Goal: Task Accomplishment & Management: Manage account settings

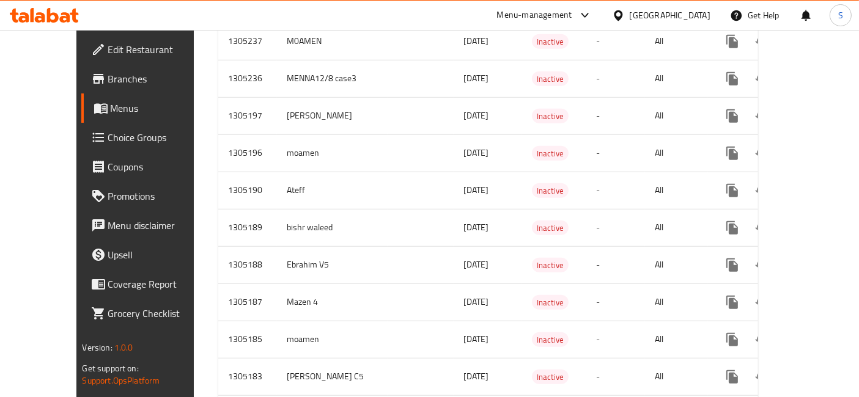
scroll to position [990, 0]
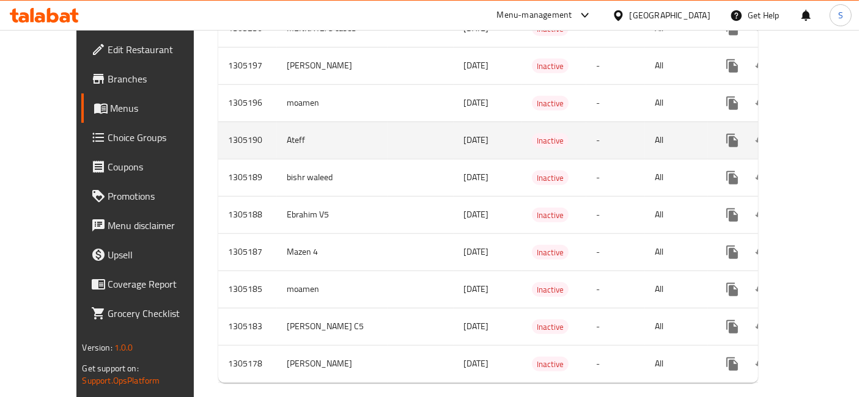
click at [812, 129] on link "enhanced table" at bounding box center [820, 140] width 29 height 29
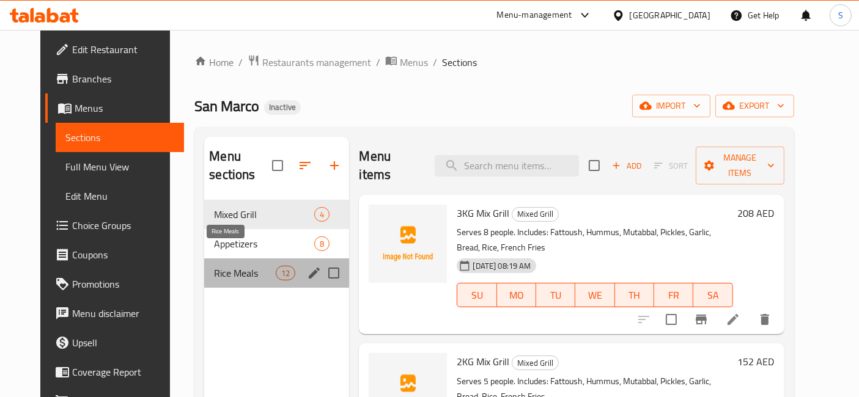
click at [225, 266] on span "Rice Meals" at bounding box center [245, 273] width 62 height 15
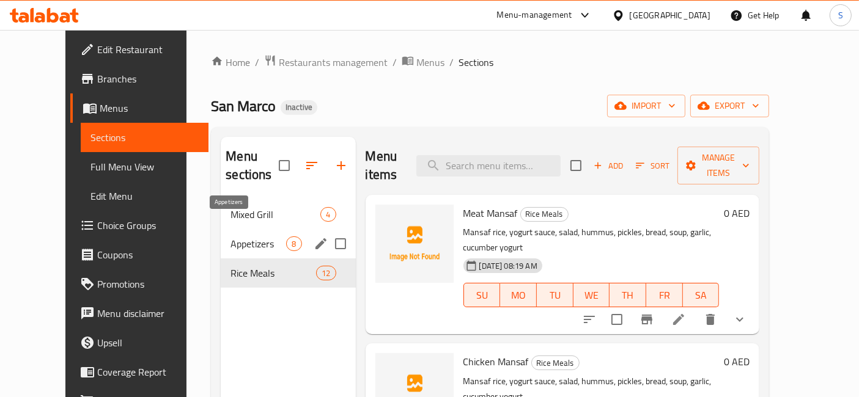
click at [231, 237] on span "Appetizers" at bounding box center [259, 244] width 56 height 15
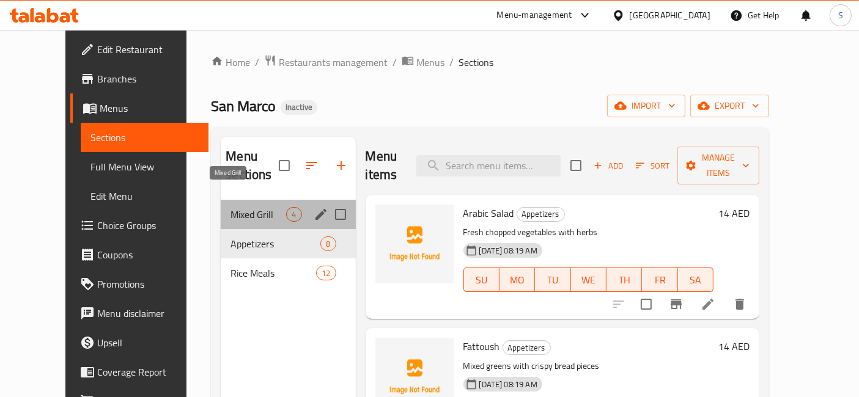
click at [233, 207] on span "Mixed Grill" at bounding box center [259, 214] width 56 height 15
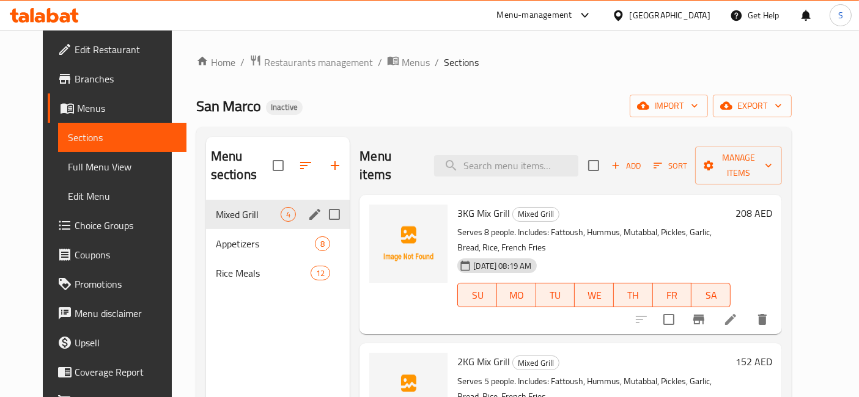
click at [242, 237] on span "Appetizers" at bounding box center [265, 244] width 99 height 15
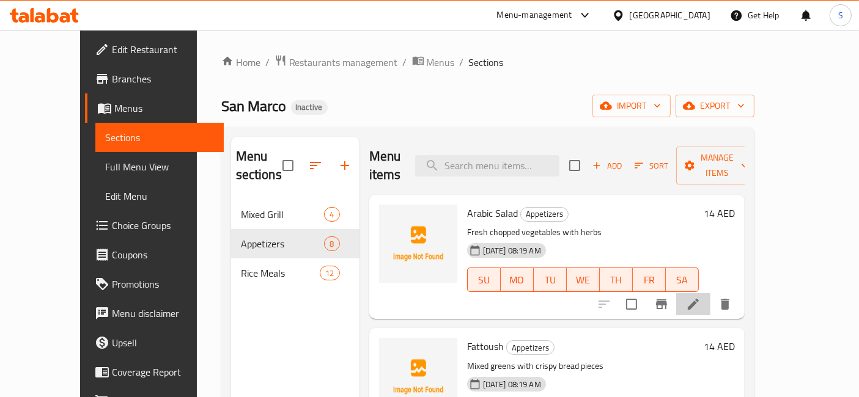
click at [701, 297] on icon at bounding box center [693, 304] width 15 height 15
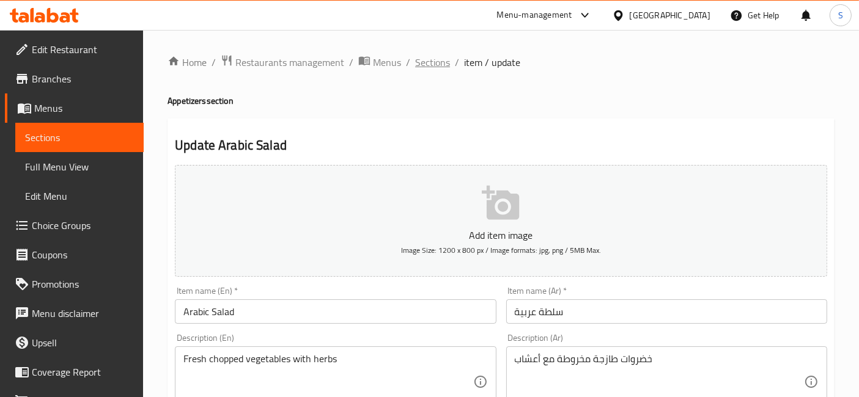
click at [440, 64] on span "Sections" at bounding box center [432, 62] width 35 height 15
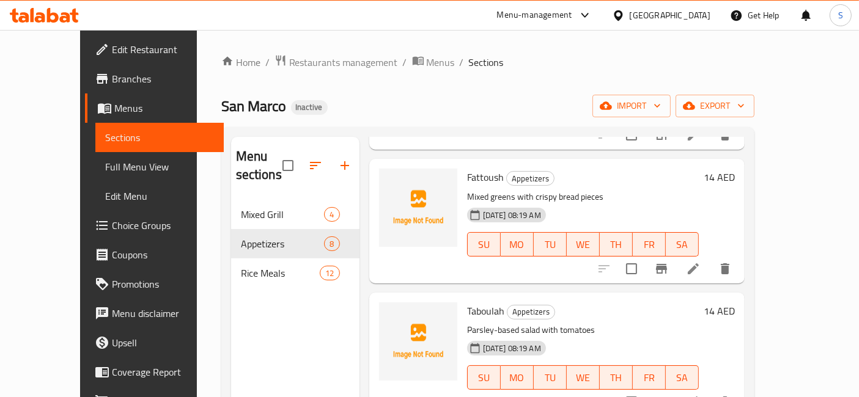
scroll to position [271, 0]
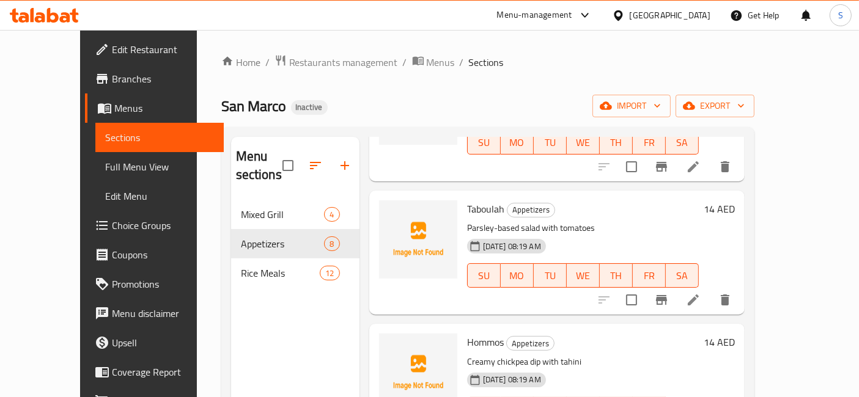
click at [701, 293] on icon at bounding box center [693, 300] width 15 height 15
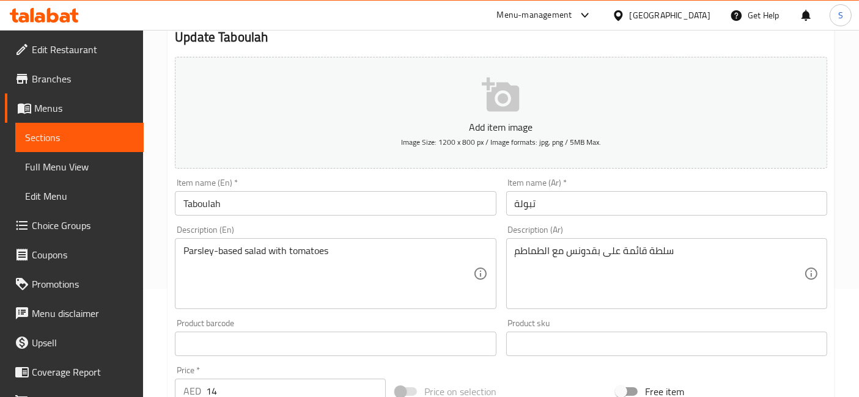
scroll to position [136, 0]
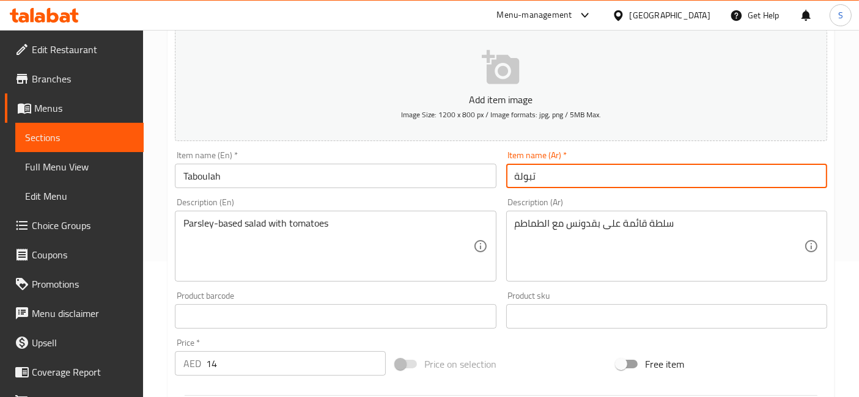
drag, startPoint x: 554, startPoint y: 163, endPoint x: 509, endPoint y: 164, distance: 44.6
click at [509, 164] on input "تبولة" at bounding box center [666, 176] width 321 height 24
click at [327, 169] on input "Taboulah" at bounding box center [335, 176] width 321 height 24
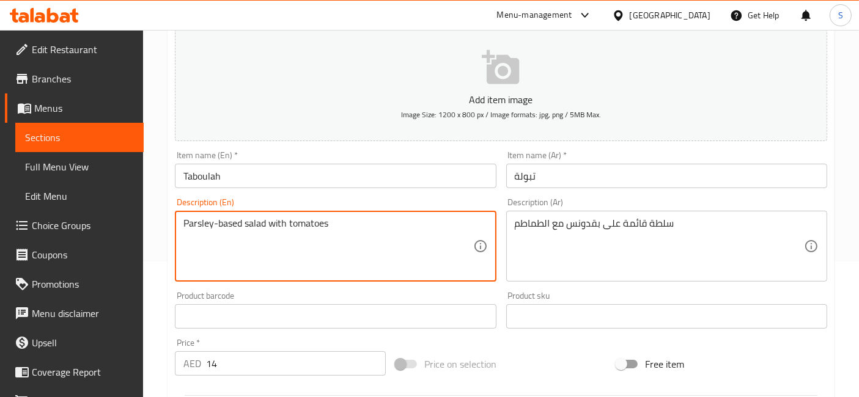
click at [234, 224] on textarea "Parsley-based salad with tomatoes" at bounding box center [327, 247] width 289 height 58
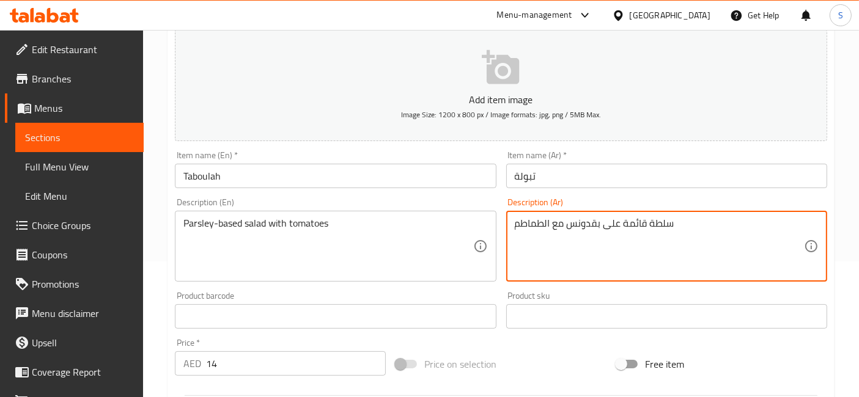
click at [642, 220] on textarea "سلطة قائمة على بقدونس مع الطماطم" at bounding box center [659, 247] width 289 height 58
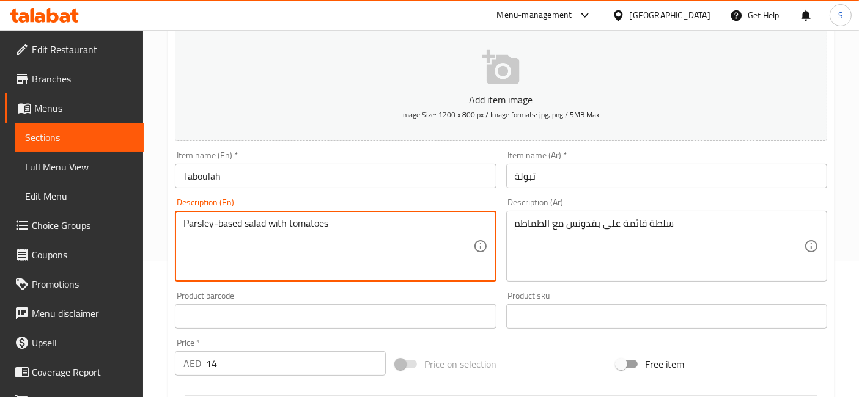
scroll to position [0, 0]
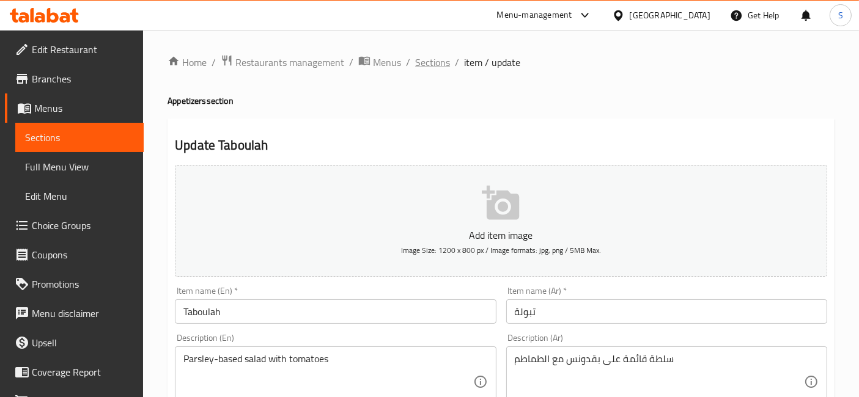
click at [441, 70] on span "Sections" at bounding box center [432, 62] width 35 height 15
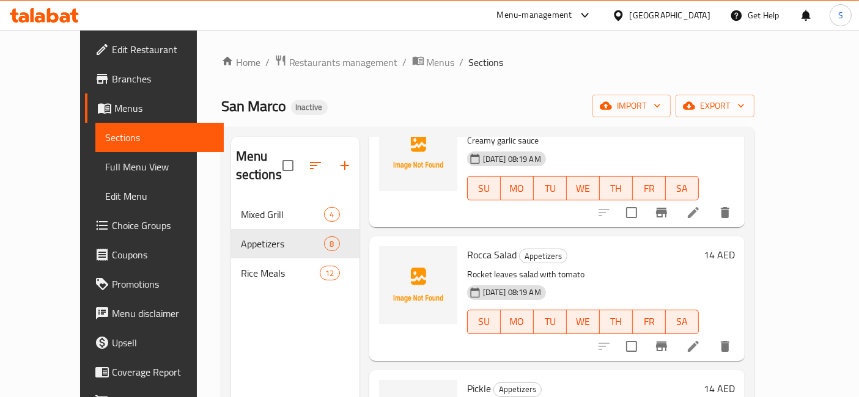
scroll to position [701, 0]
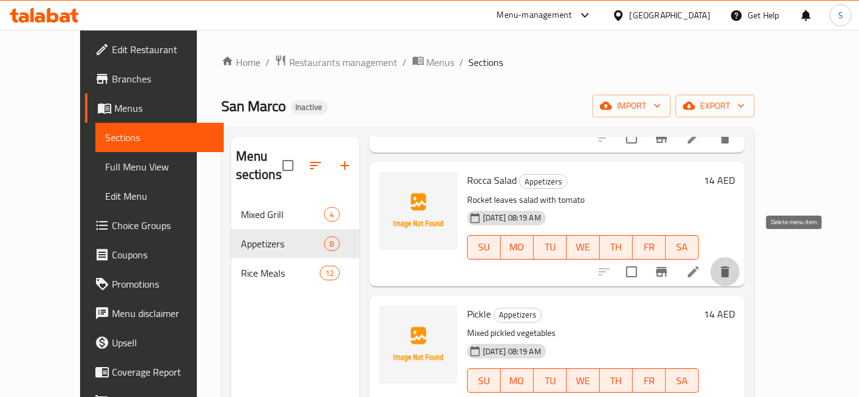
click at [740, 257] on button "delete" at bounding box center [725, 271] width 29 height 29
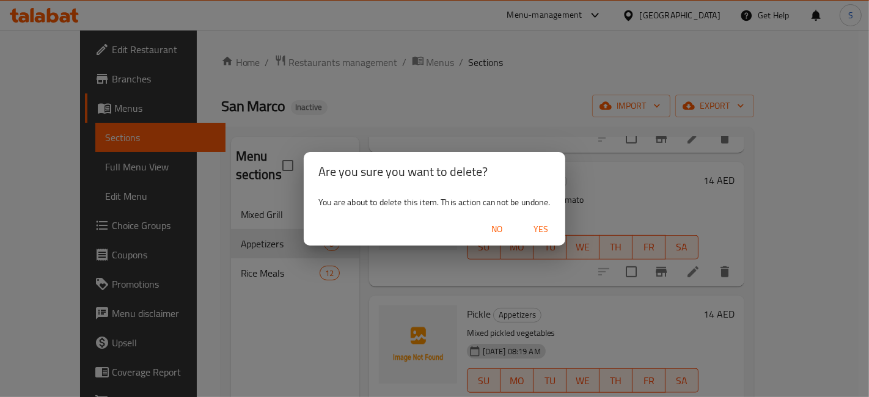
click at [508, 224] on span "No" at bounding box center [496, 229] width 29 height 15
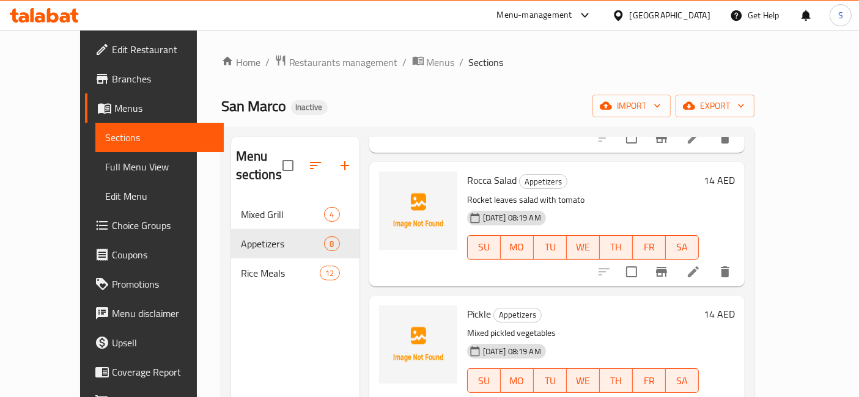
click at [711, 261] on li at bounding box center [693, 272] width 34 height 22
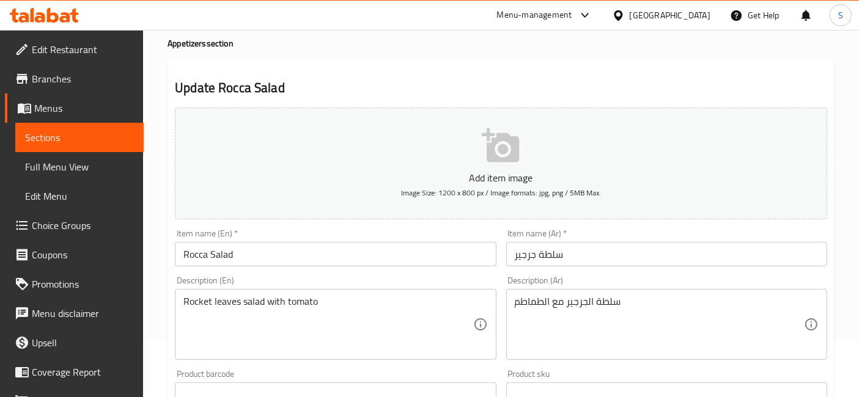
scroll to position [68, 0]
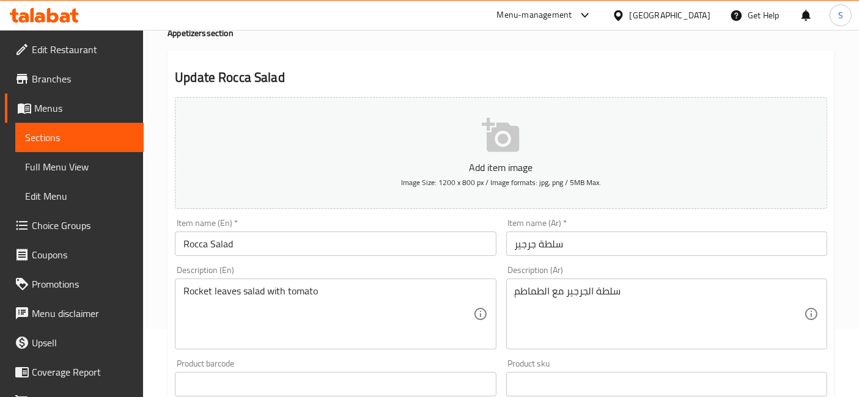
drag, startPoint x: 182, startPoint y: 287, endPoint x: 234, endPoint y: 294, distance: 53.0
click at [234, 294] on div "Rocket leaves salad with tomato Description (En)" at bounding box center [335, 314] width 321 height 71
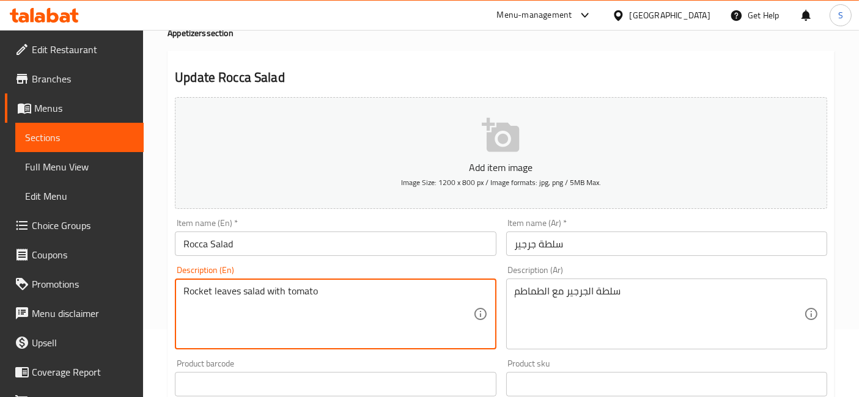
click at [234, 294] on textarea "Rocket leaves salad with tomato" at bounding box center [327, 315] width 289 height 58
click at [238, 296] on textarea "Rocket leaves salad with tomato" at bounding box center [327, 315] width 289 height 58
click at [218, 290] on textarea "Rocket leaves salad with tomato" at bounding box center [327, 315] width 289 height 58
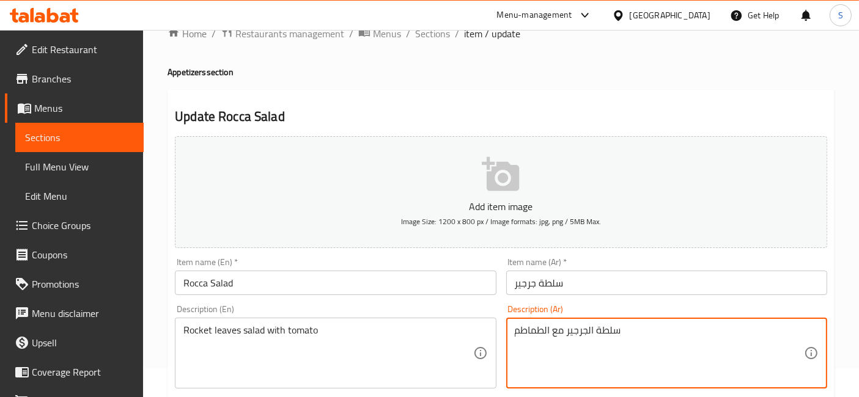
scroll to position [0, 0]
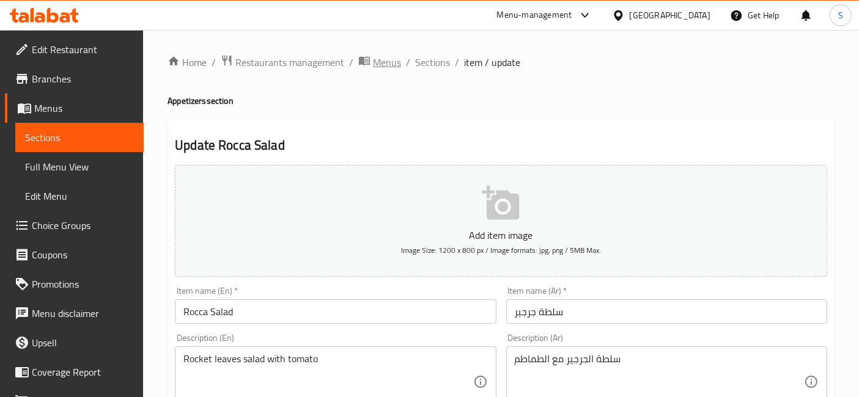
click at [383, 57] on span "Menus" at bounding box center [387, 62] width 28 height 15
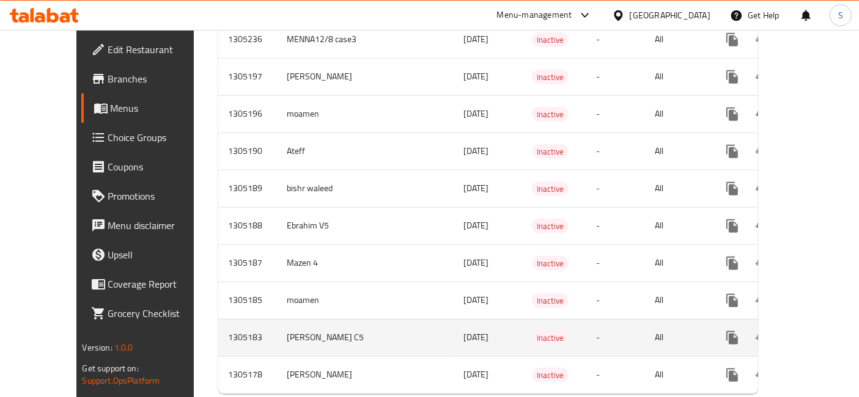
scroll to position [991, 0]
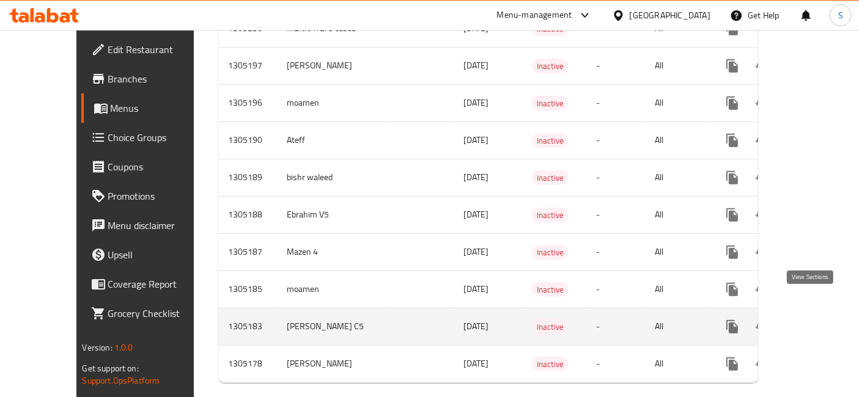
click at [815, 322] on icon "enhanced table" at bounding box center [820, 327] width 11 height 11
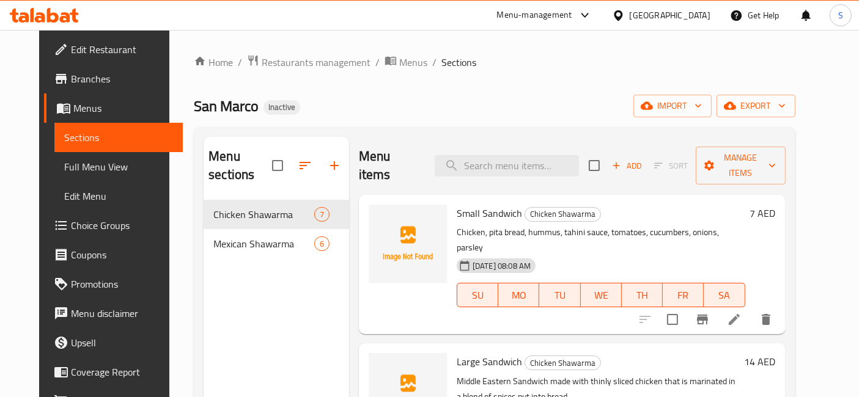
click at [536, 75] on div "Home / Restaurants management / Menus / Sections San Marco Inactive import expo…" at bounding box center [494, 299] width 601 height 490
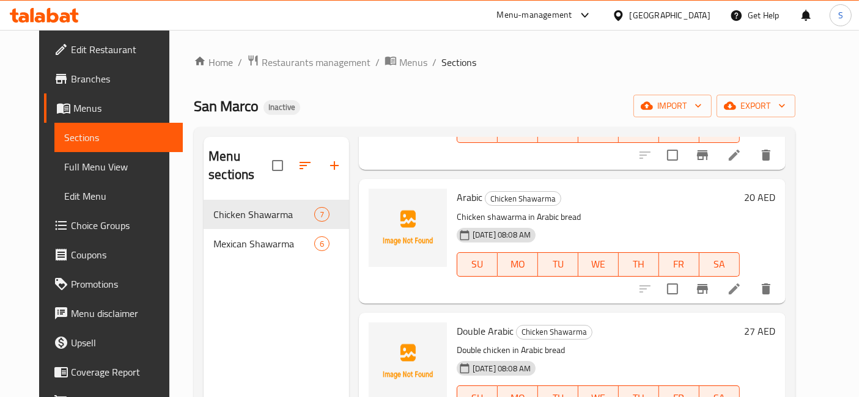
scroll to position [476, 0]
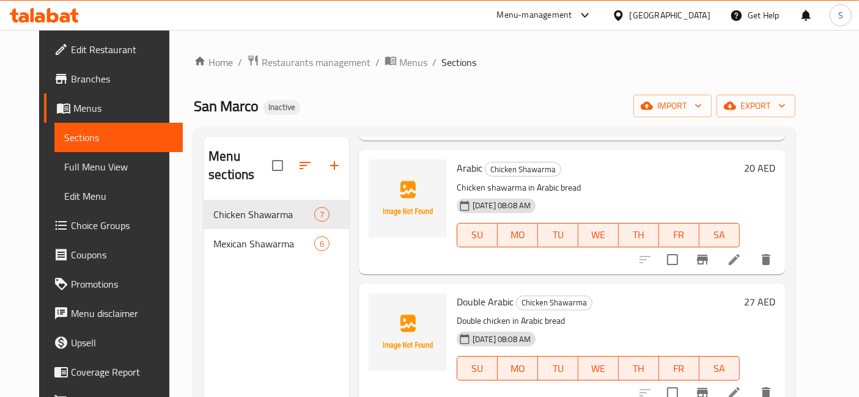
click at [740, 388] on icon at bounding box center [734, 393] width 11 height 11
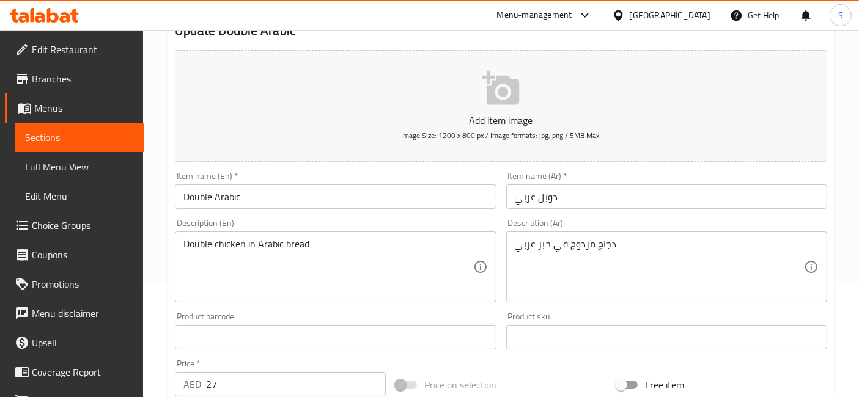
scroll to position [136, 0]
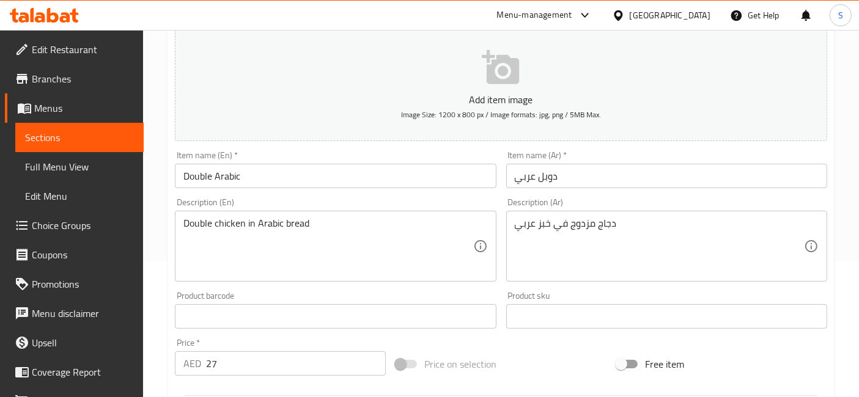
click at [199, 225] on textarea "Double chicken in Arabic bread" at bounding box center [327, 247] width 289 height 58
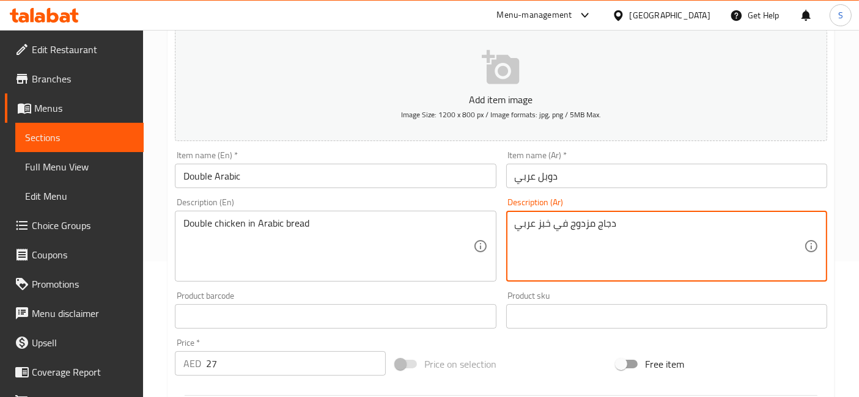
click at [592, 226] on textarea "دجاج مزدوج في خبز عربي" at bounding box center [659, 247] width 289 height 58
click at [547, 182] on input "دوبل عربي" at bounding box center [666, 176] width 321 height 24
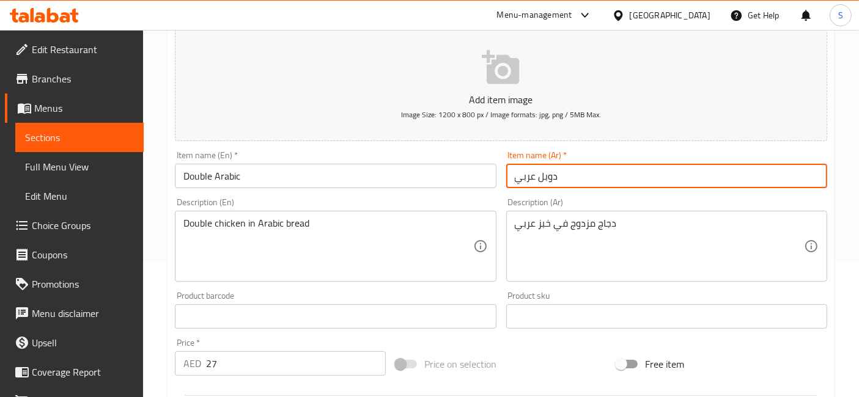
click at [547, 182] on input "دوبل عربي" at bounding box center [666, 176] width 321 height 24
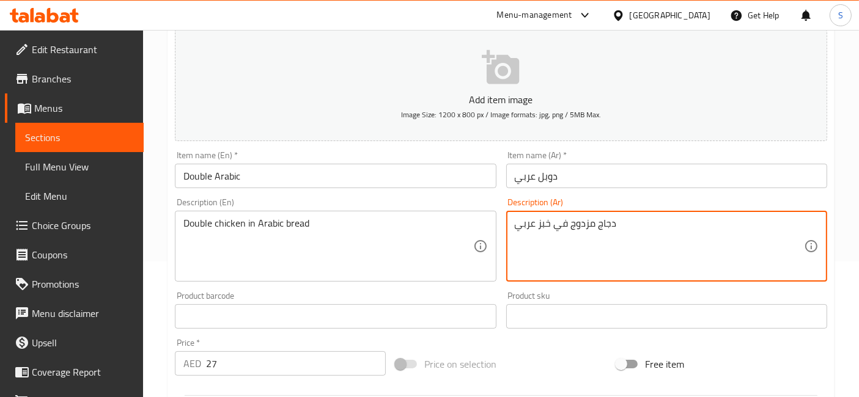
click at [585, 220] on textarea "دجاج مزدوج في خبز عربي" at bounding box center [659, 247] width 289 height 58
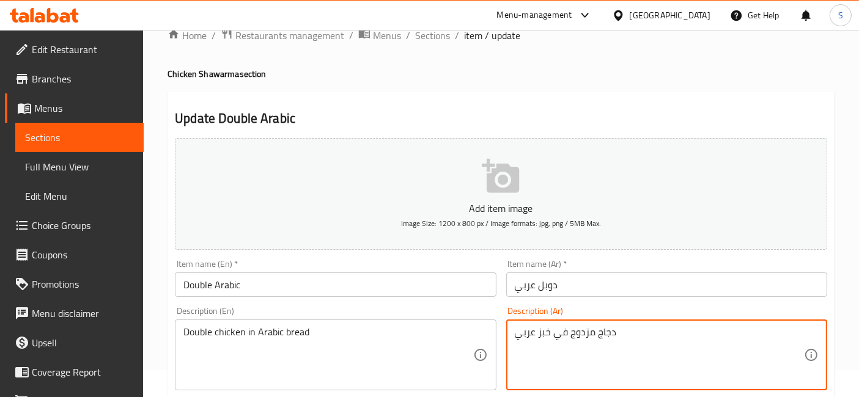
scroll to position [0, 0]
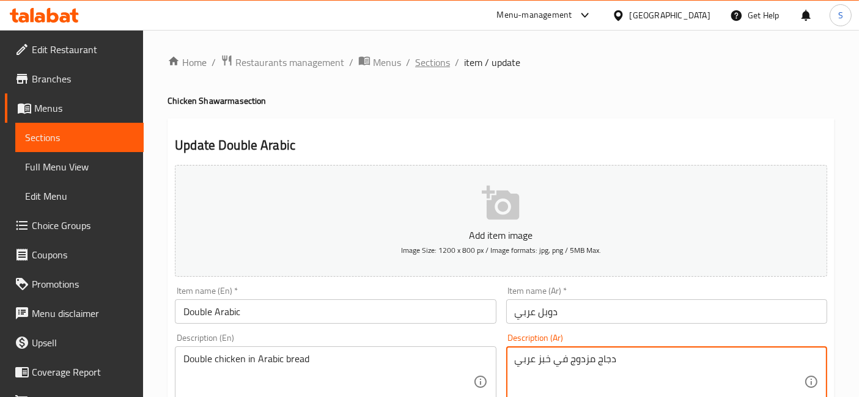
click at [426, 67] on span "Sections" at bounding box center [432, 62] width 35 height 15
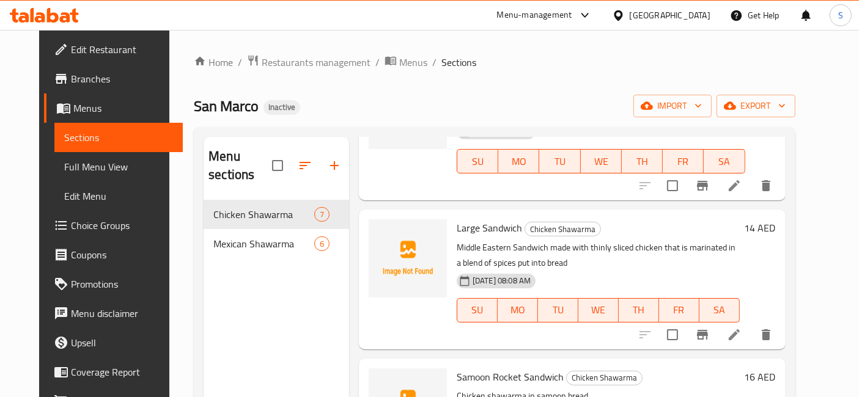
scroll to position [136, 0]
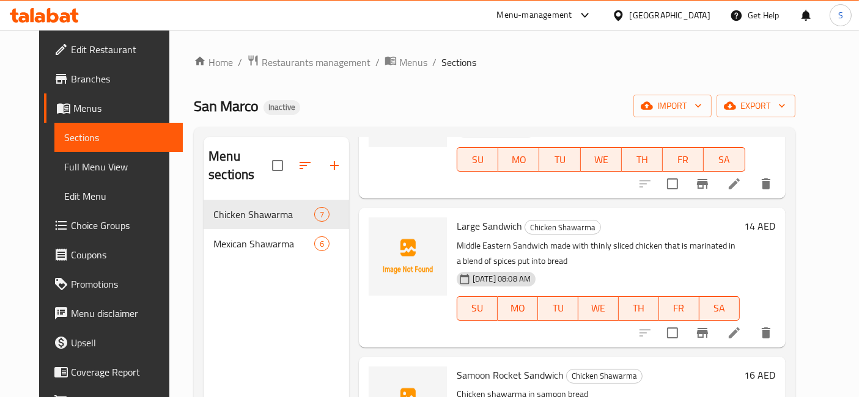
click at [742, 326] on icon at bounding box center [734, 333] width 15 height 15
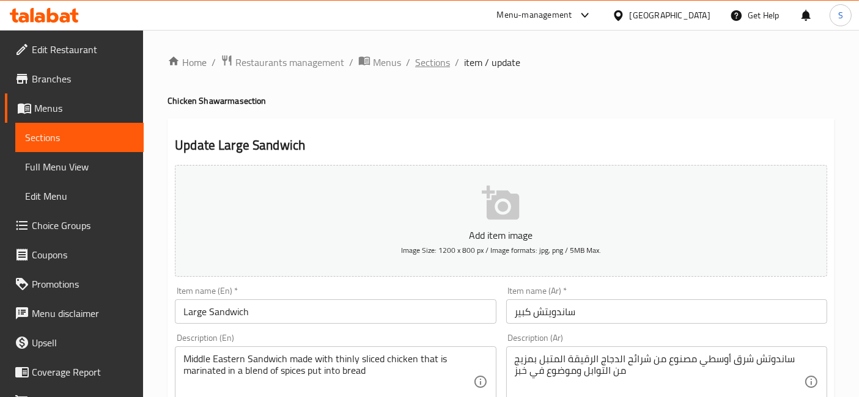
click at [428, 61] on span "Sections" at bounding box center [432, 62] width 35 height 15
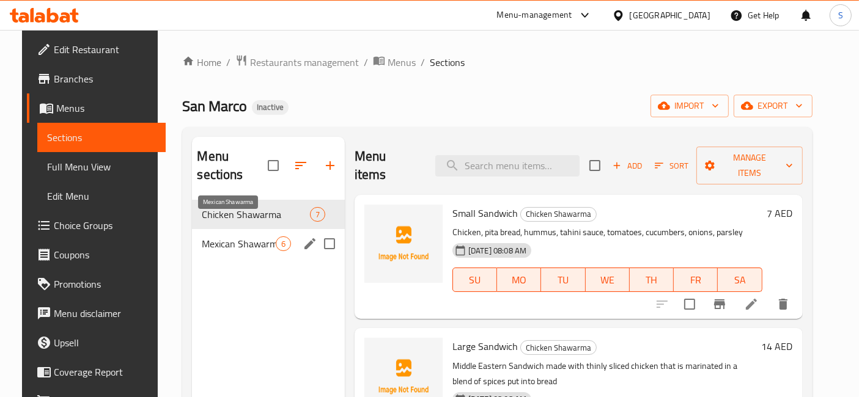
click at [228, 237] on span "Mexican Shawarma" at bounding box center [238, 244] width 73 height 15
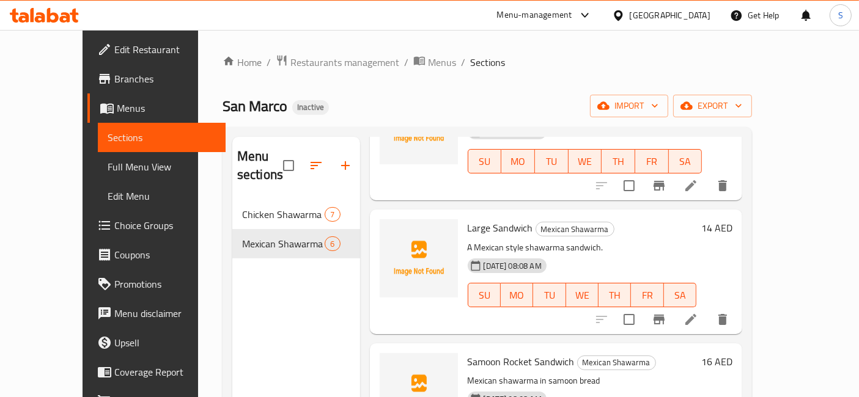
scroll to position [136, 0]
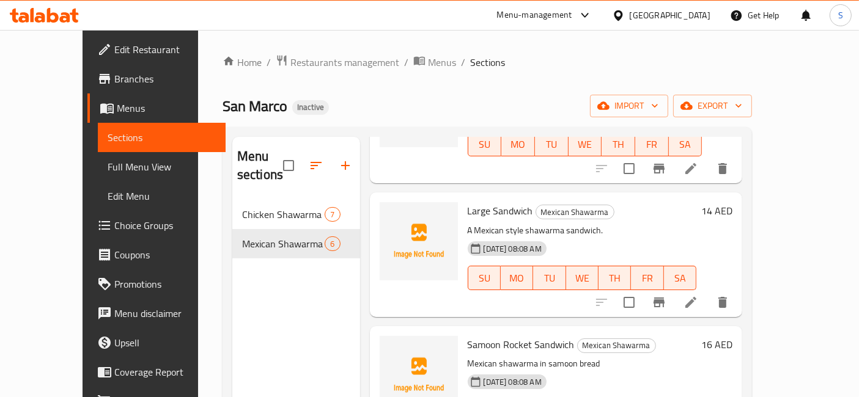
click at [708, 294] on li at bounding box center [691, 303] width 34 height 22
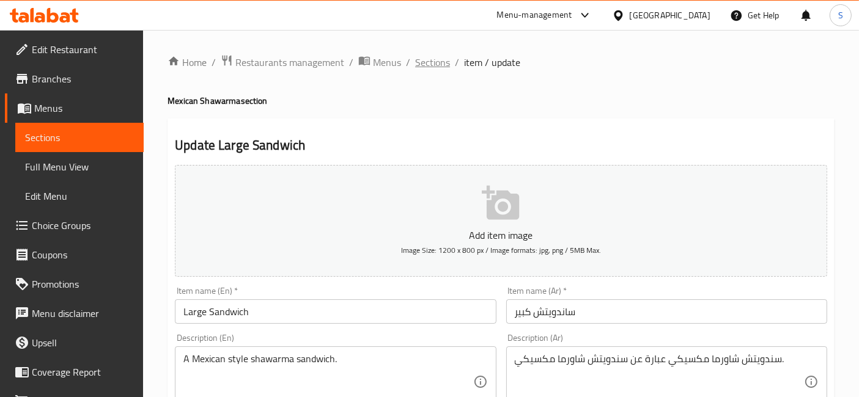
click at [430, 64] on span "Sections" at bounding box center [432, 62] width 35 height 15
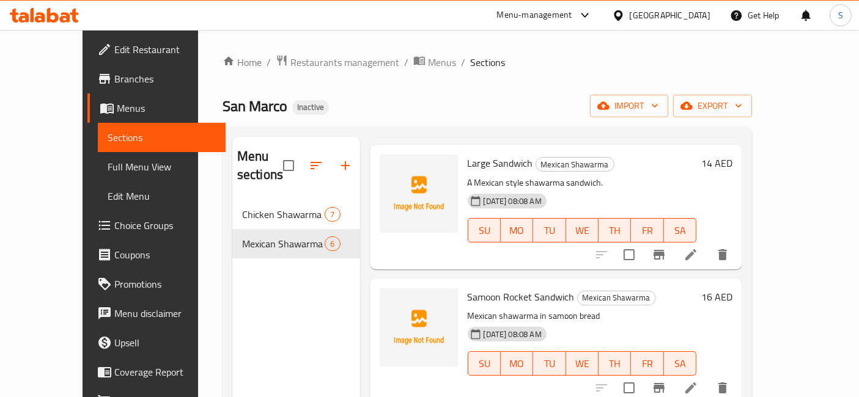
scroll to position [204, 0]
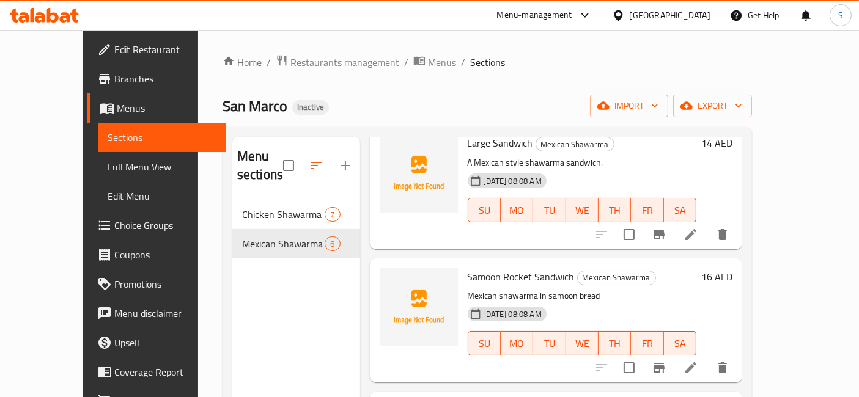
click at [696, 229] on icon at bounding box center [690, 234] width 11 height 11
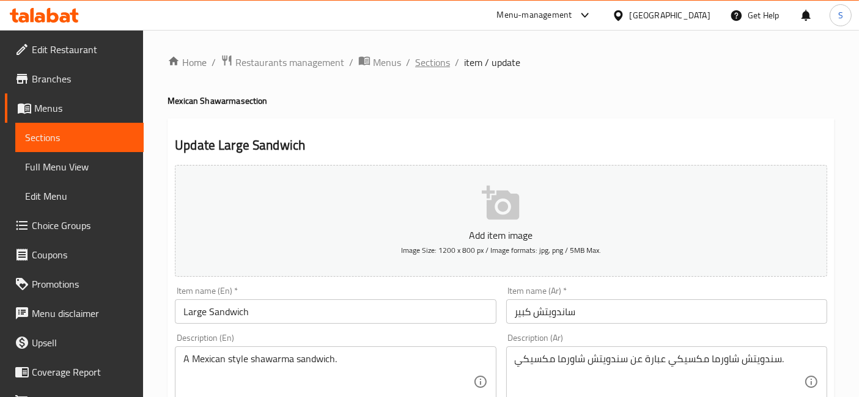
click at [432, 65] on span "Sections" at bounding box center [432, 62] width 35 height 15
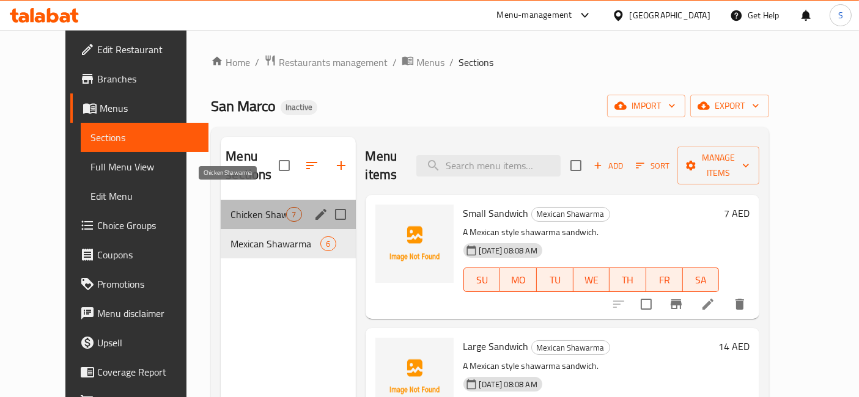
click at [231, 207] on span "Chicken Shawarma" at bounding box center [259, 214] width 56 height 15
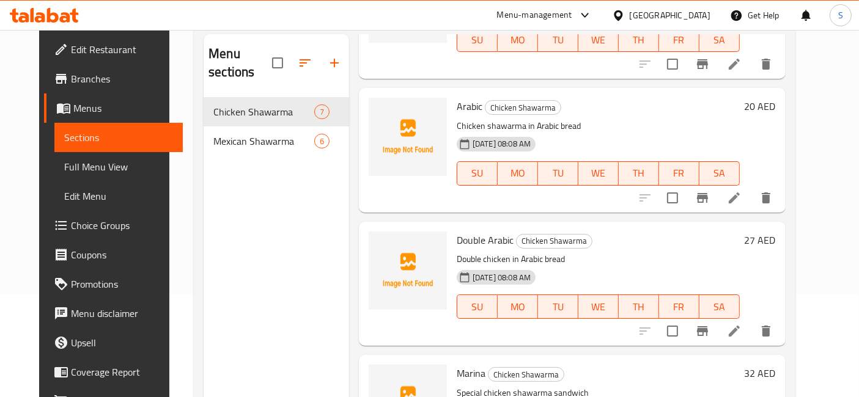
scroll to position [475, 0]
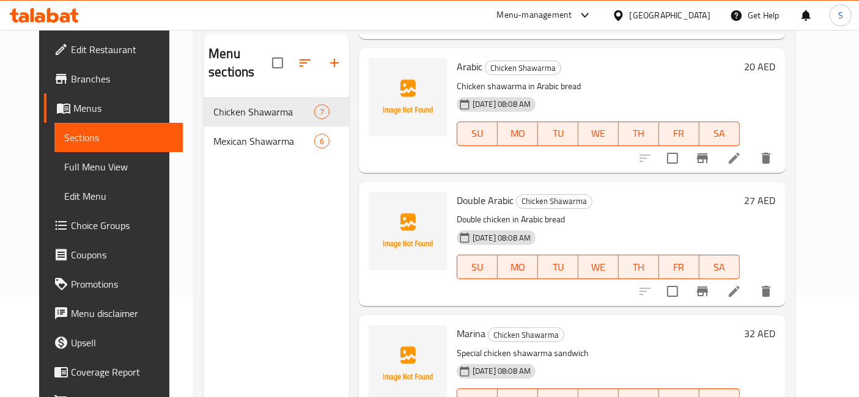
click at [751, 281] on li at bounding box center [734, 292] width 34 height 22
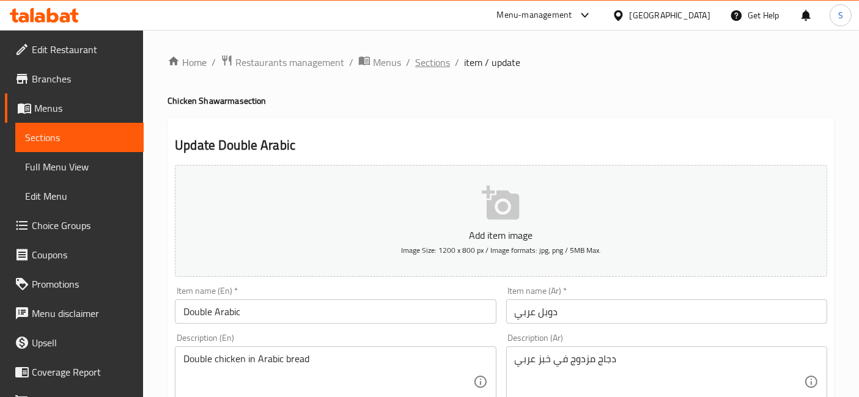
click at [445, 64] on span "Sections" at bounding box center [432, 62] width 35 height 15
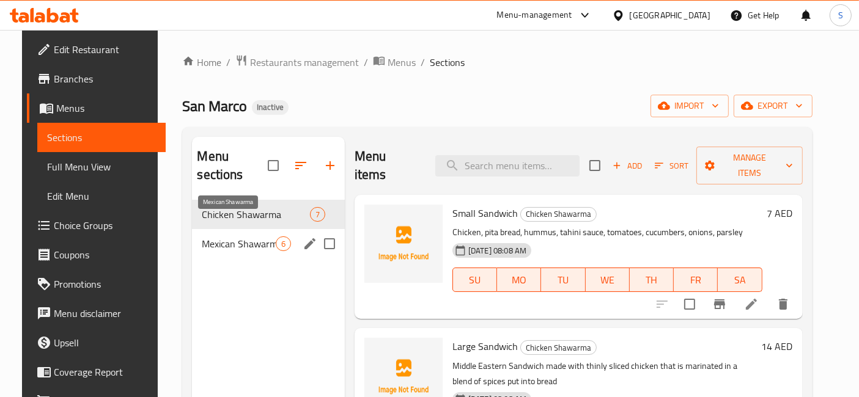
click at [210, 237] on span "Mexican Shawarma" at bounding box center [238, 244] width 73 height 15
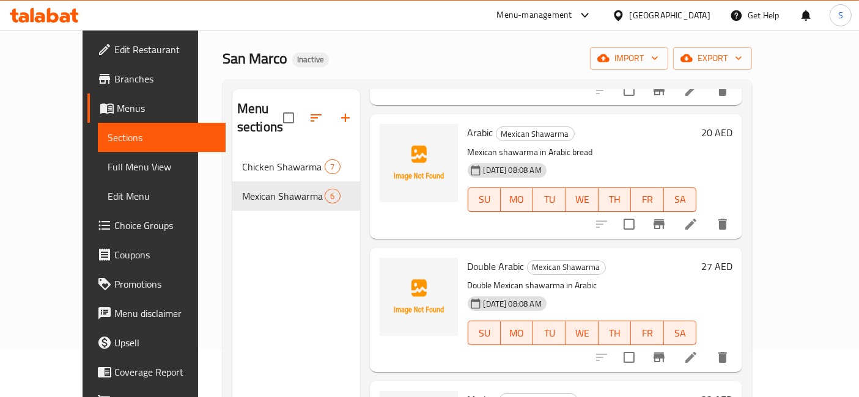
scroll to position [68, 0]
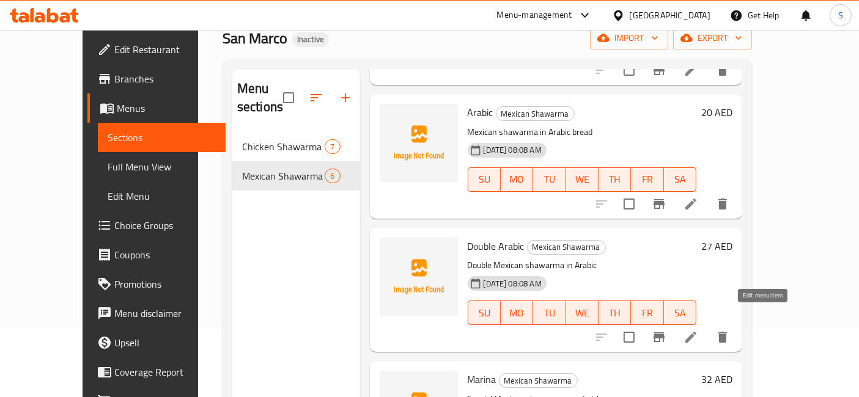
click at [698, 330] on icon at bounding box center [691, 337] width 15 height 15
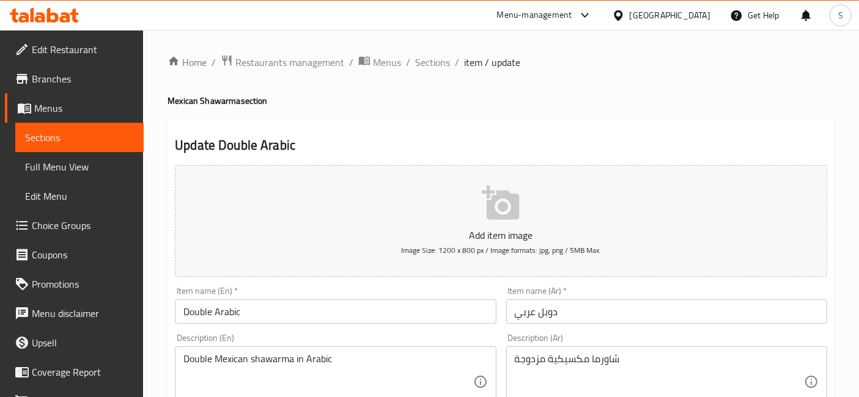
click at [201, 345] on div "Description (En) Double Mexican shawarma in Arabic Description (En)" at bounding box center [335, 376] width 321 height 84
click at [204, 352] on div "Double Mexican shawarma in Arabic Description (En)" at bounding box center [335, 382] width 321 height 71
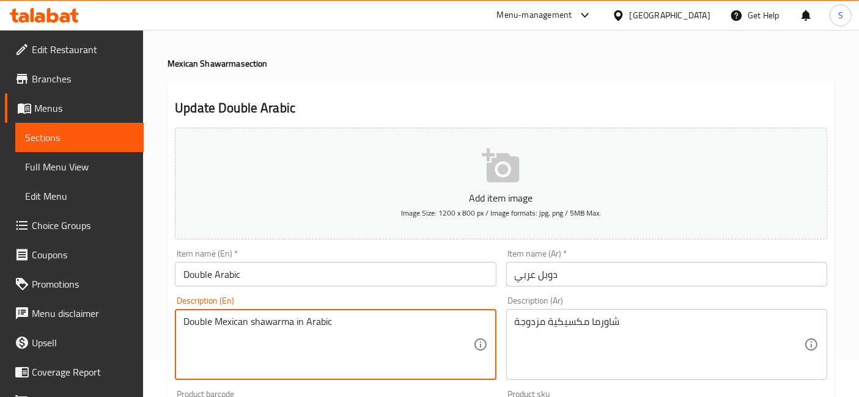
scroll to position [68, 0]
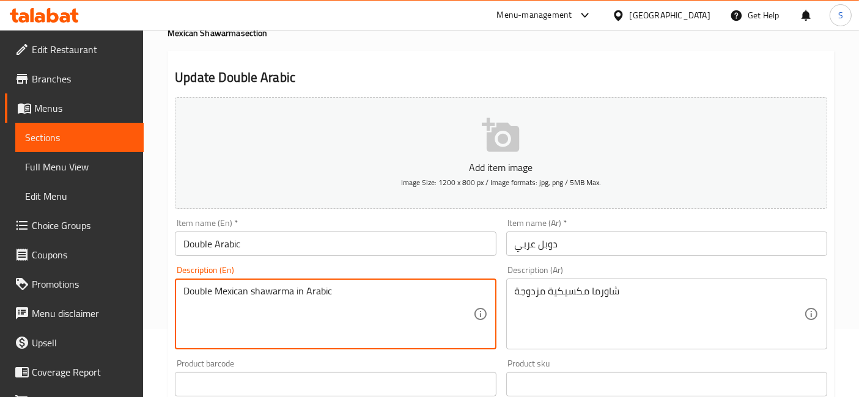
click at [267, 297] on textarea "Double Mexican shawarma in Arabic" at bounding box center [327, 315] width 289 height 58
click at [236, 290] on textarea "Double Mexican shawarma in Arabic" at bounding box center [327, 315] width 289 height 58
click at [191, 295] on textarea "Double Mexican shawarma in Arabic" at bounding box center [327, 315] width 289 height 58
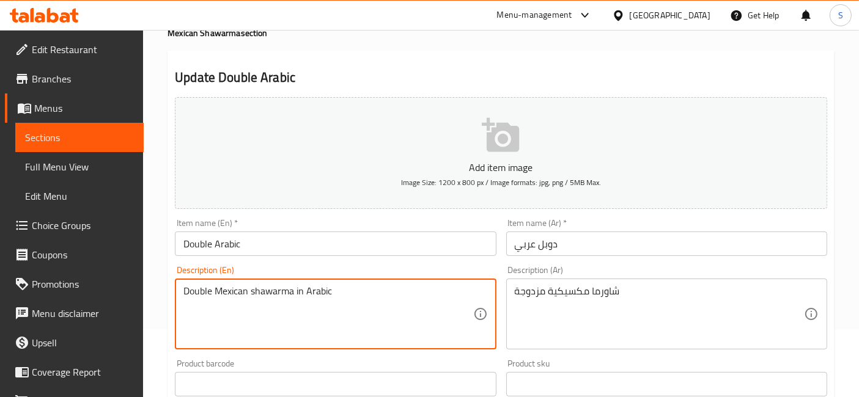
click at [191, 295] on textarea "Double Mexican shawarma in Arabic" at bounding box center [327, 315] width 289 height 58
drag, startPoint x: 292, startPoint y: 286, endPoint x: 303, endPoint y: 287, distance: 11.2
click at [303, 287] on textarea "Double Mexican shawarma in Arabic" at bounding box center [327, 315] width 289 height 58
click at [328, 286] on textarea "Double Mexican shawarma in Arabic" at bounding box center [327, 315] width 289 height 58
drag, startPoint x: 297, startPoint y: 286, endPoint x: 445, endPoint y: 278, distance: 148.2
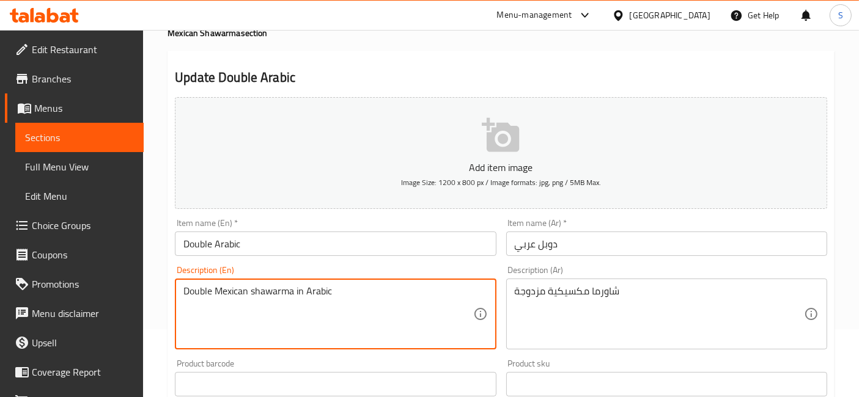
click at [412, 279] on div "Double Mexican shawarma in Arabic Description (En)" at bounding box center [335, 314] width 321 height 71
click at [297, 291] on textarea "Double Mexican shawarma in Arabic" at bounding box center [327, 315] width 289 height 58
drag, startPoint x: 295, startPoint y: 291, endPoint x: 361, endPoint y: 284, distance: 67.1
click at [361, 286] on textarea "Double Mexican shawarma in Arabic" at bounding box center [327, 315] width 289 height 58
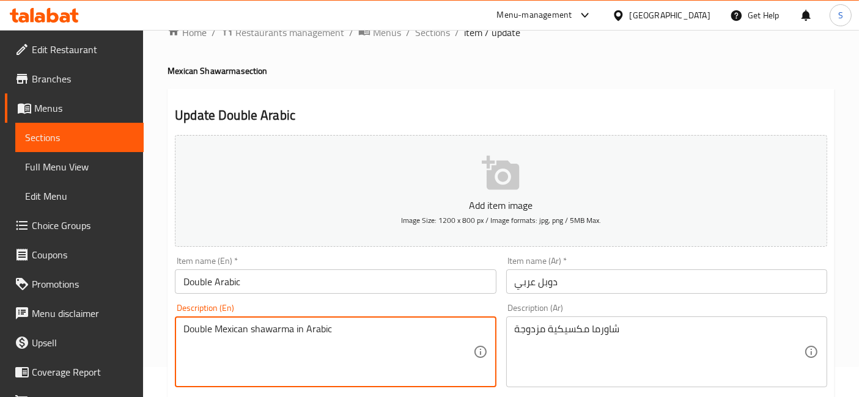
scroll to position [0, 0]
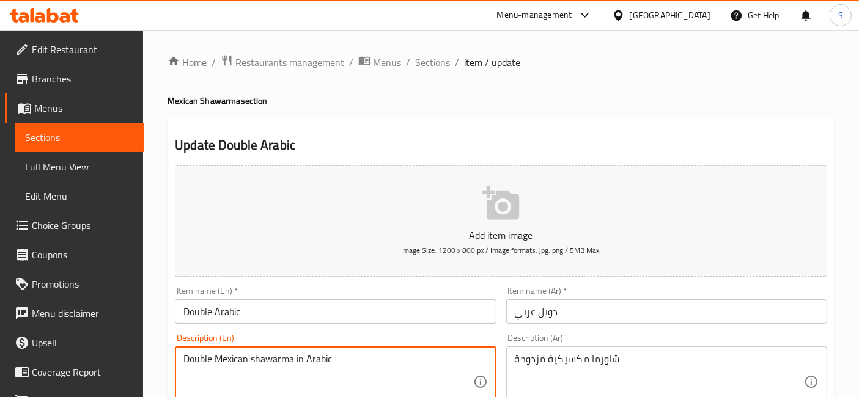
click at [432, 56] on span "Sections" at bounding box center [432, 62] width 35 height 15
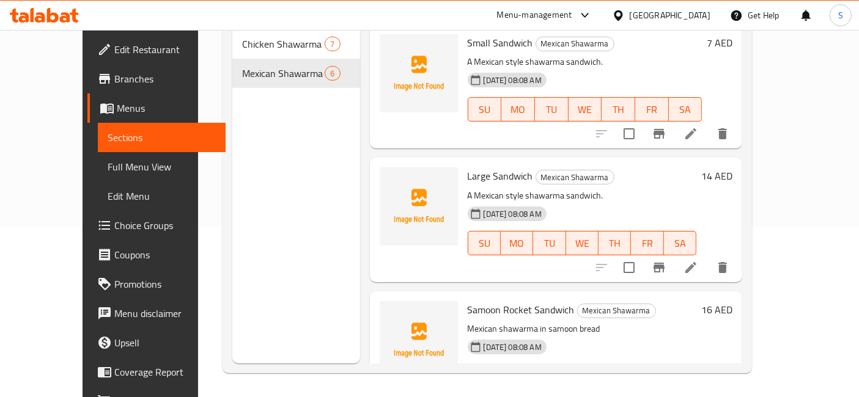
click at [698, 260] on icon at bounding box center [691, 267] width 15 height 15
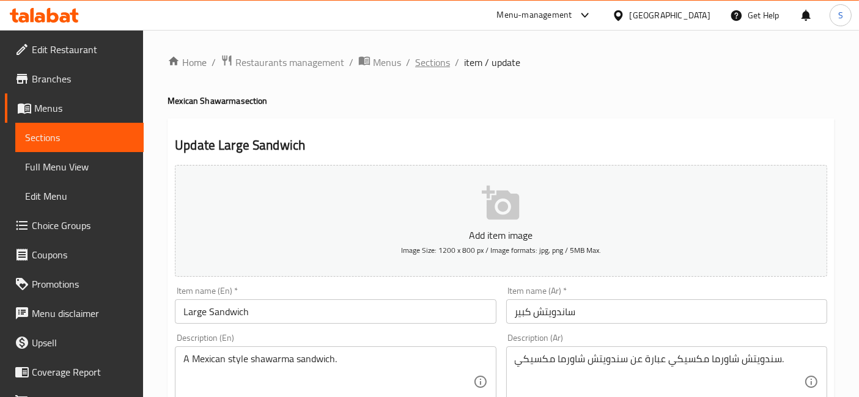
click at [437, 65] on span "Sections" at bounding box center [432, 62] width 35 height 15
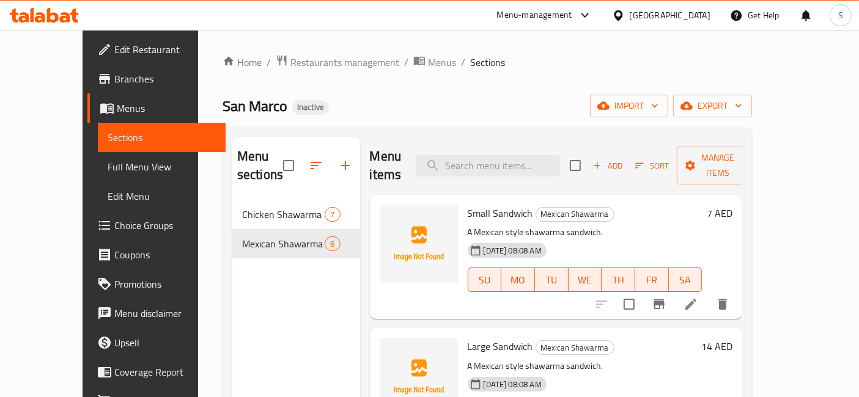
click at [545, 84] on div "Home / Restaurants management / Menus / Sections San Marco Inactive import expo…" at bounding box center [488, 299] width 530 height 490
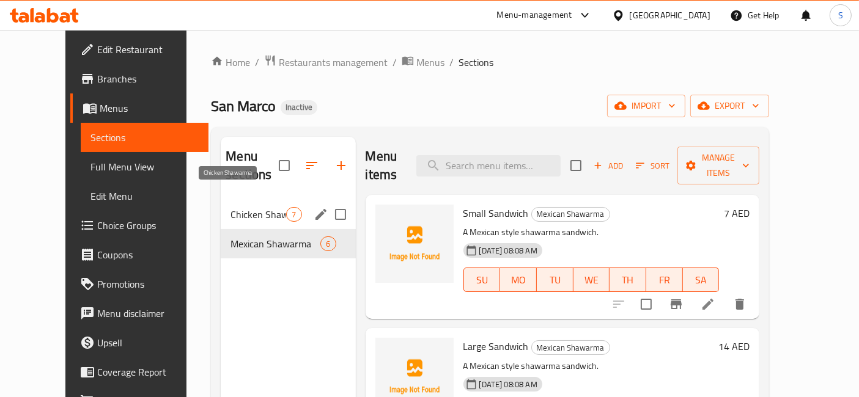
click at [255, 207] on span "Chicken Shawarma" at bounding box center [259, 214] width 56 height 15
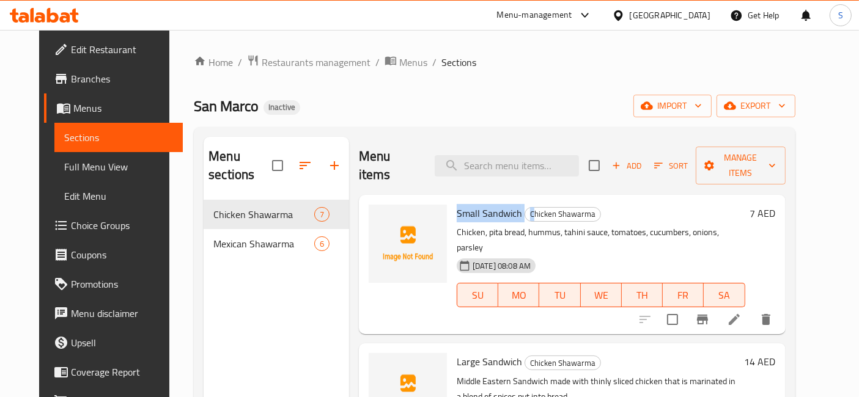
drag, startPoint x: 522, startPoint y: 193, endPoint x: 448, endPoint y: 201, distance: 73.8
click at [457, 205] on h6 "Small Sandwich Chicken Shawarma" at bounding box center [601, 213] width 289 height 17
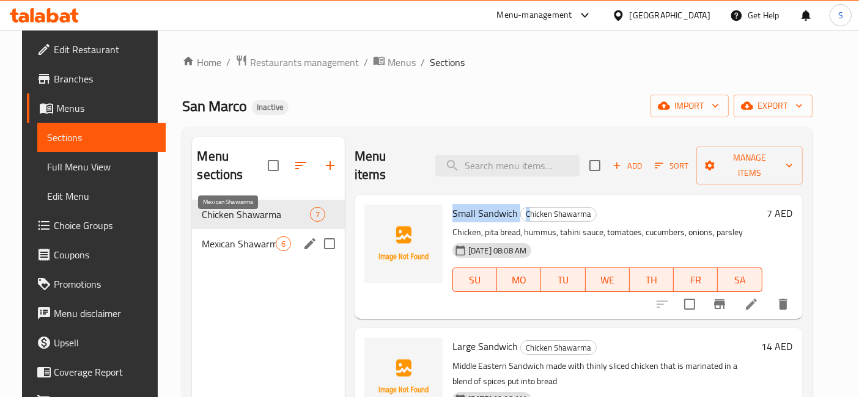
click at [231, 237] on span "Mexican Shawarma" at bounding box center [238, 244] width 73 height 15
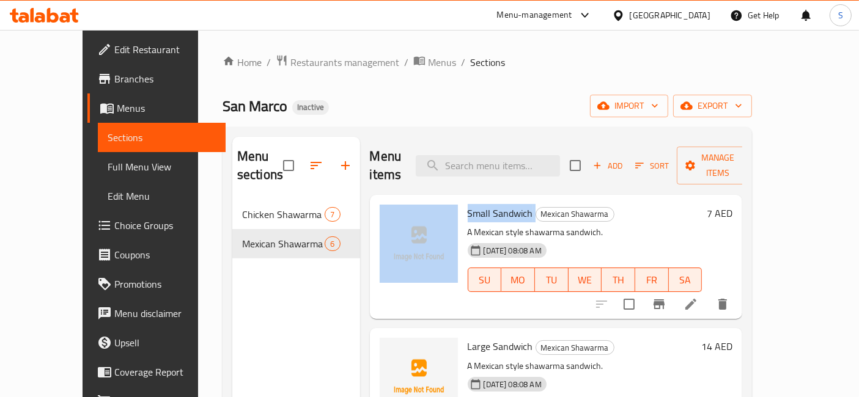
drag, startPoint x: 519, startPoint y: 194, endPoint x: 438, endPoint y: 196, distance: 80.1
click at [438, 200] on div "Small Sandwich Mexican Shawarma A Mexican style shawarma sandwich. 12-08-2025 0…" at bounding box center [556, 257] width 363 height 114
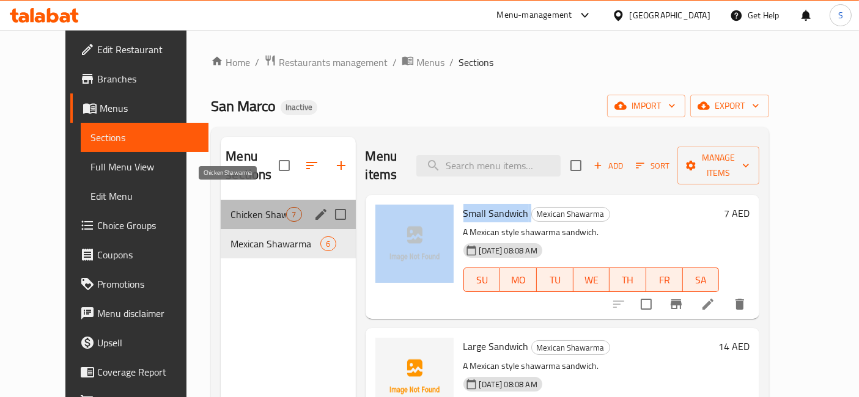
click at [251, 207] on span "Chicken Shawarma" at bounding box center [259, 214] width 56 height 15
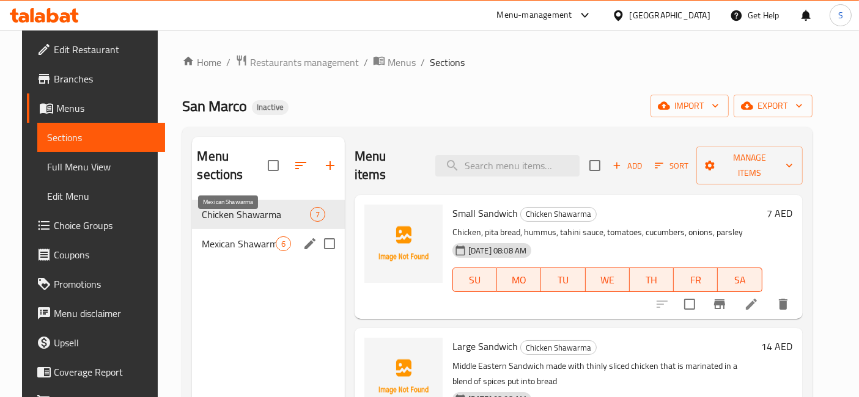
click at [251, 237] on span "Mexican Shawarma" at bounding box center [238, 244] width 73 height 15
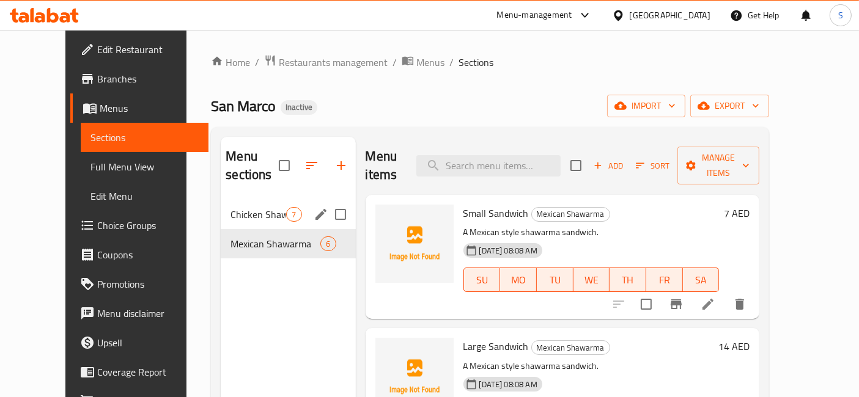
click at [221, 200] on div "Chicken Shawarma 7" at bounding box center [288, 214] width 135 height 29
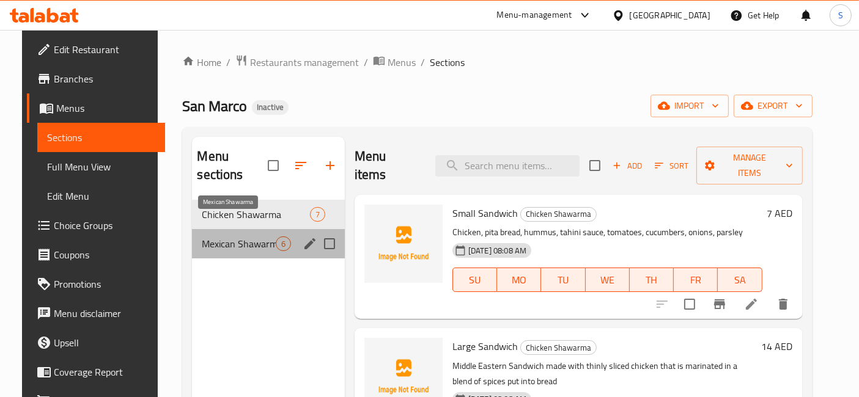
click at [235, 237] on span "Mexican Shawarma" at bounding box center [238, 244] width 73 height 15
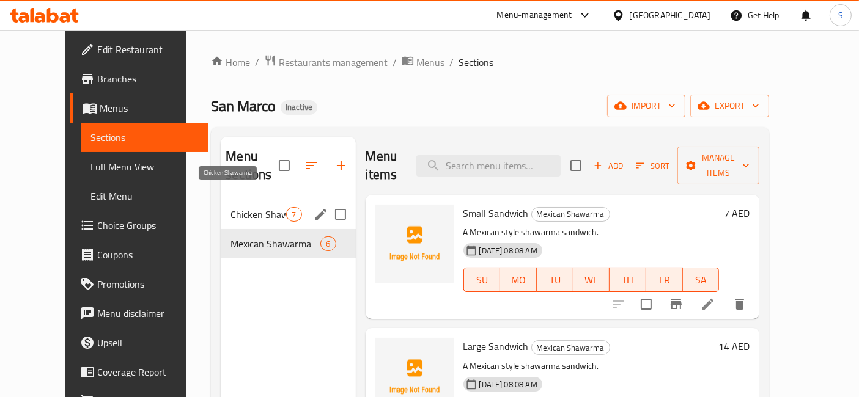
click at [232, 207] on span "Chicken Shawarma" at bounding box center [259, 214] width 56 height 15
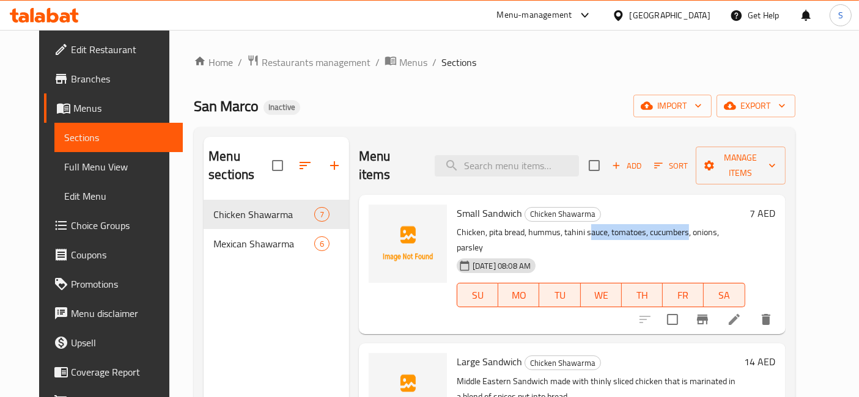
drag, startPoint x: 665, startPoint y: 218, endPoint x: 580, endPoint y: 219, distance: 85.6
click at [580, 225] on p "Chicken, pita bread, hummus, tahini sauce, tomatoes, cucumbers, onions, parsley" at bounding box center [601, 240] width 289 height 31
click at [514, 260] on span "12-08-2025 08:08 AM" at bounding box center [502, 266] width 68 height 12
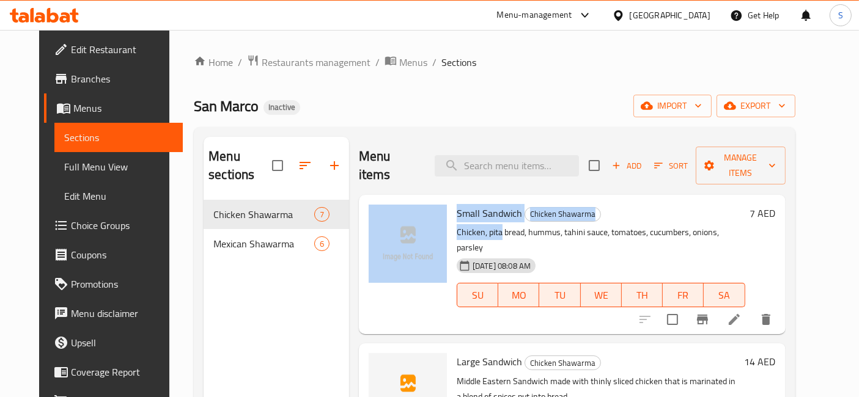
drag, startPoint x: 455, startPoint y: 205, endPoint x: 490, endPoint y: 207, distance: 35.5
click at [490, 207] on div "Small Sandwich Chicken Shawarma Chicken, pita bread, hummus, tahini sauce, toma…" at bounding box center [572, 265] width 417 height 130
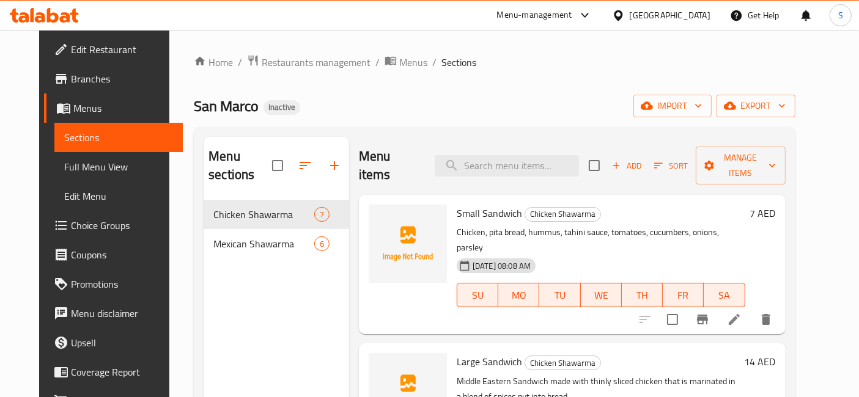
click at [641, 278] on div "SU MO TU WE TH FR SA" at bounding box center [601, 295] width 298 height 34
drag, startPoint x: 567, startPoint y: 221, endPoint x: 608, endPoint y: 212, distance: 42.5
click at [608, 225] on p "Chicken, pita bread, hummus, tahini sauce, tomatoes, cucumbers, onions, parsley" at bounding box center [601, 240] width 289 height 31
click at [599, 225] on p "Chicken, pita bread, hummus, tahini sauce, tomatoes, cucumbers, onions, parsley" at bounding box center [601, 240] width 289 height 31
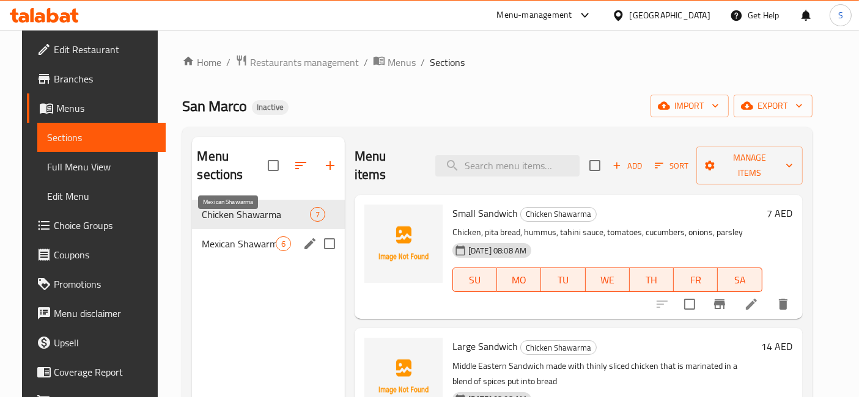
click at [242, 237] on span "Mexican Shawarma" at bounding box center [238, 244] width 73 height 15
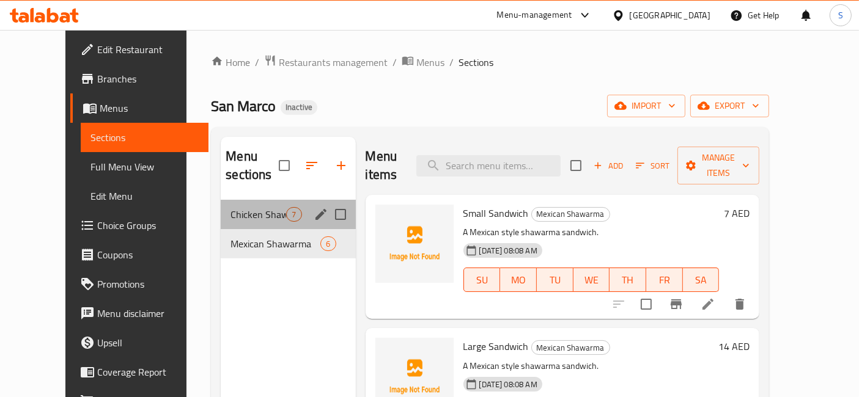
click at [251, 200] on div "Chicken Shawarma 7" at bounding box center [288, 214] width 135 height 29
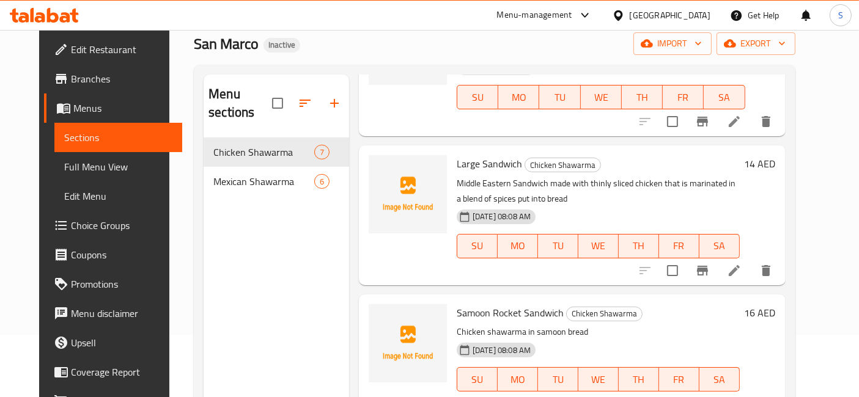
scroll to position [68, 0]
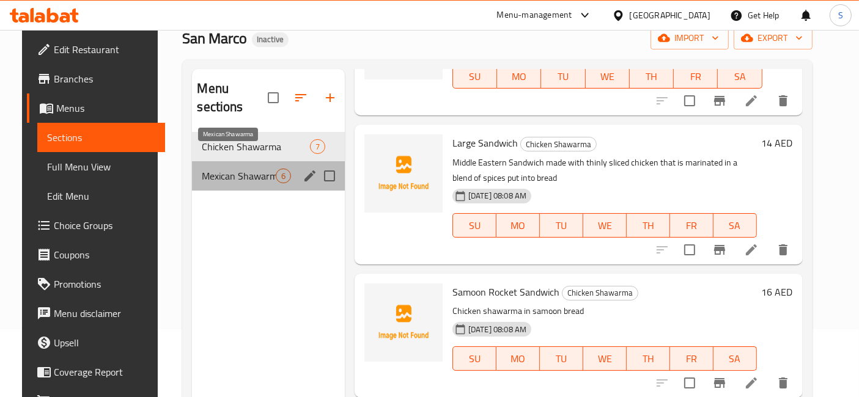
click at [202, 169] on span "Mexican Shawarma" at bounding box center [238, 176] width 73 height 15
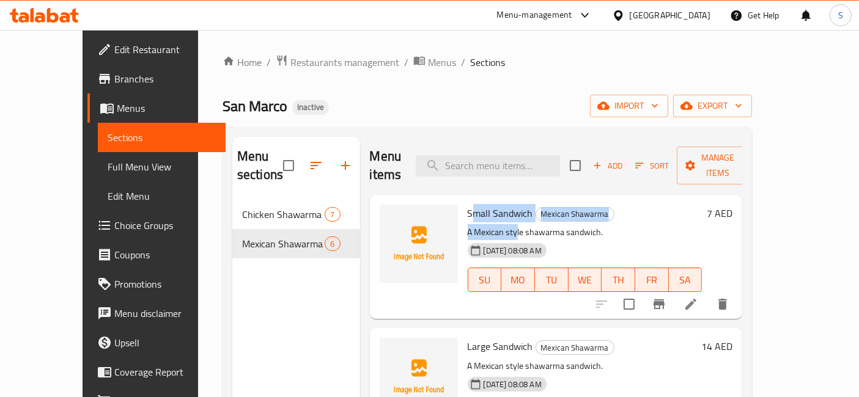
drag, startPoint x: 463, startPoint y: 202, endPoint x: 497, endPoint y: 204, distance: 33.7
click at [497, 204] on div "Small Sandwich Mexican Shawarma A Mexican style shawarma sandwich. 12-08-2025 0…" at bounding box center [585, 257] width 245 height 114
click at [500, 204] on span "Small Sandwich" at bounding box center [500, 213] width 65 height 18
drag, startPoint x: 444, startPoint y: 201, endPoint x: 494, endPoint y: 198, distance: 50.3
click at [494, 200] on div "Small Sandwich Mexican Shawarma A Mexican style shawarma sandwich. 12-08-2025 0…" at bounding box center [585, 257] width 245 height 114
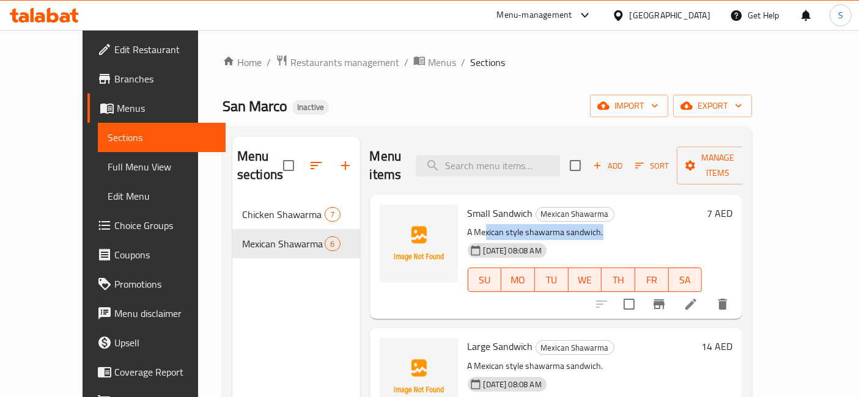
drag, startPoint x: 580, startPoint y: 210, endPoint x: 466, endPoint y: 212, distance: 113.7
click at [468, 225] on p "A Mexican style shawarma sandwich." at bounding box center [585, 232] width 235 height 15
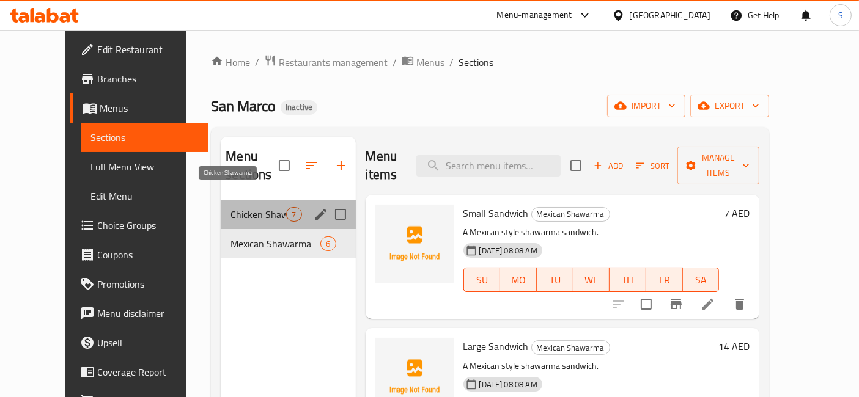
click at [231, 207] on span "Chicken Shawarma" at bounding box center [259, 214] width 56 height 15
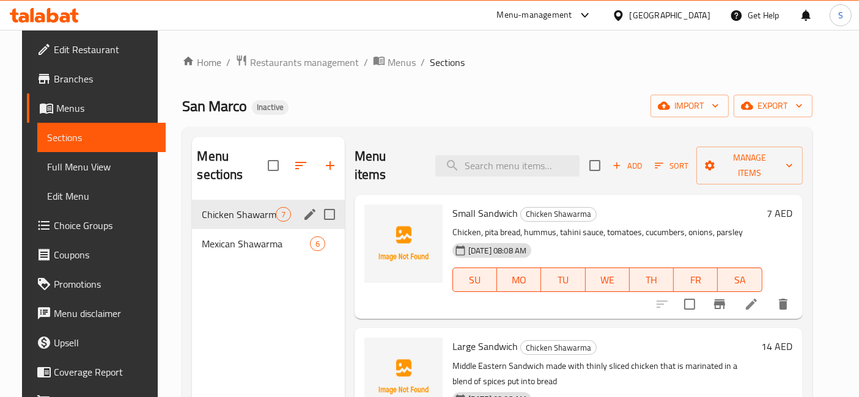
click at [227, 233] on div "Mexican Shawarma 6" at bounding box center [268, 243] width 153 height 29
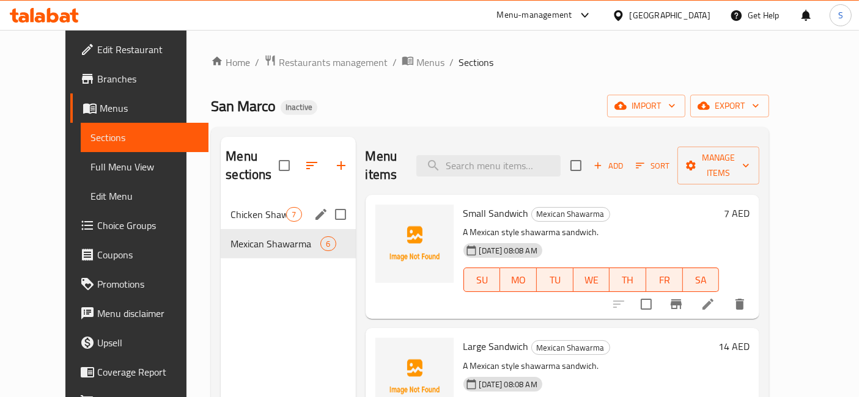
click at [245, 207] on span "Chicken Shawarma" at bounding box center [259, 214] width 56 height 15
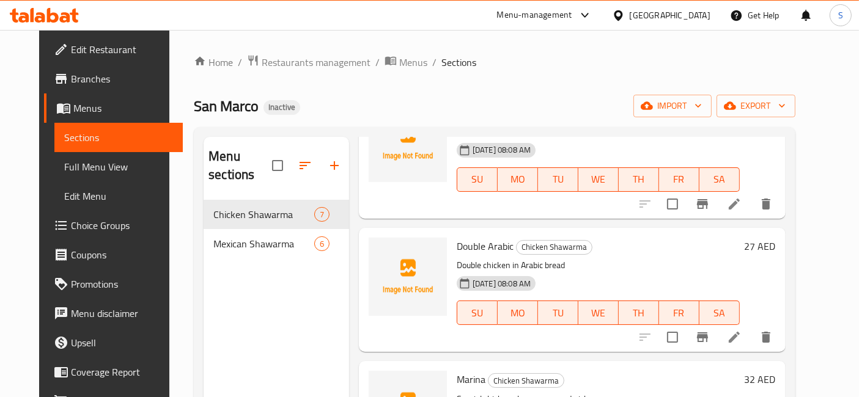
scroll to position [583, 0]
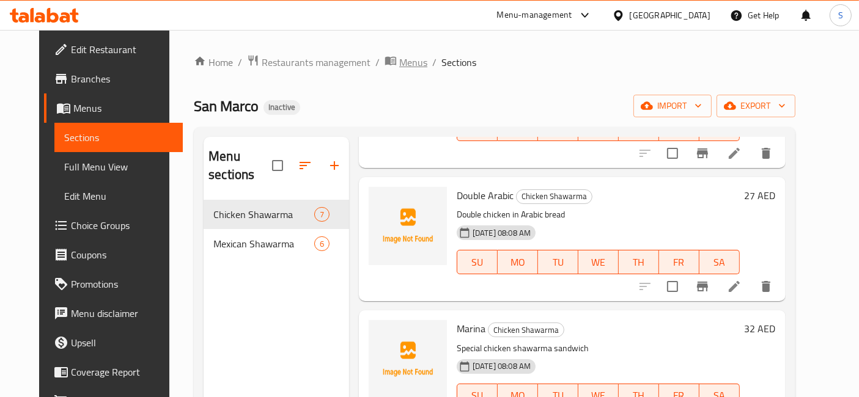
click at [399, 64] on span "Menus" at bounding box center [413, 62] width 28 height 15
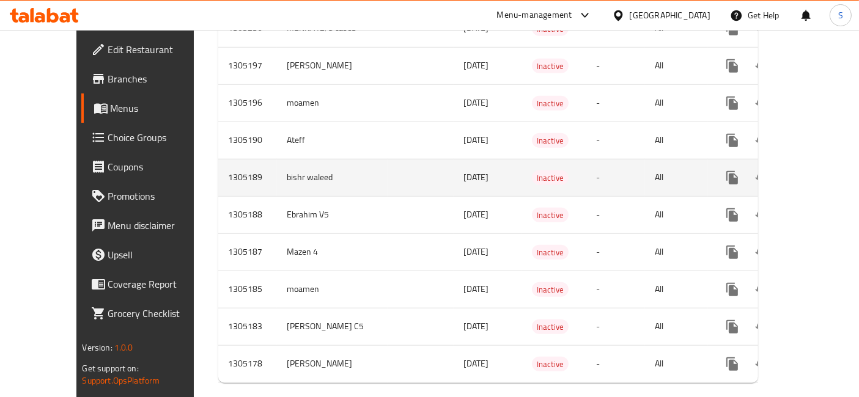
scroll to position [923, 0]
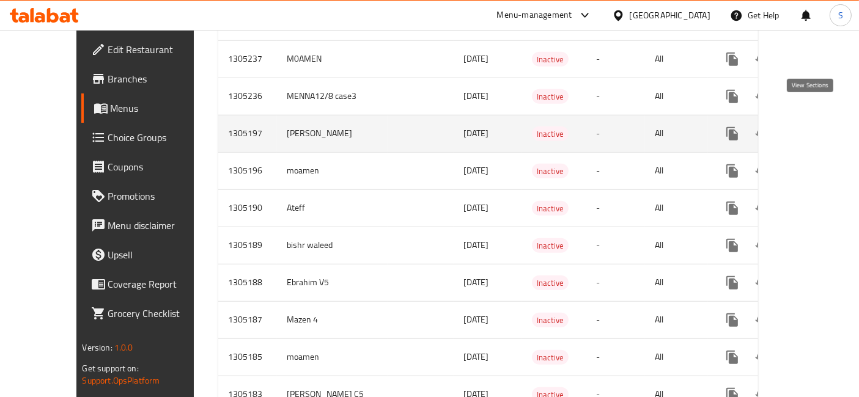
click at [815, 127] on icon "enhanced table" at bounding box center [820, 134] width 15 height 15
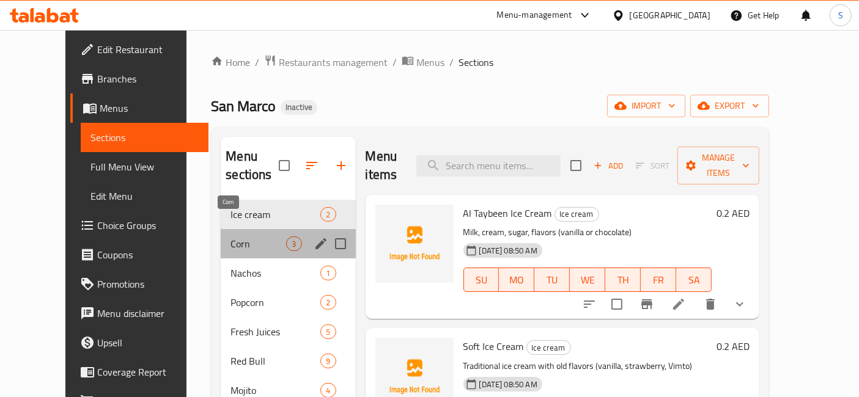
click at [231, 237] on span "Corn" at bounding box center [259, 244] width 56 height 15
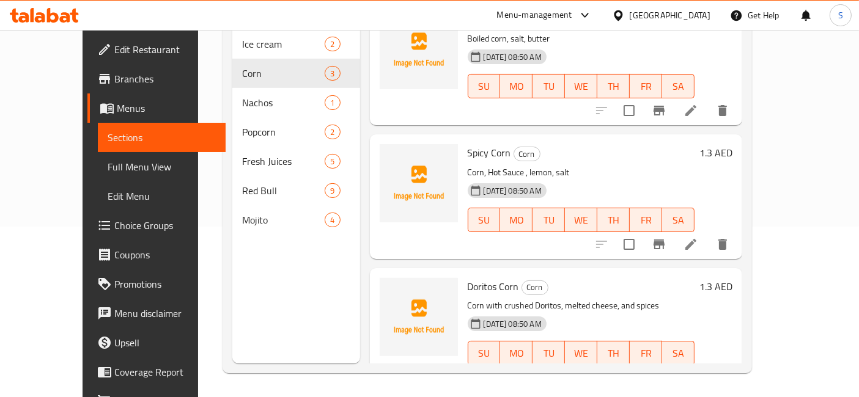
scroll to position [33, 0]
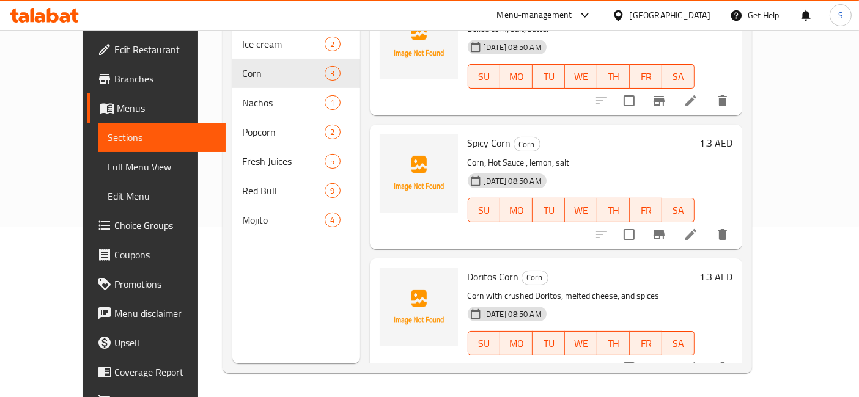
click at [698, 361] on icon at bounding box center [691, 368] width 15 height 15
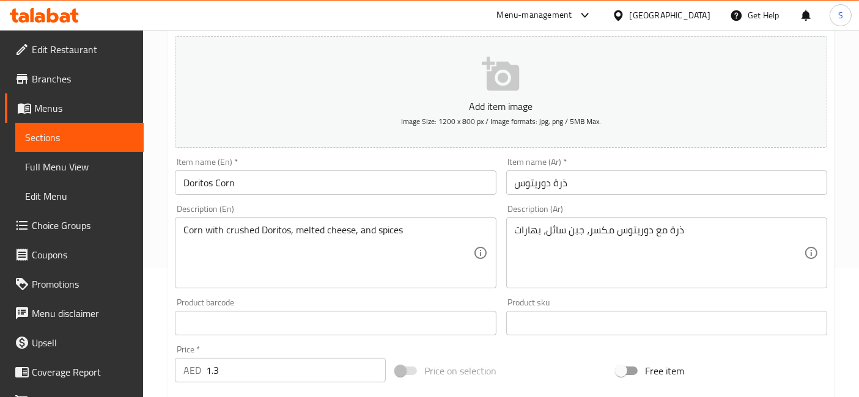
scroll to position [136, 0]
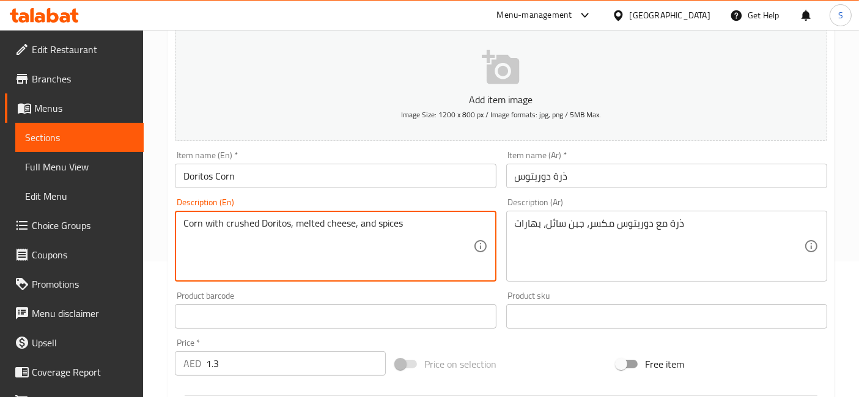
click at [238, 218] on textarea "Corn with crushed Doritos, melted cheese, and spices" at bounding box center [327, 247] width 289 height 58
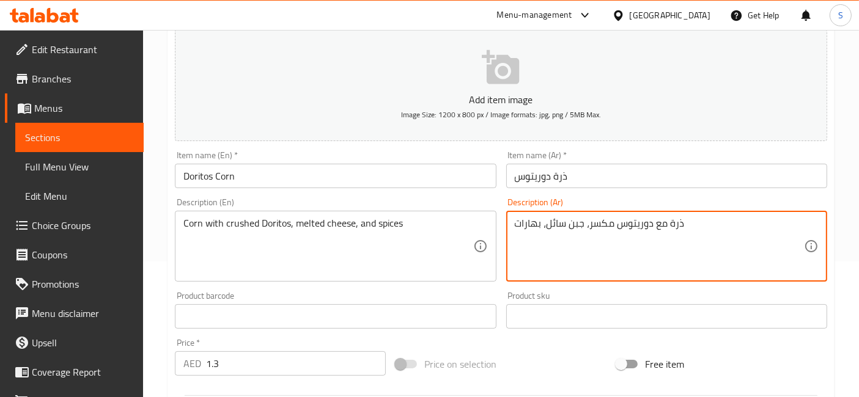
click at [599, 224] on textarea "ذرة مع دوريتوس مكسر، جبن سائل، بهارات" at bounding box center [659, 247] width 289 height 58
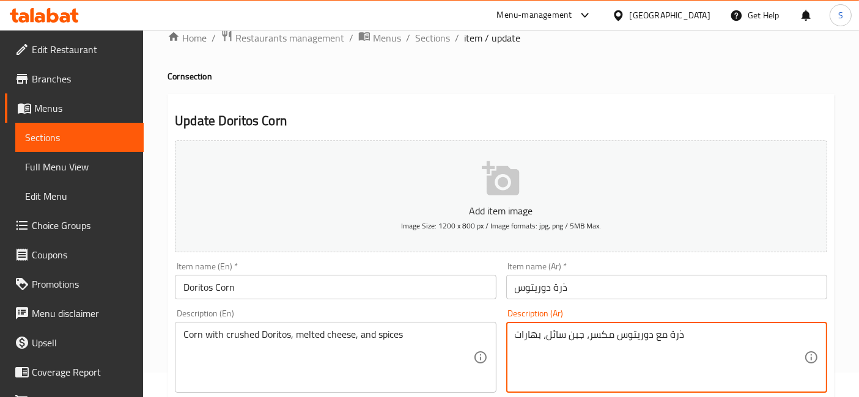
scroll to position [0, 0]
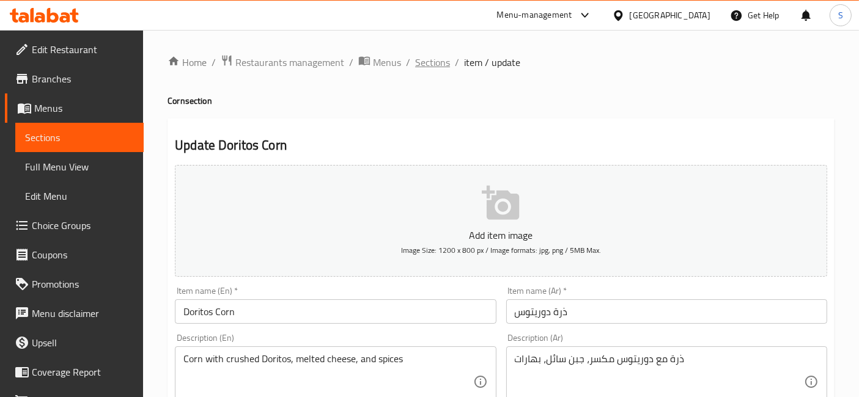
click at [422, 62] on span "Sections" at bounding box center [432, 62] width 35 height 15
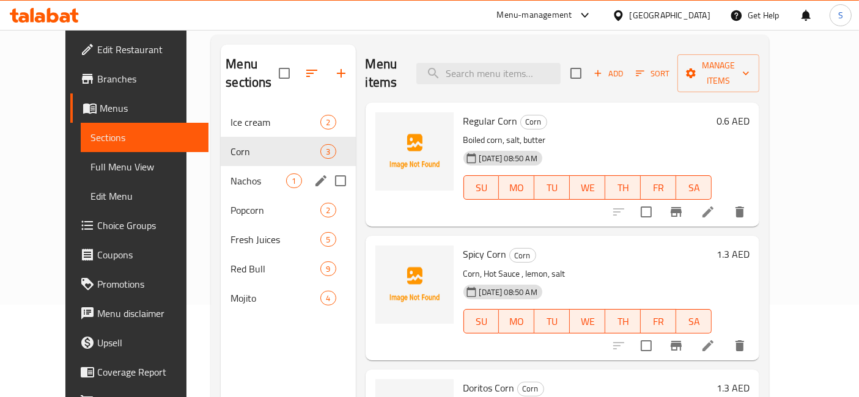
scroll to position [136, 0]
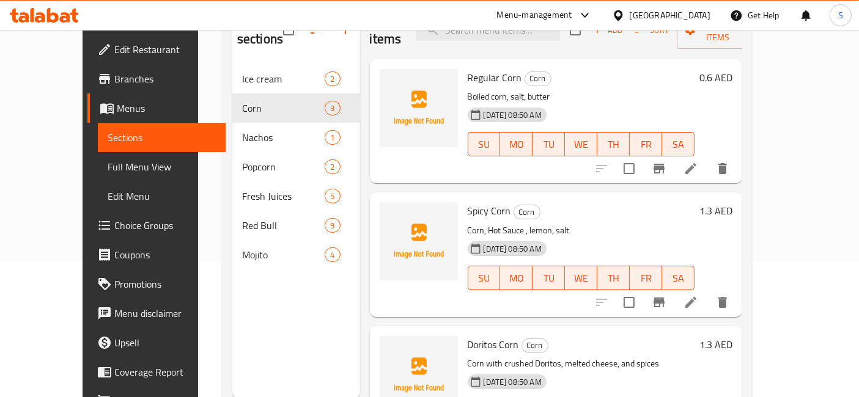
click at [242, 248] on span "Mojito" at bounding box center [283, 255] width 83 height 15
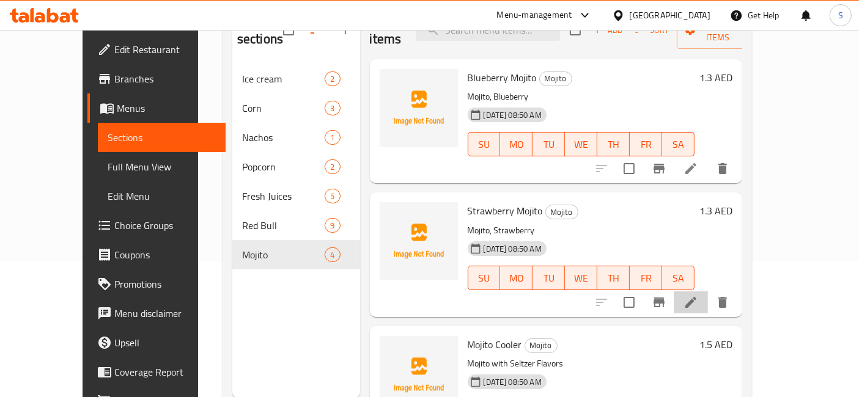
click at [708, 292] on li at bounding box center [691, 303] width 34 height 22
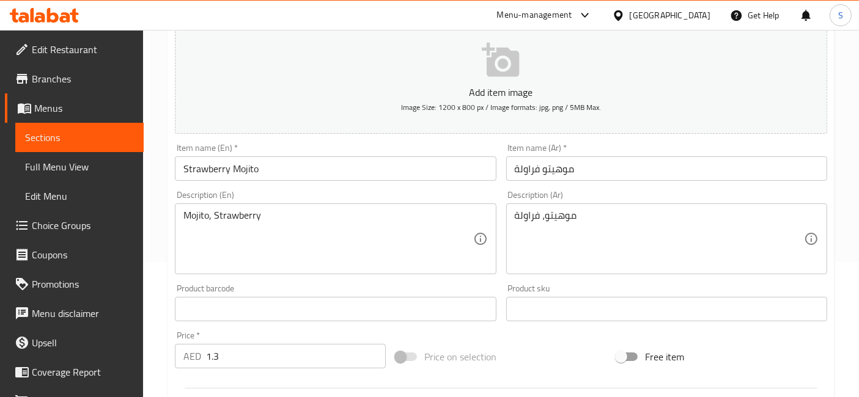
scroll to position [136, 0]
click at [356, 175] on input "Strawberry Mojito" at bounding box center [335, 168] width 321 height 24
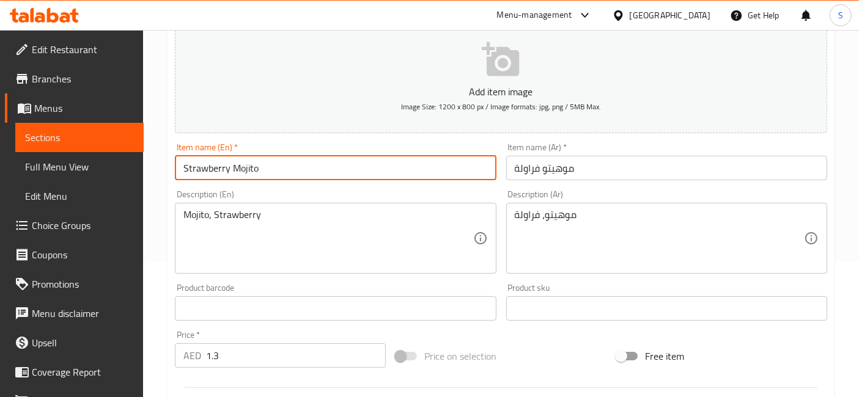
click at [619, 175] on input "موهيتو فراولة" at bounding box center [666, 168] width 321 height 24
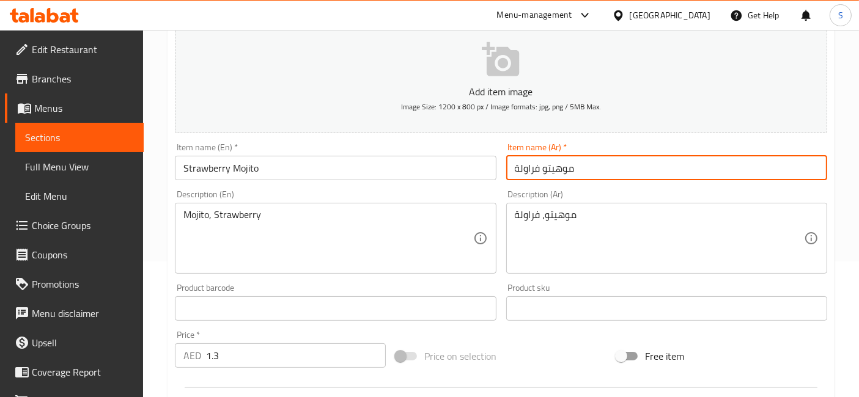
click at [517, 193] on div "Description (Ar) موهيتو، فراولة Description (Ar)" at bounding box center [666, 232] width 321 height 84
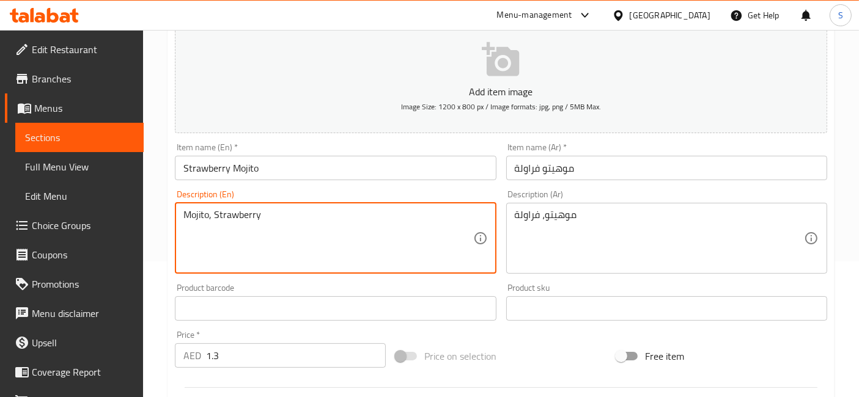
click at [300, 241] on textarea "Mojito, Strawberry" at bounding box center [327, 238] width 289 height 58
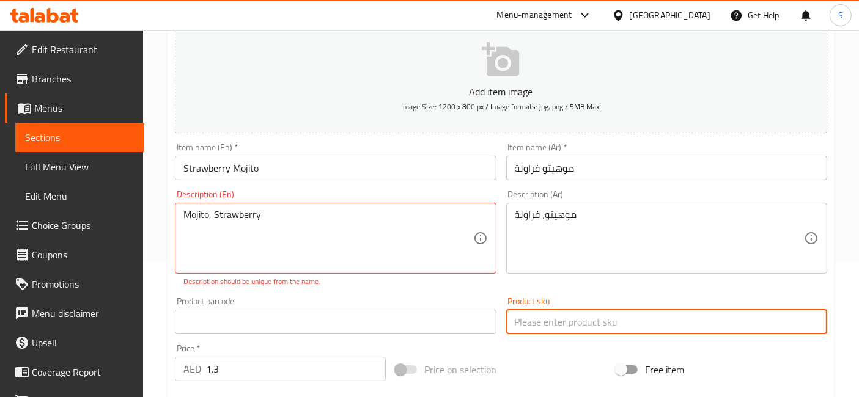
click at [544, 303] on div "Product sku Product sku" at bounding box center [666, 315] width 321 height 37
click at [586, 303] on div "Product sku Product sku" at bounding box center [666, 315] width 321 height 37
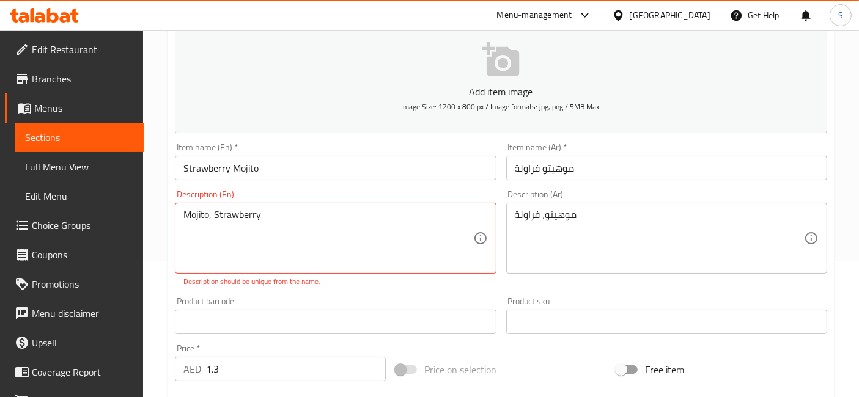
click at [583, 280] on div "Description (Ar) موهيتو، فراولة Description (Ar)" at bounding box center [666, 238] width 331 height 107
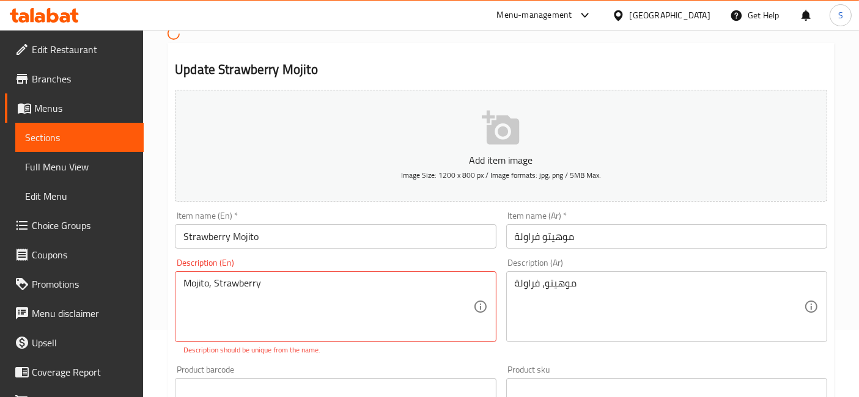
scroll to position [0, 0]
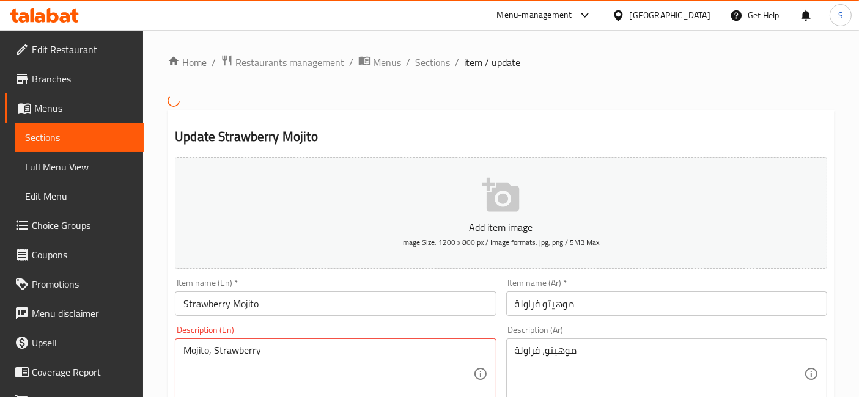
click at [433, 68] on span "Sections" at bounding box center [432, 62] width 35 height 15
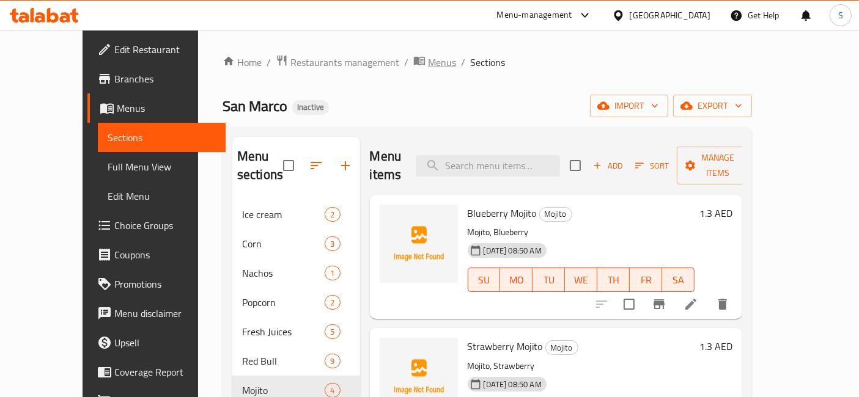
click at [428, 59] on span "Menus" at bounding box center [442, 62] width 28 height 15
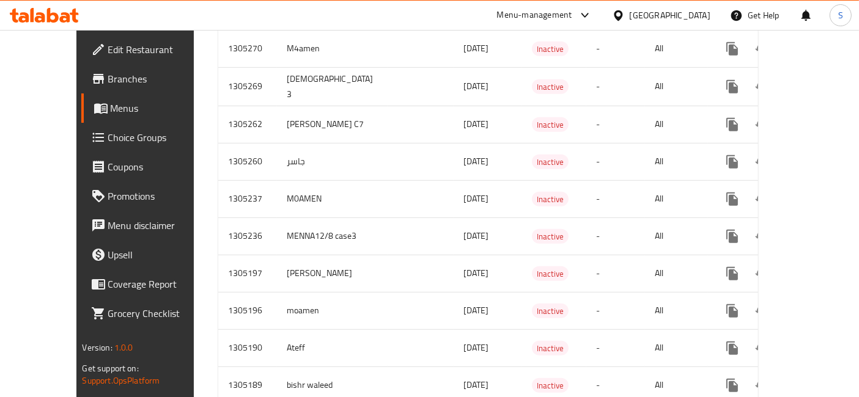
scroll to position [991, 0]
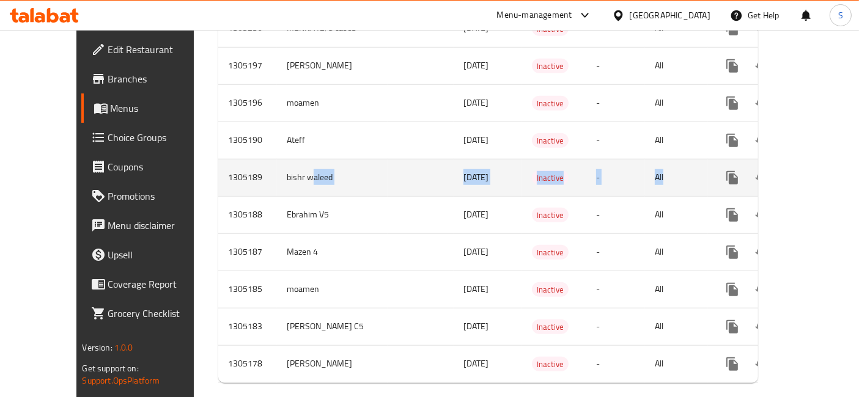
drag, startPoint x: 262, startPoint y: 155, endPoint x: 751, endPoint y: 152, distance: 489.2
click at [728, 159] on tr "1305189 bishr waleed 12/08/2025 Inactive - All" at bounding box center [531, 177] width 627 height 37
click at [816, 171] on icon "enhanced table" at bounding box center [820, 178] width 15 height 15
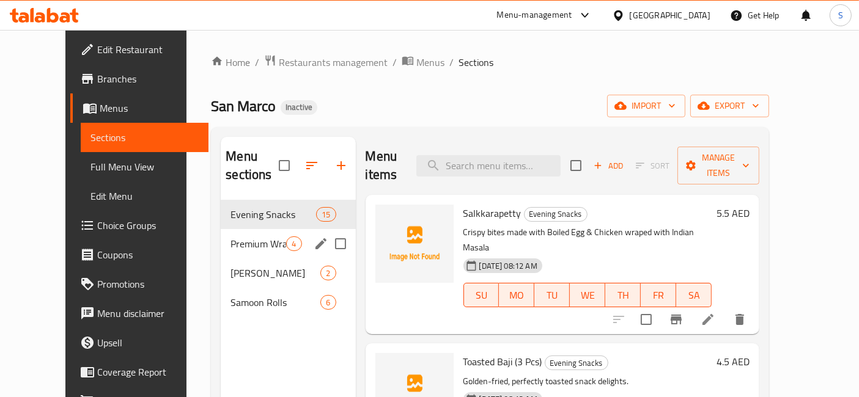
click at [221, 229] on div "Premium Wraps 4" at bounding box center [288, 243] width 135 height 29
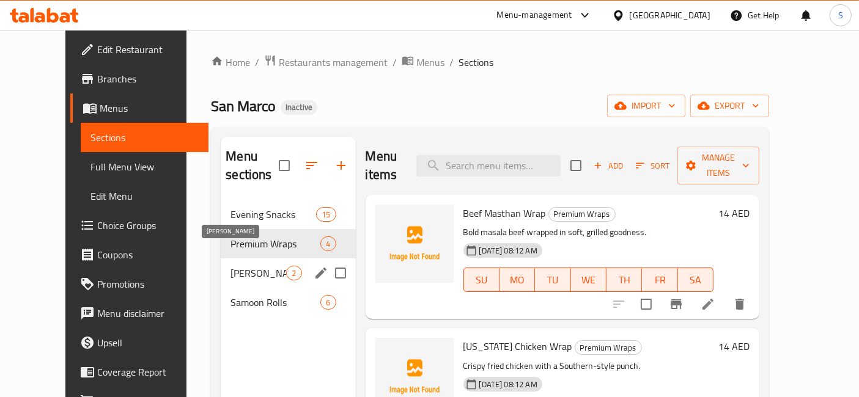
click at [234, 266] on span "Tawa Shawarma" at bounding box center [259, 273] width 56 height 15
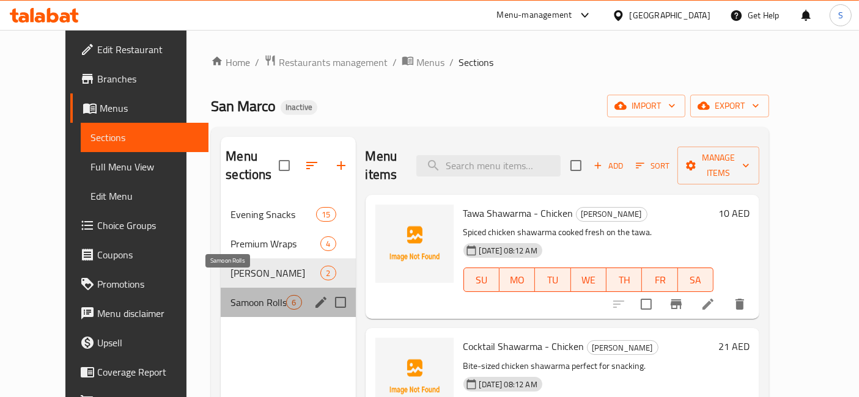
click at [231, 295] on span "Samoon Rolls" at bounding box center [259, 302] width 56 height 15
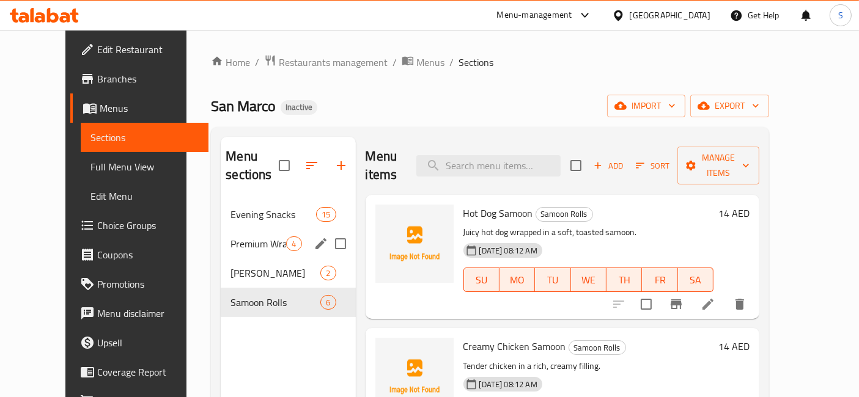
click at [258, 229] on div "Premium Wraps 4" at bounding box center [288, 243] width 135 height 29
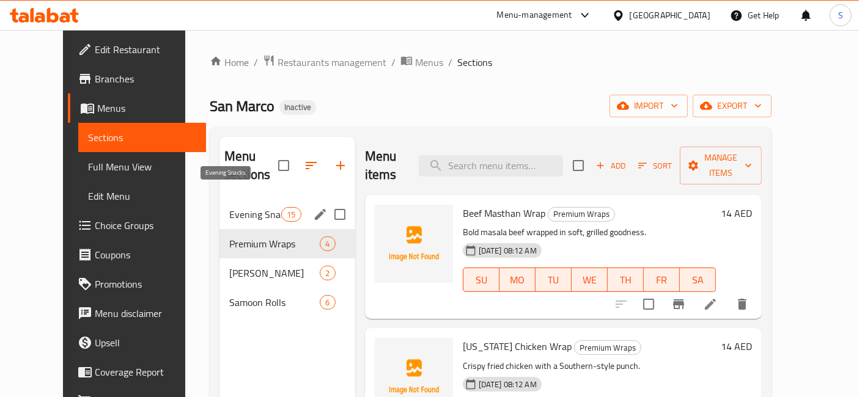
click at [264, 207] on span "Evening Snacks" at bounding box center [255, 214] width 52 height 15
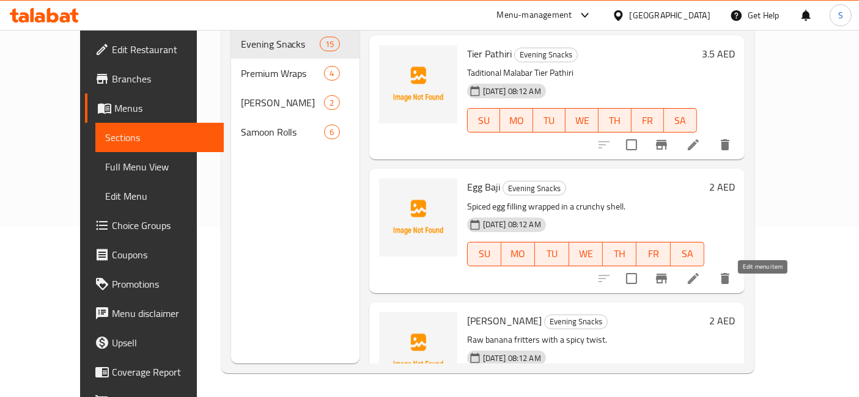
scroll to position [136, 0]
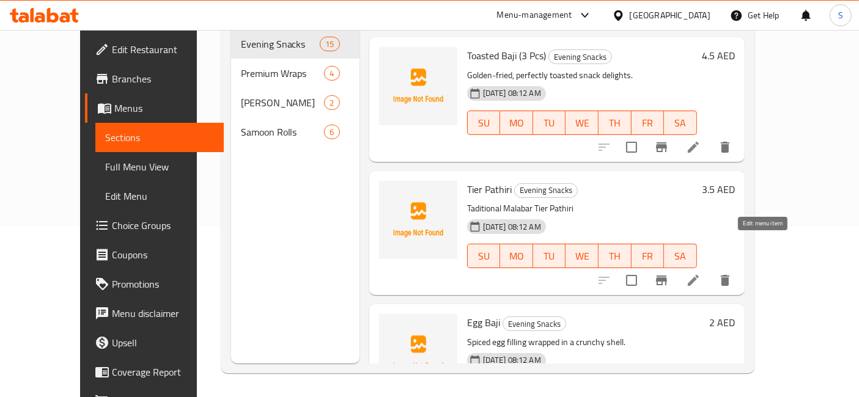
click at [701, 273] on icon at bounding box center [693, 280] width 15 height 15
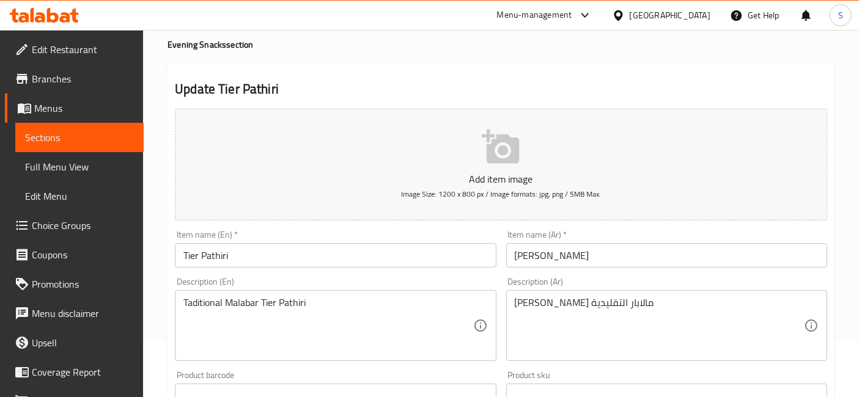
scroll to position [68, 0]
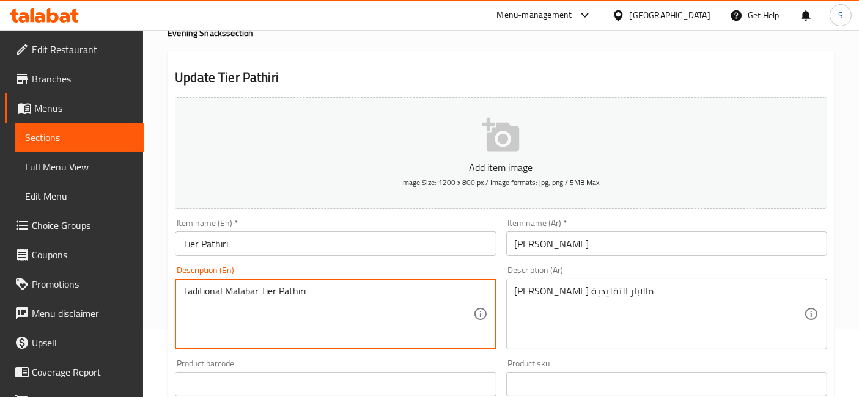
click at [222, 303] on textarea "Taditional Malabar Tier Pathiri" at bounding box center [327, 315] width 289 height 58
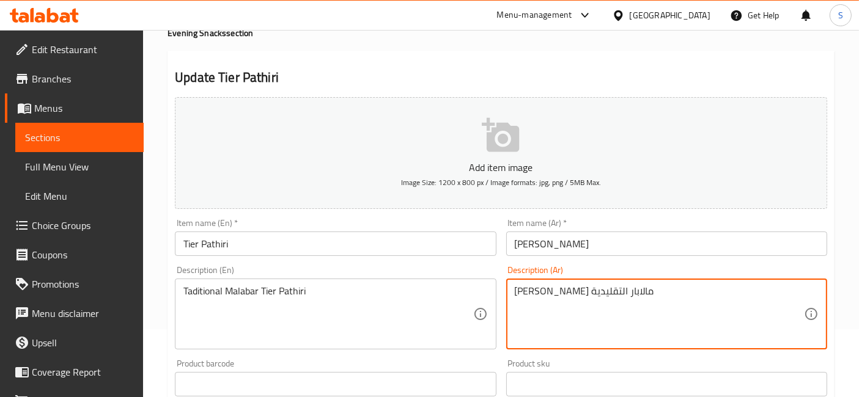
drag, startPoint x: 540, startPoint y: 291, endPoint x: 514, endPoint y: 290, distance: 26.3
click at [514, 290] on div "تير باثيري مالابار التقليدية Description (Ar)" at bounding box center [666, 314] width 321 height 71
click at [544, 292] on textarea "تير باثيري مالابار التقليدية" at bounding box center [659, 315] width 289 height 58
click at [613, 322] on textarea "تير باثيري مالابار التقليدية" at bounding box center [659, 315] width 289 height 58
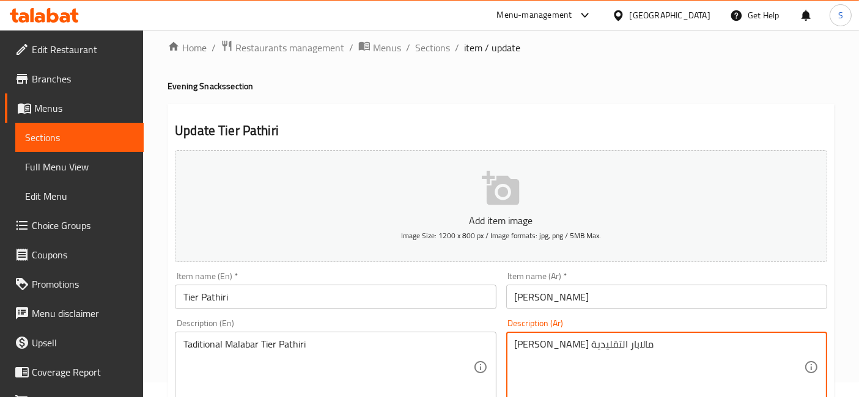
scroll to position [0, 0]
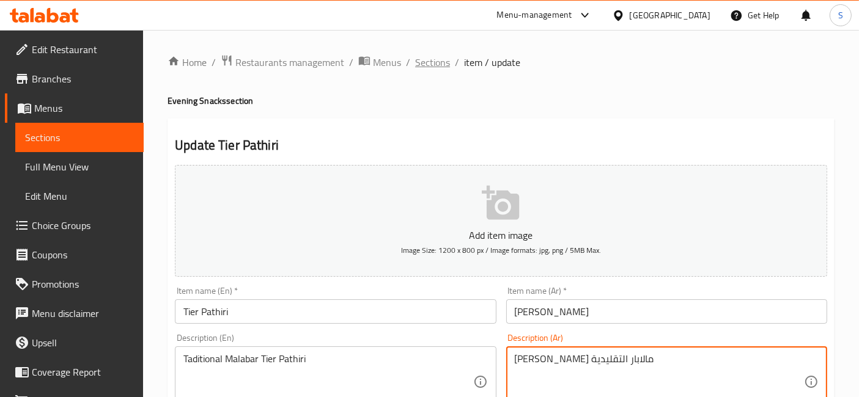
click at [440, 68] on span "Sections" at bounding box center [432, 62] width 35 height 15
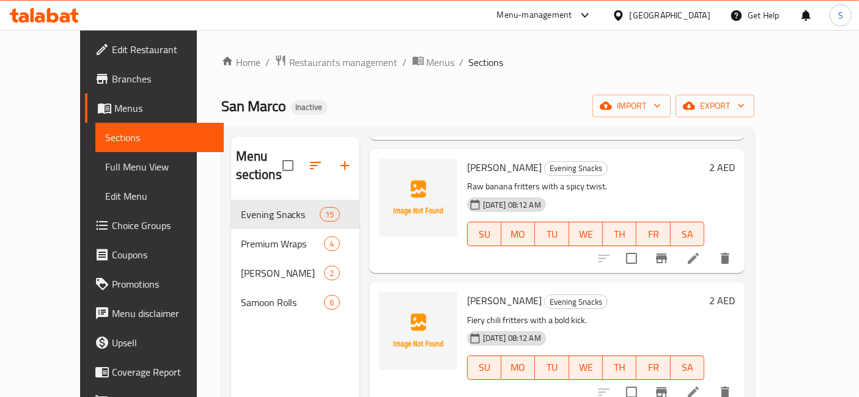
scroll to position [662, 0]
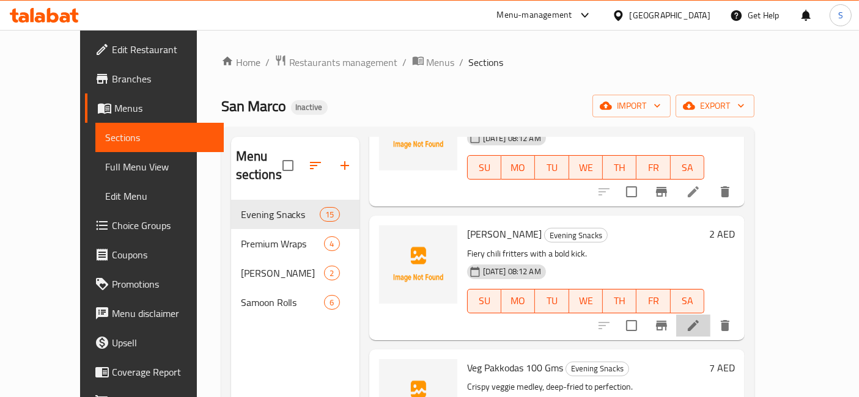
click at [711, 315] on li at bounding box center [693, 326] width 34 height 22
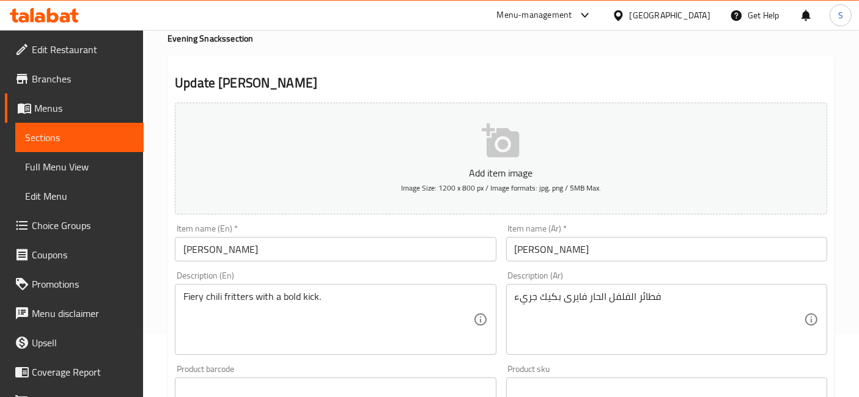
scroll to position [68, 0]
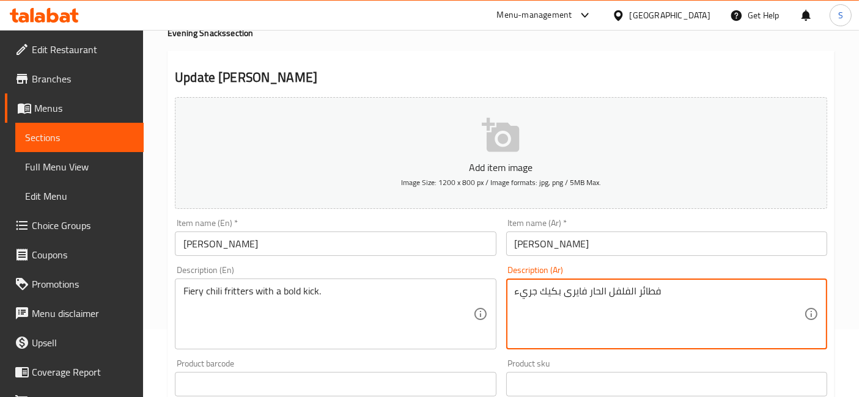
click at [526, 292] on textarea "فطائر الفلفل الحار فايرى بكيك جريء" at bounding box center [659, 315] width 289 height 58
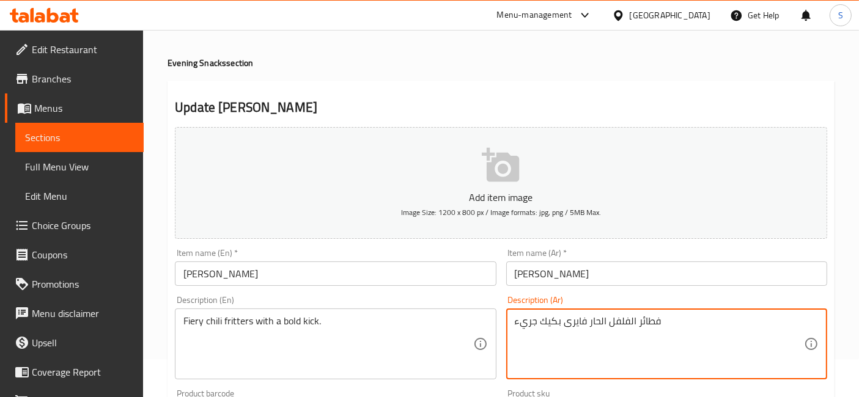
scroll to position [0, 0]
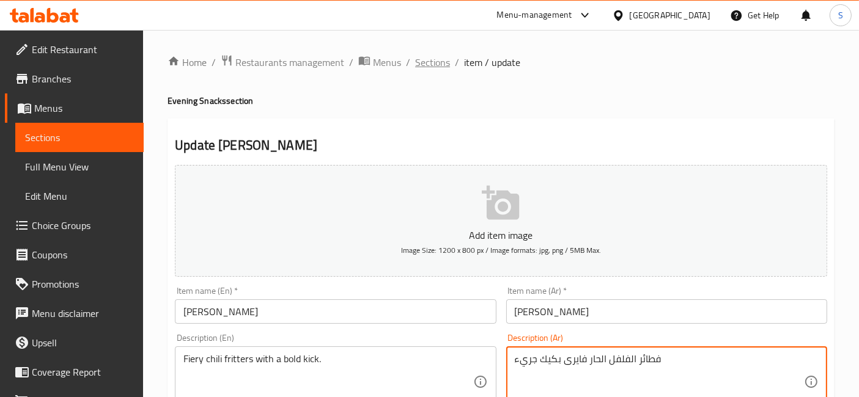
click at [443, 59] on span "Sections" at bounding box center [432, 62] width 35 height 15
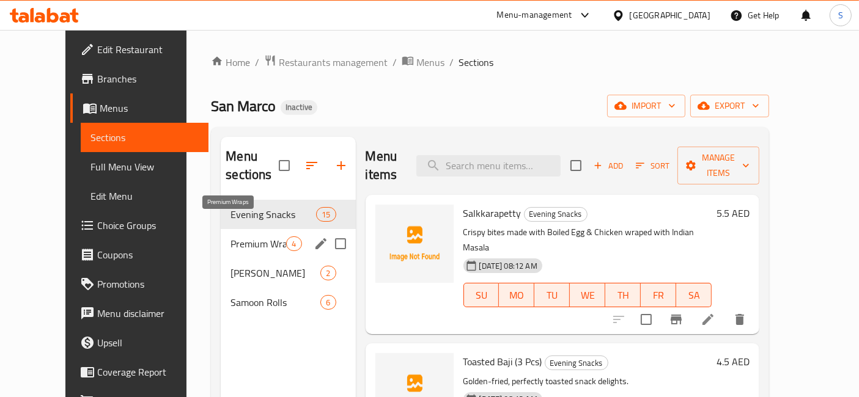
click at [243, 237] on span "Premium Wraps" at bounding box center [259, 244] width 56 height 15
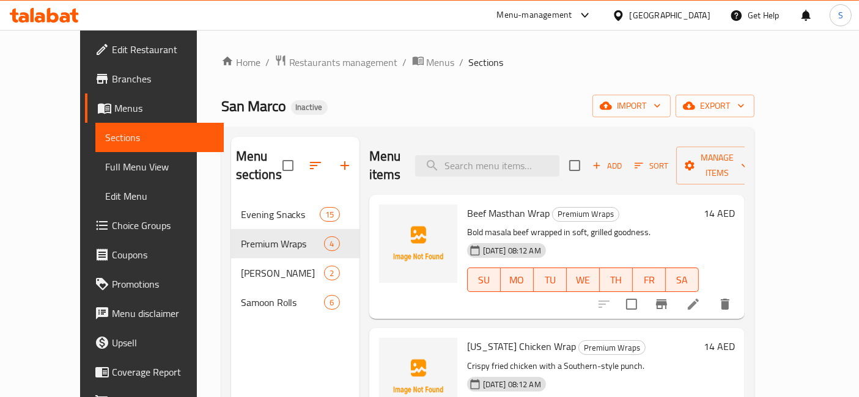
click at [701, 297] on icon at bounding box center [693, 304] width 15 height 15
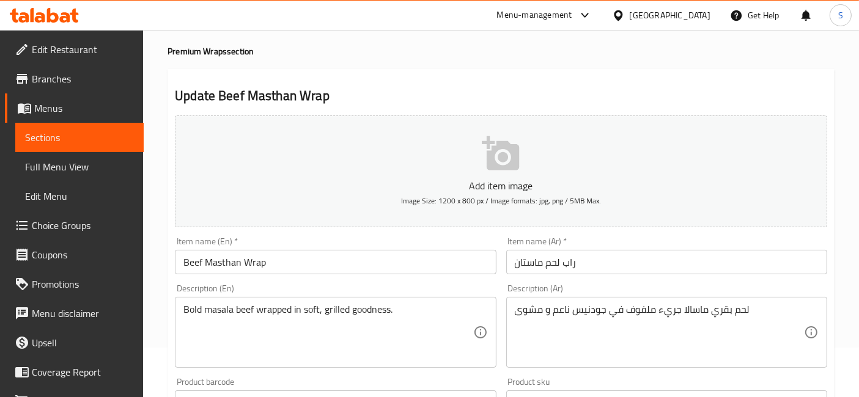
scroll to position [68, 0]
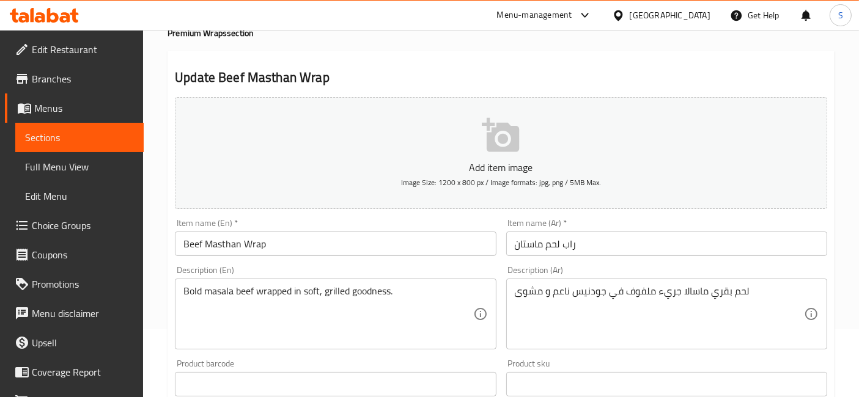
click at [190, 238] on input "Beef Masthan Wrap" at bounding box center [335, 244] width 321 height 24
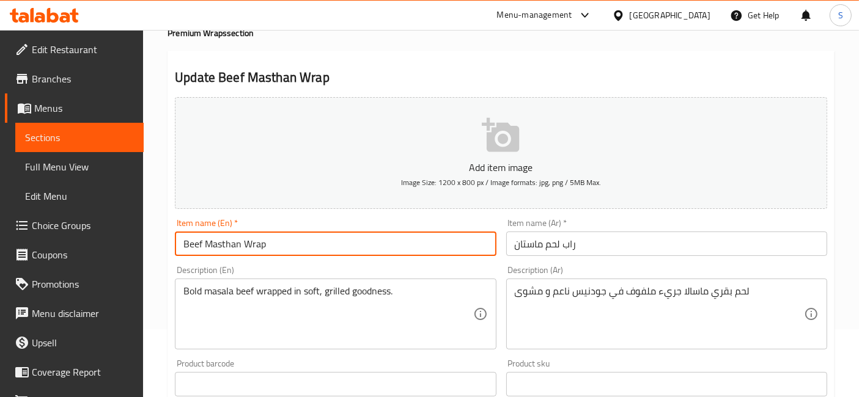
click at [190, 238] on input "Beef Masthan Wrap" at bounding box center [335, 244] width 321 height 24
click at [550, 243] on input "راب لحم ماستان" at bounding box center [666, 244] width 321 height 24
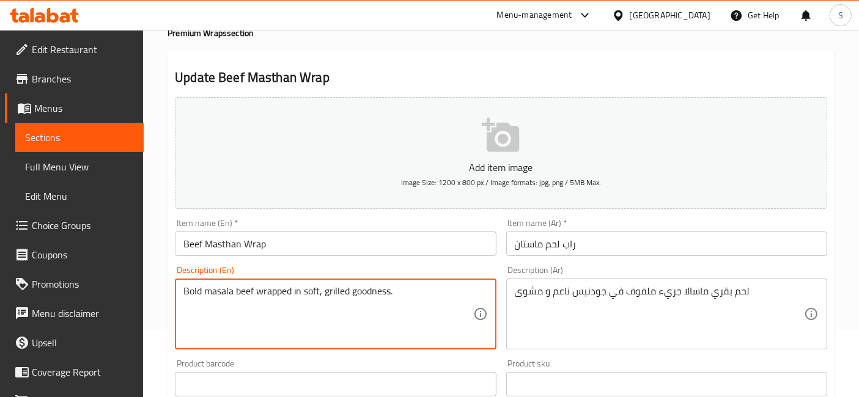
click at [248, 294] on textarea "Bold masala beef wrapped in soft, grilled goodness." at bounding box center [327, 315] width 289 height 58
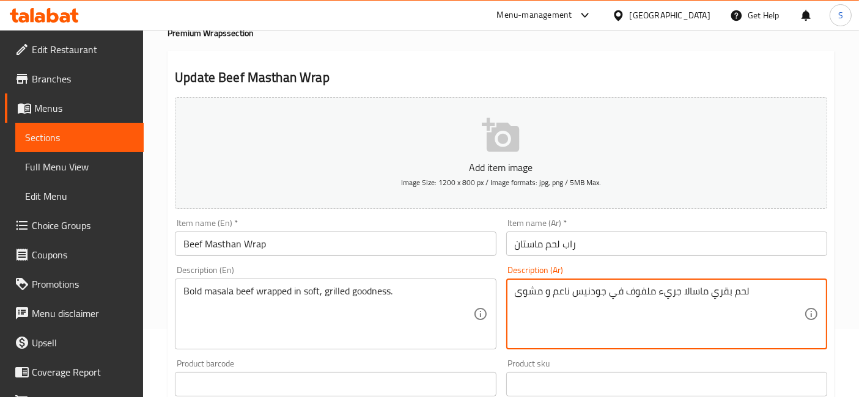
drag, startPoint x: 750, startPoint y: 296, endPoint x: 710, endPoint y: 295, distance: 40.4
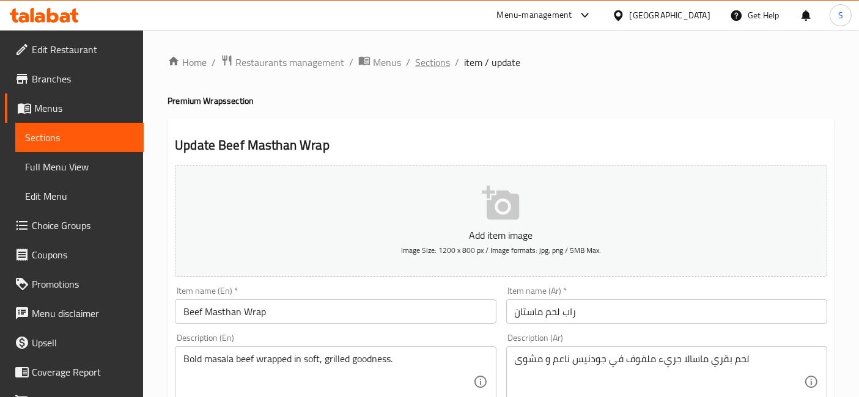
click at [440, 56] on span "Sections" at bounding box center [432, 62] width 35 height 15
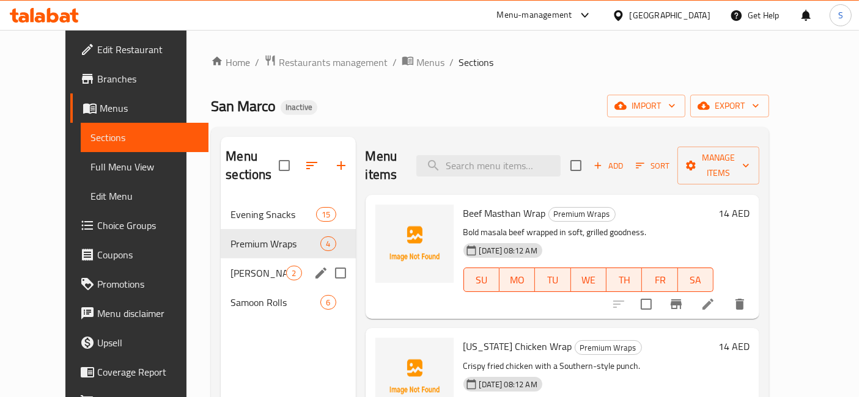
click at [229, 264] on div "Tawa Shawarma 2" at bounding box center [288, 273] width 135 height 29
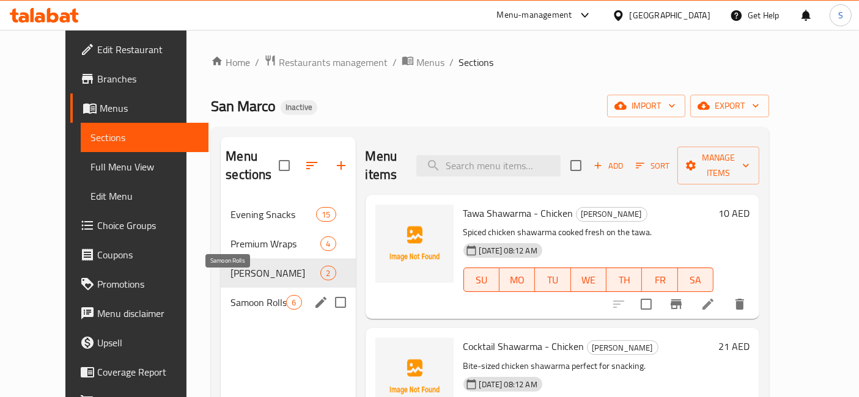
click at [232, 295] on span "Samoon Rolls" at bounding box center [259, 302] width 56 height 15
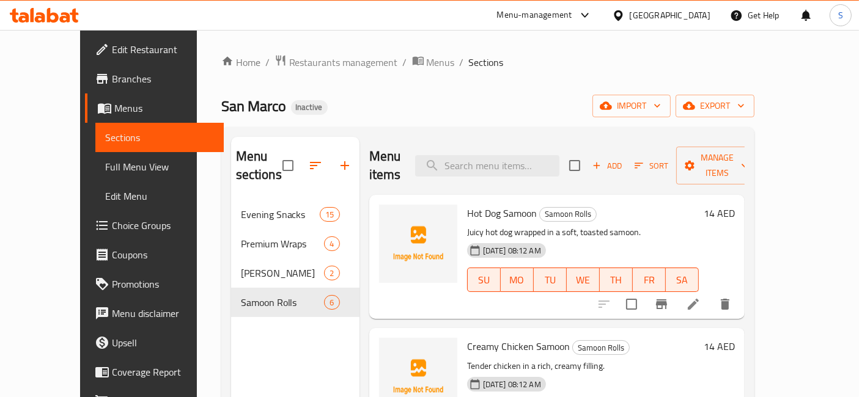
click at [711, 297] on li at bounding box center [693, 305] width 34 height 22
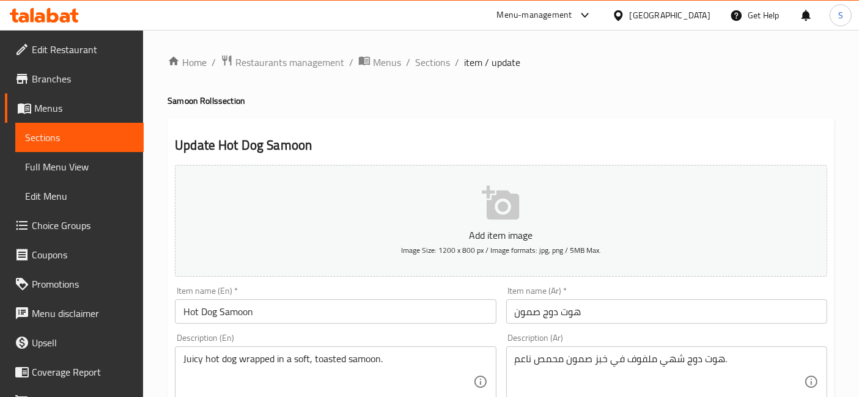
scroll to position [68, 0]
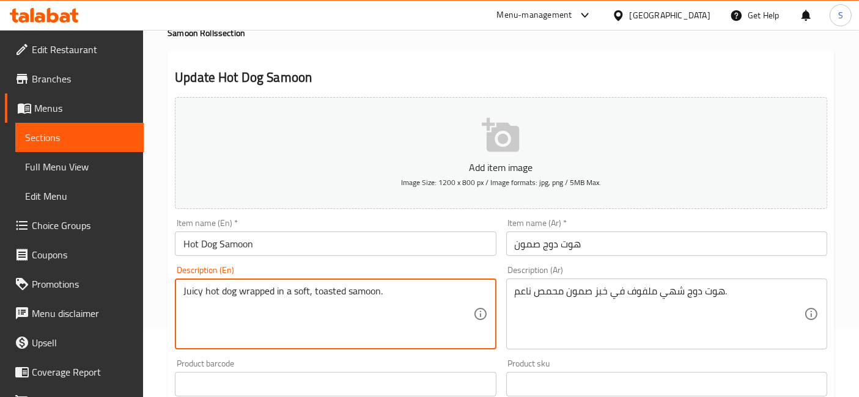
click at [188, 294] on textarea "Juicy hot dog wrapped in a soft, toasted samoon." at bounding box center [327, 315] width 289 height 58
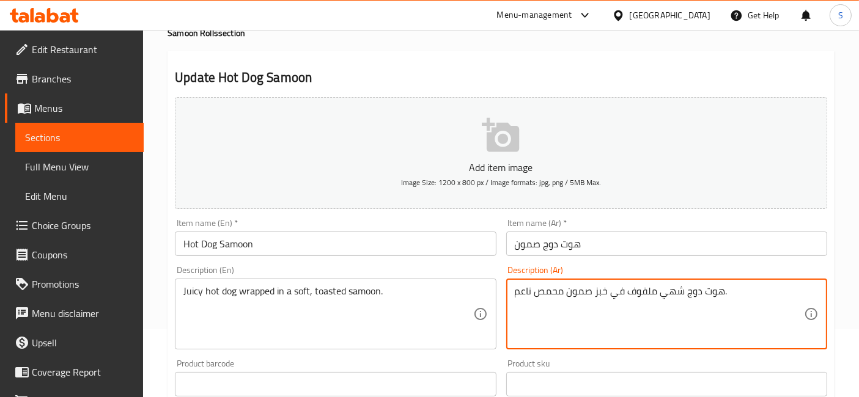
click at [666, 292] on textarea "هوت دوج شهي ملفوف في خبز صمون محمص ناعم." at bounding box center [659, 315] width 289 height 58
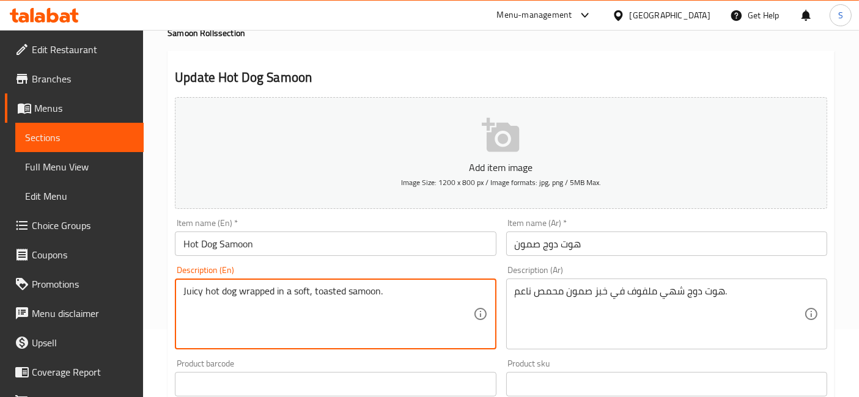
click at [186, 288] on textarea "Juicy hot dog wrapped in a soft, toasted samoon." at bounding box center [327, 315] width 289 height 58
click at [671, 295] on textarea "هوت دوج شهي ملفوف في خبز صمون محمص ناعم." at bounding box center [659, 315] width 289 height 58
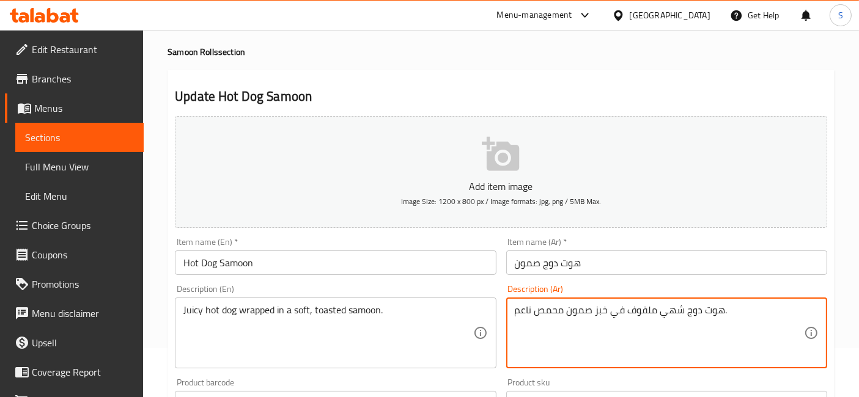
scroll to position [0, 0]
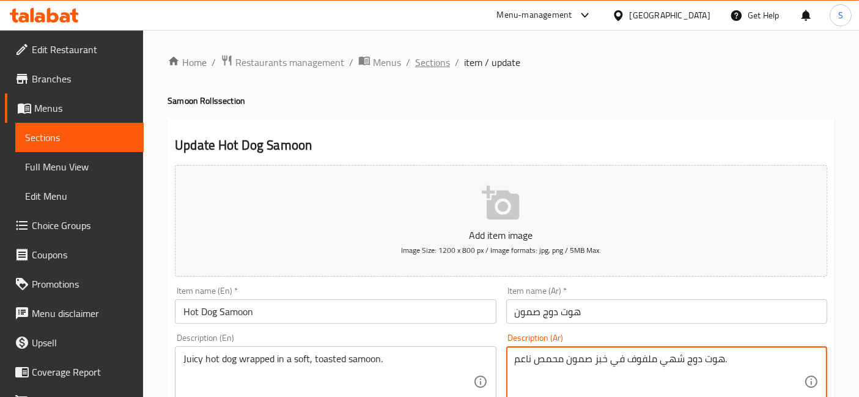
click at [430, 57] on span "Sections" at bounding box center [432, 62] width 35 height 15
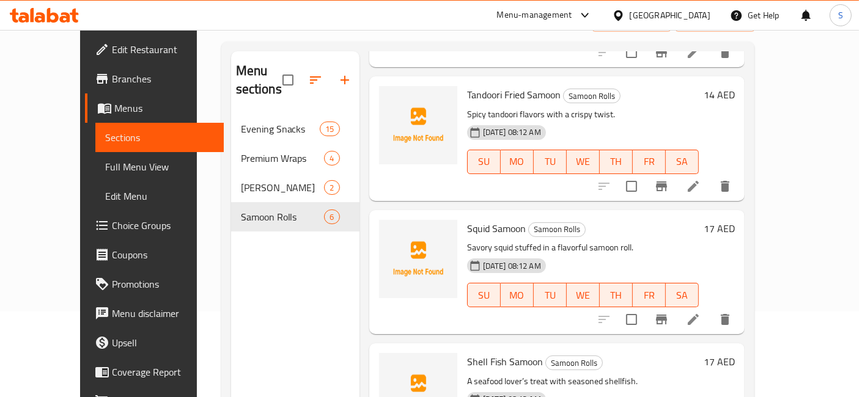
scroll to position [136, 0]
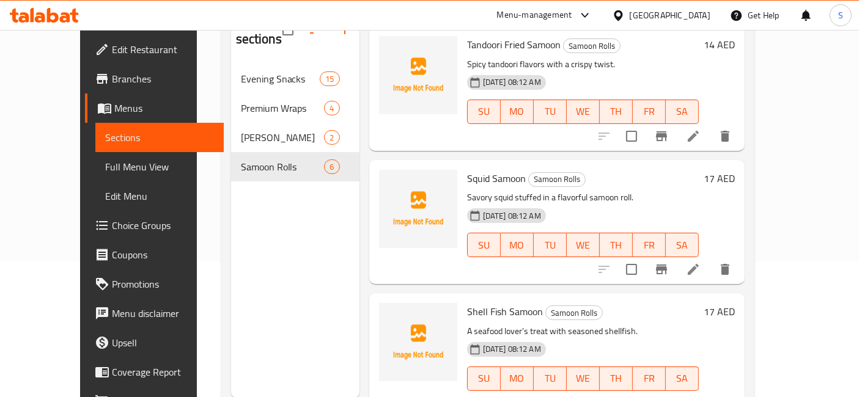
click at [701, 262] on icon at bounding box center [693, 269] width 15 height 15
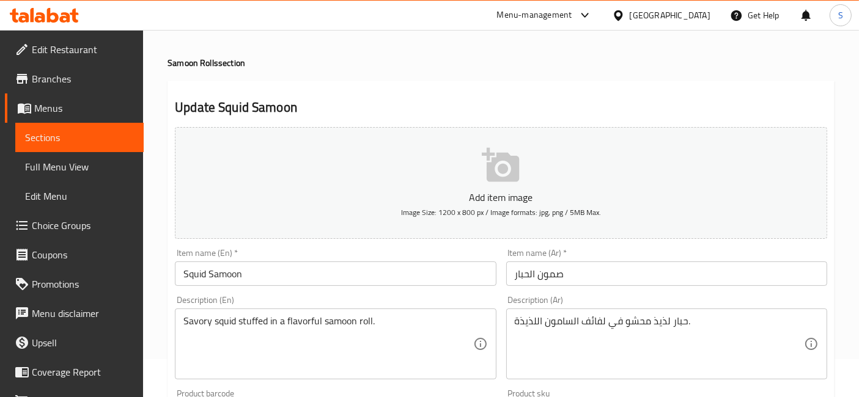
scroll to position [68, 0]
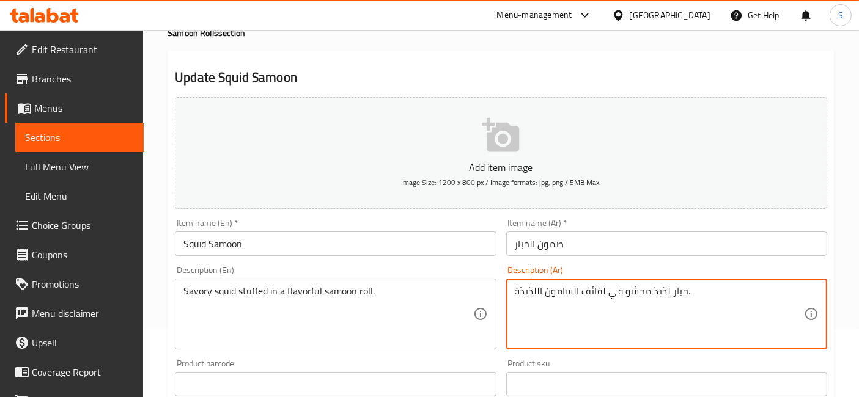
click at [522, 300] on textarea "حبار لذيذ محشو في لفائف السامون اللذيذة." at bounding box center [659, 315] width 289 height 58
click at [656, 291] on textarea "حبار لذيذ محشو في لفائف السامون اللذيذة." at bounding box center [659, 315] width 289 height 58
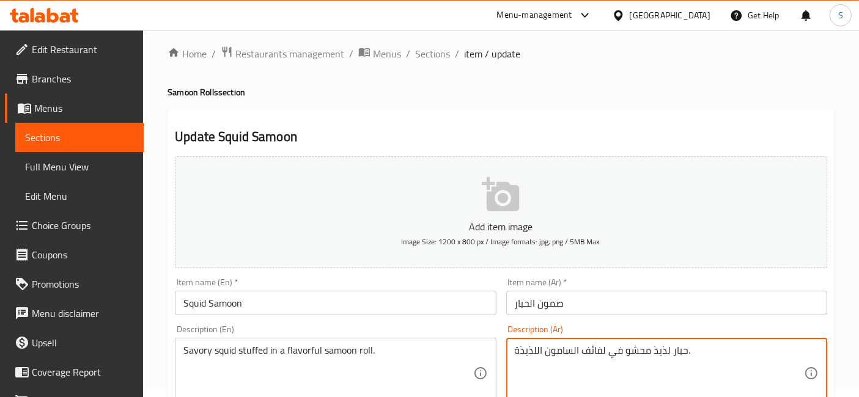
scroll to position [0, 0]
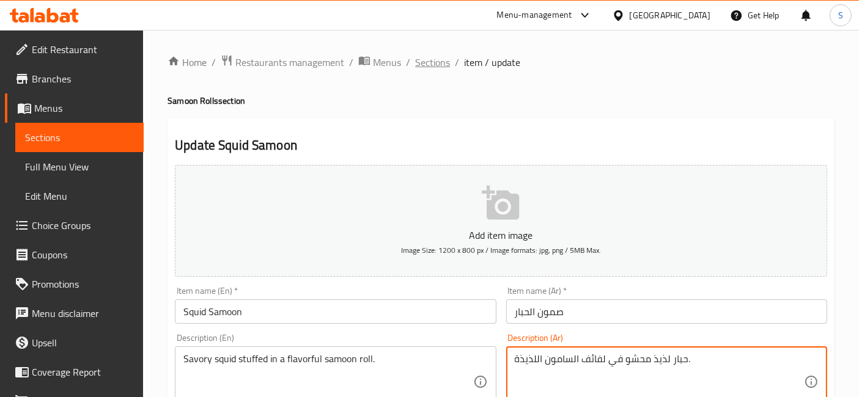
click at [442, 59] on span "Sections" at bounding box center [432, 62] width 35 height 15
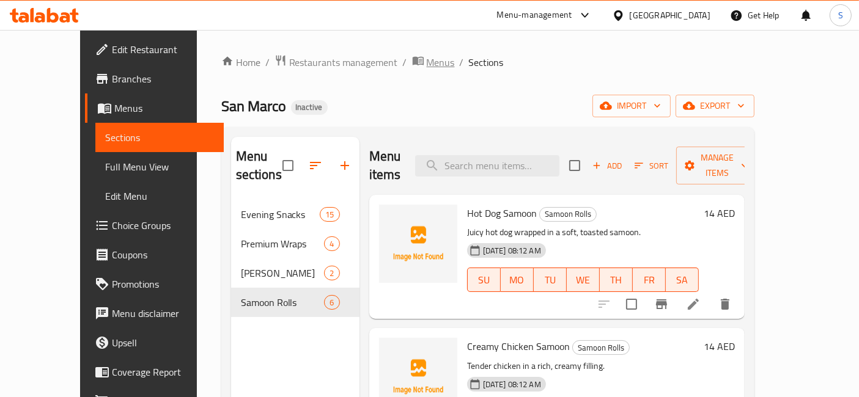
click at [427, 62] on span "Menus" at bounding box center [441, 62] width 28 height 15
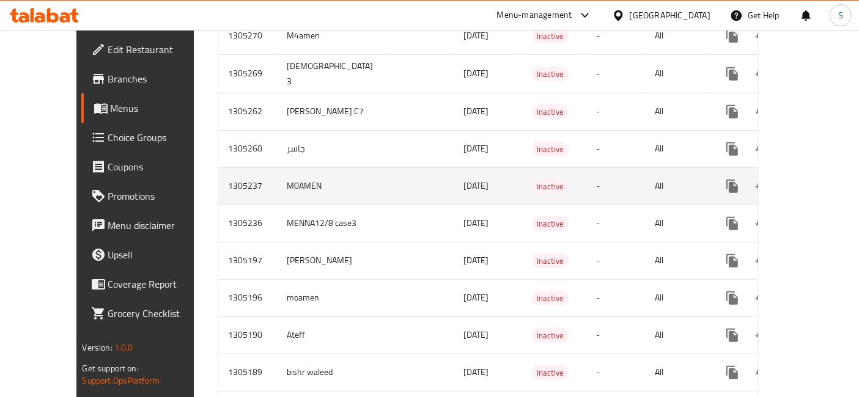
scroll to position [788, 0]
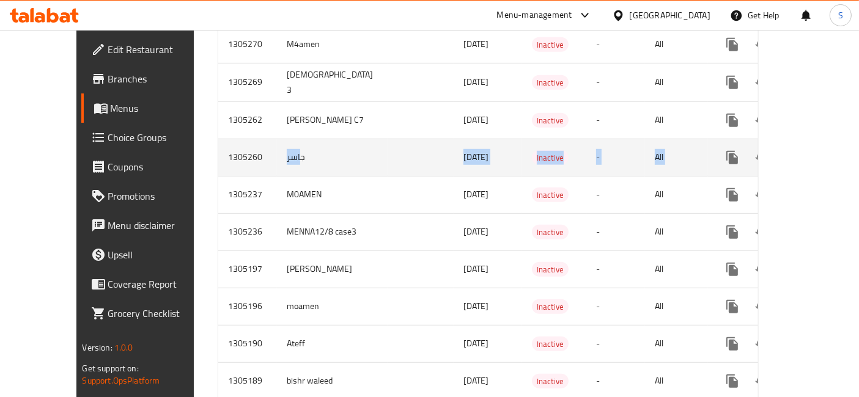
drag, startPoint x: 248, startPoint y: 144, endPoint x: 769, endPoint y: 127, distance: 521.3
click at [720, 139] on tr "1305260 جاسر 12/08/2025 Inactive - All" at bounding box center [531, 157] width 627 height 37
click at [814, 150] on icon "enhanced table" at bounding box center [820, 157] width 15 height 15
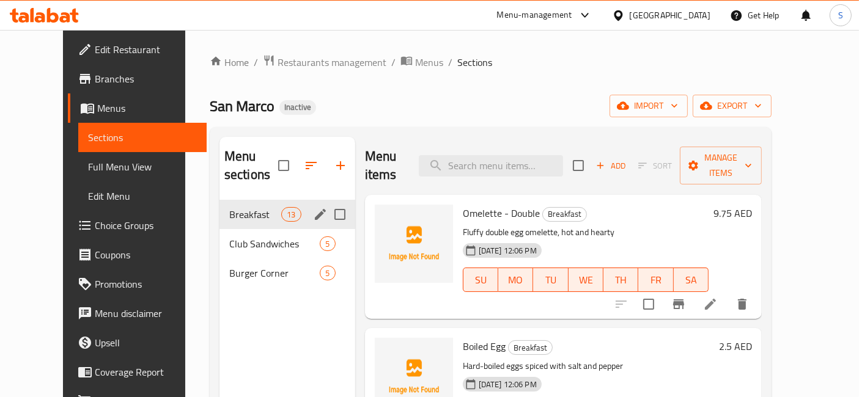
click at [301, 207] on div "Breakfast 13" at bounding box center [288, 214] width 136 height 29
click at [315, 209] on icon "edit" at bounding box center [320, 214] width 11 height 11
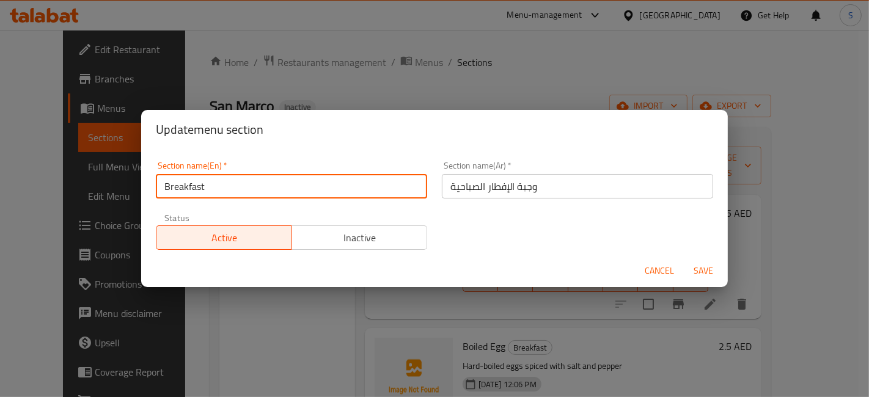
drag, startPoint x: 207, startPoint y: 193, endPoint x: 160, endPoint y: 186, distance: 47.6
click at [160, 186] on input "Breakfast" at bounding box center [291, 186] width 271 height 24
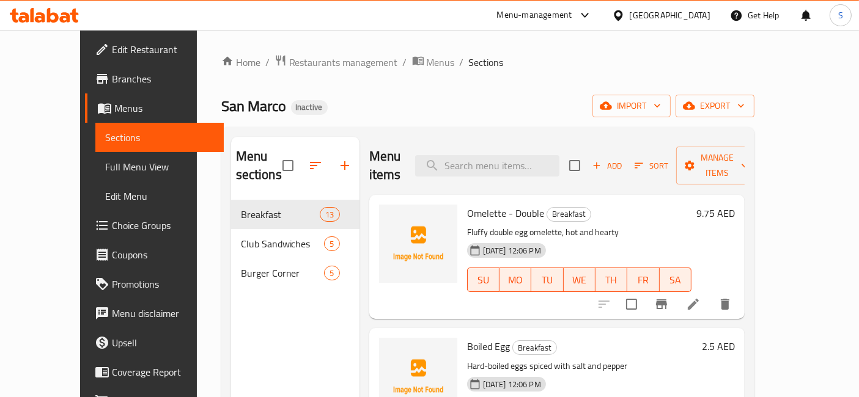
click at [492, 69] on ol "Home / Restaurants management / Menus / Sections" at bounding box center [487, 62] width 533 height 16
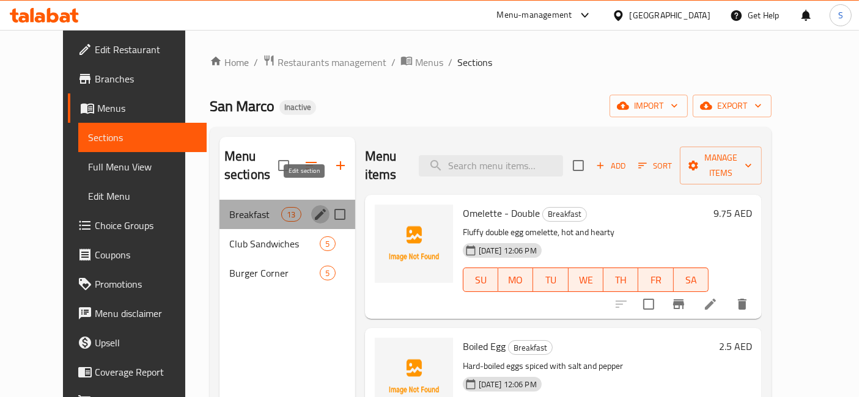
click at [313, 207] on icon "edit" at bounding box center [320, 214] width 15 height 15
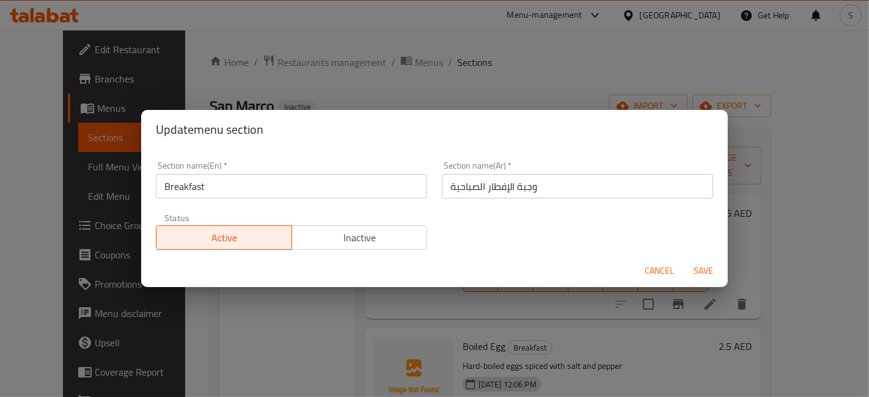
click at [538, 182] on input "وجبة الإفطار الصباحية" at bounding box center [577, 186] width 271 height 24
click at [654, 280] on button "Cancel" at bounding box center [659, 271] width 39 height 23
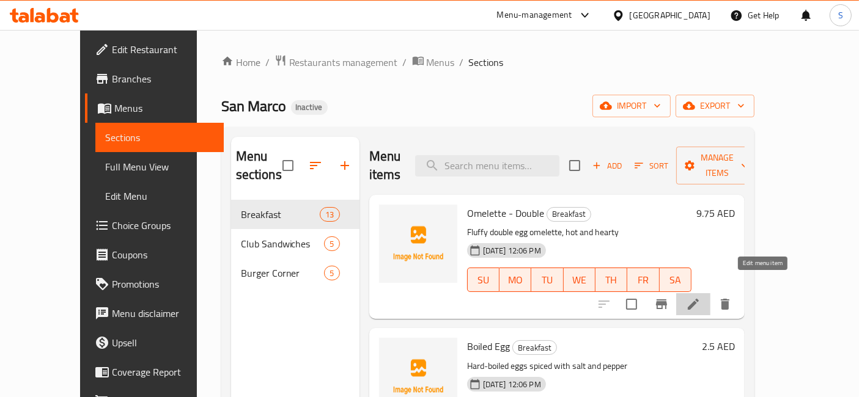
click at [701, 297] on icon at bounding box center [693, 304] width 15 height 15
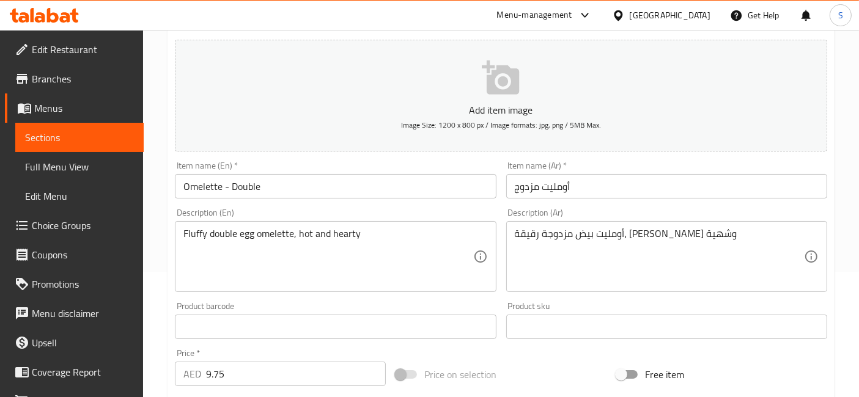
scroll to position [136, 0]
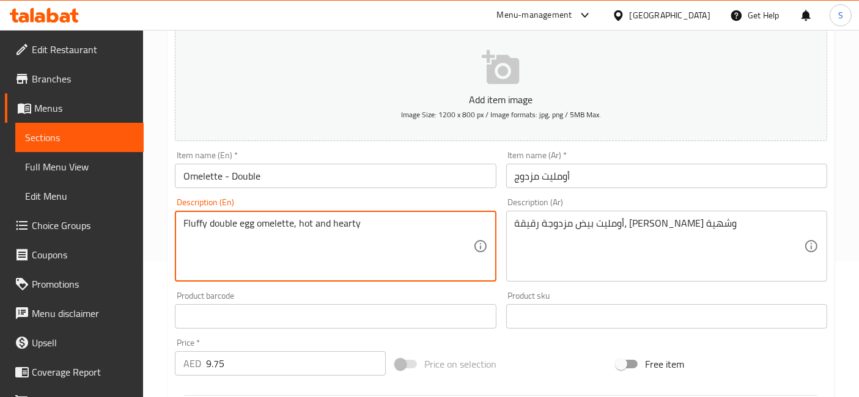
click at [226, 224] on textarea "Fluffy double egg omelette, hot and hearty" at bounding box center [327, 247] width 289 height 58
click at [624, 223] on textarea "أومليت بيض مزدوجة رقيقة، ساخنة وشهية" at bounding box center [659, 247] width 289 height 58
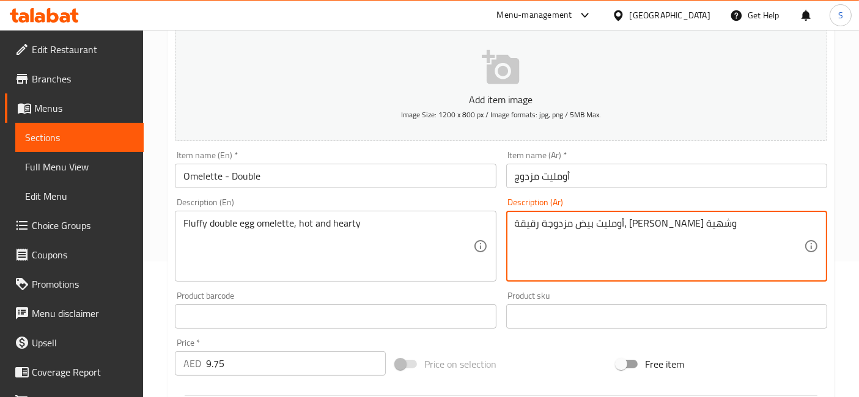
scroll to position [0, 0]
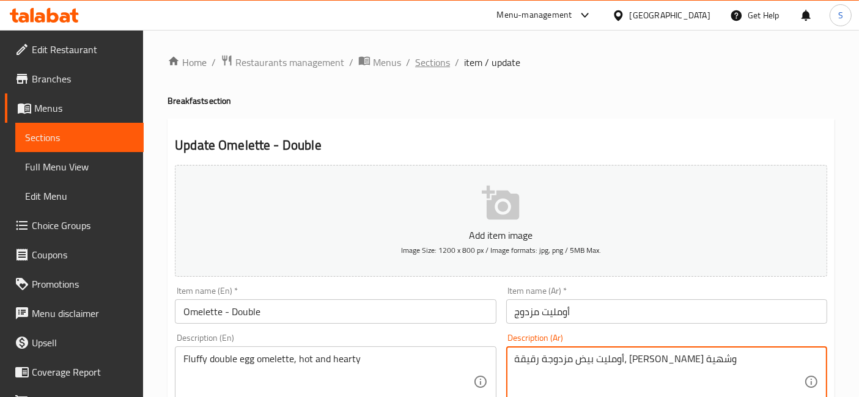
click at [441, 58] on span "Sections" at bounding box center [432, 62] width 35 height 15
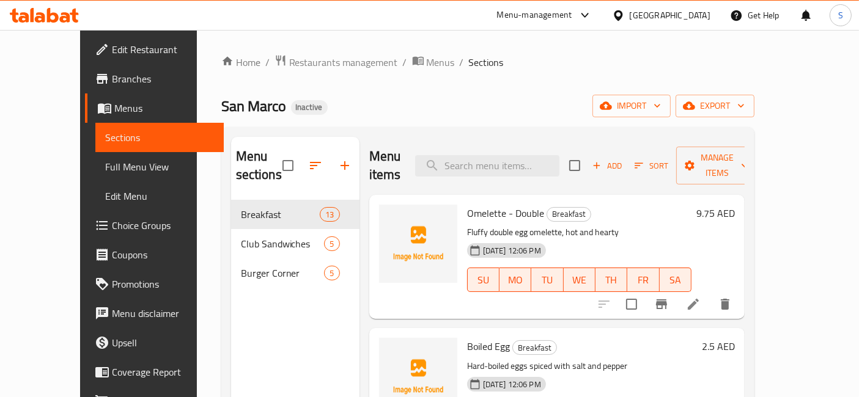
click at [711, 294] on li at bounding box center [693, 305] width 34 height 22
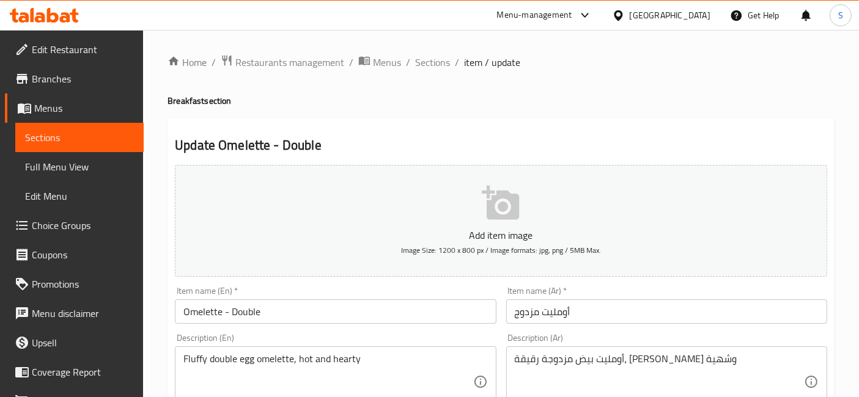
scroll to position [68, 0]
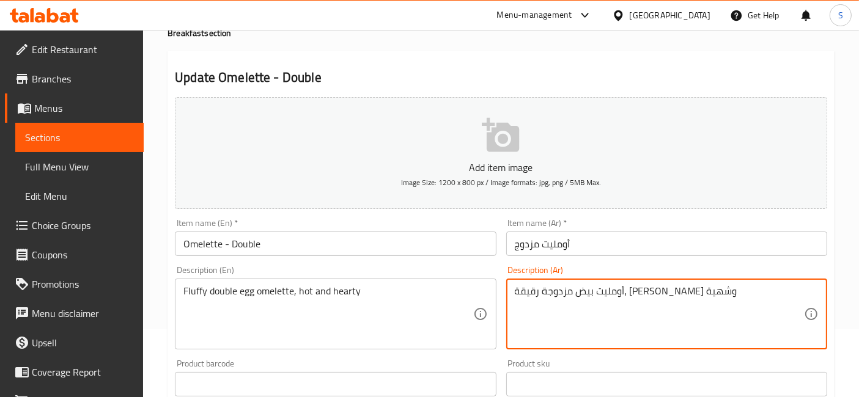
click at [592, 289] on textarea "أومليت بيض مزدوجة رقيقة، ساخنة وشهية" at bounding box center [659, 315] width 289 height 58
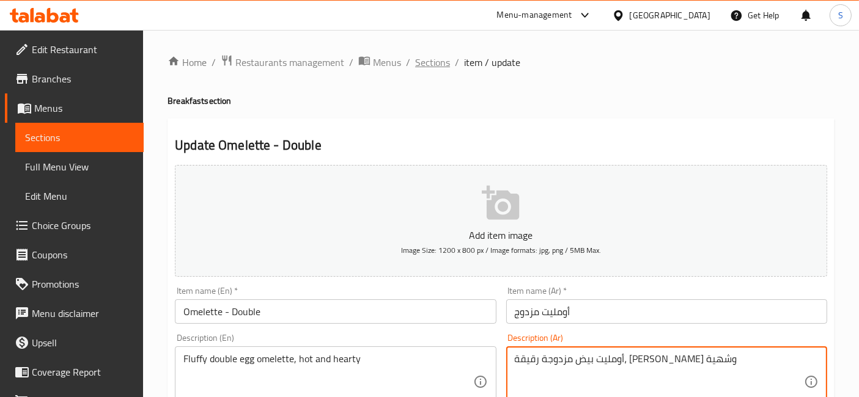
click at [440, 62] on span "Sections" at bounding box center [432, 62] width 35 height 15
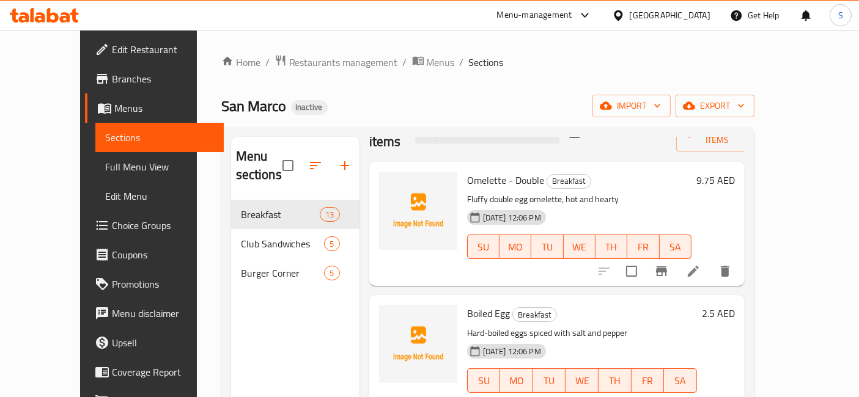
scroll to position [204, 0]
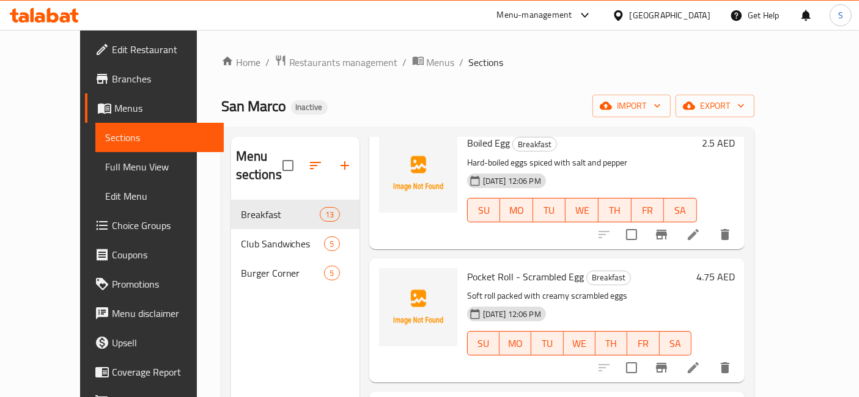
click at [711, 357] on li at bounding box center [693, 368] width 34 height 22
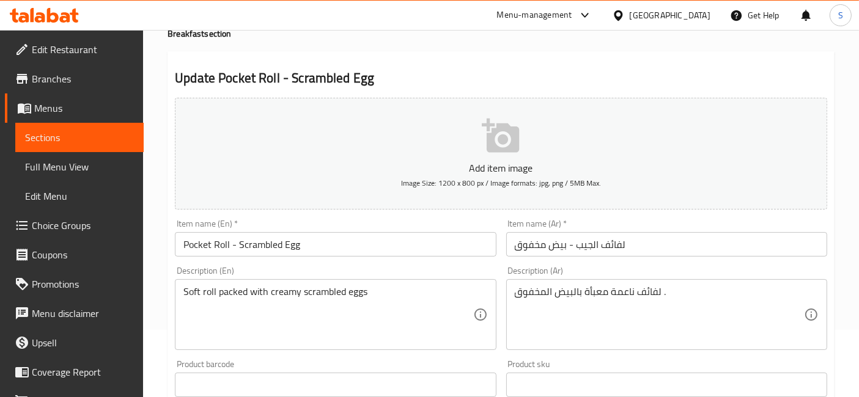
scroll to position [68, 0]
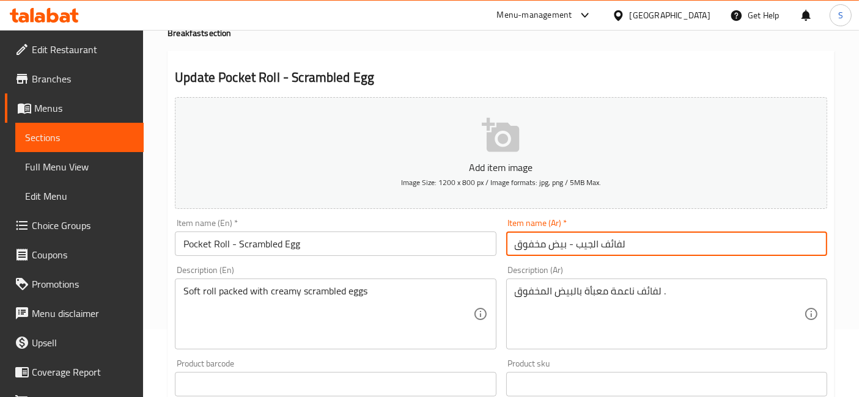
drag, startPoint x: 662, startPoint y: 238, endPoint x: 574, endPoint y: 249, distance: 88.1
click at [574, 249] on input "لفائف الجيب - بيض مخفوق" at bounding box center [666, 244] width 321 height 24
click at [578, 241] on input "لفائف الجيب - بيض مخفوق" at bounding box center [666, 244] width 321 height 24
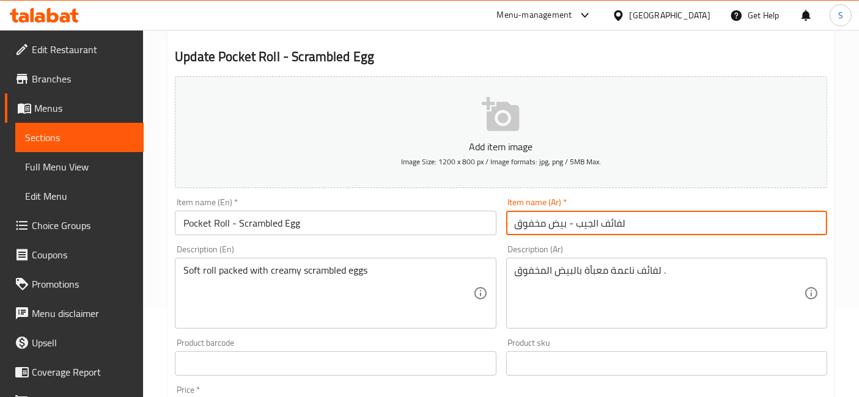
scroll to position [0, 0]
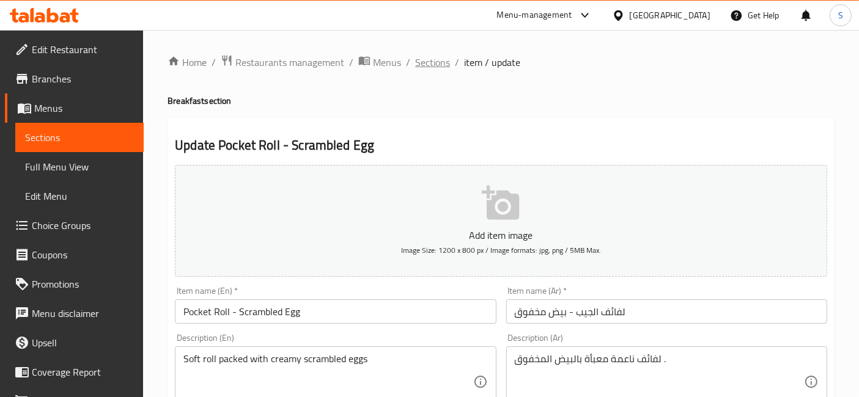
click at [438, 61] on span "Sections" at bounding box center [432, 62] width 35 height 15
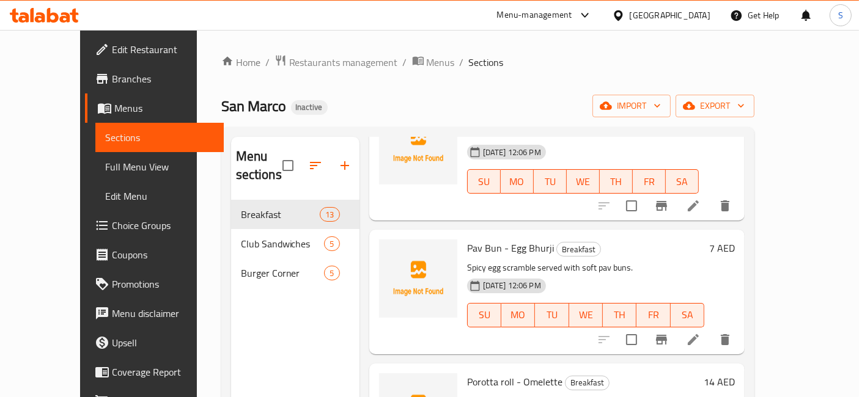
scroll to position [1168, 0]
click at [701, 332] on icon at bounding box center [693, 339] width 15 height 15
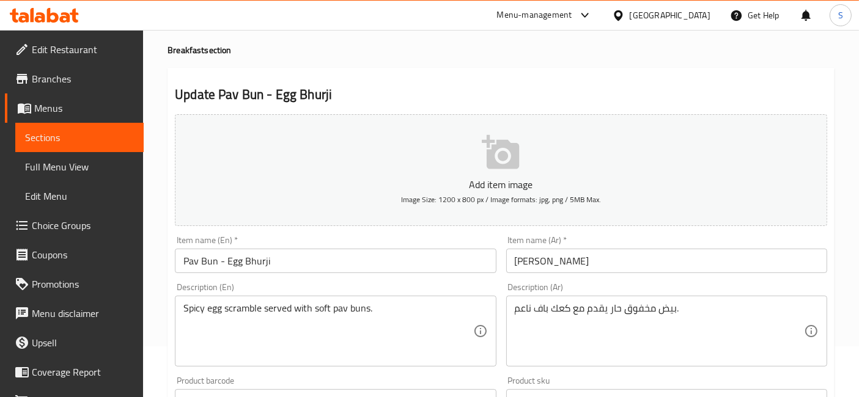
scroll to position [53, 0]
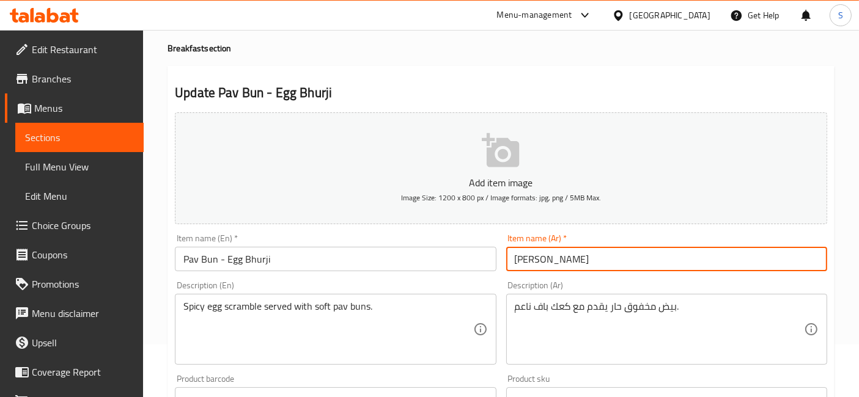
drag, startPoint x: 573, startPoint y: 257, endPoint x: 622, endPoint y: 251, distance: 50.0
click at [622, 251] on input "باف بن - بيض بورجي" at bounding box center [666, 259] width 321 height 24
click at [576, 257] on input "باف بن - بيض بورجي" at bounding box center [666, 259] width 321 height 24
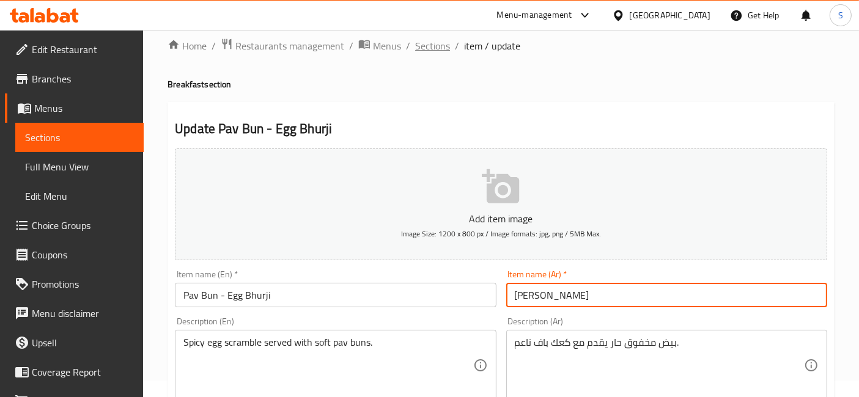
scroll to position [0, 0]
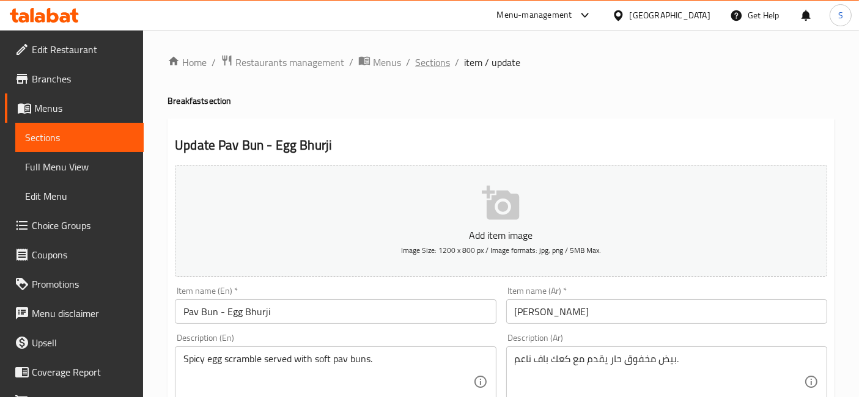
click at [437, 60] on span "Sections" at bounding box center [432, 62] width 35 height 15
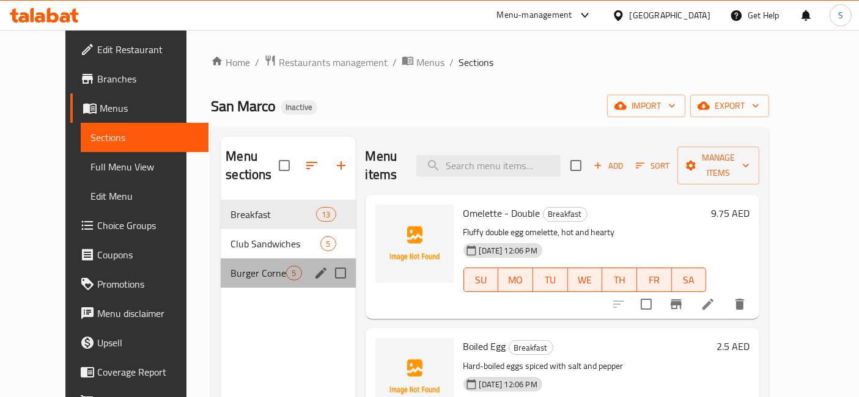
click at [224, 266] on div "Burger Corner 5" at bounding box center [288, 273] width 135 height 29
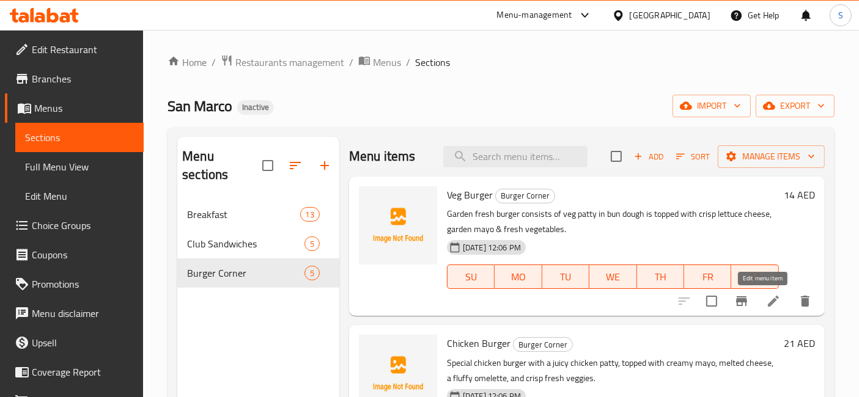
click at [769, 298] on icon at bounding box center [773, 301] width 15 height 15
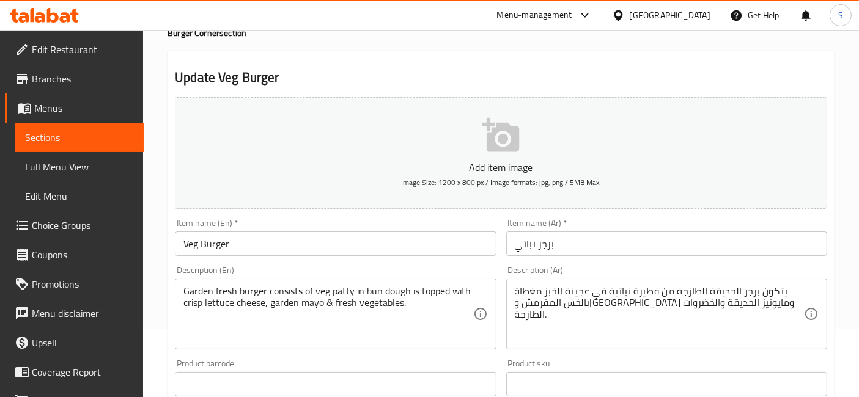
scroll to position [136, 0]
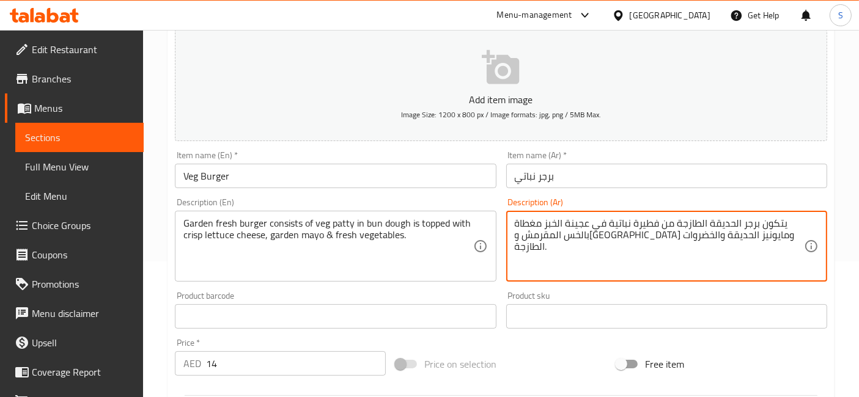
click at [668, 247] on textarea "يتكون برجر الحديقة الطازجة من فطيرة نباتية في عجينة الخبز مغطاة بالخس المقرمش و…" at bounding box center [659, 247] width 289 height 58
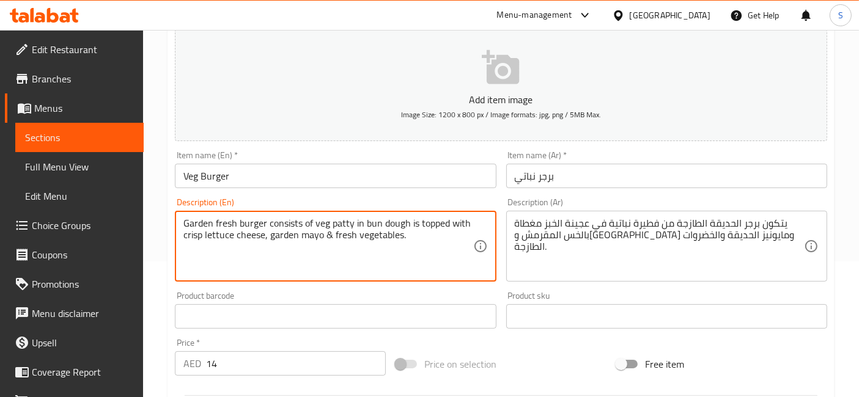
drag, startPoint x: 183, startPoint y: 226, endPoint x: 270, endPoint y: 229, distance: 86.9
click at [245, 218] on textarea "Garden fresh burger consists of veg patty in bun dough is topped with crisp let…" at bounding box center [327, 247] width 289 height 58
click at [236, 214] on div "Garden fresh burger consists of veg patty in bun dough is topped with crisp let…" at bounding box center [335, 246] width 321 height 71
click at [198, 221] on textarea "Garden fresh burger consists of veg patty in bun dough is topped with crisp let…" at bounding box center [327, 247] width 289 height 58
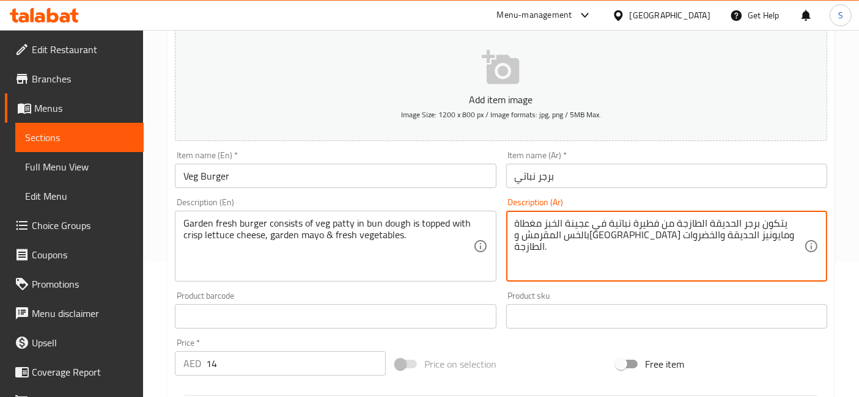
drag, startPoint x: 758, startPoint y: 223, endPoint x: 732, endPoint y: 221, distance: 26.4
click at [724, 221] on textarea "يتكون برجر الحديقة الطازجة من فطيرة نباتية في عجينة الخبز مغطاة بالخس المقرمش و…" at bounding box center [659, 247] width 289 height 58
click at [652, 220] on textarea "يتكون برجر الحديقة الطازجة من فطيرة نباتية في عجينة الخبز مغطاة بالخس المقرمش و…" at bounding box center [659, 247] width 289 height 58
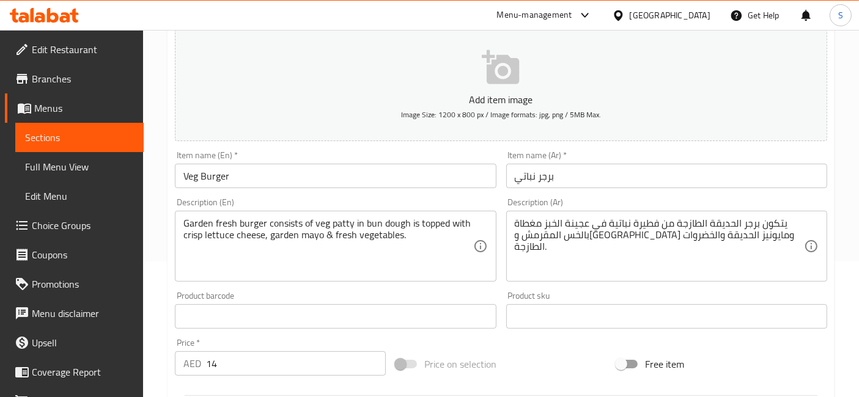
click at [375, 212] on div "Garden fresh burger consists of veg patty in bun dough is topped with crisp let…" at bounding box center [335, 246] width 321 height 71
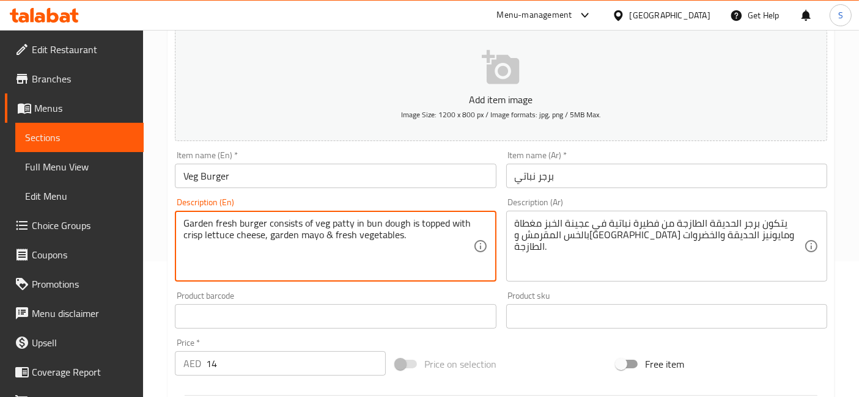
drag, startPoint x: 420, startPoint y: 224, endPoint x: 441, endPoint y: 228, distance: 21.7
click at [441, 228] on textarea "Garden fresh burger consists of veg patty in bun dough is topped with crisp let…" at bounding box center [327, 247] width 289 height 58
click at [218, 227] on textarea "Garden fresh burger consists of veg patty in bun dough is topped with crisp let…" at bounding box center [327, 247] width 289 height 58
click at [220, 227] on textarea "Garden fresh burger consists of veg patty in bun dough is topped with crisp let…" at bounding box center [327, 247] width 289 height 58
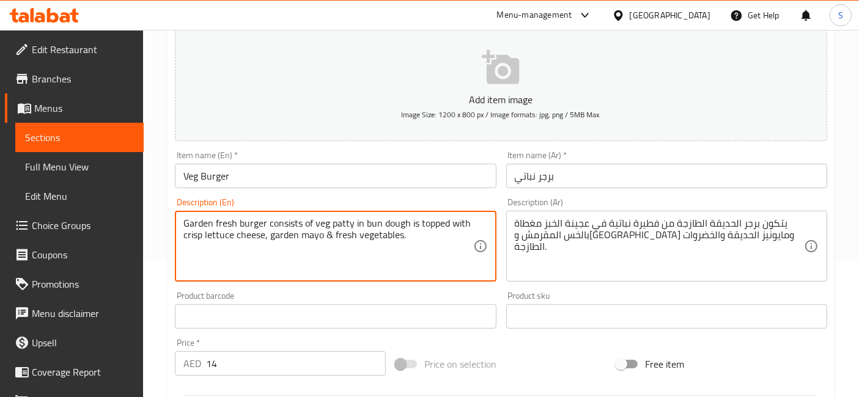
click at [218, 231] on textarea "Garden fresh burger consists of veg patty in bun dough is topped with crisp let…" at bounding box center [327, 247] width 289 height 58
click at [188, 238] on textarea "Garden fresh burger consists of veg patty in bun dough is topped with crisp let…" at bounding box center [327, 247] width 289 height 58
click at [248, 240] on textarea "Garden fresh burger consists of veg patty in bun dough is topped with crisp let…" at bounding box center [327, 247] width 289 height 58
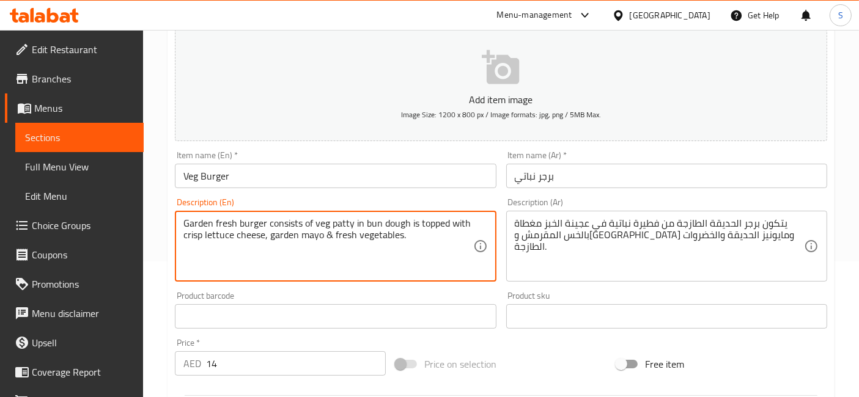
click at [300, 243] on textarea "Garden fresh burger consists of veg patty in bun dough is topped with crisp let…" at bounding box center [327, 247] width 289 height 58
drag, startPoint x: 331, startPoint y: 237, endPoint x: 317, endPoint y: 231, distance: 14.8
click at [317, 231] on textarea "Garden fresh burger consists of veg patty in bun dough is topped with crisp let…" at bounding box center [327, 247] width 289 height 58
click at [320, 231] on textarea "Garden fresh burger consists of veg patty in bun dough is topped with crisp let…" at bounding box center [327, 247] width 289 height 58
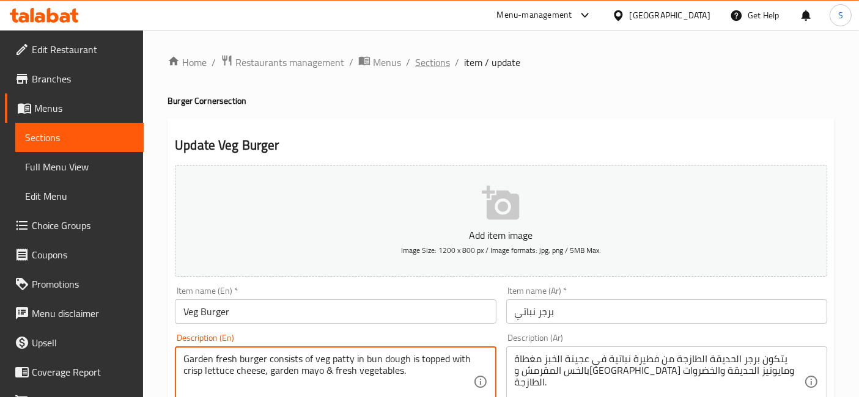
click at [434, 59] on span "Sections" at bounding box center [432, 62] width 35 height 15
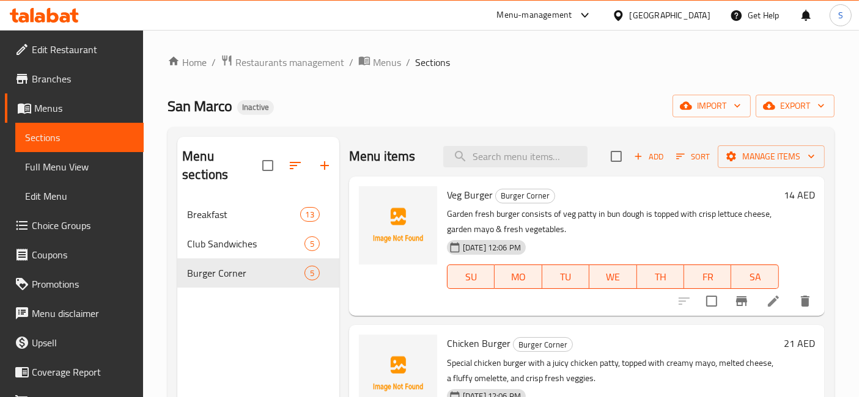
click at [773, 303] on li at bounding box center [773, 301] width 34 height 22
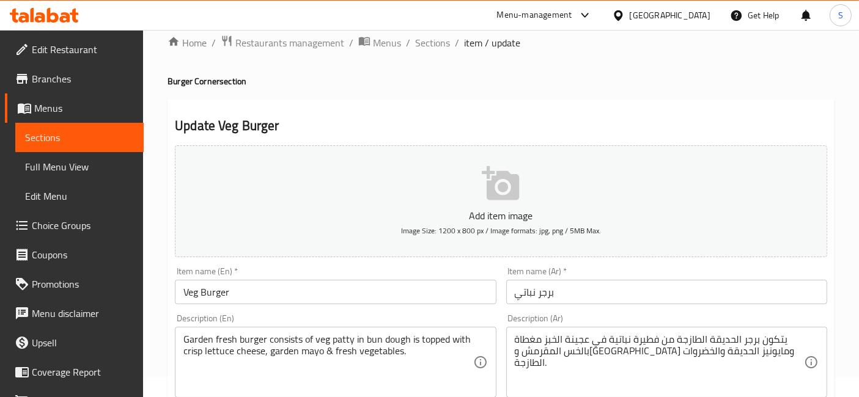
scroll to position [68, 0]
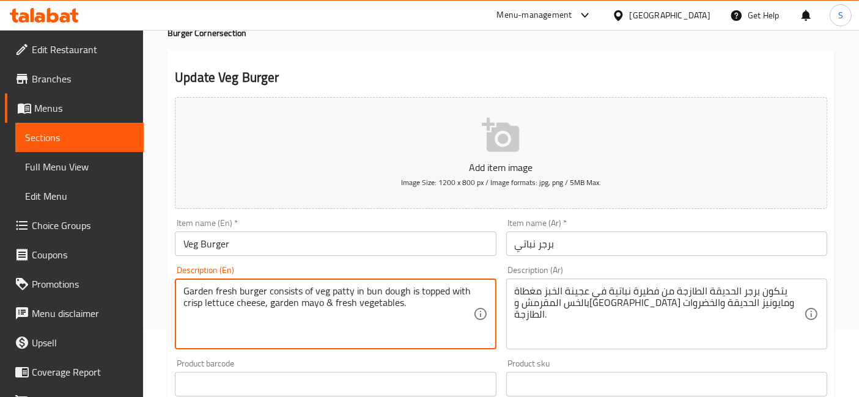
click at [260, 301] on textarea "Garden fresh burger consists of veg patty in bun dough is topped with crisp let…" at bounding box center [327, 315] width 289 height 58
click at [270, 294] on textarea "Garden fresh burger consists of veg patty in bun dough is topped with crisp let…" at bounding box center [327, 315] width 289 height 58
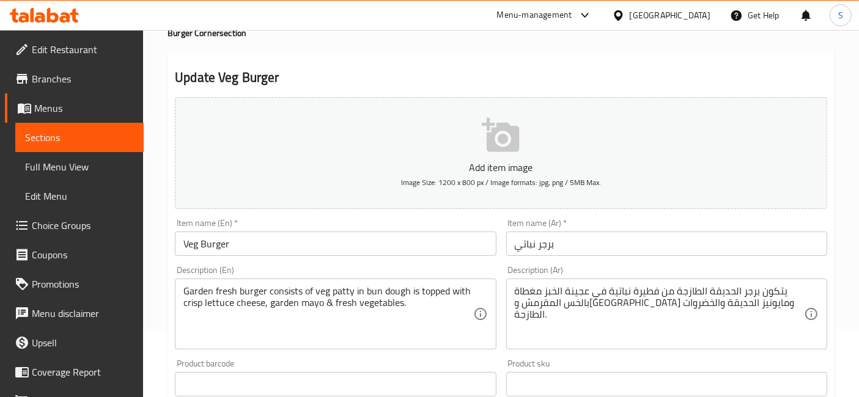
click at [178, 300] on div "Garden fresh burger consists of veg patty in bun dough is topped with crisp let…" at bounding box center [335, 314] width 321 height 71
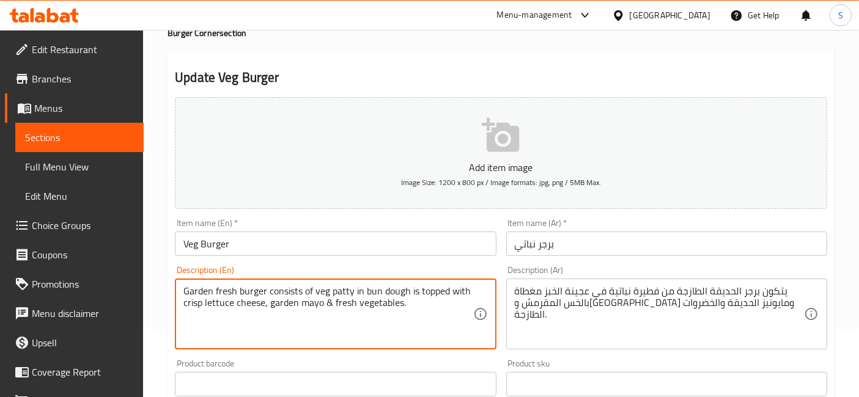
click at [215, 296] on textarea "Garden fresh burger consists of veg patty in bun dough is topped with crisp let…" at bounding box center [327, 315] width 289 height 58
click at [349, 287] on textarea "Garden fresh burger consists of veg patty in bun dough is topped with crisp let…" at bounding box center [327, 315] width 289 height 58
click at [341, 286] on textarea "Garden fresh burger consists of veg patty in bun dough is topped with crisp let…" at bounding box center [327, 315] width 289 height 58
click at [316, 297] on textarea "Garden fresh burger consists of veg patty in bun dough is topped with crisp let…" at bounding box center [327, 315] width 289 height 58
drag, startPoint x: 404, startPoint y: 282, endPoint x: 380, endPoint y: 284, distance: 23.9
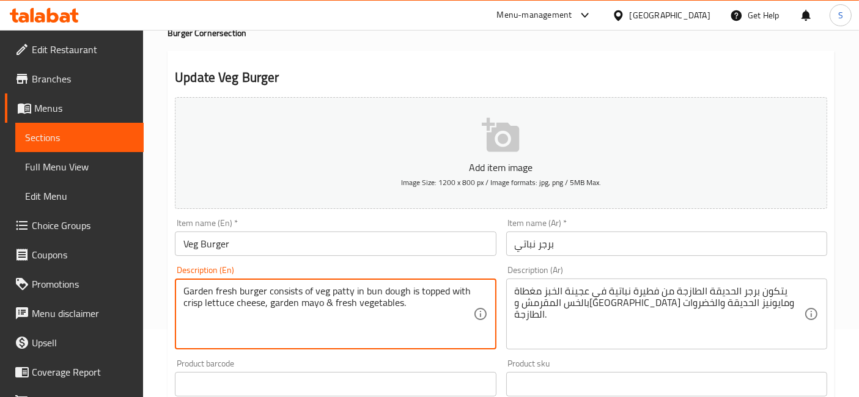
click at [399, 282] on div "Garden fresh burger consists of veg patty in bun dough is topped with crisp let…" at bounding box center [335, 314] width 321 height 71
click at [370, 286] on textarea "Garden fresh burger consists of veg patty in bun dough is topped with crisp let…" at bounding box center [327, 315] width 289 height 58
click at [468, 292] on textarea "Garden fresh burger consists of veg patty in bun dough is topped with crisp let…" at bounding box center [327, 315] width 289 height 58
click at [223, 308] on textarea "Garden fresh burger consists of veg patty in bun dough is topped with crisp let…" at bounding box center [327, 315] width 289 height 58
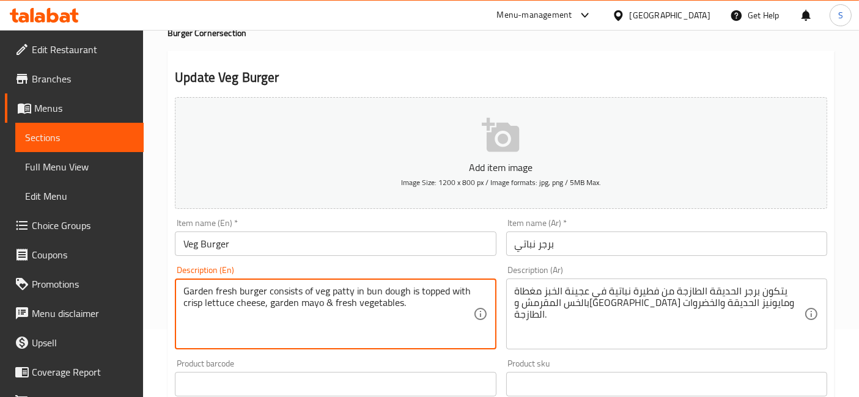
click at [188, 305] on textarea "Garden fresh burger consists of veg patty in bun dough is topped with crisp let…" at bounding box center [327, 315] width 289 height 58
click at [243, 301] on textarea "Garden fresh burger consists of veg patty in bun dough is topped with crisp let…" at bounding box center [327, 315] width 289 height 58
drag, startPoint x: 323, startPoint y: 301, endPoint x: 278, endPoint y: 306, distance: 45.0
click at [278, 306] on textarea "Garden fresh burger consists of veg patty in bun dough is topped with crisp let…" at bounding box center [327, 315] width 289 height 58
click at [336, 312] on textarea "Garden fresh burger consists of veg patty in bun dough is topped with crisp let…" at bounding box center [327, 315] width 289 height 58
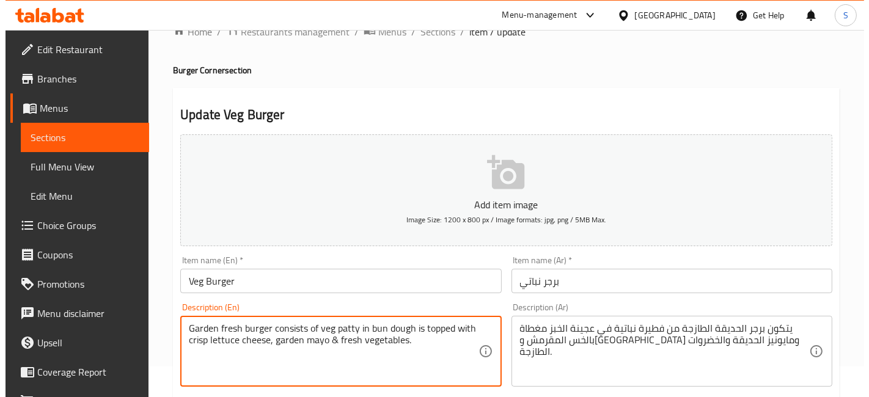
scroll to position [0, 0]
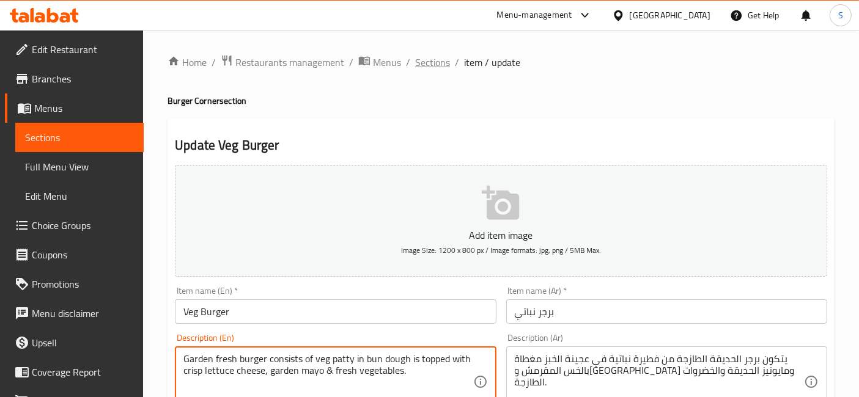
click at [435, 67] on span "Sections" at bounding box center [432, 62] width 35 height 15
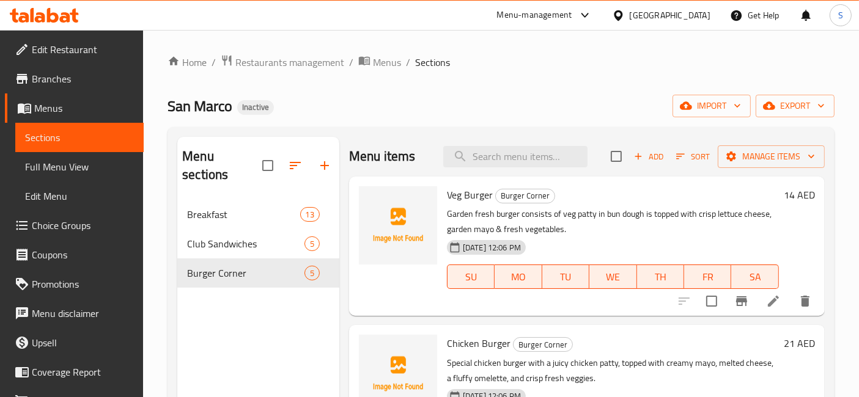
click at [368, 72] on div "Home / Restaurants management / Menus / Sections San Marco Inactive import expo…" at bounding box center [501, 299] width 667 height 490
click at [369, 64] on span "breadcrumb" at bounding box center [365, 62] width 15 height 16
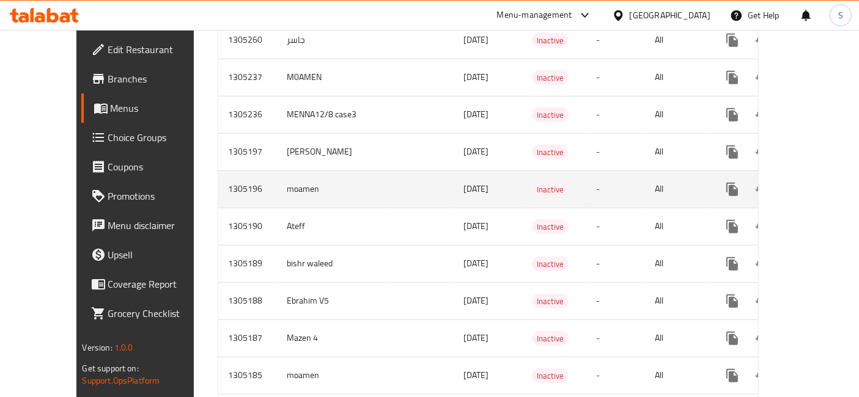
scroll to position [855, 0]
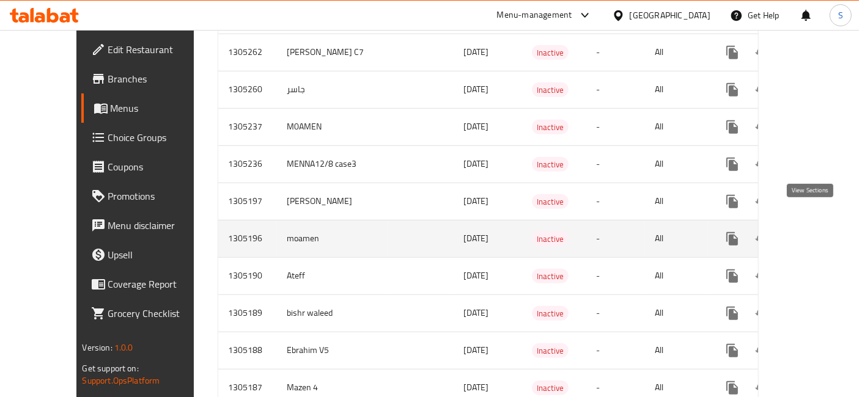
click at [818, 224] on link "enhanced table" at bounding box center [820, 238] width 29 height 29
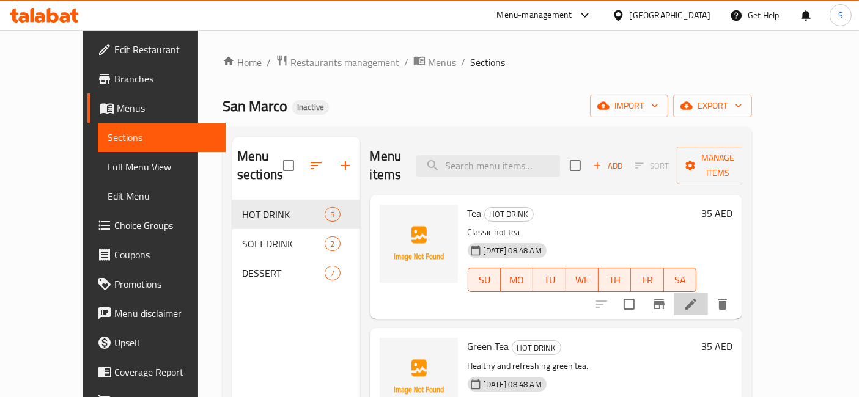
click at [708, 294] on li at bounding box center [691, 305] width 34 height 22
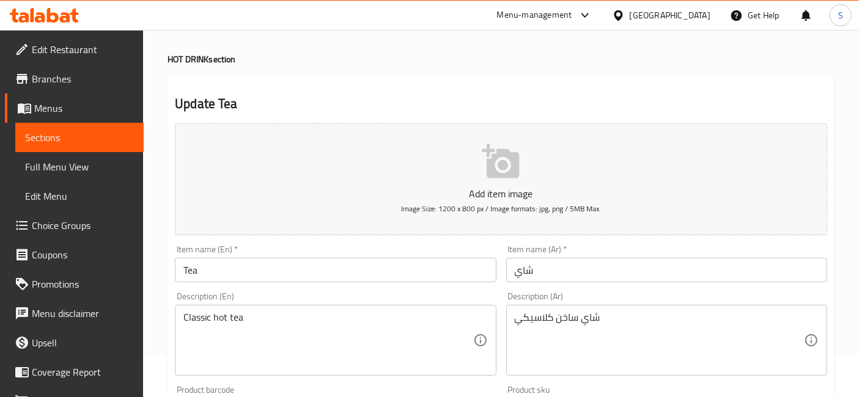
scroll to position [68, 0]
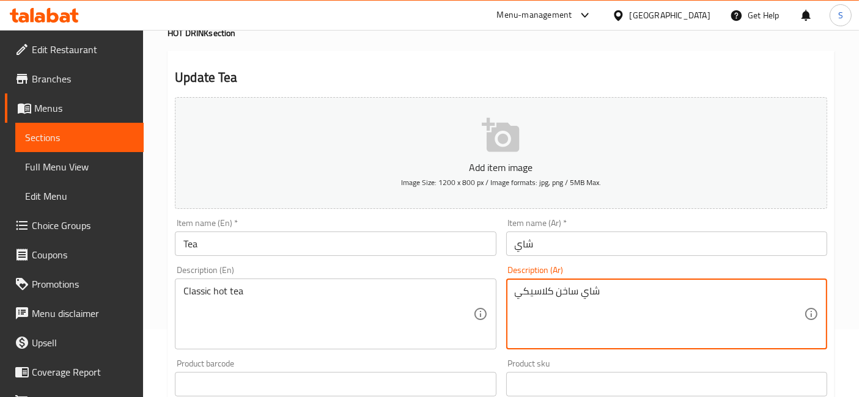
drag, startPoint x: 528, startPoint y: 303, endPoint x: 501, endPoint y: 302, distance: 27.5
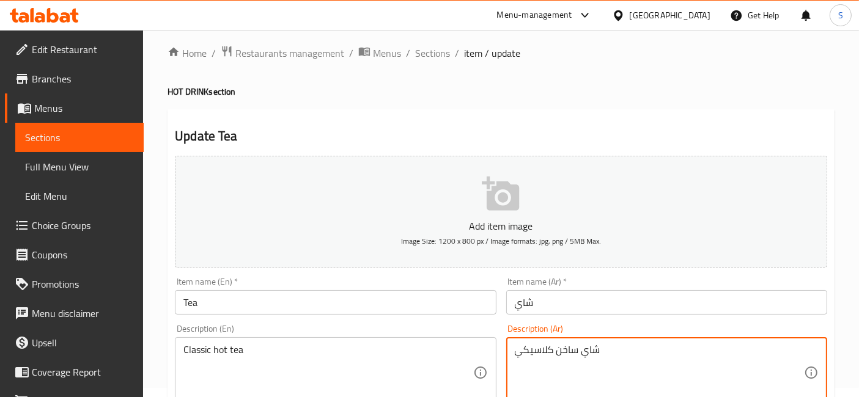
scroll to position [0, 0]
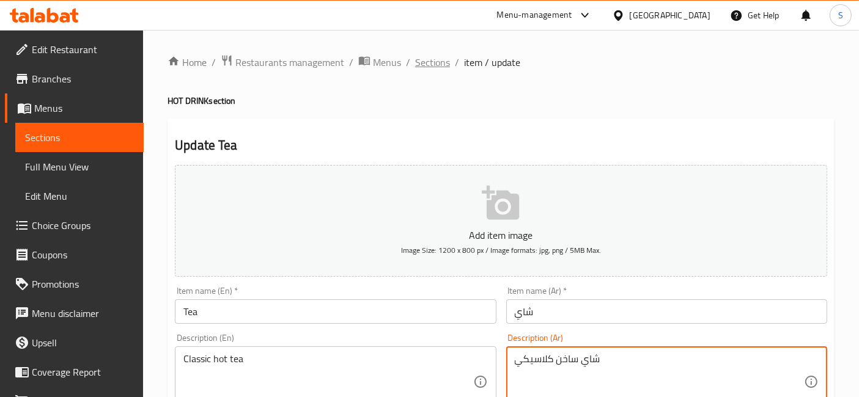
click at [417, 61] on span "Sections" at bounding box center [432, 62] width 35 height 15
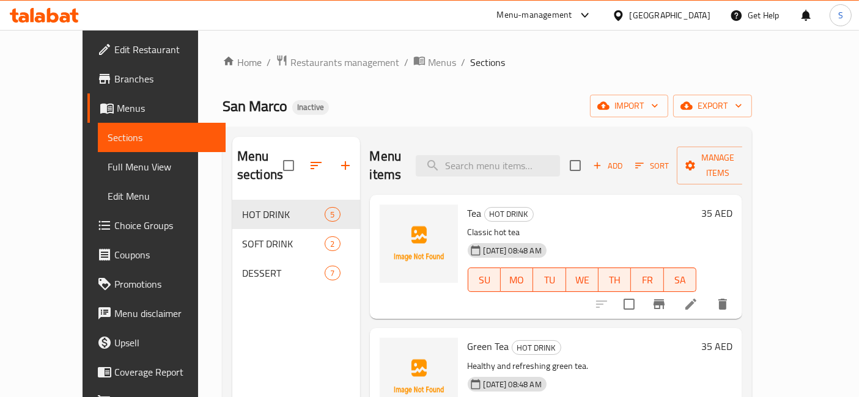
scroll to position [68, 0]
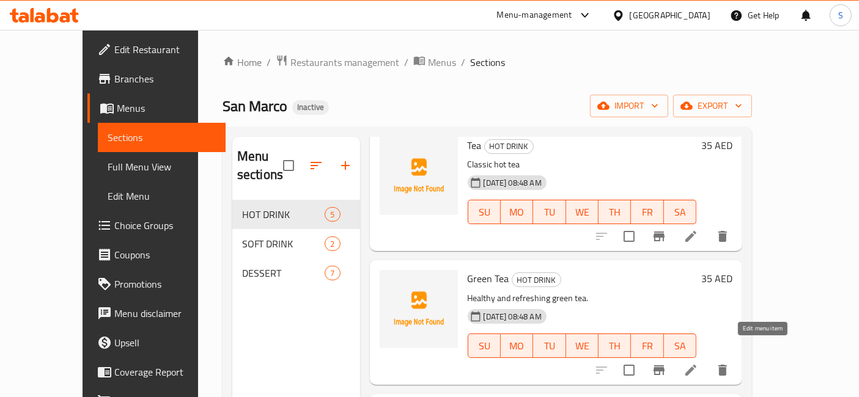
click at [698, 363] on icon at bounding box center [691, 370] width 15 height 15
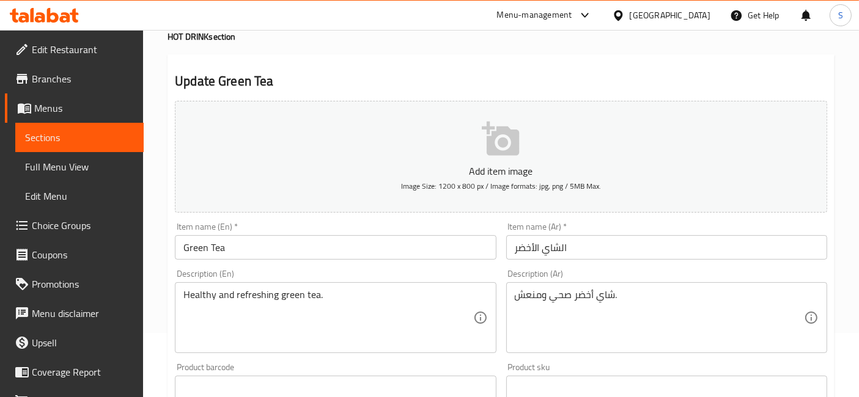
scroll to position [68, 0]
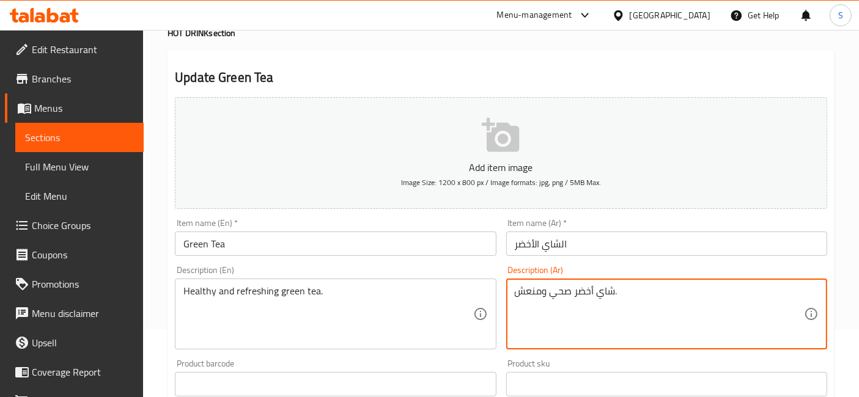
drag, startPoint x: 636, startPoint y: 305, endPoint x: 522, endPoint y: 303, distance: 114.4
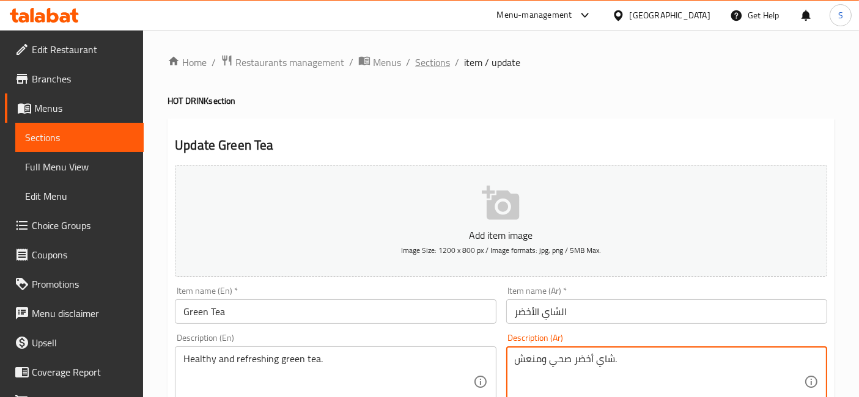
click at [427, 58] on span "Sections" at bounding box center [432, 62] width 35 height 15
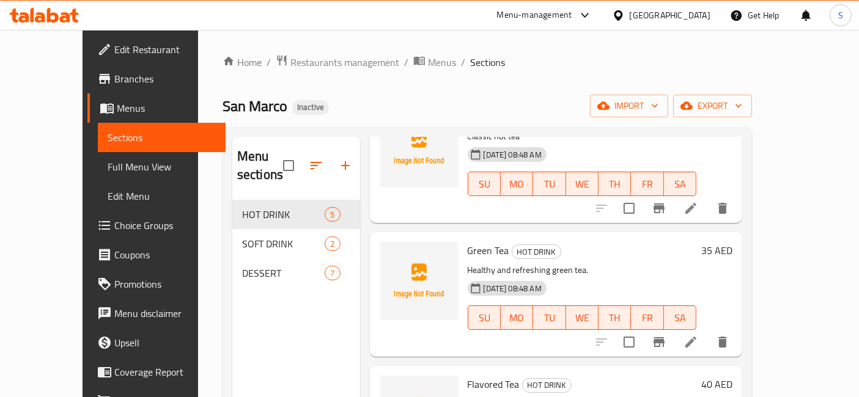
scroll to position [136, 0]
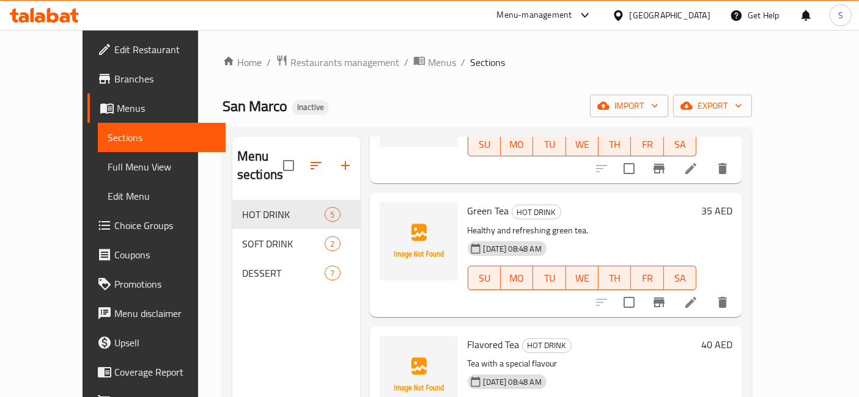
click at [708, 292] on li at bounding box center [691, 303] width 34 height 22
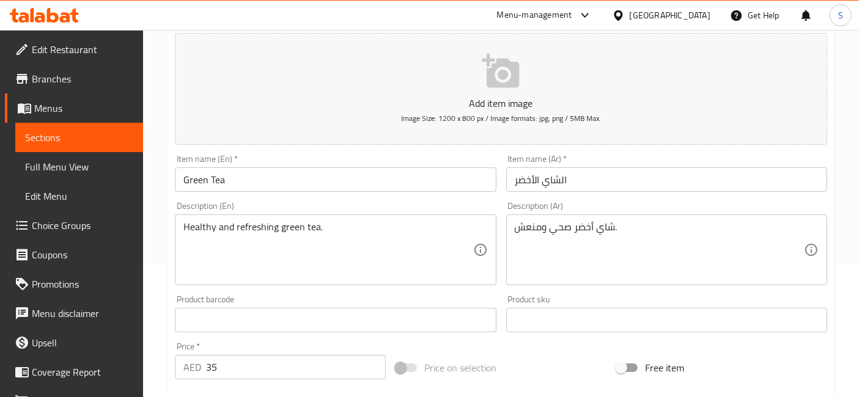
scroll to position [136, 0]
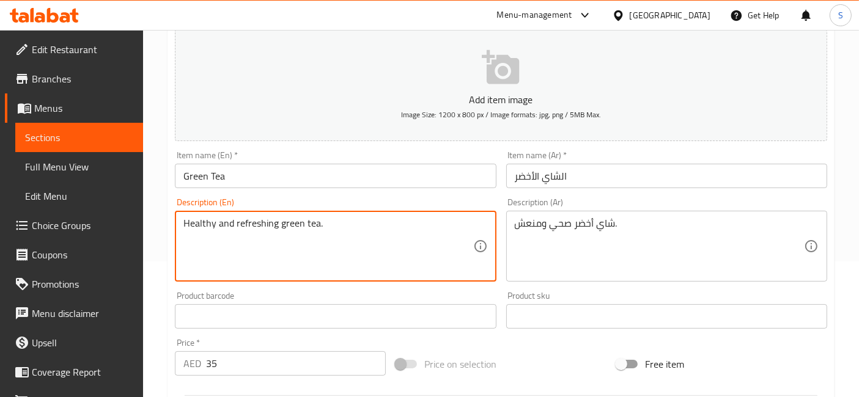
click at [270, 219] on textarea "Healthy and refreshing green tea." at bounding box center [327, 247] width 289 height 58
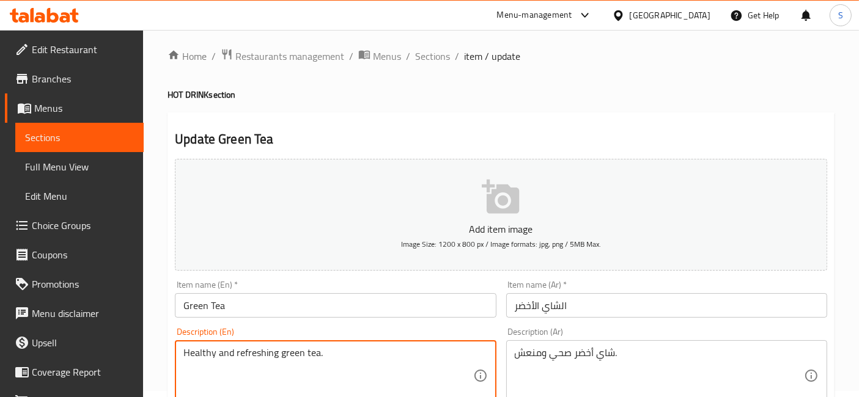
scroll to position [0, 0]
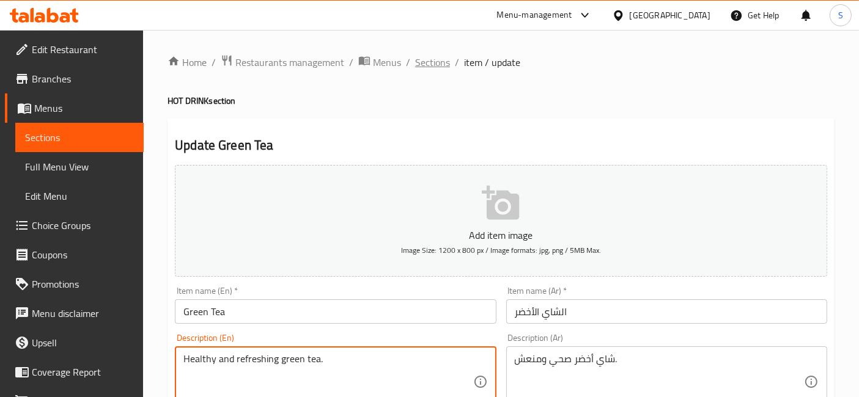
click at [434, 58] on span "Sections" at bounding box center [432, 62] width 35 height 15
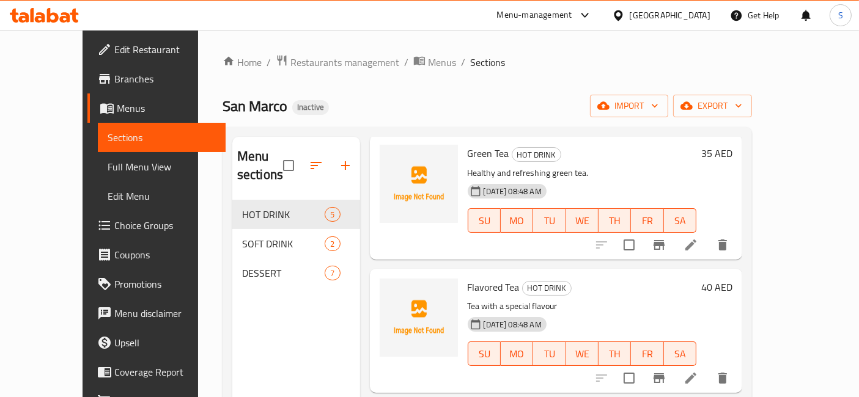
scroll to position [204, 0]
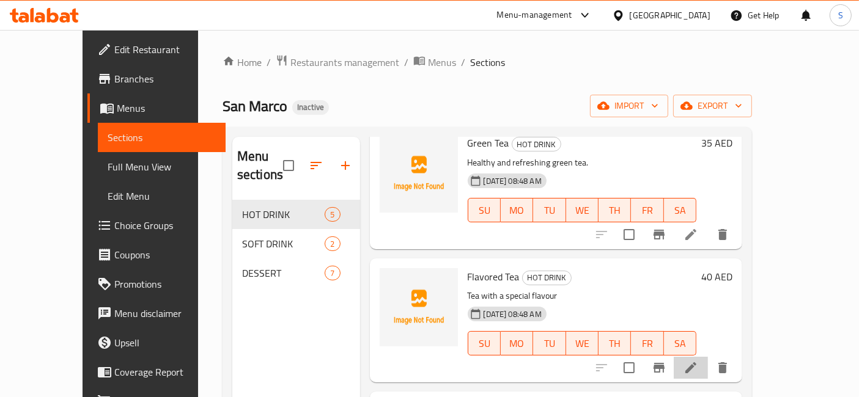
click at [708, 357] on li at bounding box center [691, 368] width 34 height 22
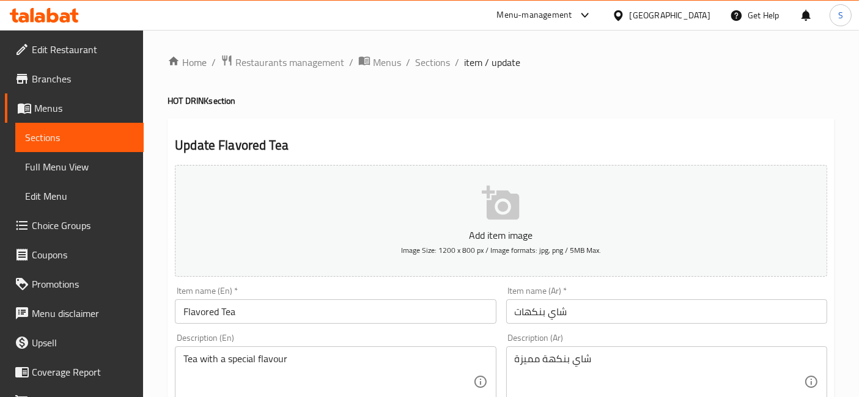
click at [468, 56] on span "item / update" at bounding box center [492, 62] width 56 height 15
click at [455, 66] on li "/" at bounding box center [457, 62] width 4 height 15
click at [438, 62] on span "Sections" at bounding box center [432, 62] width 35 height 15
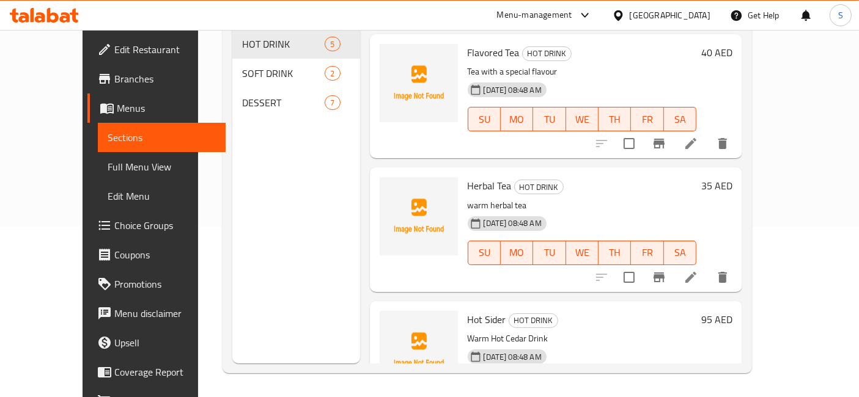
scroll to position [232, 0]
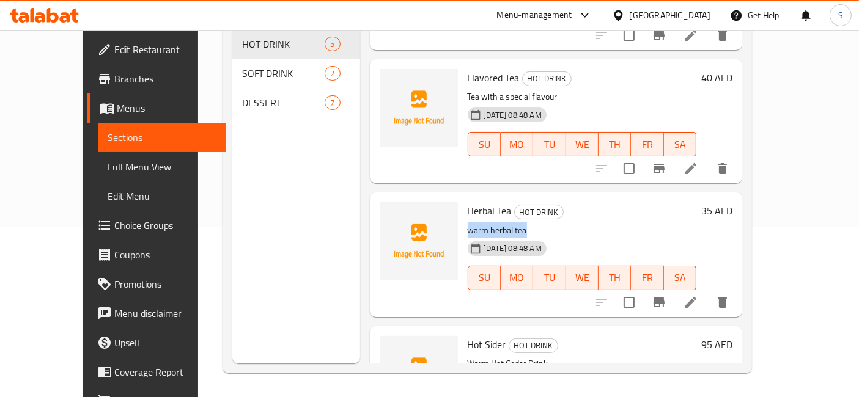
drag, startPoint x: 448, startPoint y: 215, endPoint x: 534, endPoint y: 210, distance: 86.4
click at [534, 223] on p "warm herbal tea" at bounding box center [582, 230] width 229 height 15
click at [490, 223] on p "warm herbal tea" at bounding box center [582, 230] width 229 height 15
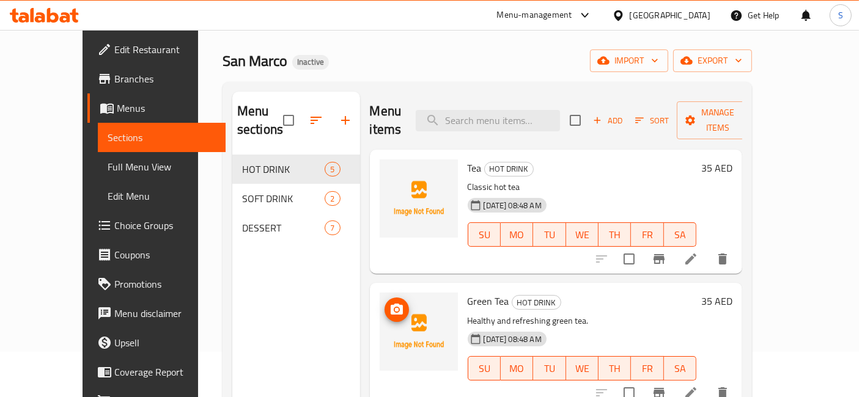
scroll to position [0, 0]
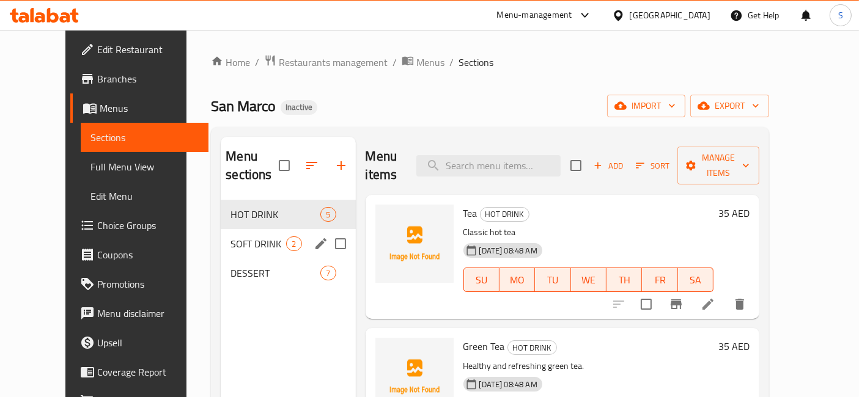
click at [241, 237] on div "SOFT DRINK 2" at bounding box center [288, 243] width 135 height 29
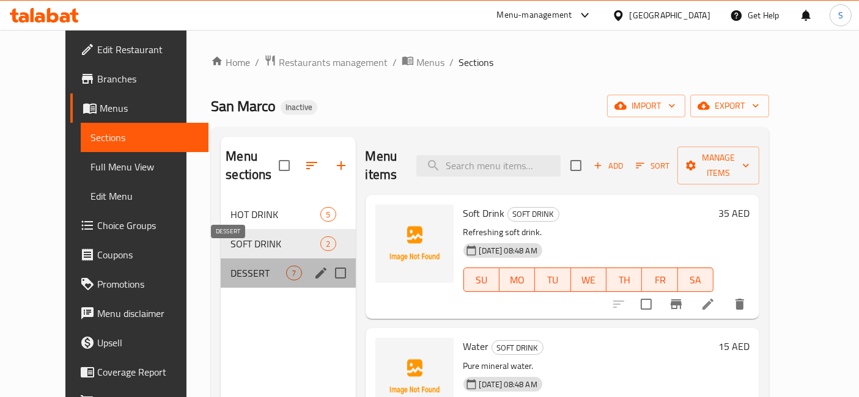
click at [232, 266] on span "DESSERT" at bounding box center [259, 273] width 56 height 15
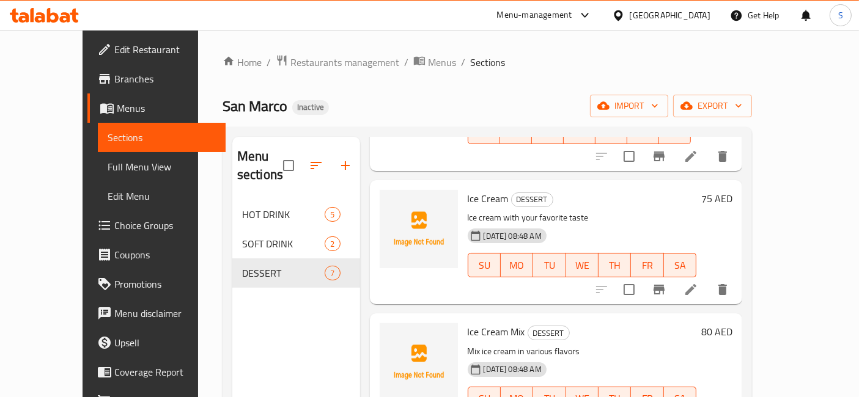
click at [470, 56] on span "Sections" at bounding box center [487, 62] width 35 height 15
click at [393, 53] on div "Home / Restaurants management / Menus / Sections San Marco Inactive import expo…" at bounding box center [487, 299] width 578 height 539
click at [428, 69] on span "Menus" at bounding box center [442, 62] width 28 height 15
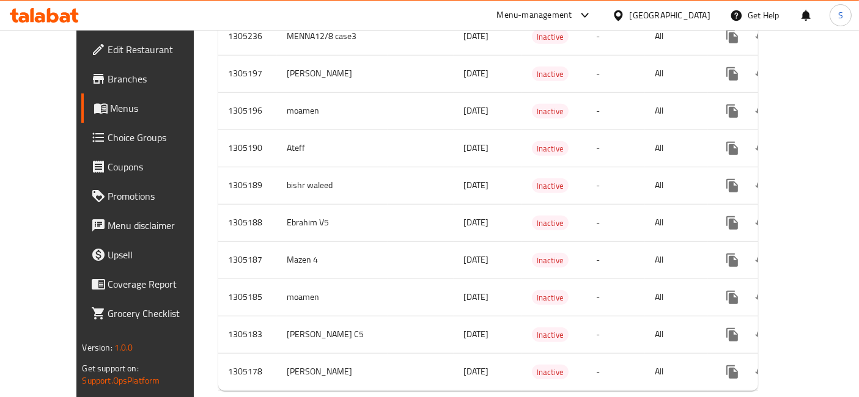
scroll to position [991, 0]
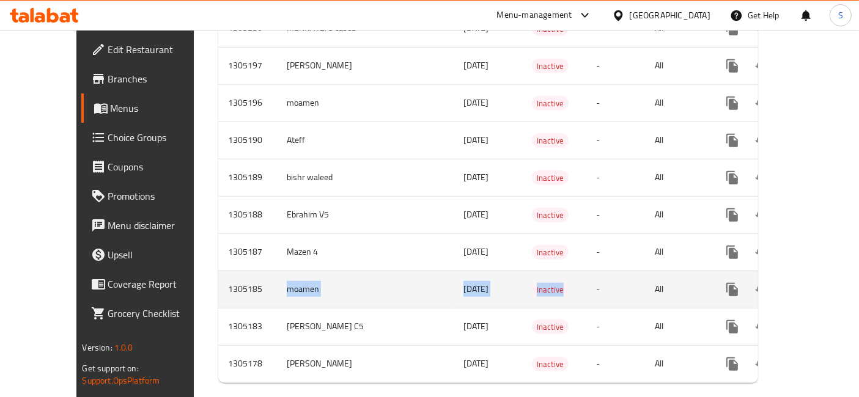
drag, startPoint x: 228, startPoint y: 264, endPoint x: 545, endPoint y: 280, distance: 317.1
click at [528, 280] on tr "1305185 moamen 12/08/2025 Inactive - All" at bounding box center [531, 289] width 627 height 37
click at [819, 275] on link "enhanced table" at bounding box center [820, 289] width 29 height 29
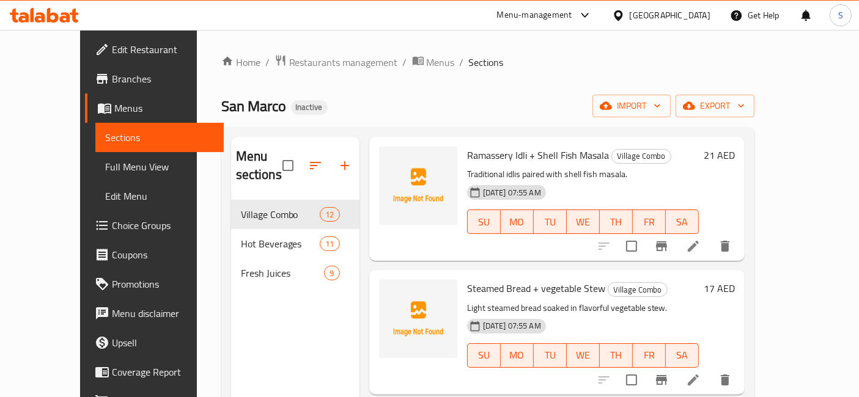
scroll to position [662, 0]
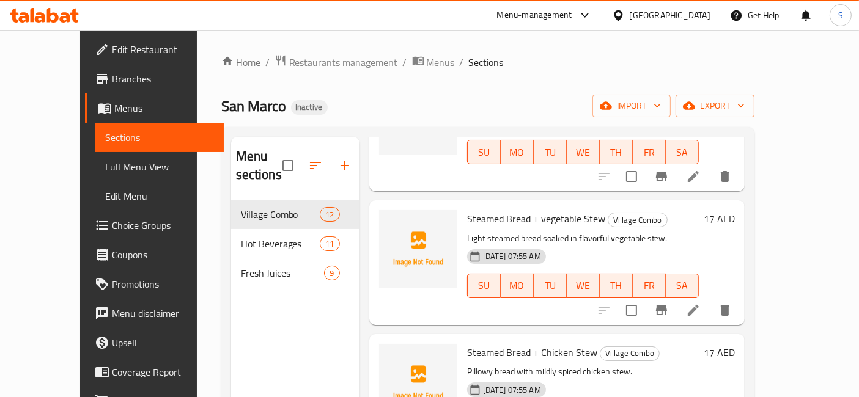
click at [701, 303] on icon at bounding box center [693, 310] width 15 height 15
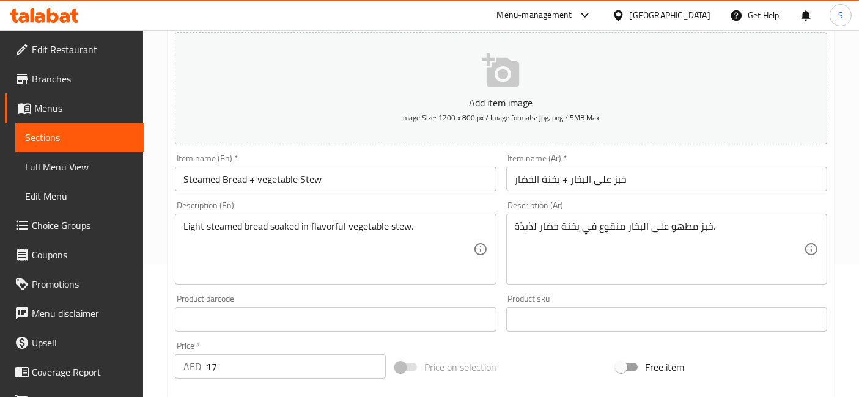
scroll to position [136, 0]
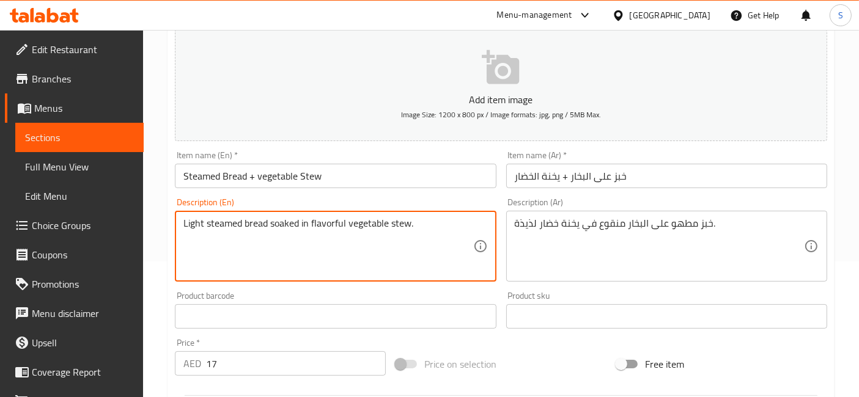
click at [194, 227] on textarea "Light steamed bread soaked in flavorful vegetable stew." at bounding box center [327, 247] width 289 height 58
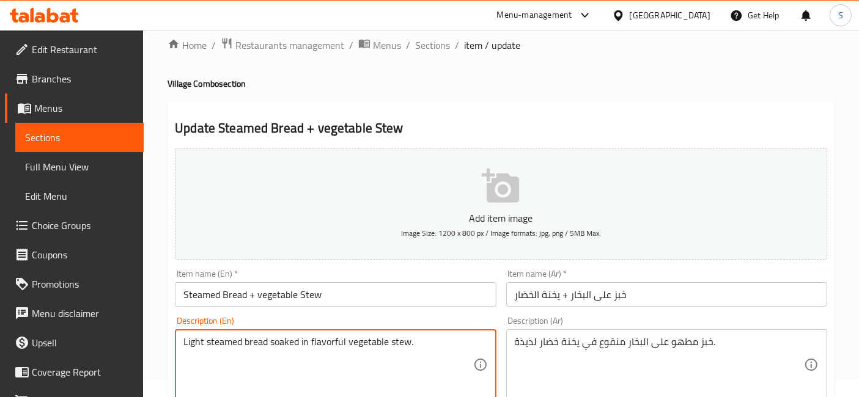
scroll to position [0, 0]
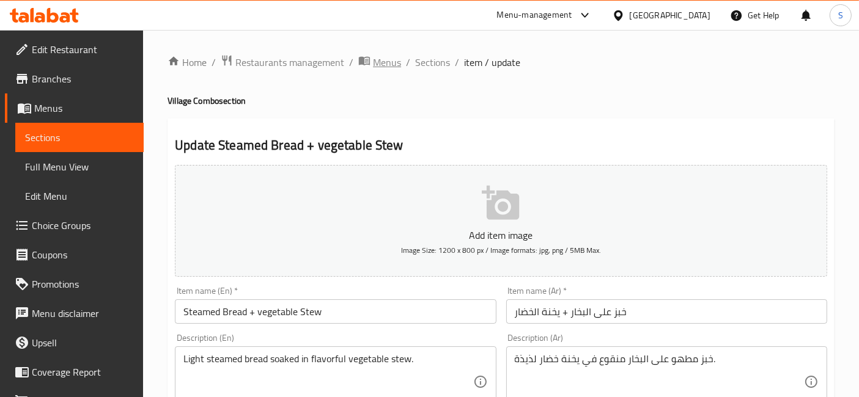
click at [373, 59] on span "Menus" at bounding box center [387, 62] width 28 height 15
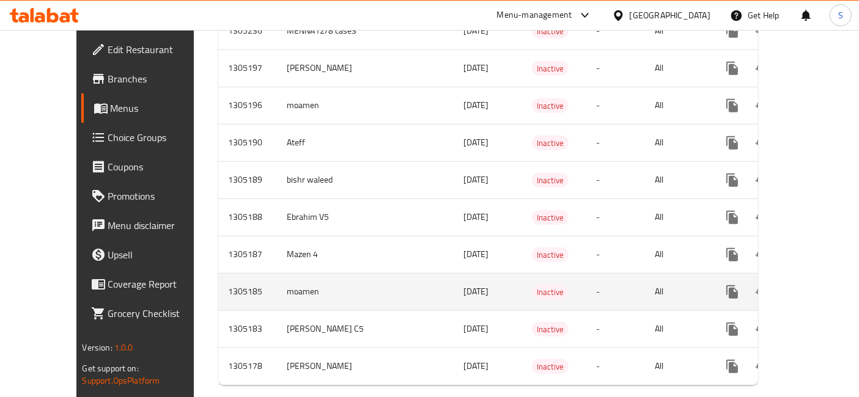
scroll to position [991, 0]
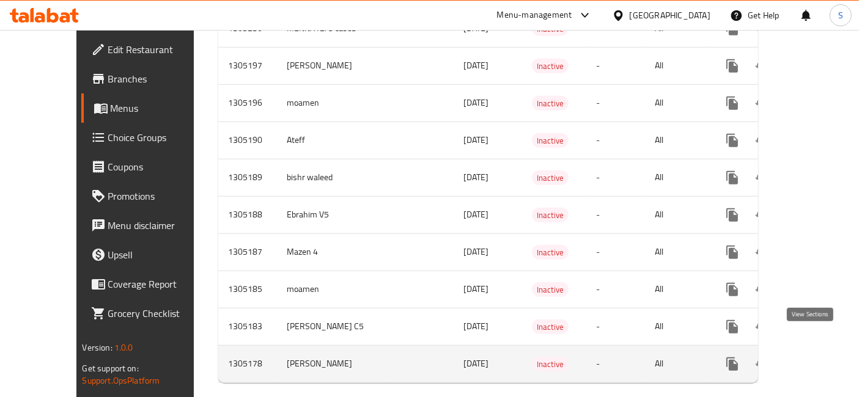
click at [814, 357] on icon "enhanced table" at bounding box center [820, 364] width 15 height 15
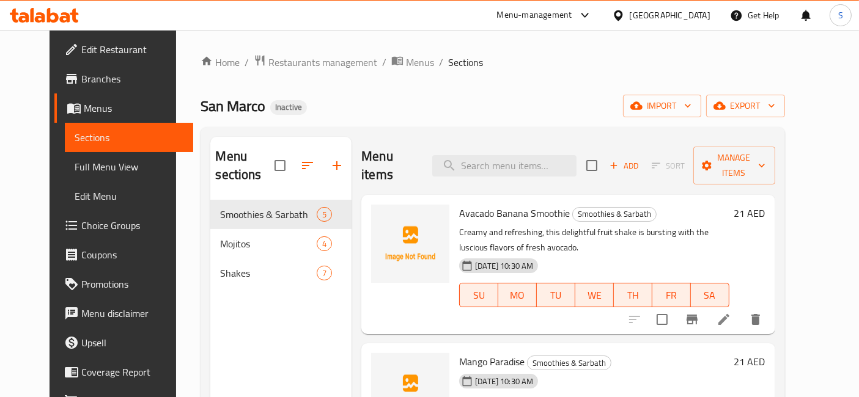
click at [731, 312] on icon at bounding box center [724, 319] width 15 height 15
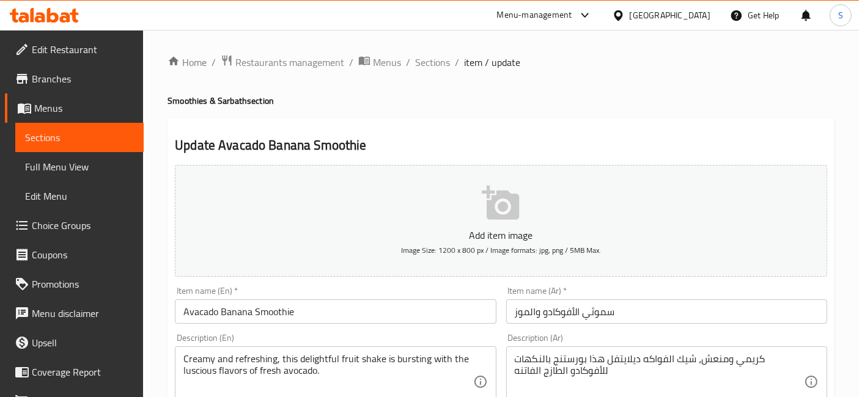
scroll to position [68, 0]
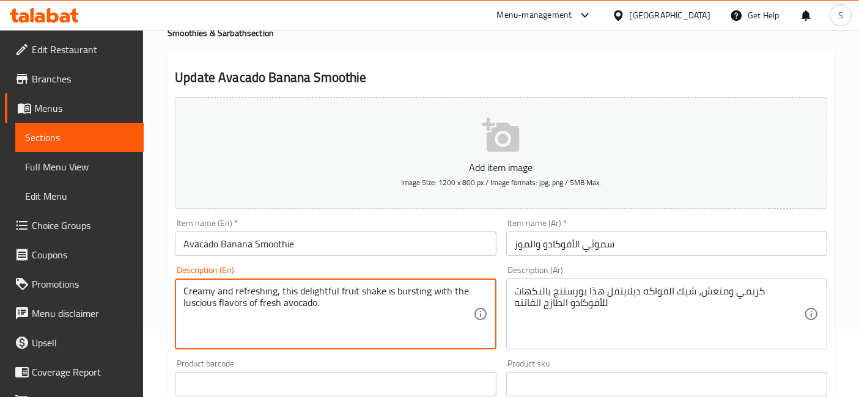
click at [206, 306] on textarea "Creamy and refreshing, this delightful fruit shake is bursting with the lusciou…" at bounding box center [327, 315] width 289 height 58
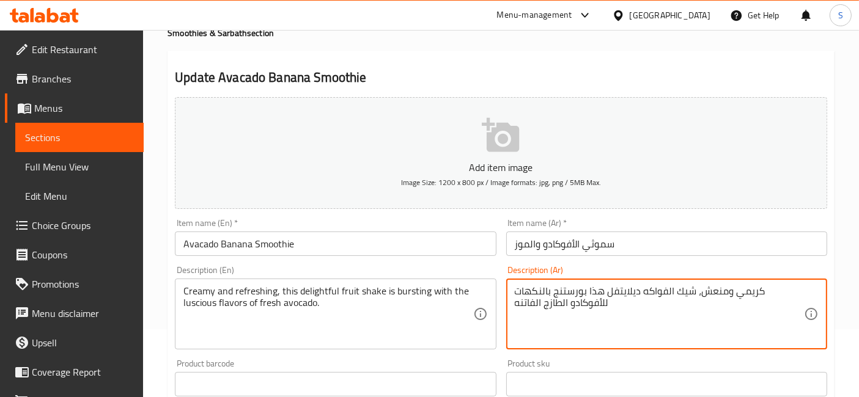
click at [529, 306] on textarea "كريمي ومنعش، شيك الفواكه ديلايتفل هذا بورستنج بالنكهات للأفوكادو الطازج الفاتنه" at bounding box center [659, 315] width 289 height 58
click at [534, 310] on textarea "كريمي ومنعش، شيك الفواكه ديلايتفل هذا بورستنج بالنكهات للأفوكادو الطازج الفاتنه" at bounding box center [659, 315] width 289 height 58
click at [534, 305] on textarea "كريمي ومنعش، شيك الفواكه ديلايتفل هذا بورستنج بالنكهات للأفوكادو الطازج الفاتنه" at bounding box center [659, 315] width 289 height 58
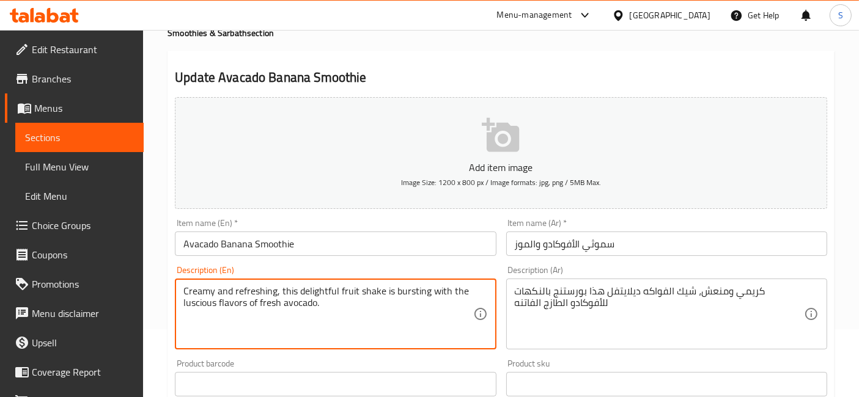
click at [188, 299] on textarea "Creamy and refreshing, this delightful fruit shake is bursting with the lusciou…" at bounding box center [327, 315] width 289 height 58
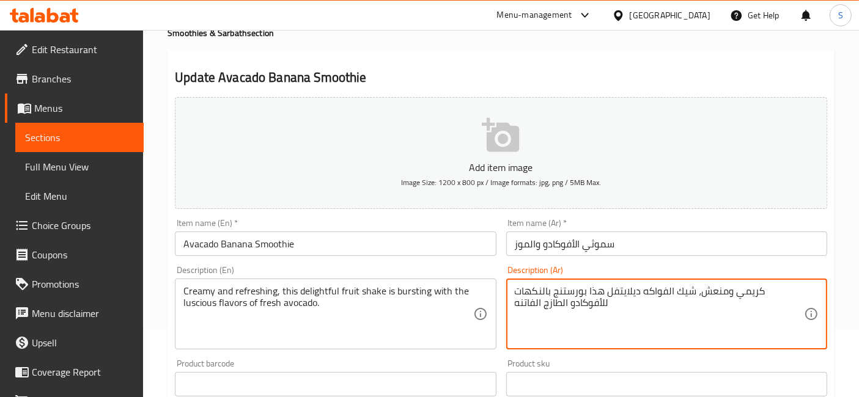
click at [530, 301] on textarea "كريمي ومنعش، شيك الفواكه ديلايتفل هذا بورستنج بالنكهات للأفوكادو الطازج الفاتنه" at bounding box center [659, 315] width 289 height 58
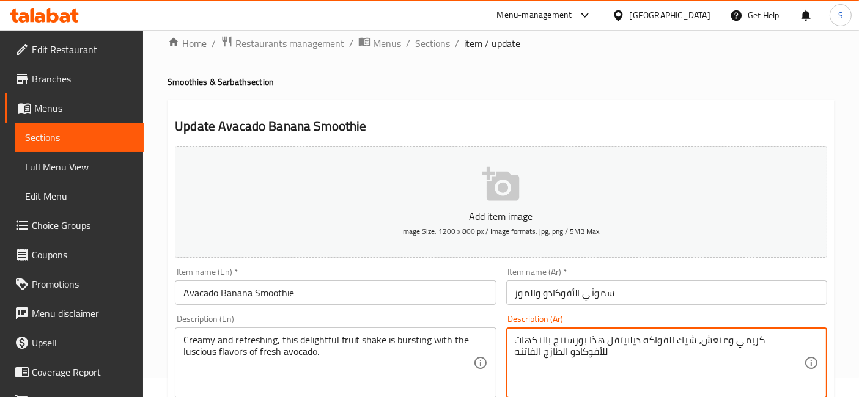
scroll to position [0, 0]
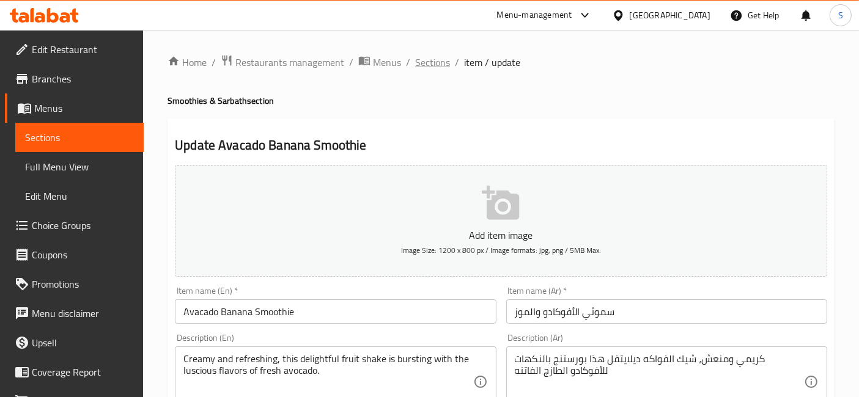
click at [438, 65] on span "Sections" at bounding box center [432, 62] width 35 height 15
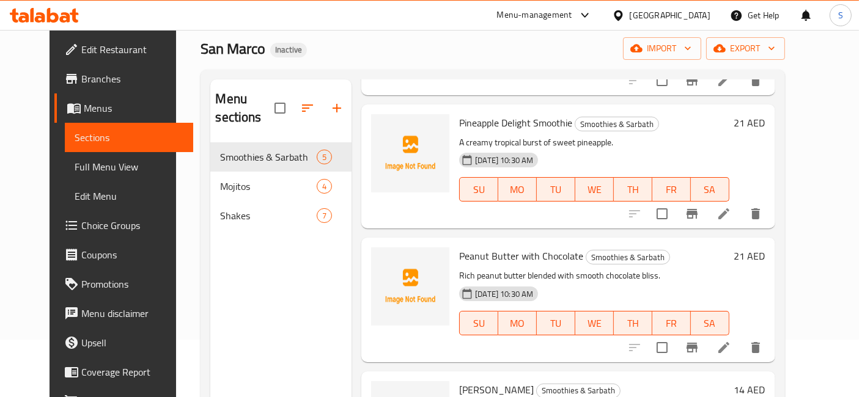
scroll to position [68, 0]
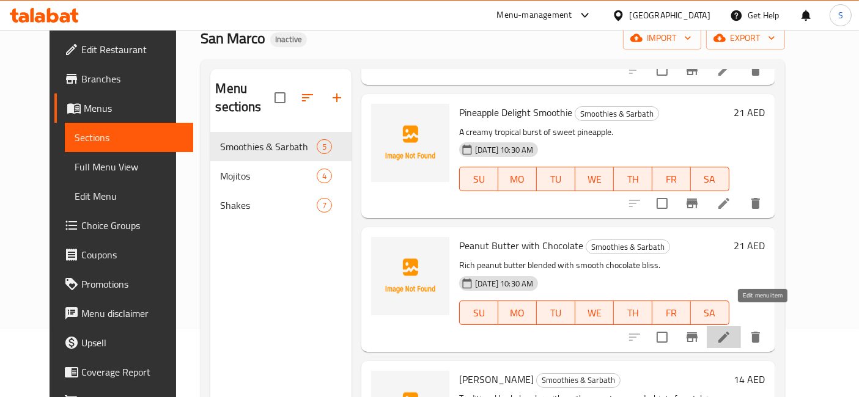
click at [731, 330] on icon at bounding box center [724, 337] width 15 height 15
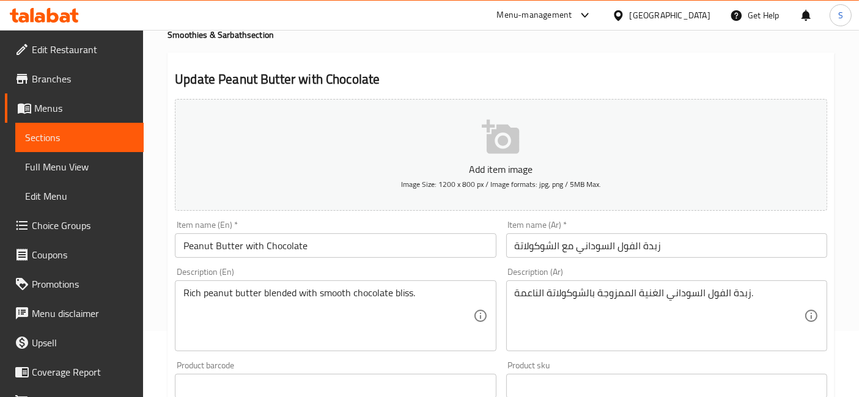
scroll to position [68, 0]
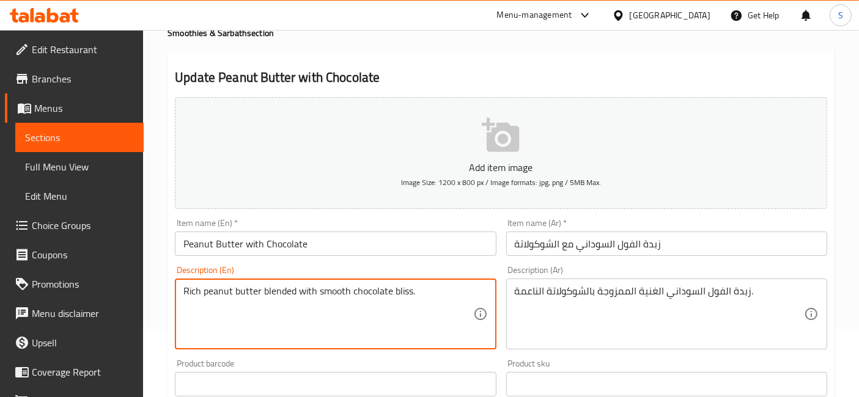
click at [403, 289] on textarea "Rich peanut butter blended with smooth chocolate bliss." at bounding box center [327, 315] width 289 height 58
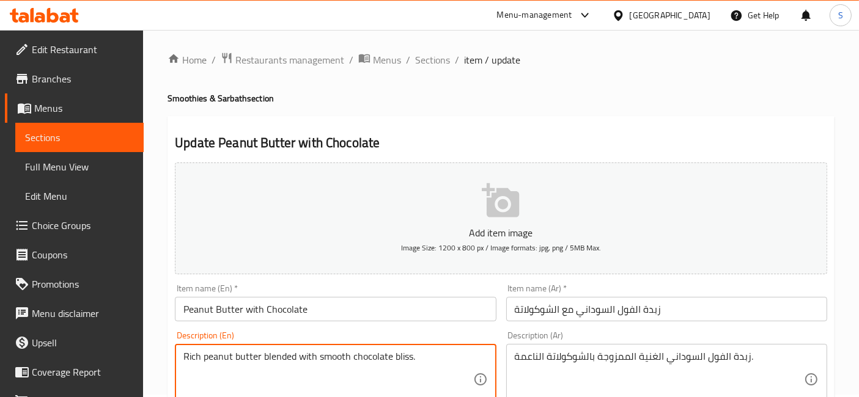
scroll to position [0, 0]
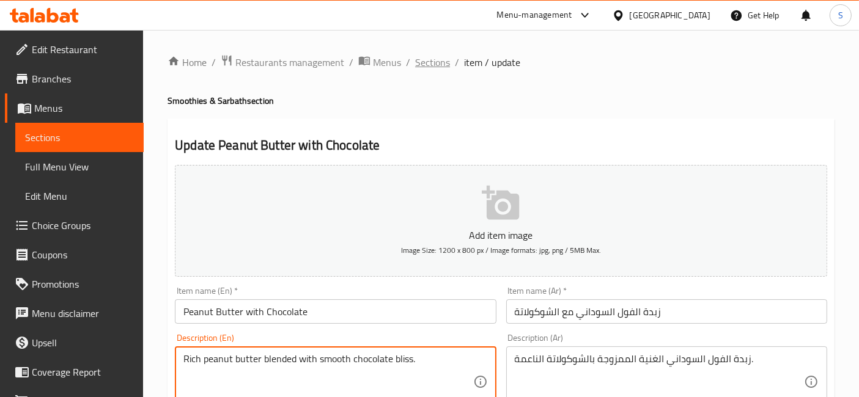
drag, startPoint x: 430, startPoint y: 65, endPoint x: 421, endPoint y: 83, distance: 19.7
click at [431, 66] on span "Sections" at bounding box center [432, 62] width 35 height 15
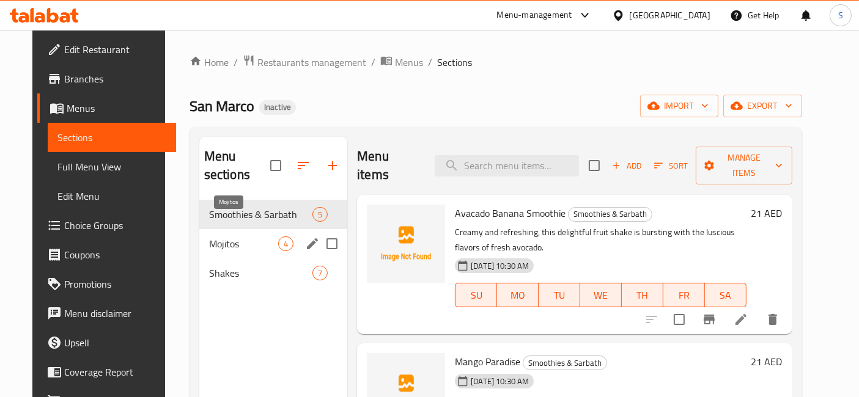
click at [225, 266] on span "Shakes" at bounding box center [260, 273] width 103 height 15
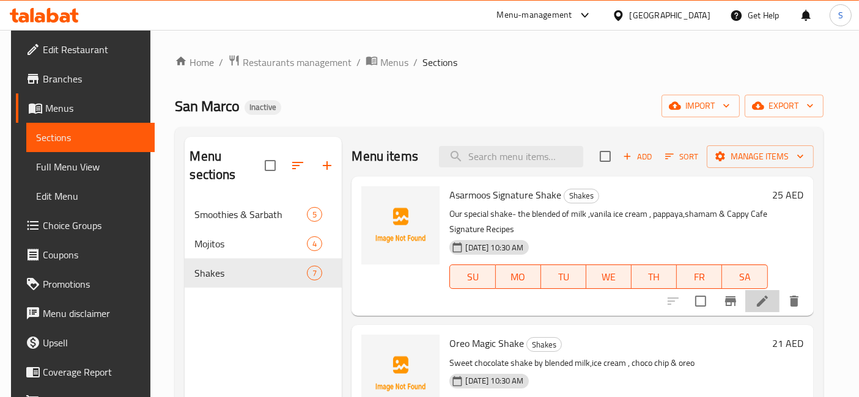
click at [773, 300] on li at bounding box center [762, 301] width 34 height 22
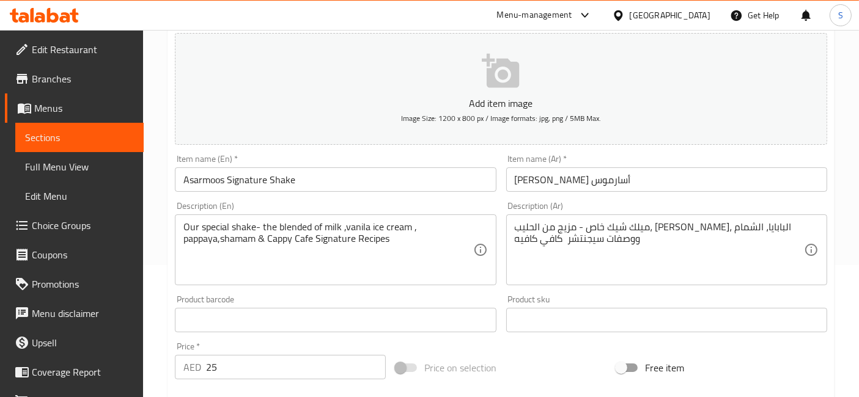
scroll to position [136, 0]
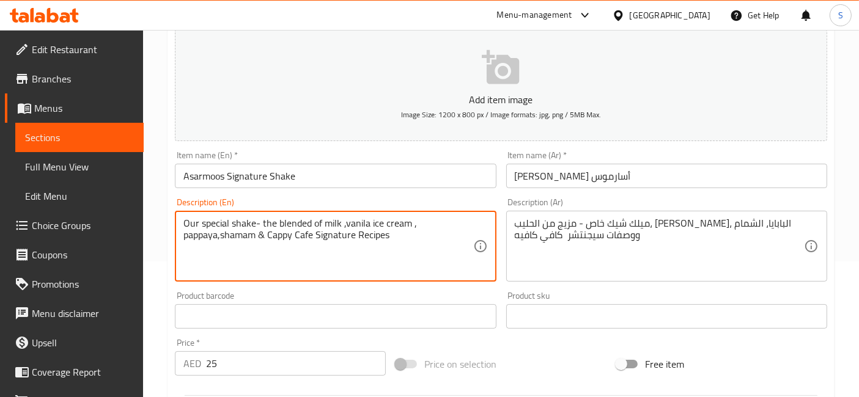
click at [193, 226] on textarea "Our special shake- the blended of milk ,vanila ice cream , pappaya,shamam & Cap…" at bounding box center [327, 247] width 289 height 58
click at [277, 236] on textarea "Our special shake- the blended of milk ,vanila ice cream , pappaya,shamam & Cap…" at bounding box center [327, 247] width 289 height 58
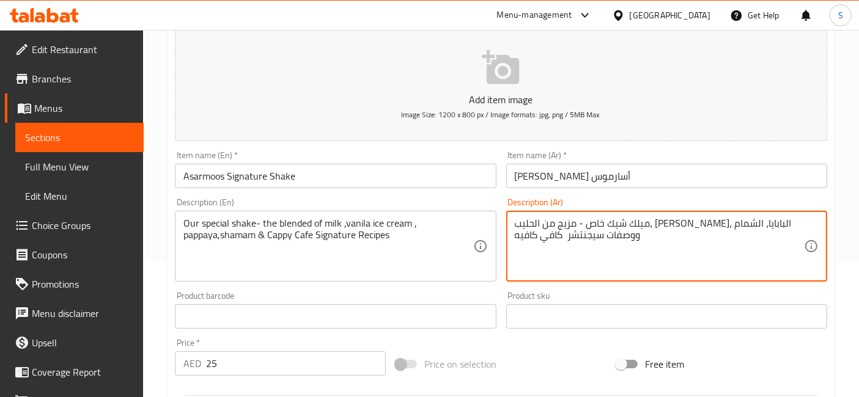
click at [551, 235] on textarea "ميلك شيك خاص - مزيج من الحليب، آيس كريم الفانيليا، البابايا، الشمام ووصفات سيجن…" at bounding box center [659, 247] width 289 height 58
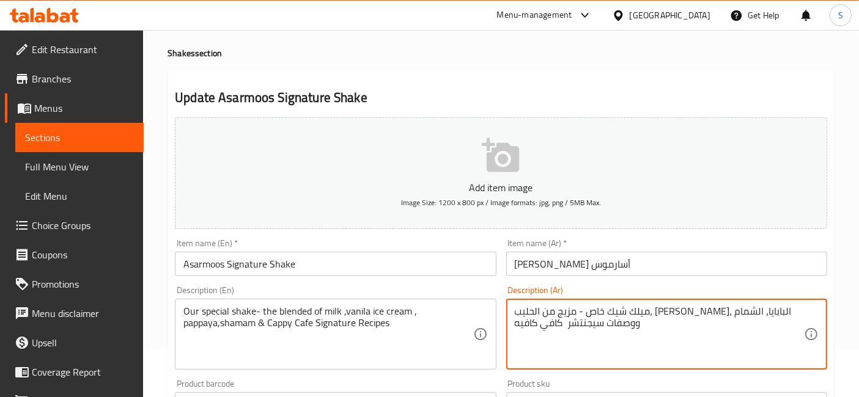
scroll to position [0, 0]
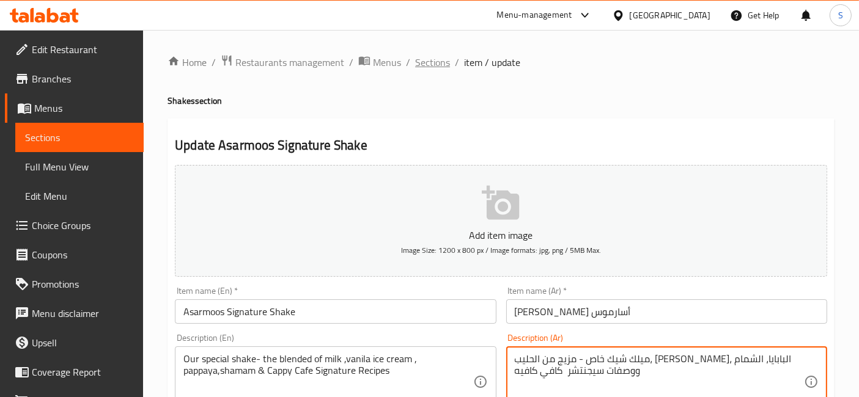
click at [433, 57] on span "Sections" at bounding box center [432, 62] width 35 height 15
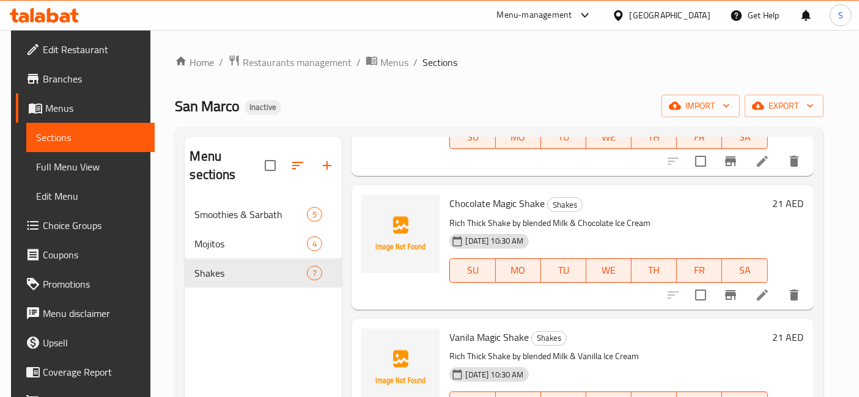
scroll to position [426, 0]
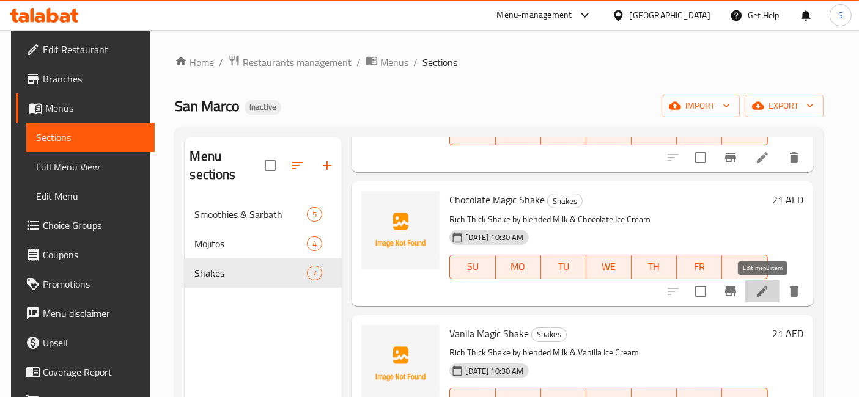
click at [770, 284] on icon at bounding box center [762, 291] width 15 height 15
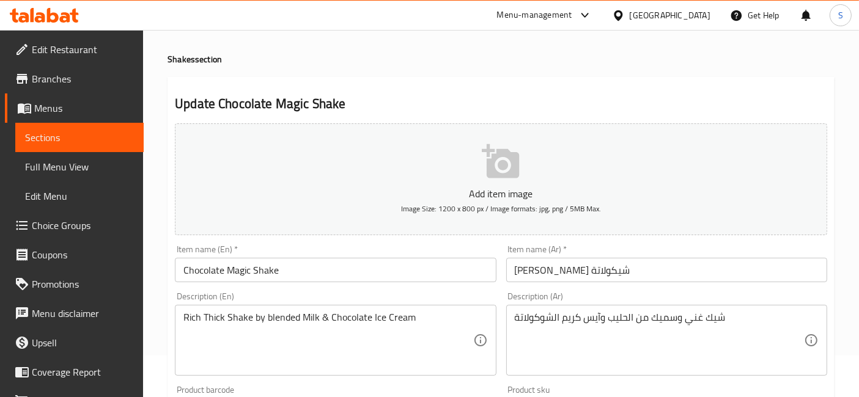
scroll to position [68, 0]
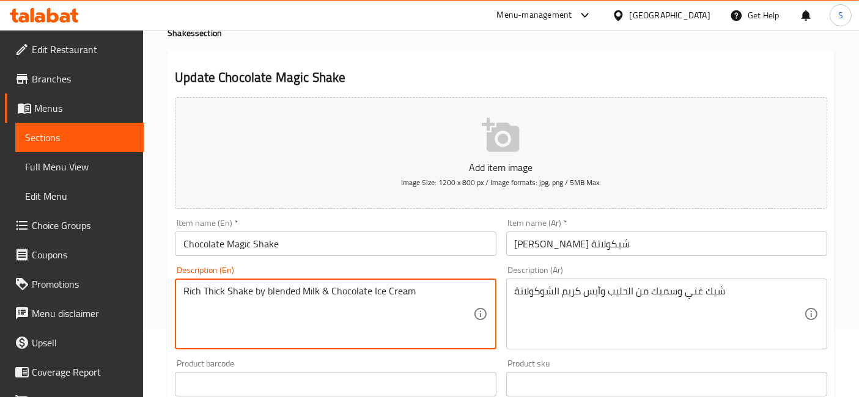
click at [285, 287] on textarea "Rich Thick Shake by blended Milk & Chocolate Ice Cream" at bounding box center [327, 315] width 289 height 58
click at [307, 286] on textarea "Rich Thick Shake by blended Milk & Chocolate Ice Cream" at bounding box center [327, 315] width 289 height 58
click at [294, 283] on div "Rich Thick Shake by blended Milk & Chocolate Ice Cream Description (En)" at bounding box center [335, 314] width 321 height 71
click at [284, 282] on div "Rich Thick Shake by blended Milk & Chocolate Ice Cream Description (En)" at bounding box center [335, 314] width 321 height 71
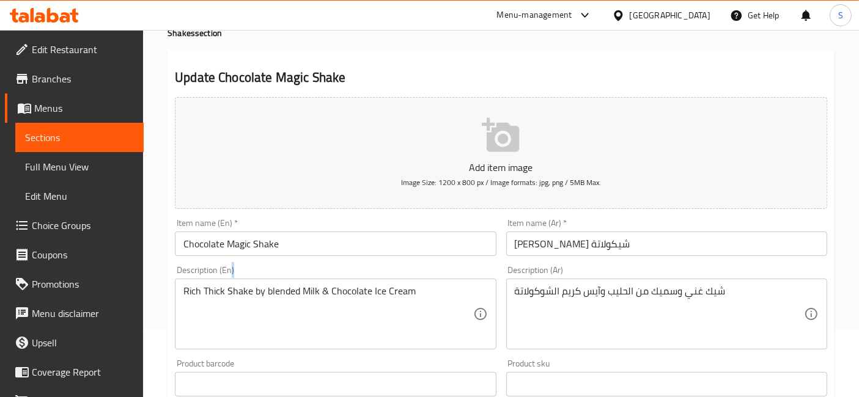
click at [284, 282] on div "Rich Thick Shake by blended Milk & Chocolate Ice Cream Description (En)" at bounding box center [335, 314] width 321 height 71
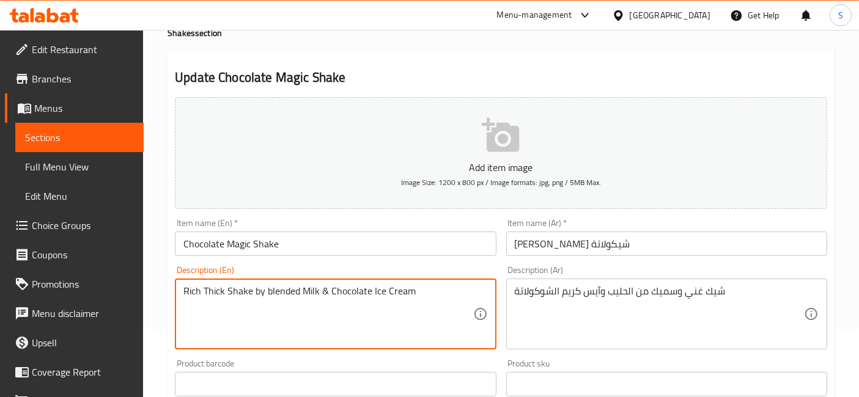
click at [209, 292] on textarea "Rich Thick Shake by blended Milk & Chocolate Ice Cream" at bounding box center [327, 315] width 289 height 58
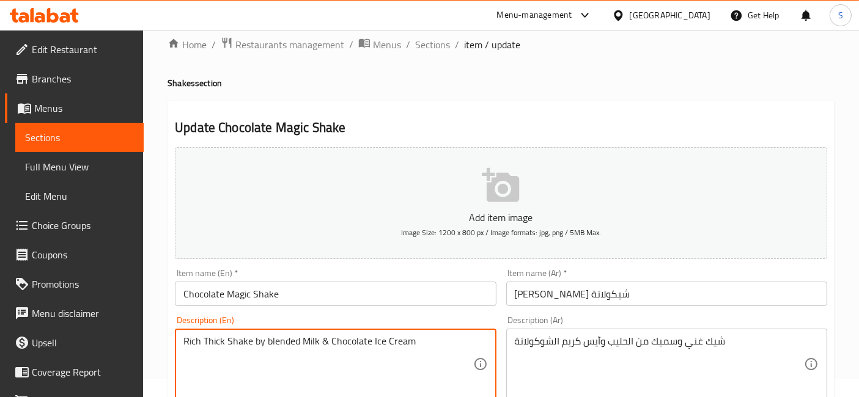
scroll to position [0, 0]
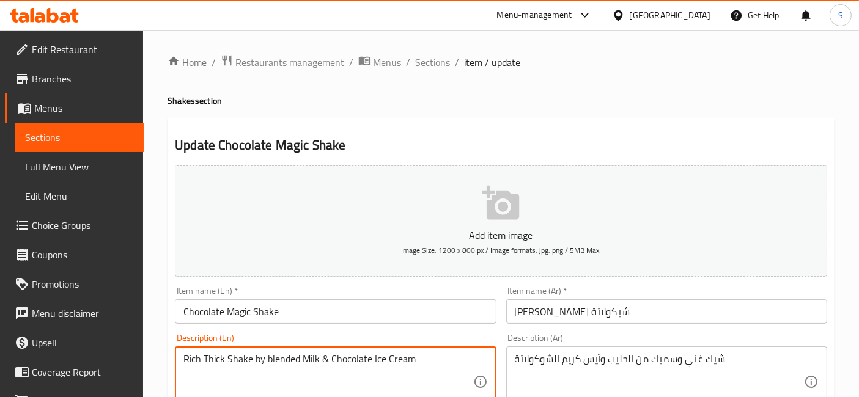
click at [442, 63] on span "Sections" at bounding box center [432, 62] width 35 height 15
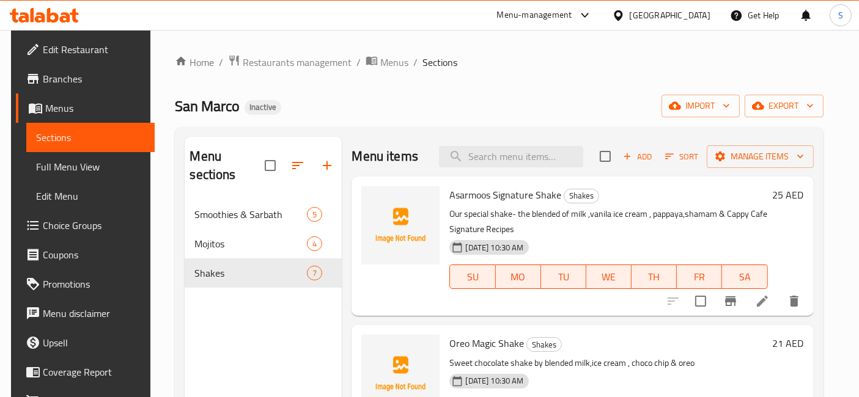
scroll to position [598, 0]
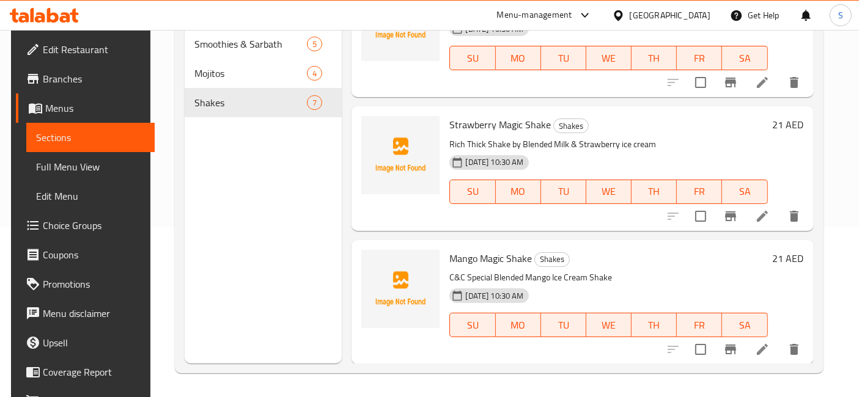
click at [772, 355] on li at bounding box center [762, 350] width 34 height 22
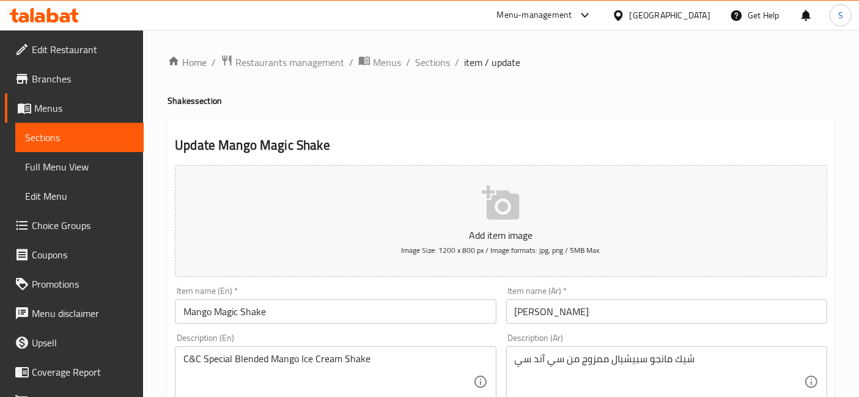
scroll to position [68, 0]
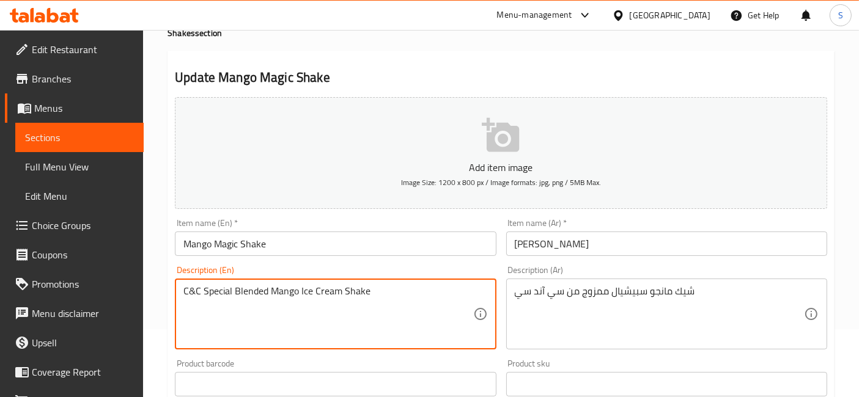
drag, startPoint x: 300, startPoint y: 294, endPoint x: 444, endPoint y: 309, distance: 144.4
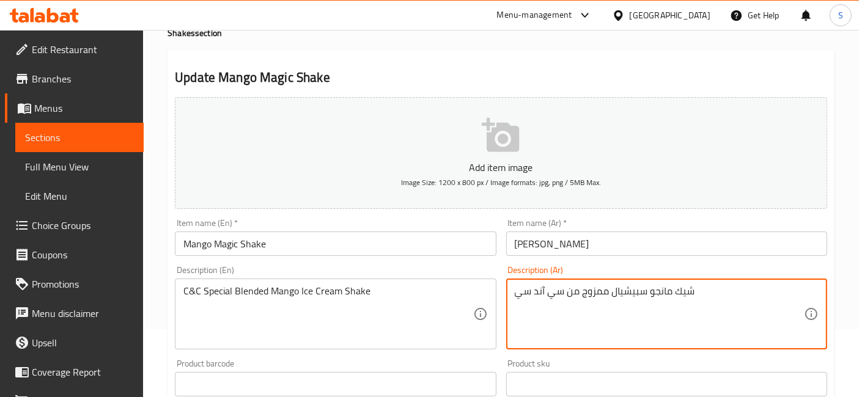
click at [695, 290] on textarea "شيك مانجو سبيشيال ممزوج من سي آند سي" at bounding box center [659, 315] width 289 height 58
click at [687, 286] on textarea "شيك مانجو سبيشيال ممزوج من سي آند سي" at bounding box center [659, 315] width 289 height 58
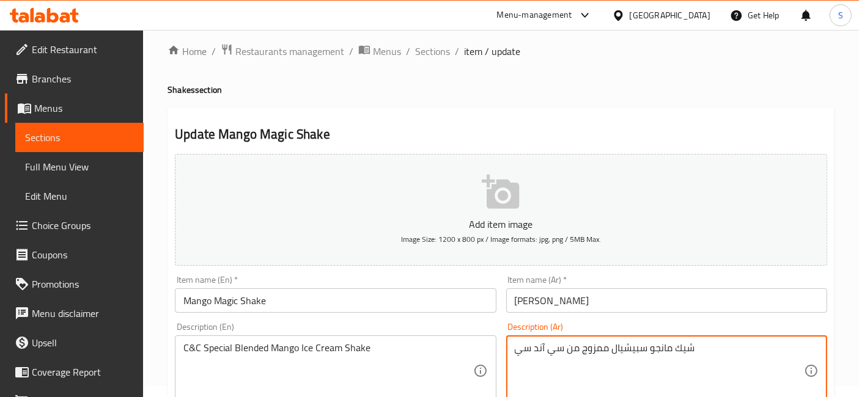
scroll to position [0, 0]
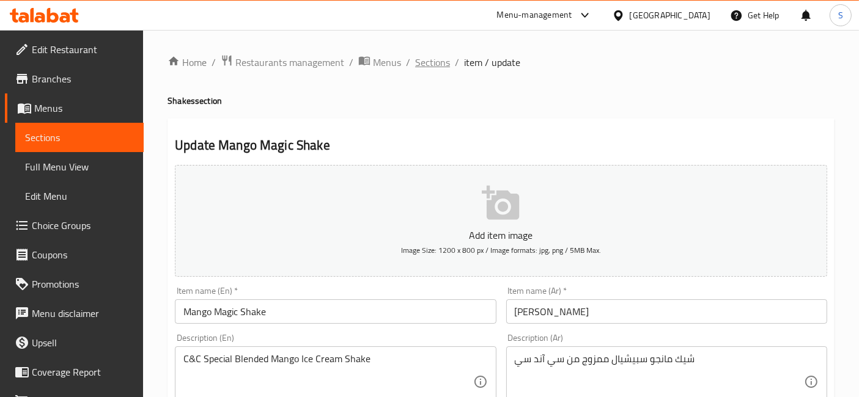
click at [437, 61] on span "Sections" at bounding box center [432, 62] width 35 height 15
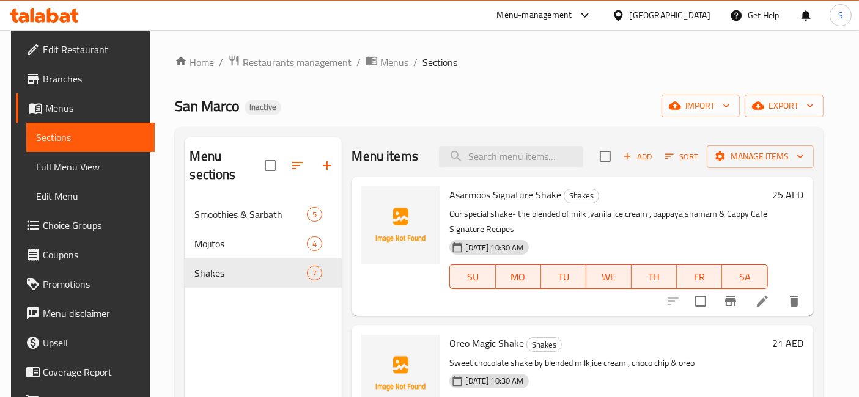
click at [380, 69] on span "Menus" at bounding box center [394, 62] width 28 height 15
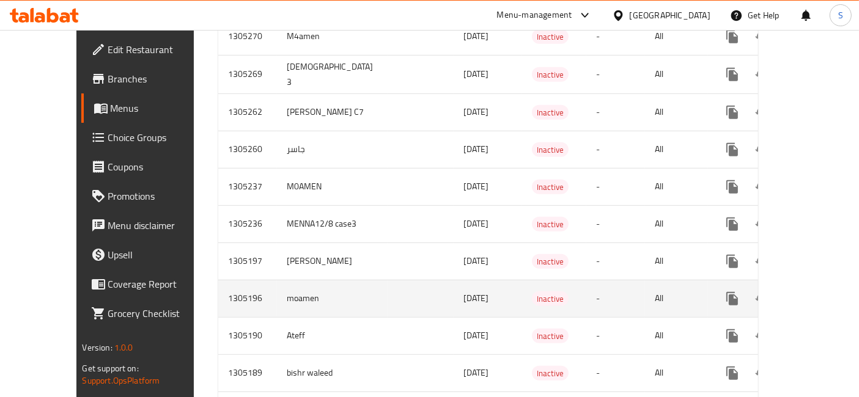
scroll to position [788, 0]
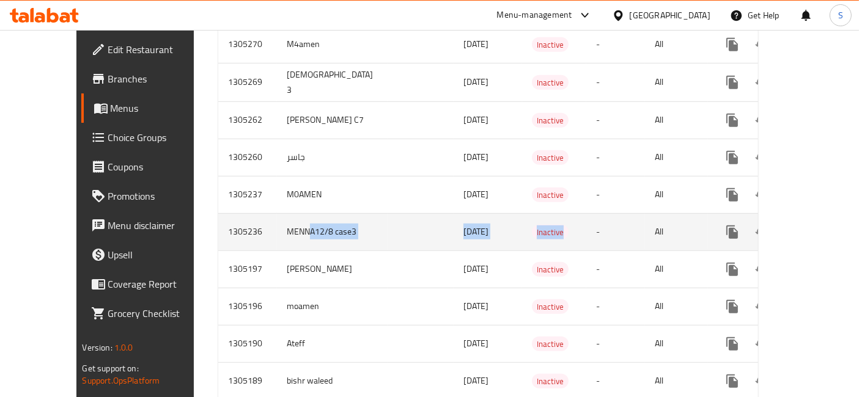
drag, startPoint x: 256, startPoint y: 209, endPoint x: 592, endPoint y: 229, distance: 336.3
click at [556, 229] on tr "1305236 MENNA12/8 case3 12/08/2025 Inactive - All" at bounding box center [531, 231] width 627 height 37
click at [816, 225] on icon "enhanced table" at bounding box center [820, 232] width 15 height 15
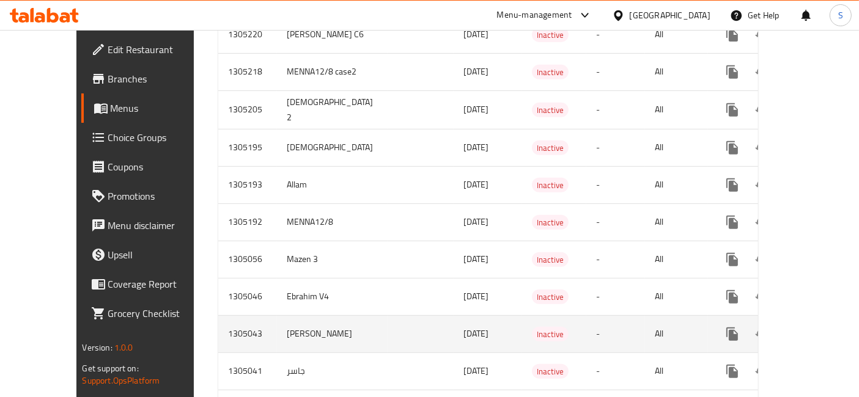
scroll to position [533, 0]
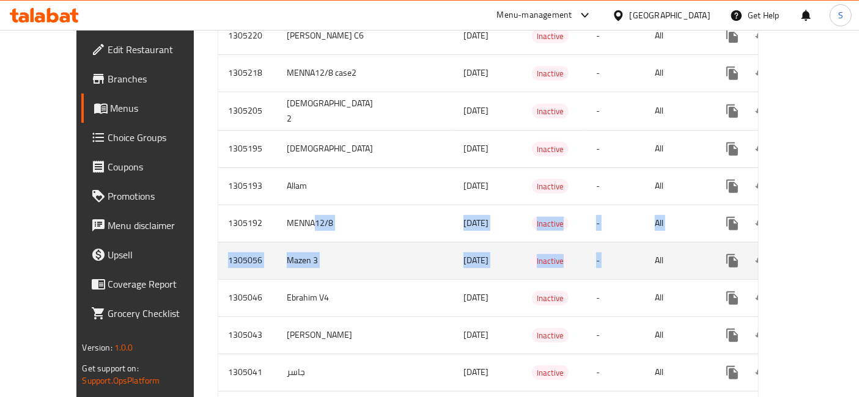
drag, startPoint x: 266, startPoint y: 203, endPoint x: 633, endPoint y: 248, distance: 369.7
click at [633, 248] on tbody "1305523 جاسر7 13/08/2025 Active - All 1305263 yassen 3 12/08/2025 Inactive - Al…" at bounding box center [531, 167] width 627 height 972
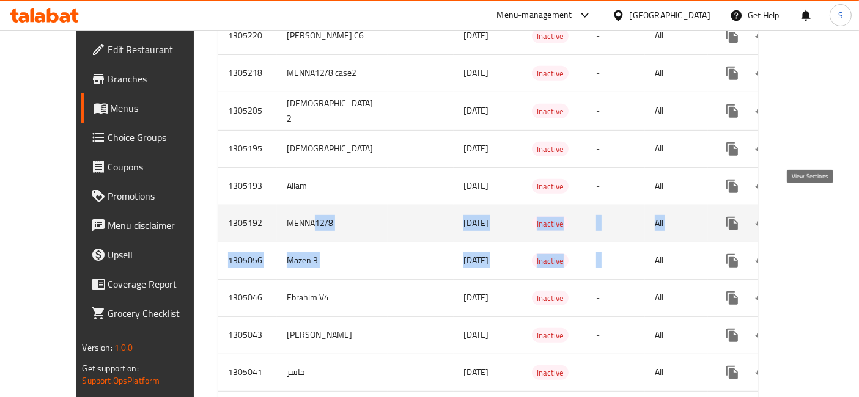
click at [808, 209] on link "enhanced table" at bounding box center [820, 223] width 29 height 29
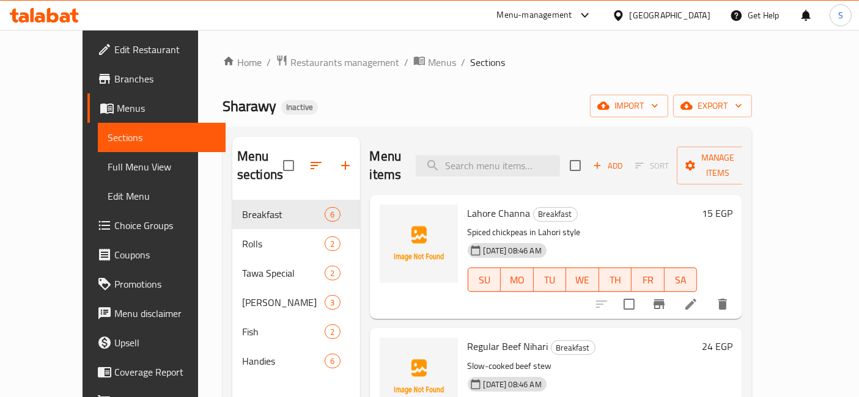
click at [606, 86] on div "Home / Restaurants management / Menus / Sections Sharawy Inactive import export…" at bounding box center [488, 299] width 530 height 490
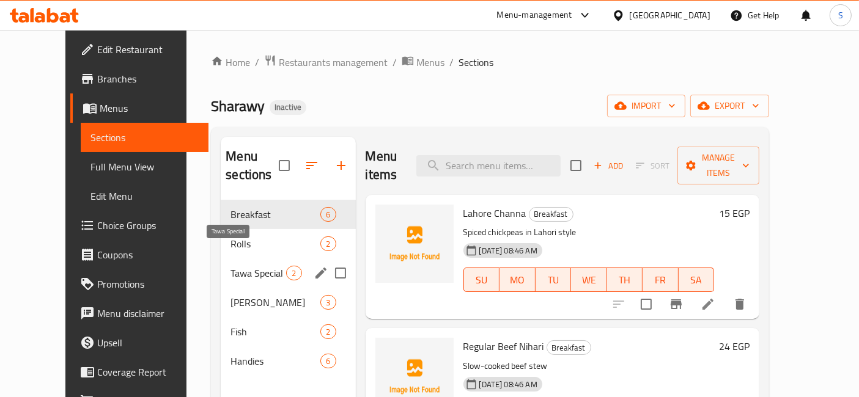
click at [231, 266] on span "Tawa Special" at bounding box center [259, 273] width 56 height 15
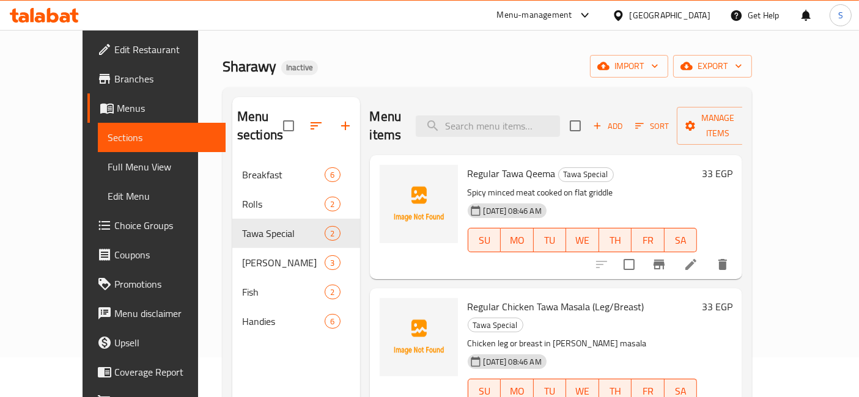
scroll to position [68, 0]
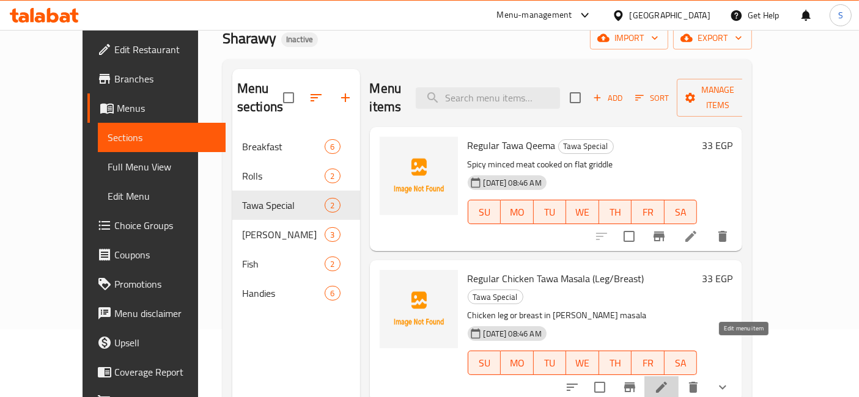
click at [669, 380] on icon at bounding box center [661, 387] width 15 height 15
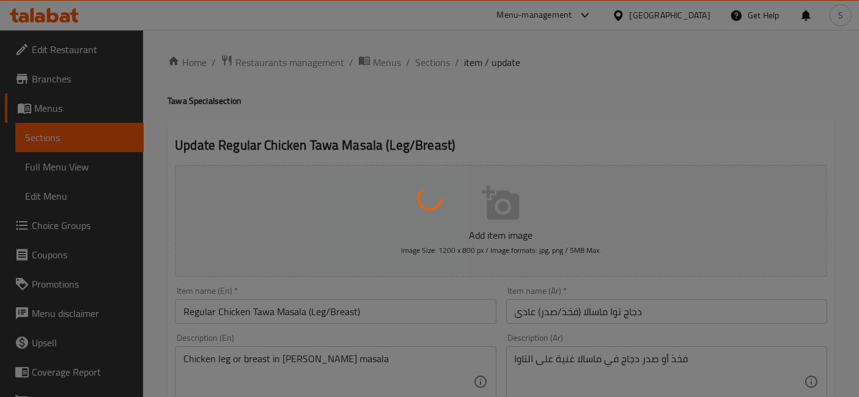
type input "اختيارك من"
type input "1"
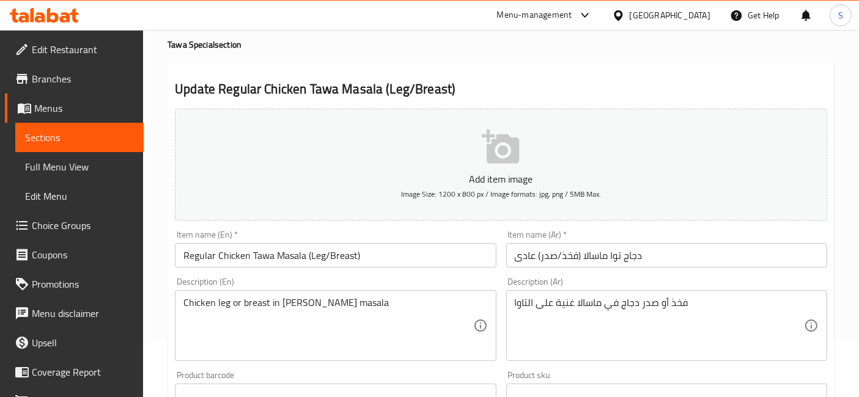
scroll to position [68, 0]
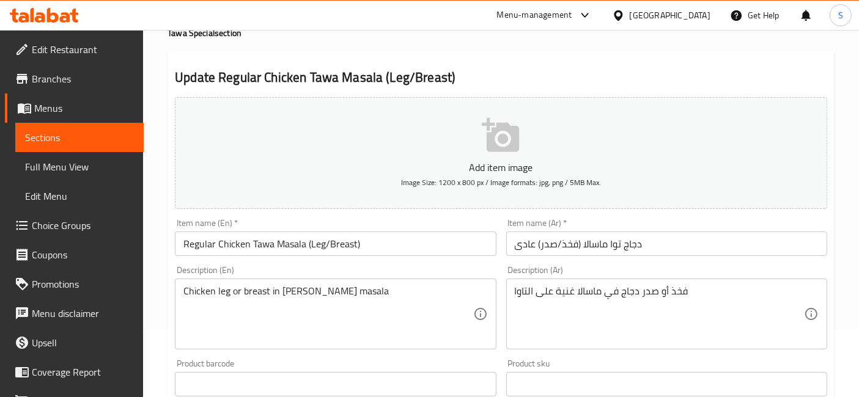
click at [305, 249] on input "Regular Chicken Tawa Masala (Leg/Breast)" at bounding box center [335, 244] width 321 height 24
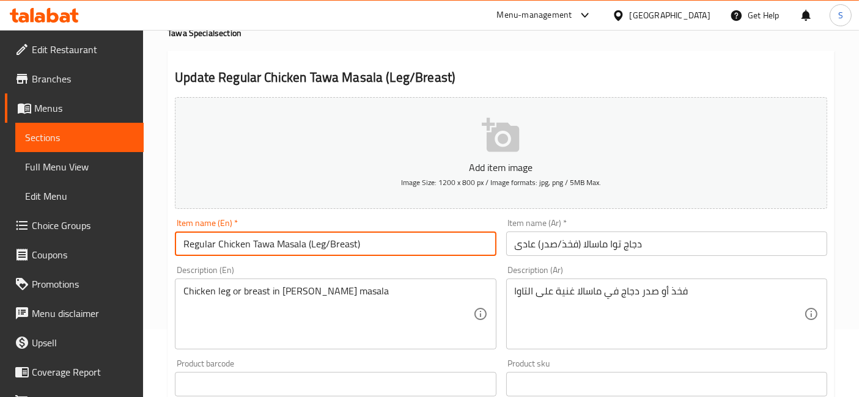
drag, startPoint x: 309, startPoint y: 249, endPoint x: 356, endPoint y: 249, distance: 46.5
click at [356, 249] on input "Regular Chicken Tawa Masala (Leg/Breast)" at bounding box center [335, 244] width 321 height 24
click at [569, 249] on input "دجاج توا ماسالا (فخذ/صدر) عادى" at bounding box center [666, 244] width 321 height 24
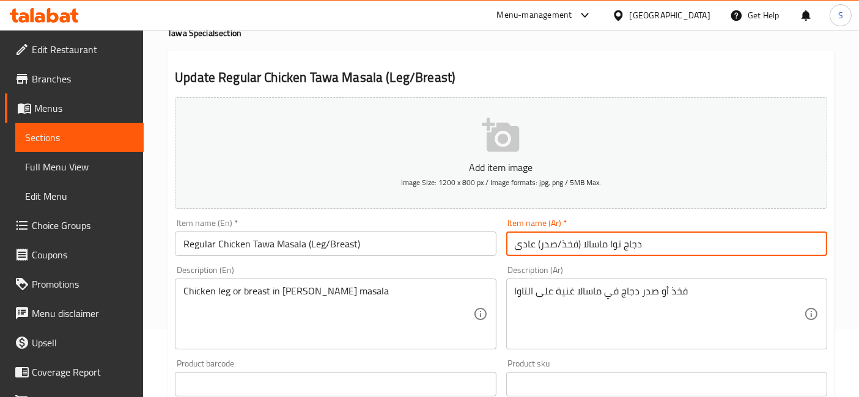
click at [569, 249] on input "دجاج توا ماسالا (فخذ/صدر) عادى" at bounding box center [666, 244] width 321 height 24
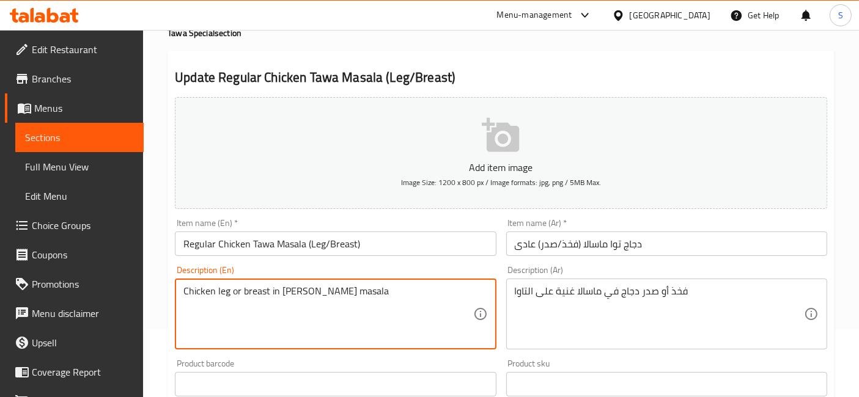
click at [224, 295] on textarea "Chicken leg or breast in rich tawa masala" at bounding box center [327, 315] width 289 height 58
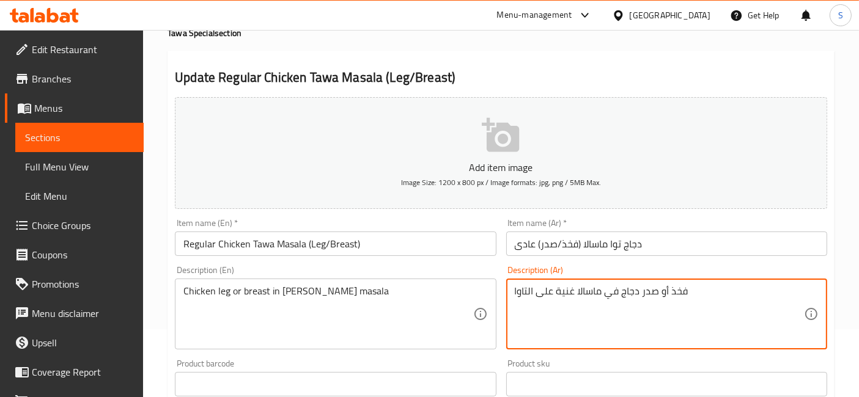
click at [674, 293] on textarea "فخذ أو صدر دجاج في ماسالا غنية على التاوا" at bounding box center [659, 315] width 289 height 58
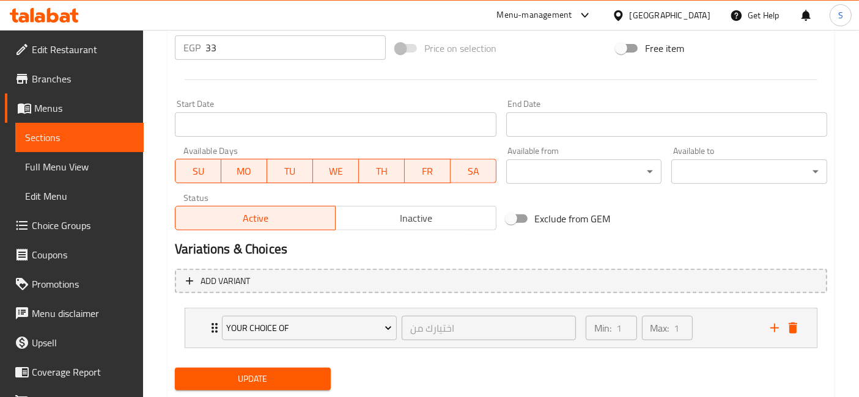
scroll to position [484, 0]
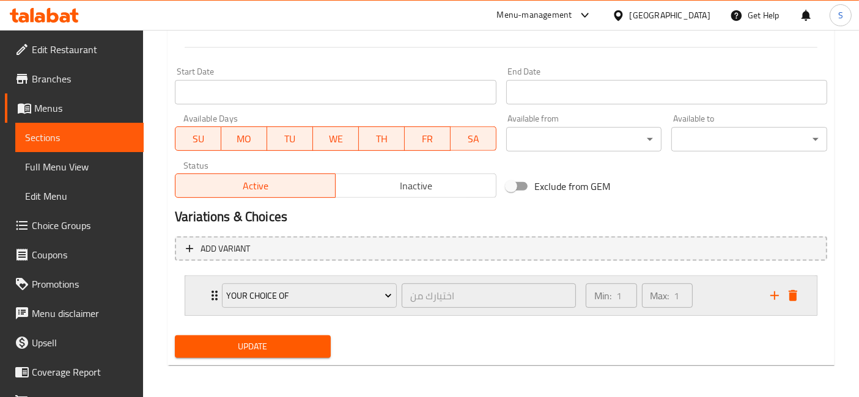
click at [185, 311] on div "your choice of اختيارك من ​ Min: 1 ​ Max: 1 ​" at bounding box center [501, 295] width 632 height 39
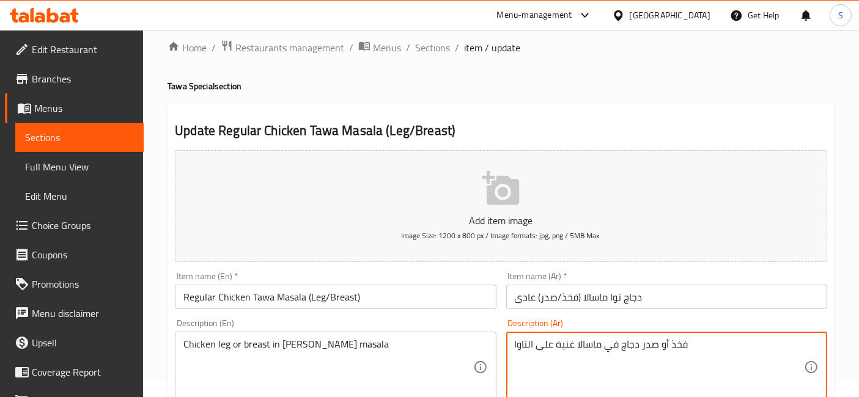
scroll to position [0, 0]
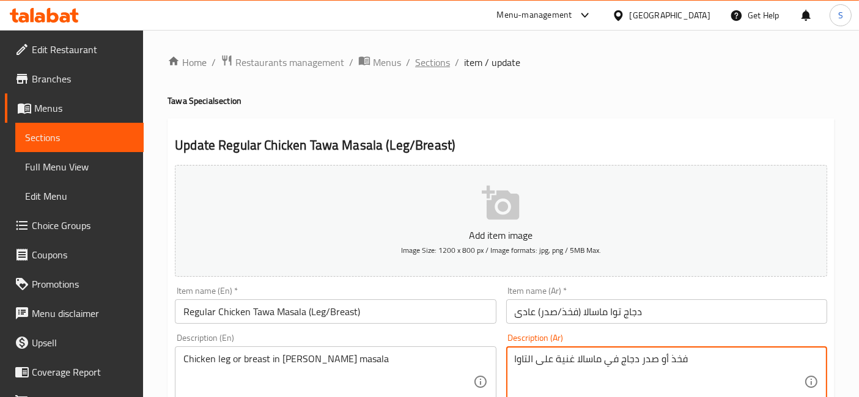
click at [432, 57] on span "Sections" at bounding box center [432, 62] width 35 height 15
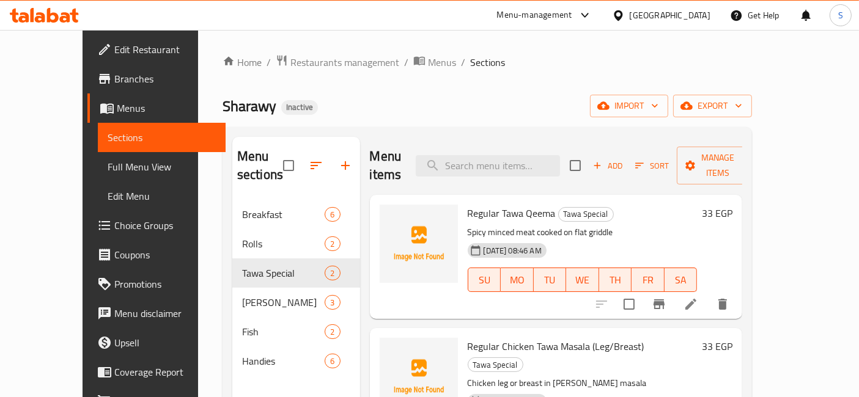
scroll to position [68, 0]
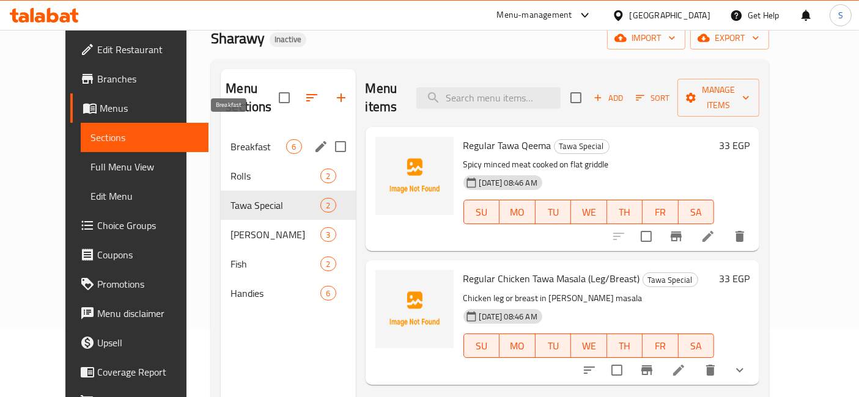
drag, startPoint x: 248, startPoint y: 130, endPoint x: 246, endPoint y: 145, distance: 14.7
click at [248, 139] on span "Breakfast" at bounding box center [259, 146] width 56 height 15
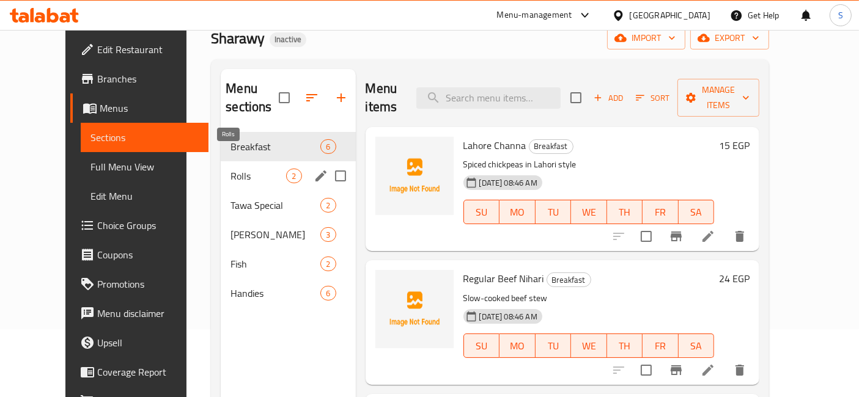
click at [234, 169] on span "Rolls" at bounding box center [259, 176] width 56 height 15
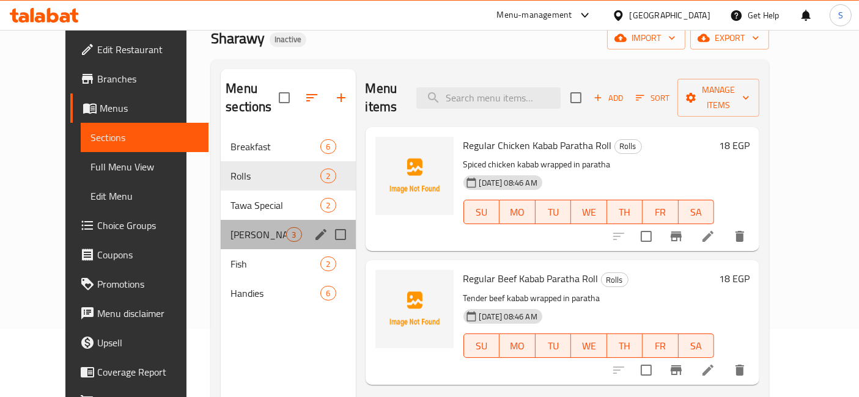
click at [232, 220] on div "Bohat Khas 3" at bounding box center [288, 234] width 135 height 29
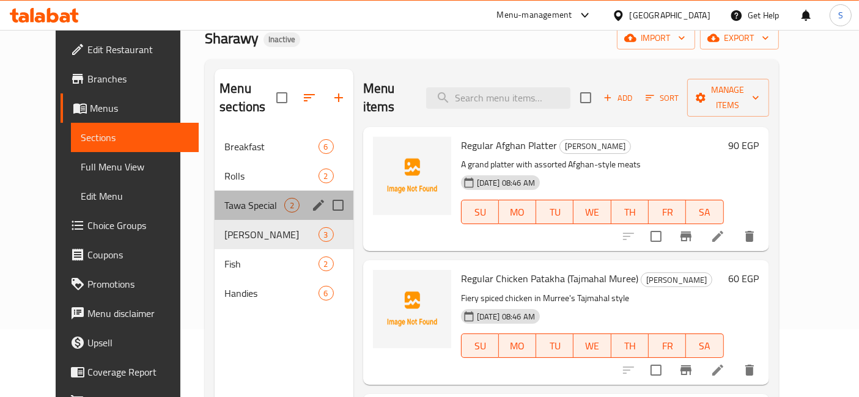
click at [215, 191] on div "Tawa Special 2" at bounding box center [284, 205] width 139 height 29
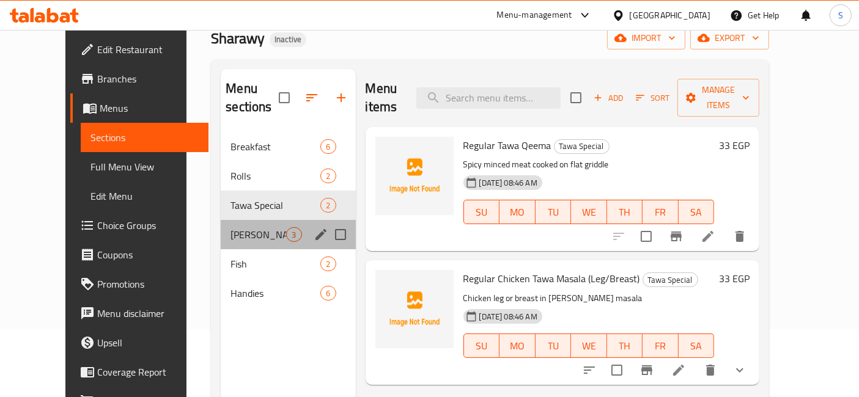
click at [221, 229] on div "Bohat Khas 3" at bounding box center [288, 234] width 135 height 29
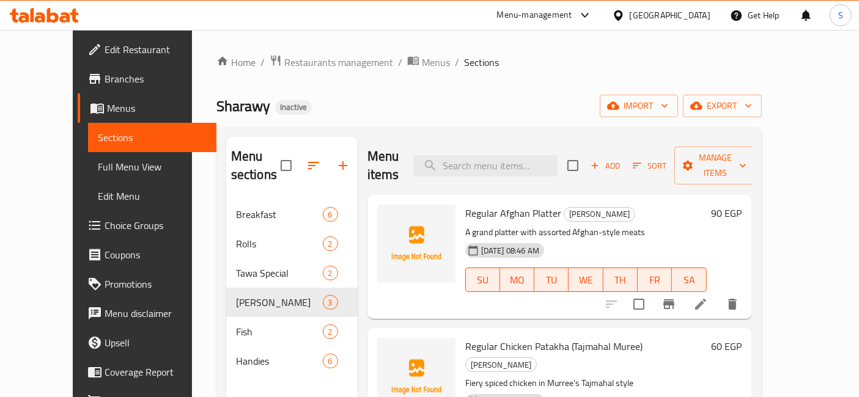
drag, startPoint x: 380, startPoint y: 73, endPoint x: 372, endPoint y: 72, distance: 8.6
click at [380, 74] on div "Home / Restaurants management / Menus / Sections Sharawy Inactive import export…" at bounding box center [488, 299] width 545 height 490
click at [367, 70] on div "Home / Restaurants management / Menus / Sections Sharawy Inactive import export…" at bounding box center [488, 299] width 545 height 490
click at [422, 70] on span "Menus" at bounding box center [436, 62] width 28 height 15
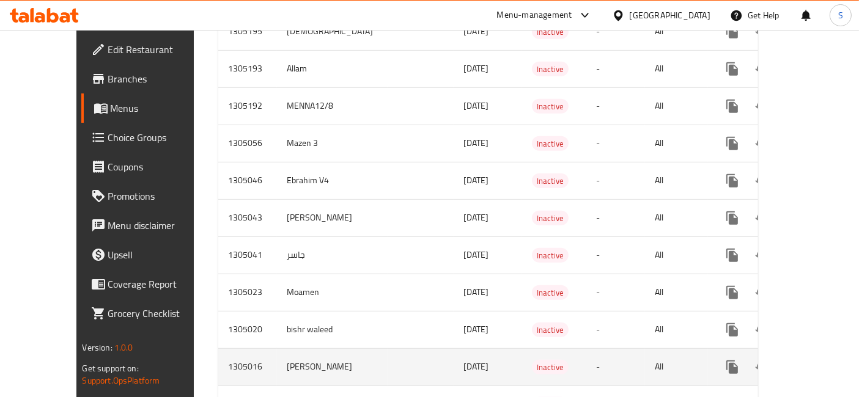
scroll to position [602, 0]
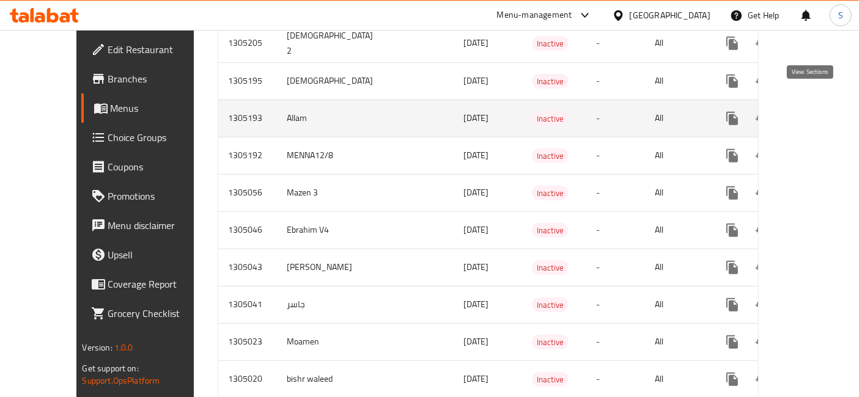
click at [817, 111] on icon "enhanced table" at bounding box center [820, 118] width 15 height 15
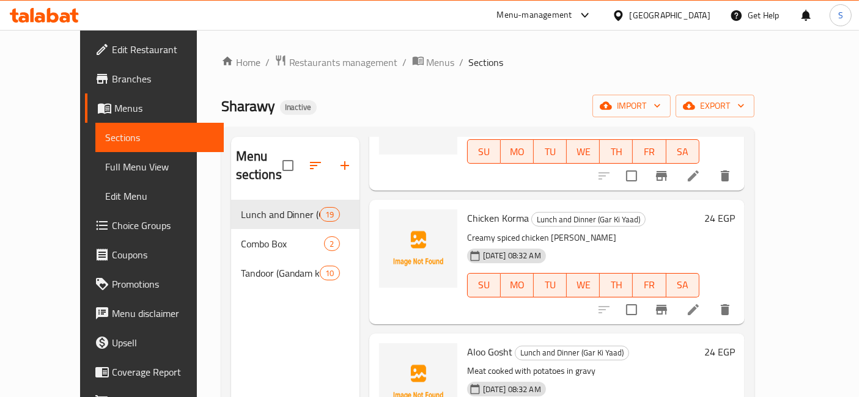
scroll to position [997, 0]
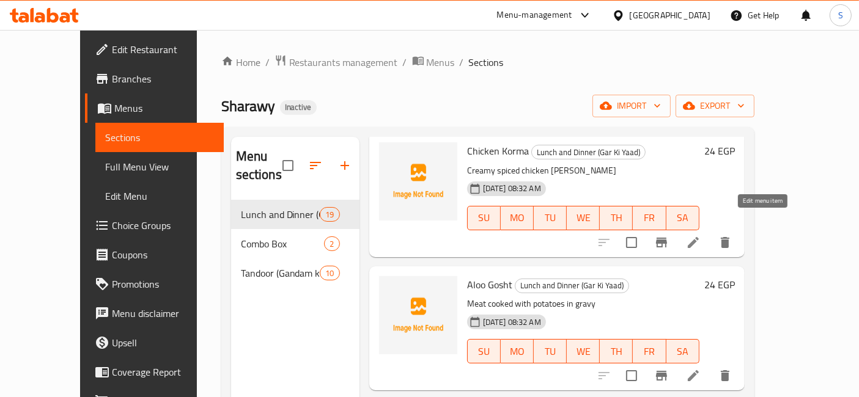
click at [701, 235] on icon at bounding box center [693, 242] width 15 height 15
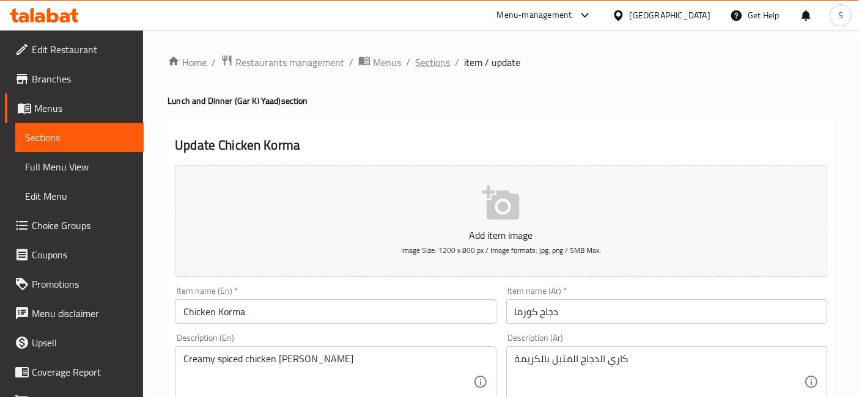
click at [423, 64] on span "Sections" at bounding box center [432, 62] width 35 height 15
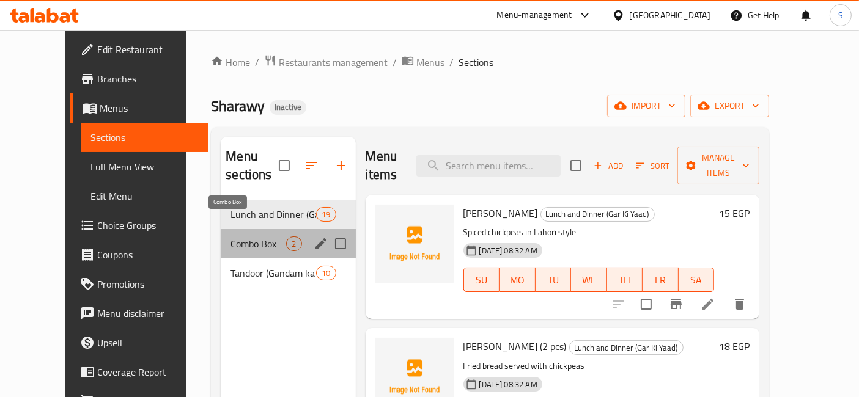
click at [250, 237] on span "Combo Box" at bounding box center [259, 244] width 56 height 15
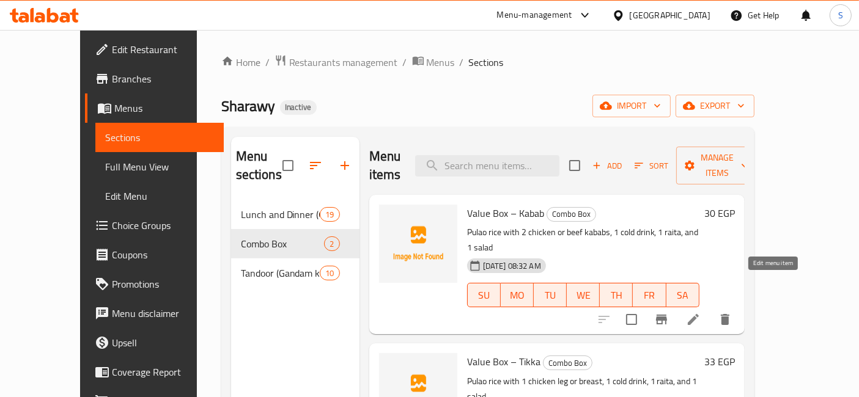
click at [701, 312] on icon at bounding box center [693, 319] width 15 height 15
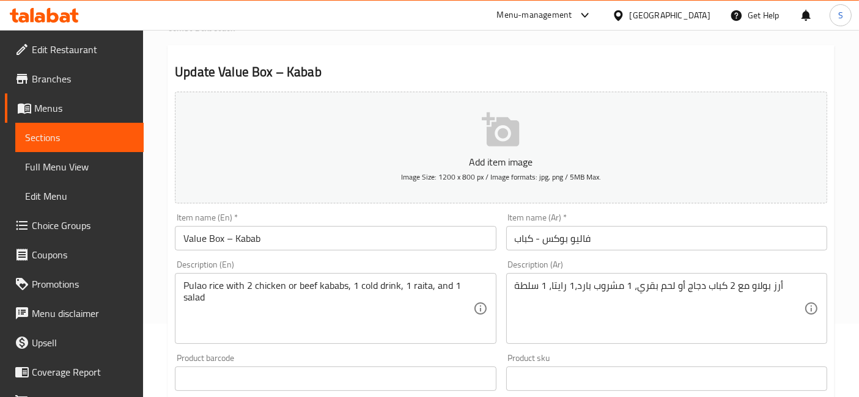
scroll to position [136, 0]
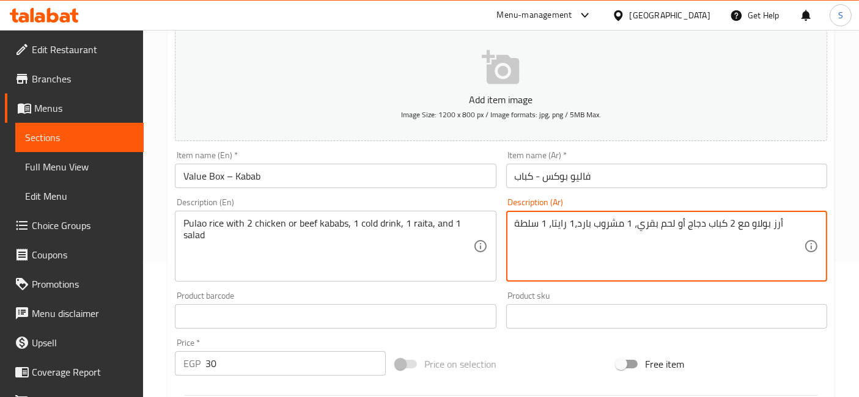
drag, startPoint x: 731, startPoint y: 225, endPoint x: 681, endPoint y: 232, distance: 50.6
click at [676, 227] on textarea "أرز بولاو مع 2 كباب دجاج أو لحم بقري، 1 مشروب بارد،1 رايتا، 1 سلطة" at bounding box center [659, 247] width 289 height 58
drag, startPoint x: 669, startPoint y: 225, endPoint x: 639, endPoint y: 231, distance: 30.5
click at [639, 231] on textarea "أرز بولاو مع 2 كباب دجاج أو لحم بقري، 1 مشروب بارد،1 رايتا، 1 سلطة" at bounding box center [659, 247] width 289 height 58
click at [625, 265] on textarea "أرز بولاو مع 2 كباب دجاج أو لحم بقري، 1 مشروب بارد،1 رايتا، 1 سلطة" at bounding box center [659, 247] width 289 height 58
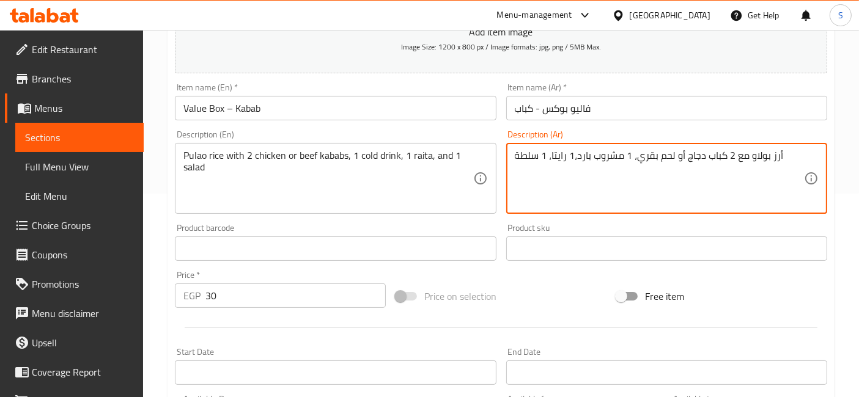
scroll to position [0, 0]
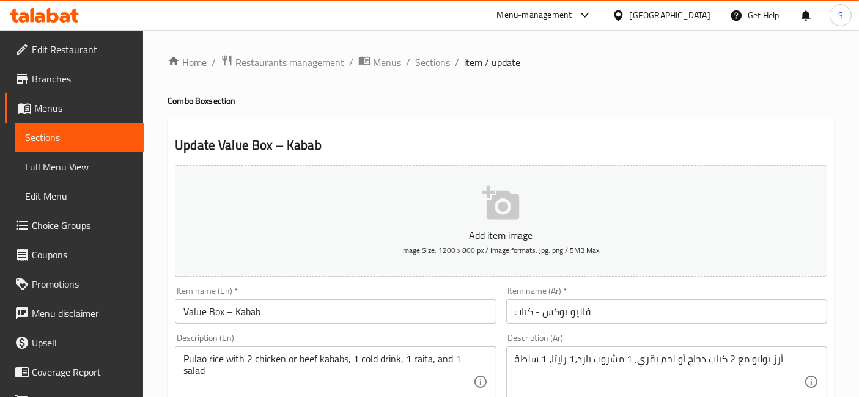
click at [425, 65] on span "Sections" at bounding box center [432, 62] width 35 height 15
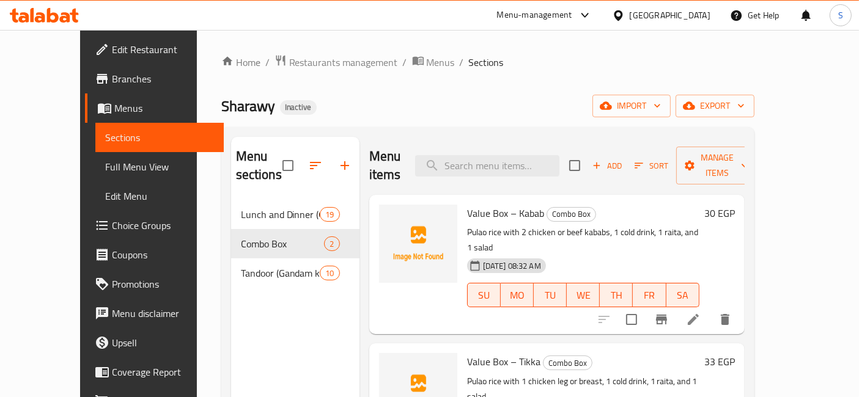
scroll to position [171, 0]
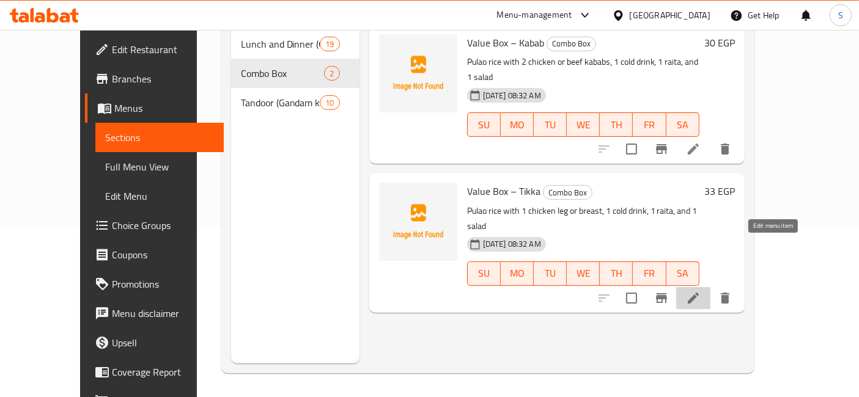
click at [701, 291] on icon at bounding box center [693, 298] width 15 height 15
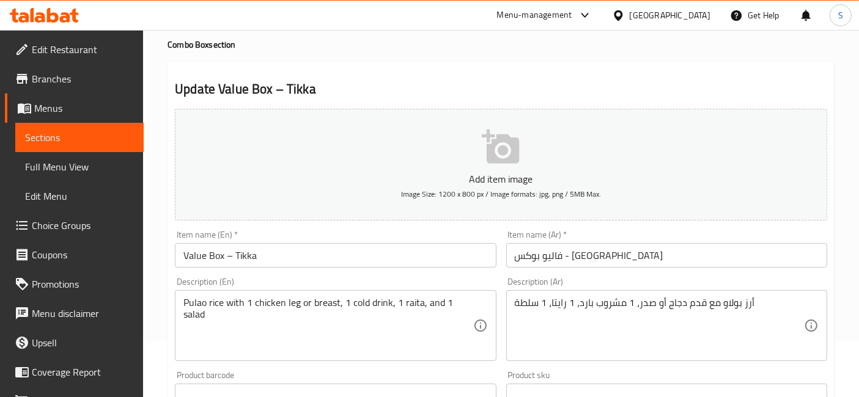
scroll to position [68, 0]
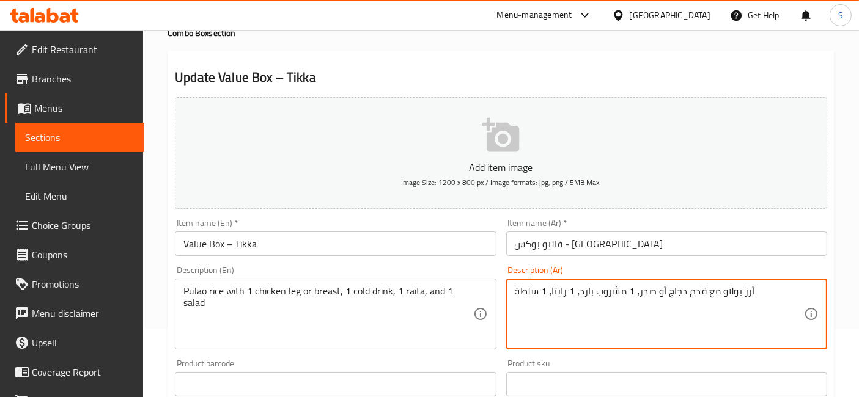
drag, startPoint x: 707, startPoint y: 290, endPoint x: 665, endPoint y: 296, distance: 42.5
click at [658, 292] on textarea "أرز بولاو مع قدم دجاج أو صدر، 1 مشروب بارد، 1 رايتا، 1 سلطة" at bounding box center [659, 315] width 289 height 58
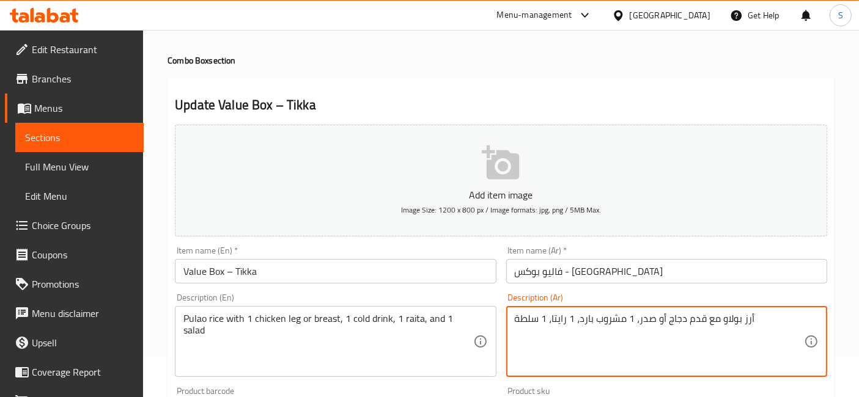
scroll to position [0, 0]
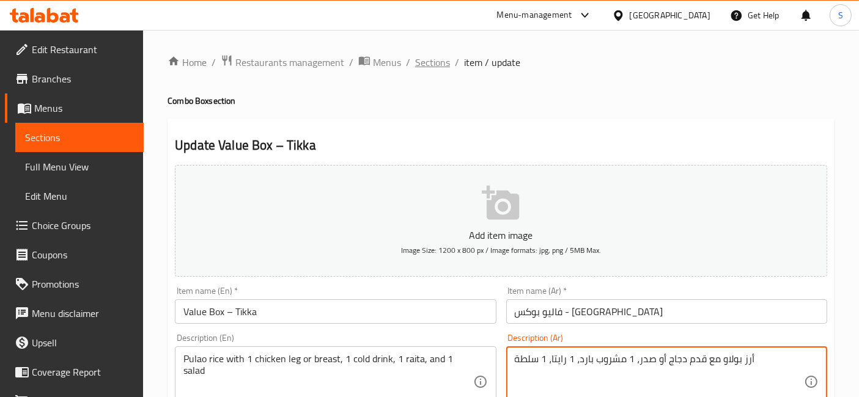
click at [435, 59] on span "Sections" at bounding box center [432, 62] width 35 height 15
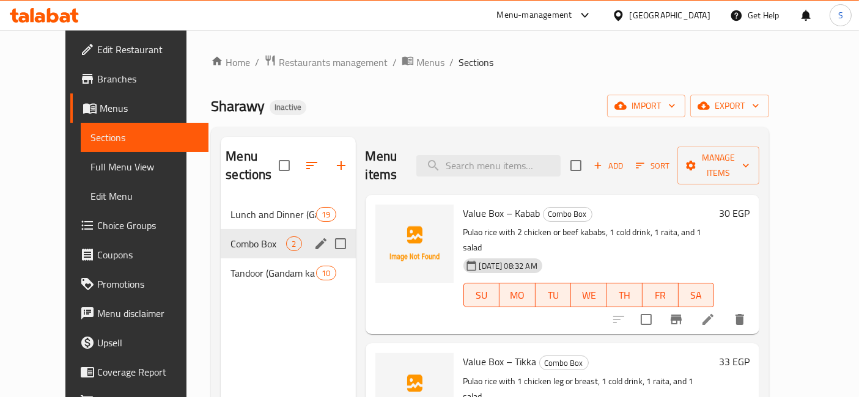
click at [231, 266] on span "Tandoor (Gandam ka Sawad)" at bounding box center [274, 273] width 86 height 15
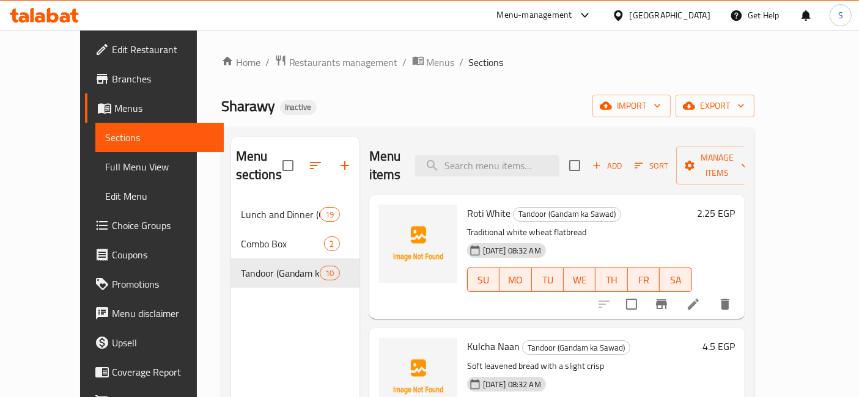
click at [699, 299] on icon at bounding box center [693, 304] width 11 height 11
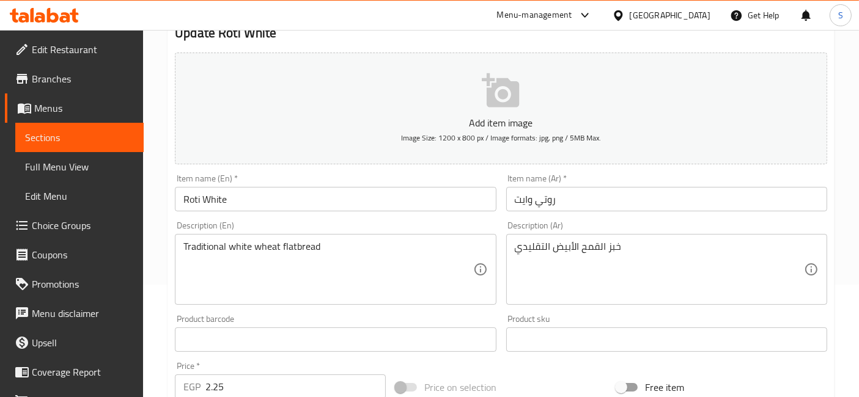
scroll to position [136, 0]
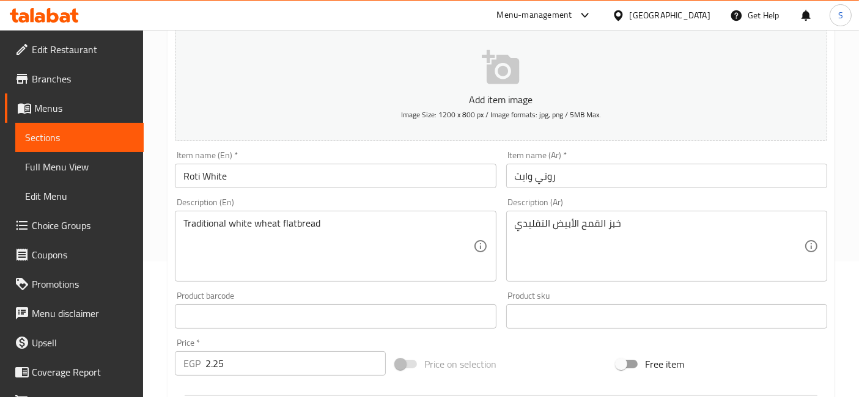
click at [302, 215] on div "Traditional white wheat flatbread Description (En)" at bounding box center [335, 246] width 321 height 71
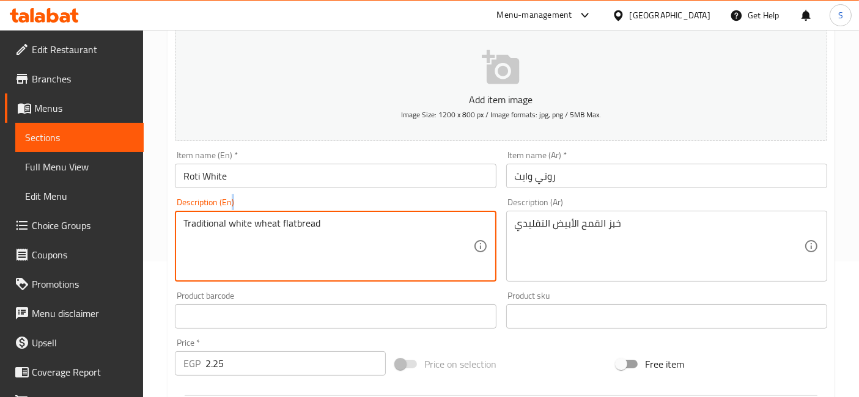
click at [302, 215] on div "Traditional white wheat flatbread Description (En)" at bounding box center [335, 246] width 321 height 71
click at [282, 224] on textarea "Traditional white wheat flatbread" at bounding box center [327, 247] width 289 height 58
drag, startPoint x: 282, startPoint y: 224, endPoint x: 344, endPoint y: 223, distance: 61.2
click at [344, 223] on textarea "Traditional white wheat flatbread" at bounding box center [327, 247] width 289 height 58
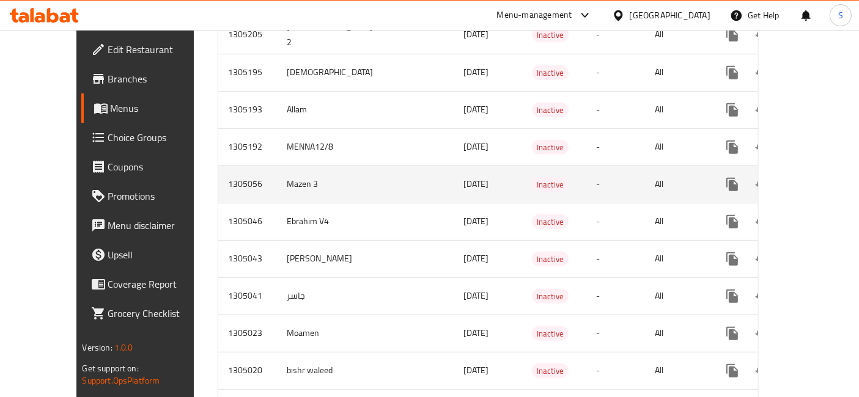
scroll to position [600, 0]
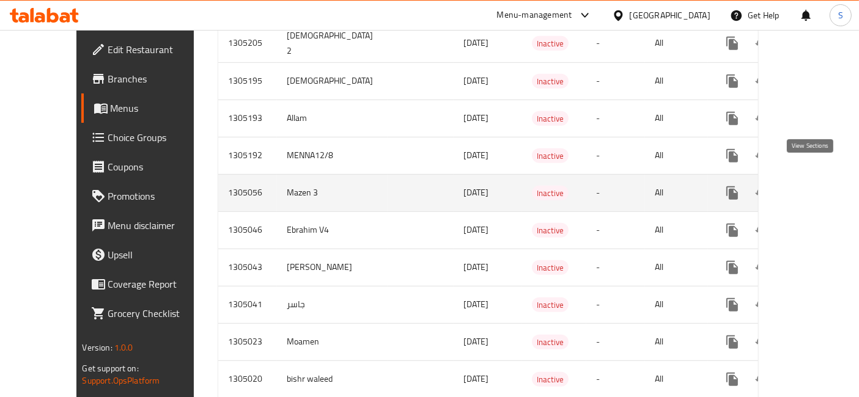
click at [820, 179] on link "enhanced table" at bounding box center [820, 193] width 29 height 29
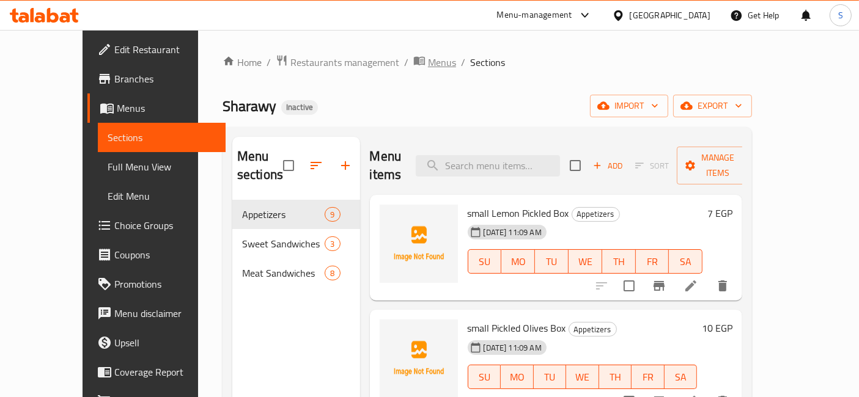
click at [428, 64] on span "Menus" at bounding box center [442, 62] width 28 height 15
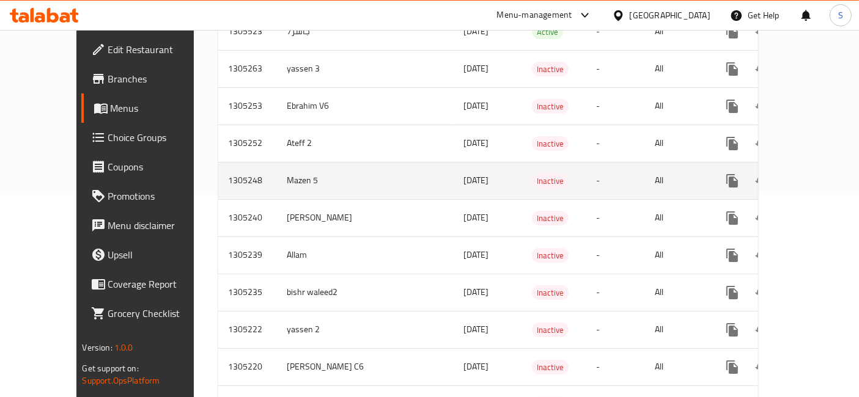
scroll to position [194, 0]
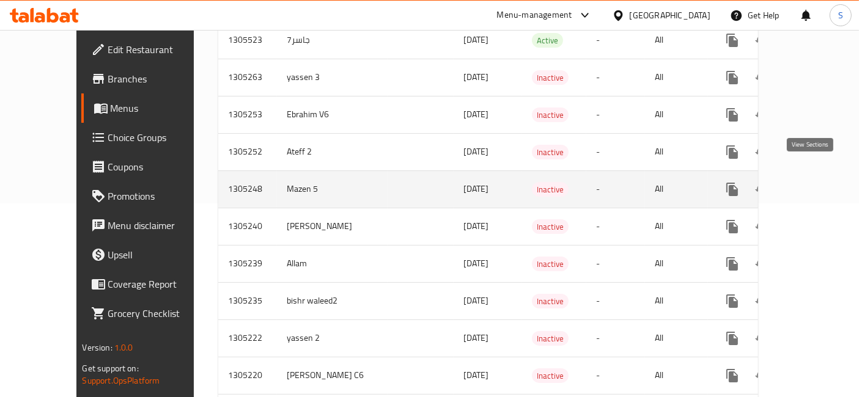
click at [816, 182] on icon "enhanced table" at bounding box center [820, 189] width 15 height 15
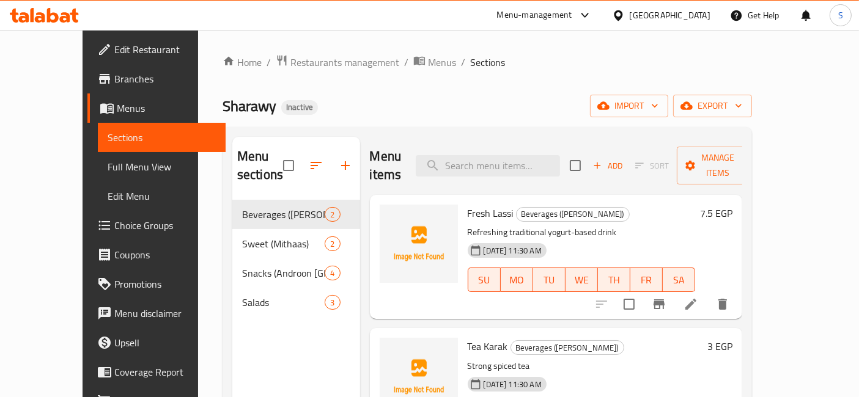
click at [495, 62] on ol "Home / Restaurants management / Menus / Sections" at bounding box center [488, 62] width 530 height 16
click at [696, 299] on icon at bounding box center [690, 304] width 11 height 11
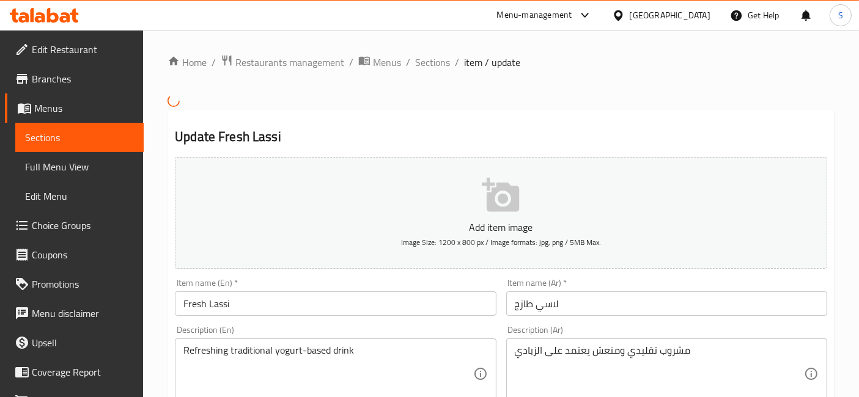
scroll to position [68, 0]
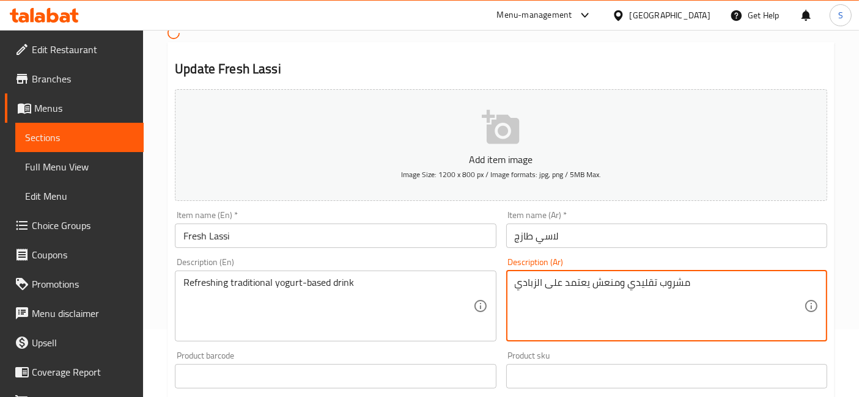
click at [577, 284] on textarea "مشروب تقليدي ومنعش يعتمد على الزبادي" at bounding box center [659, 306] width 289 height 58
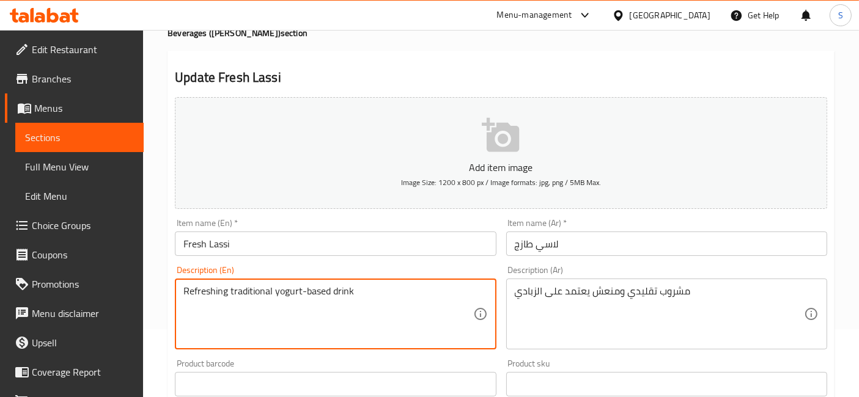
click at [318, 289] on textarea "Refreshing traditional yogurt-based drink" at bounding box center [327, 315] width 289 height 58
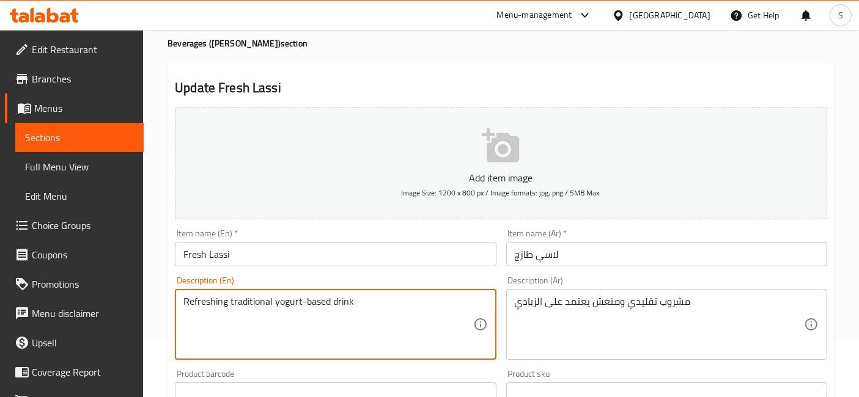
scroll to position [0, 0]
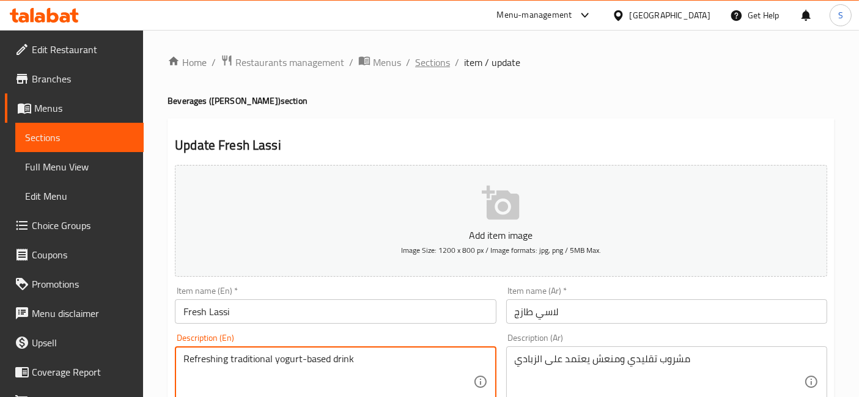
click at [443, 60] on span "Sections" at bounding box center [432, 62] width 35 height 15
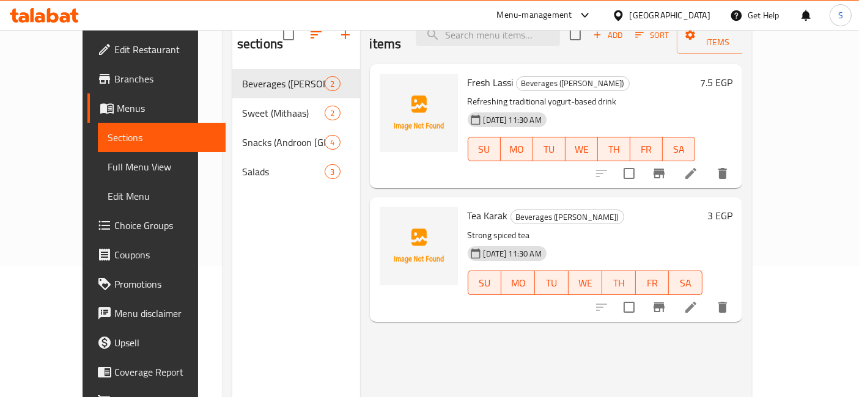
scroll to position [103, 0]
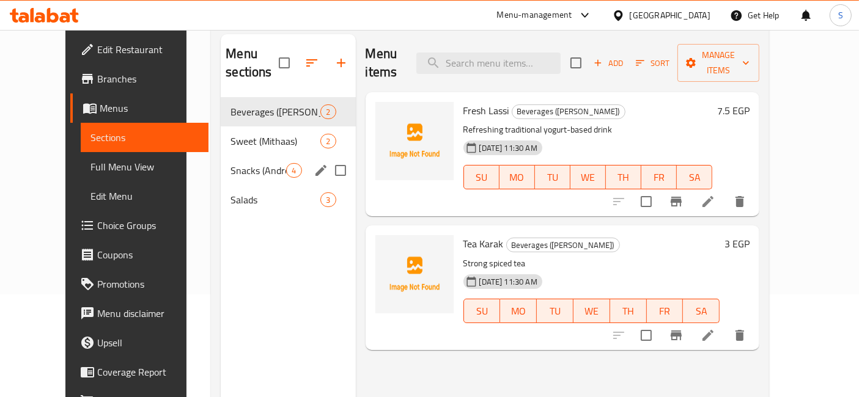
click at [231, 134] on span "Sweet (Mithaas)" at bounding box center [276, 141] width 90 height 15
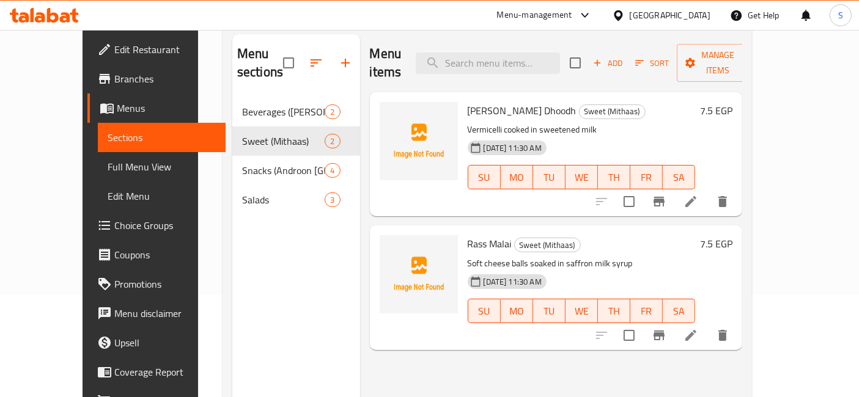
click at [708, 325] on li at bounding box center [691, 336] width 34 height 22
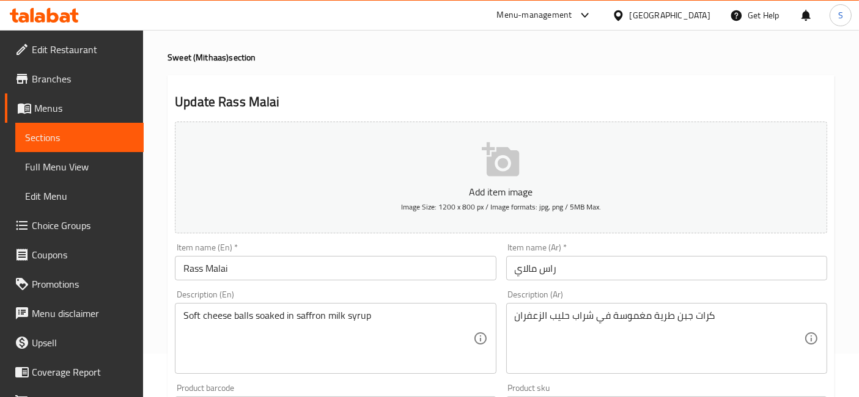
scroll to position [68, 0]
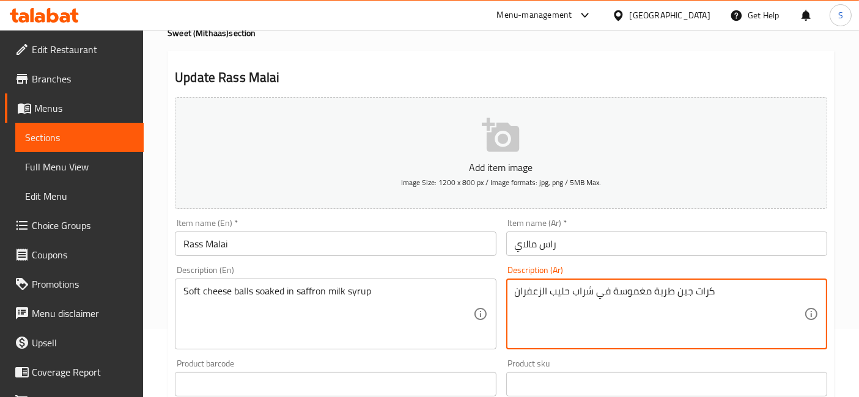
click at [668, 294] on textarea "كرات جبن طرية مغموسة في شراب حليب الزعفران" at bounding box center [659, 315] width 289 height 58
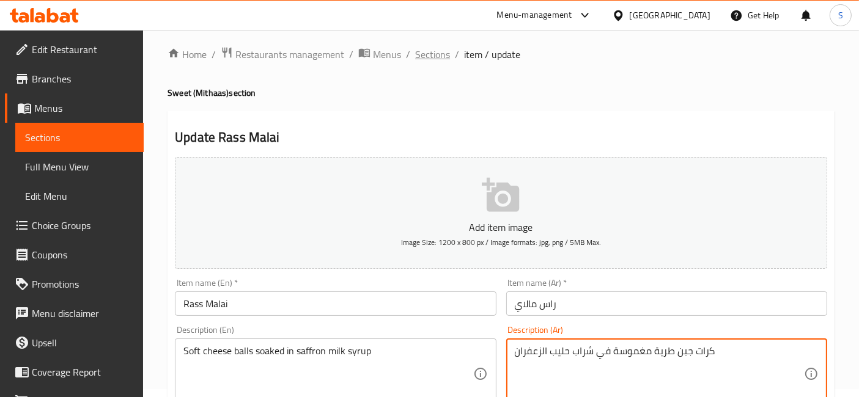
scroll to position [0, 0]
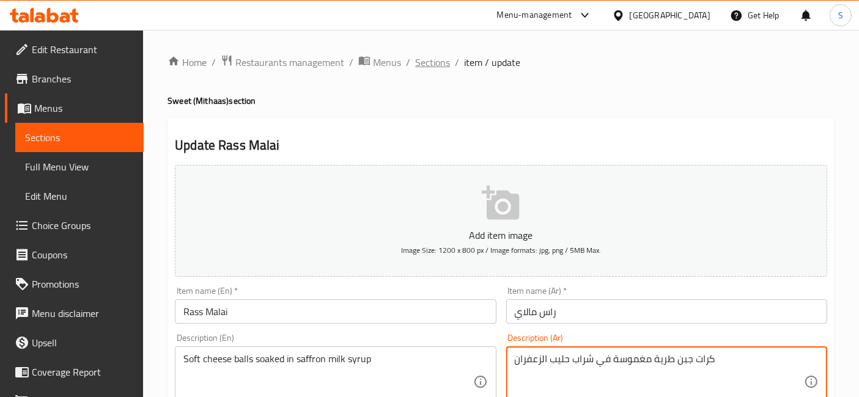
click at [435, 60] on span "Sections" at bounding box center [432, 62] width 35 height 15
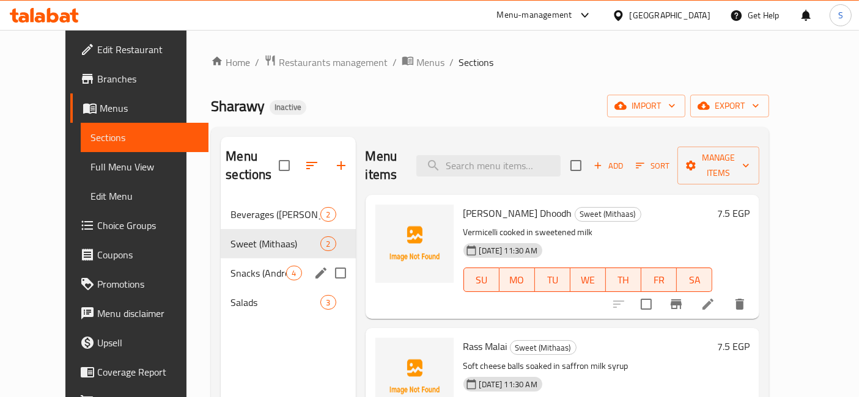
click at [268, 266] on span "Snacks (Androon Lahore)" at bounding box center [259, 273] width 56 height 15
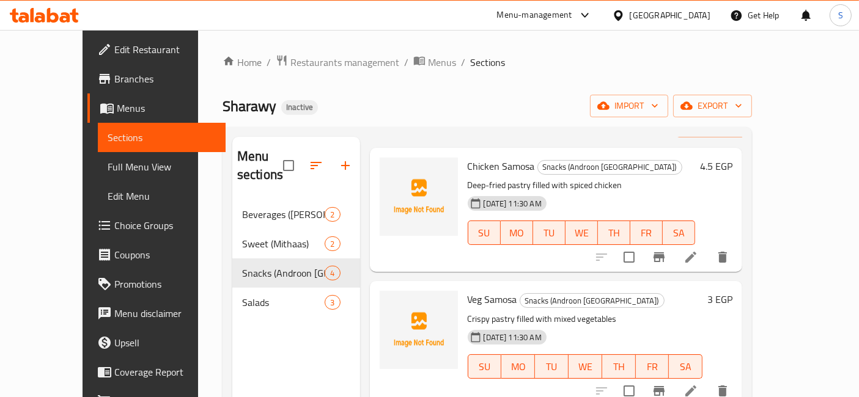
scroll to position [68, 0]
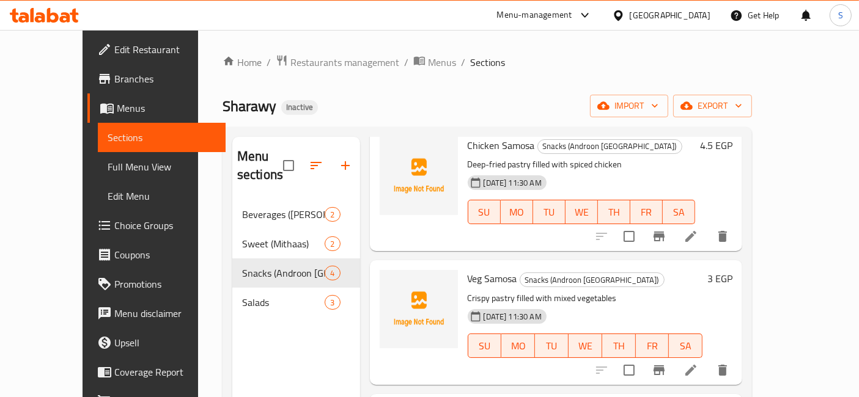
click at [698, 363] on icon at bounding box center [691, 370] width 15 height 15
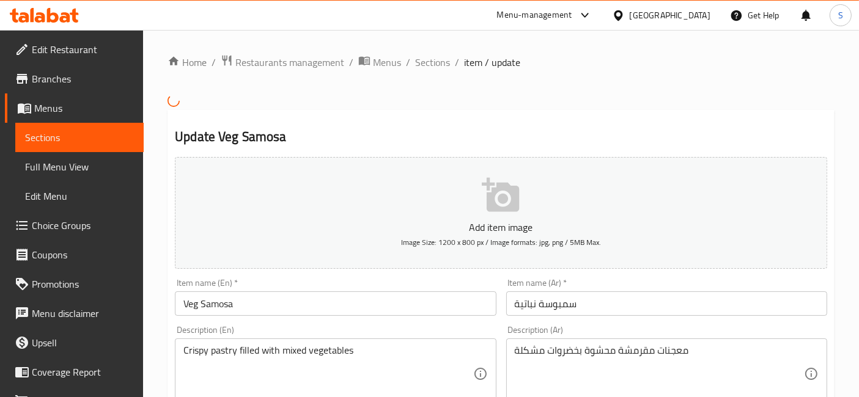
scroll to position [68, 0]
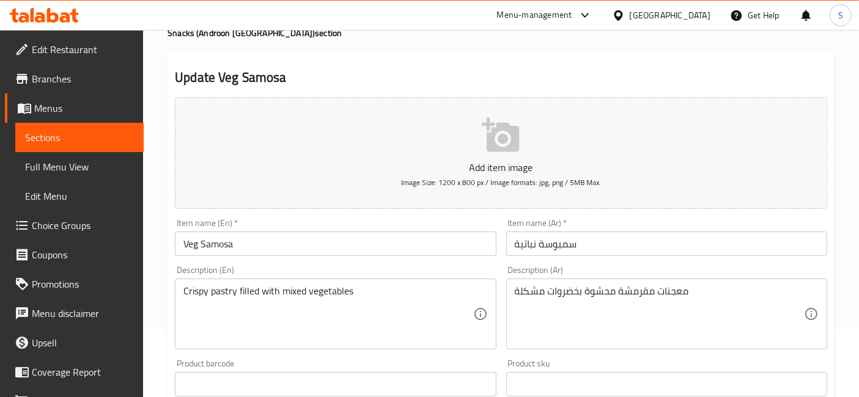
click at [191, 235] on input "Veg Samosa" at bounding box center [335, 244] width 321 height 24
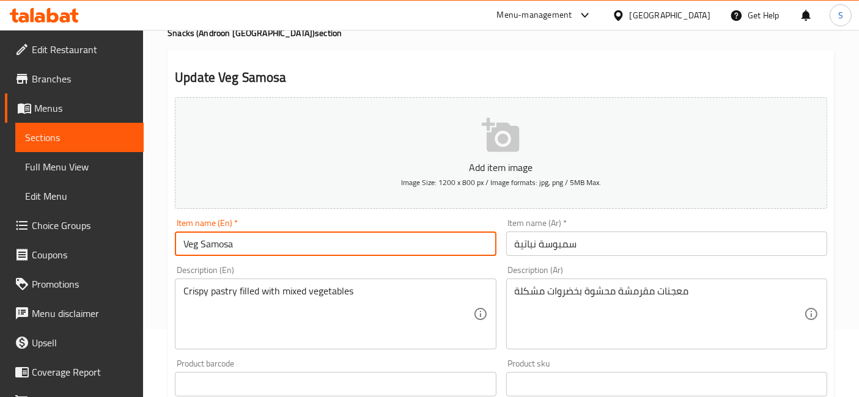
click at [191, 235] on input "Veg Samosa" at bounding box center [335, 244] width 321 height 24
click at [524, 238] on input "سمبوسة نباتية" at bounding box center [666, 244] width 321 height 24
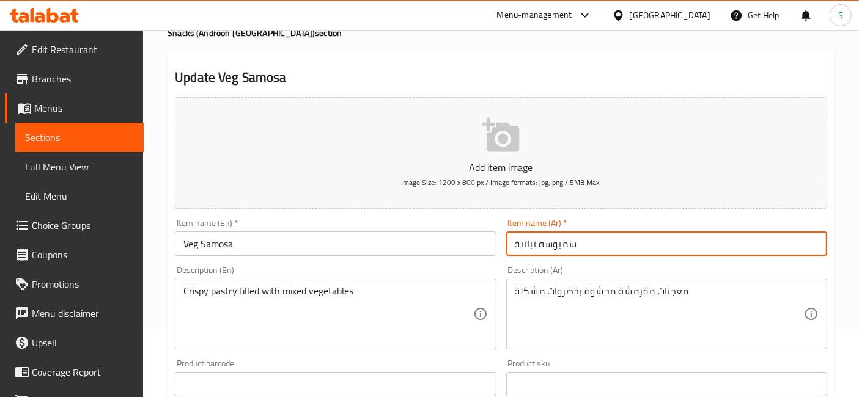
click at [524, 238] on input "سمبوسة نباتية" at bounding box center [666, 244] width 321 height 24
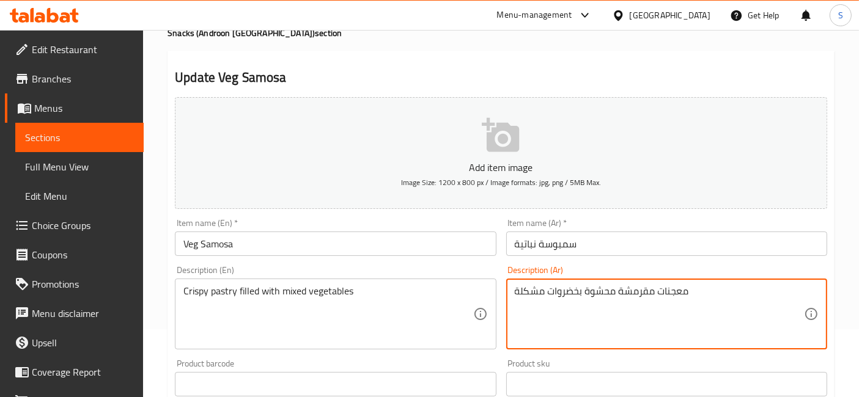
click at [566, 292] on textarea "معجنات مقرمشة محشوة بخضروات مشكلة" at bounding box center [659, 315] width 289 height 58
click at [528, 251] on input "سمبوسة نباتية" at bounding box center [666, 244] width 321 height 24
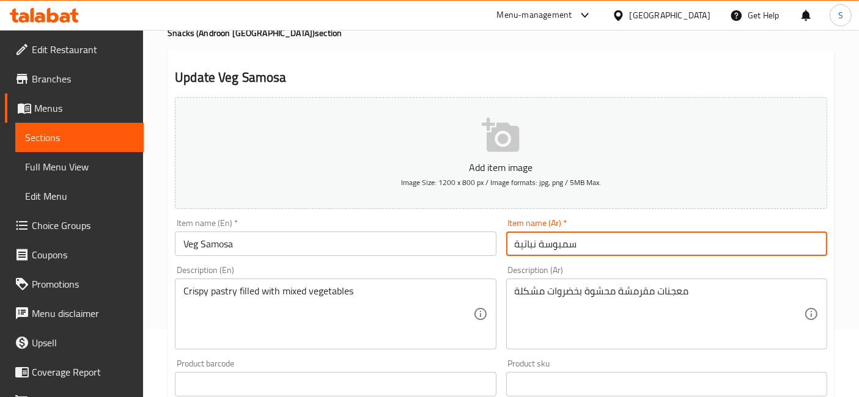
click at [528, 251] on input "سمبوسة نباتية" at bounding box center [666, 244] width 321 height 24
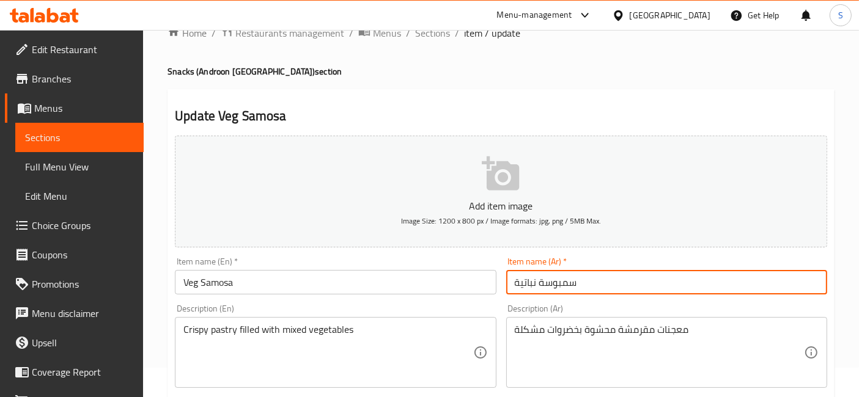
scroll to position [0, 0]
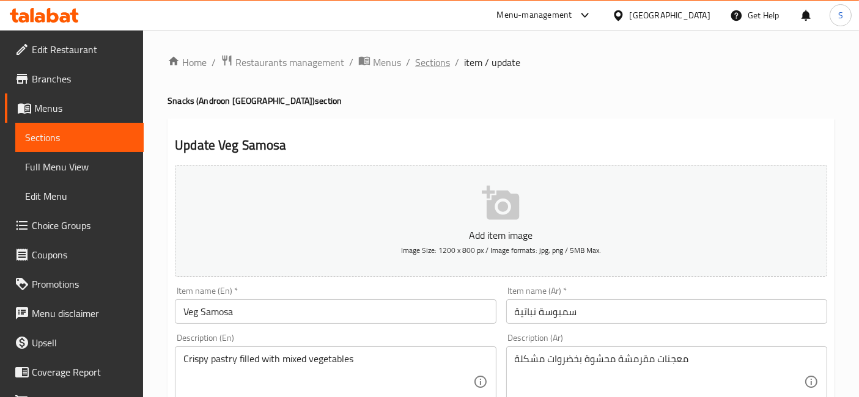
click at [438, 68] on span "Sections" at bounding box center [432, 62] width 35 height 15
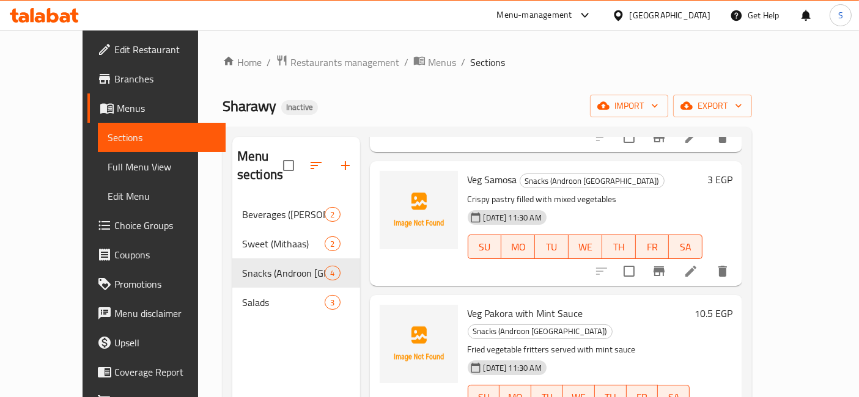
scroll to position [171, 0]
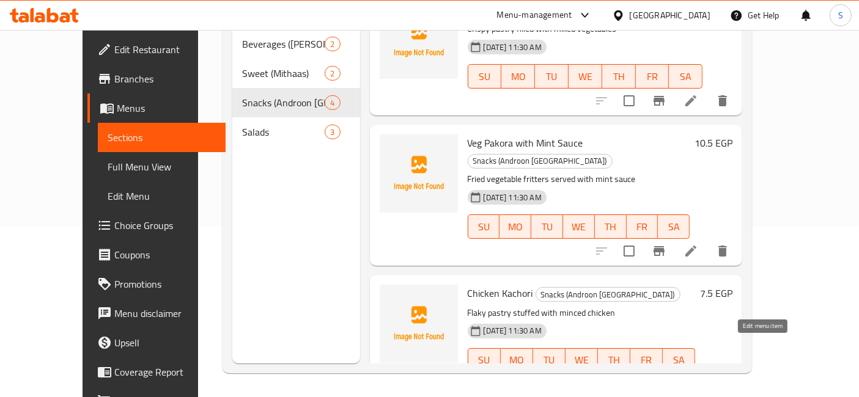
click at [696, 380] on icon at bounding box center [690, 385] width 11 height 11
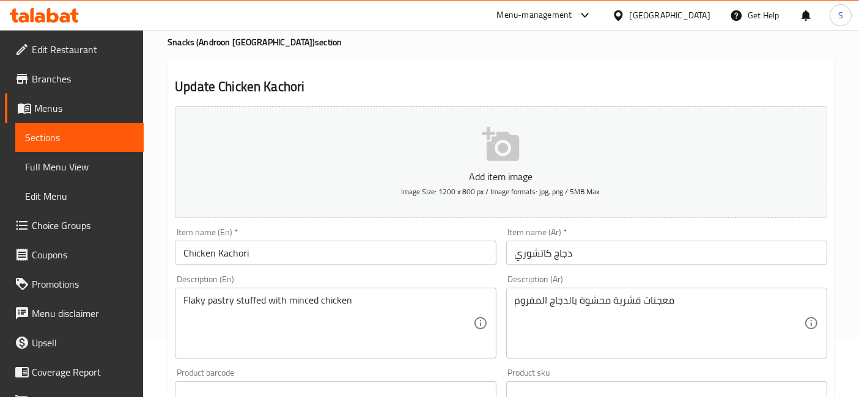
scroll to position [68, 0]
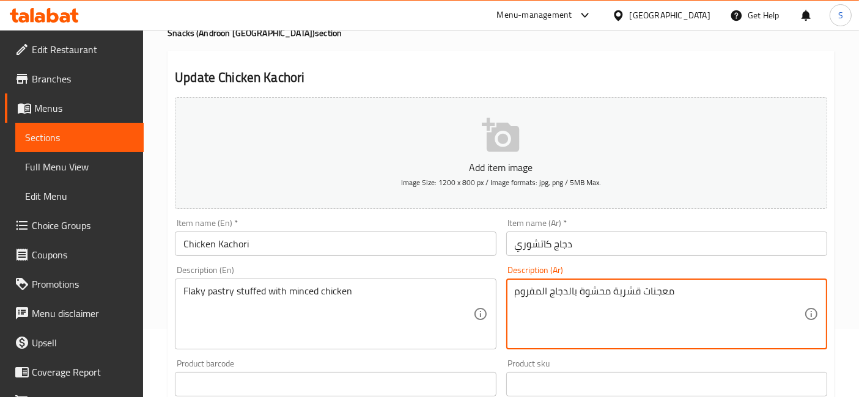
click at [633, 287] on textarea "معجنات قشرية محشوة بالدجاج المفروم" at bounding box center [659, 315] width 289 height 58
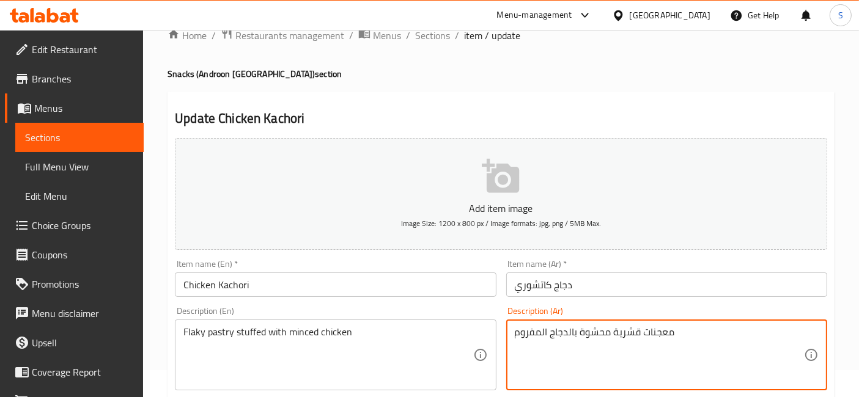
scroll to position [0, 0]
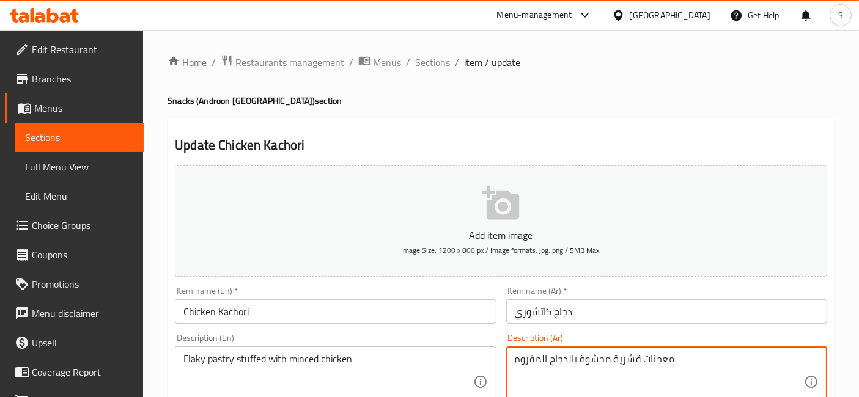
click at [431, 68] on span "Sections" at bounding box center [432, 62] width 35 height 15
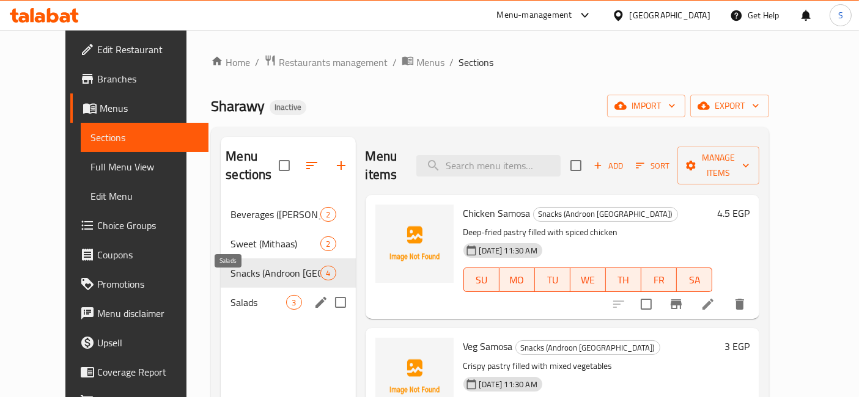
click at [231, 295] on span "Salads" at bounding box center [259, 302] width 56 height 15
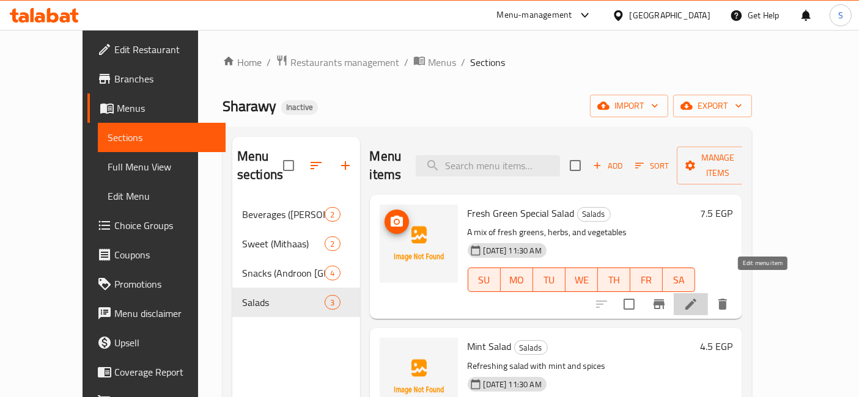
click at [698, 297] on icon at bounding box center [691, 304] width 15 height 15
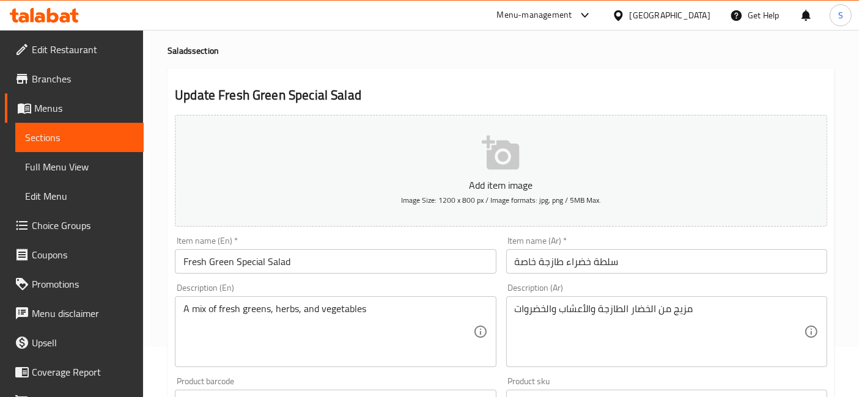
scroll to position [68, 0]
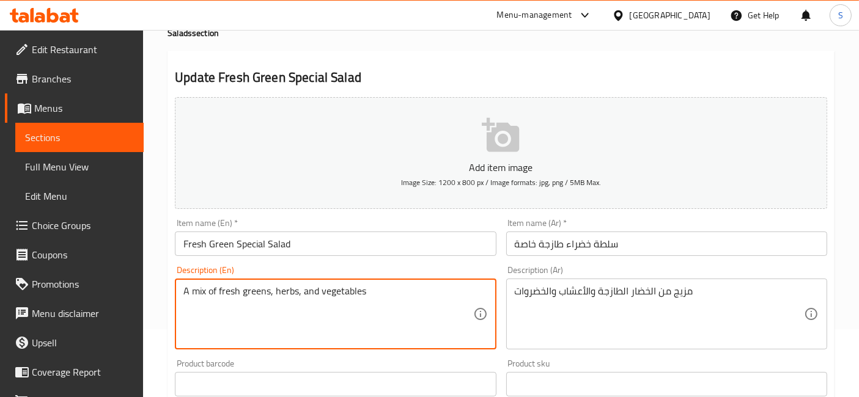
click at [245, 290] on textarea "A mix of fresh greens, herbs, and vegetables" at bounding box center [327, 315] width 289 height 58
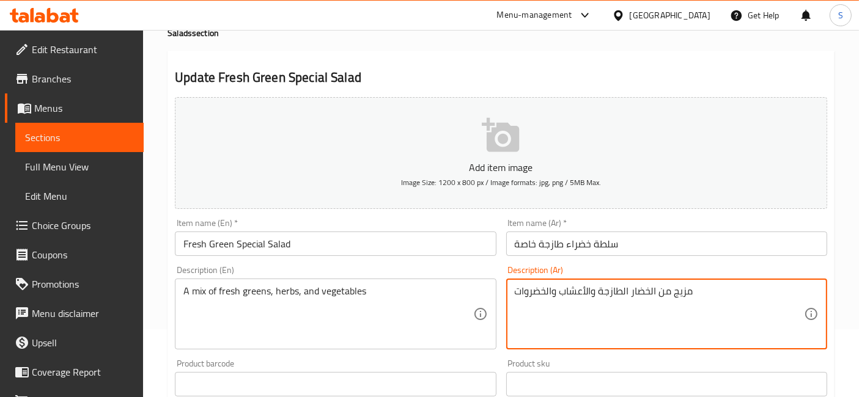
click at [636, 290] on textarea "مزيج من الخضار الطازجة والأعشاب والخضروات" at bounding box center [659, 315] width 289 height 58
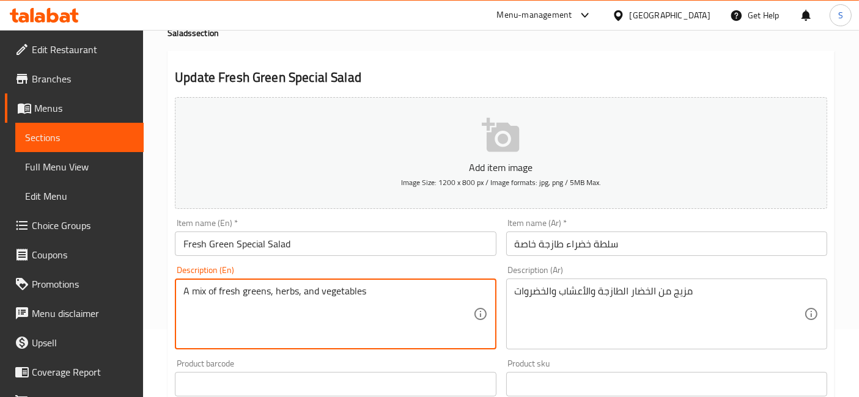
click at [248, 300] on textarea "A mix of fresh greens, herbs, and vegetables" at bounding box center [327, 315] width 289 height 58
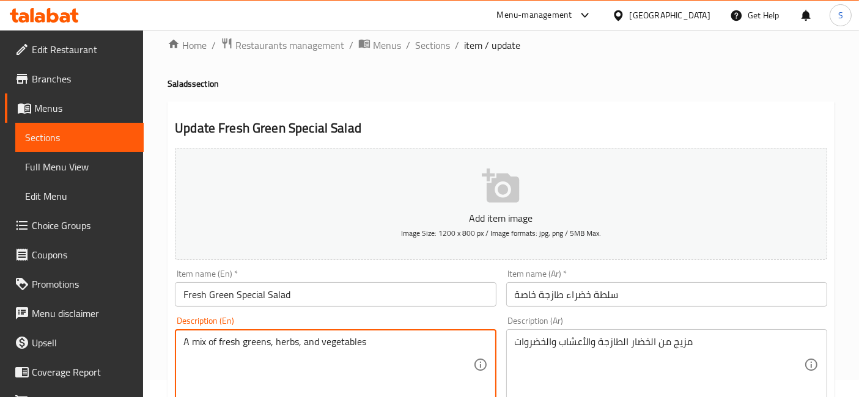
scroll to position [0, 0]
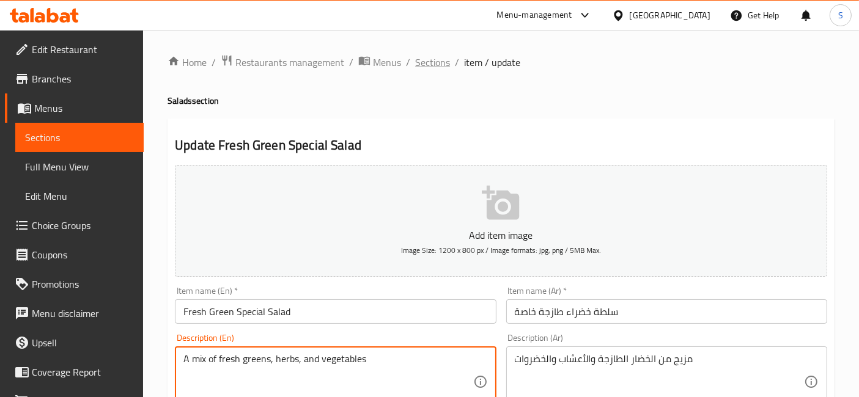
click at [428, 65] on span "Sections" at bounding box center [432, 62] width 35 height 15
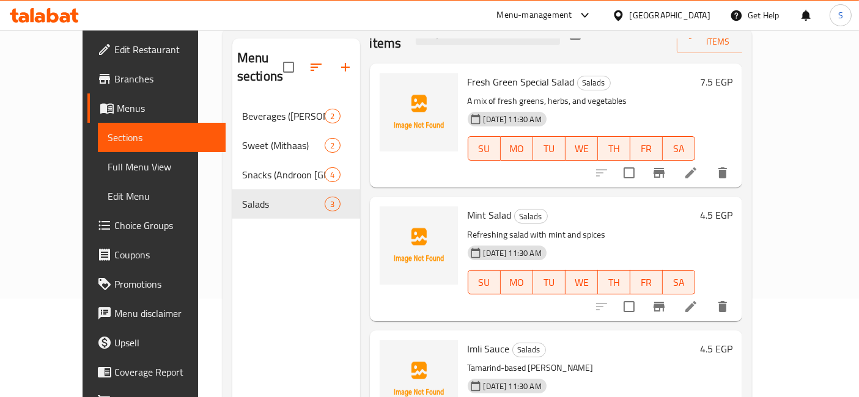
scroll to position [136, 0]
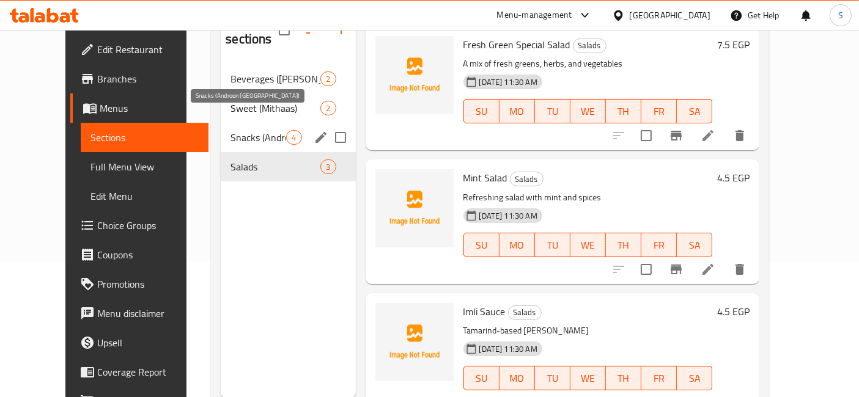
click at [221, 128] on div "Snacks (Androon Lahore) 4" at bounding box center [288, 137] width 135 height 29
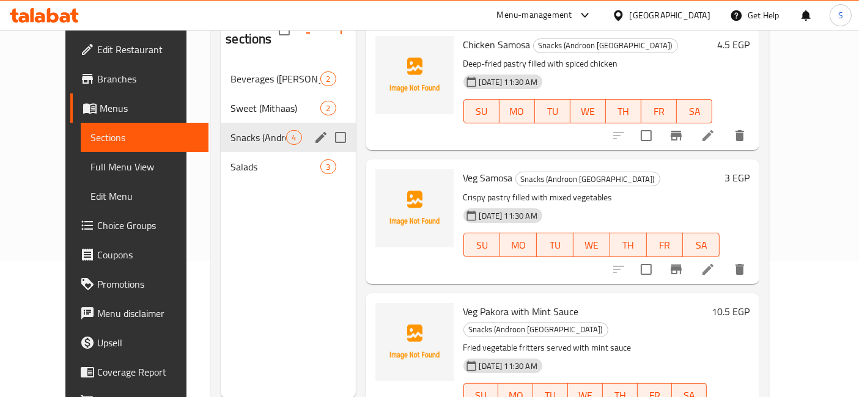
click at [225, 152] on div "Salads 3" at bounding box center [288, 166] width 135 height 29
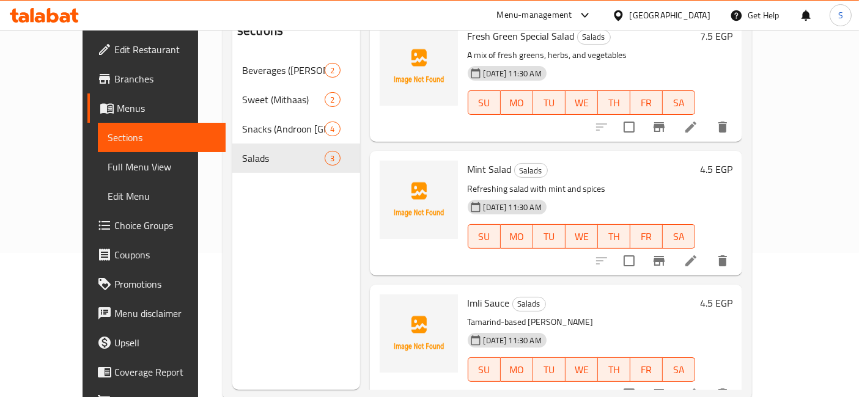
scroll to position [171, 0]
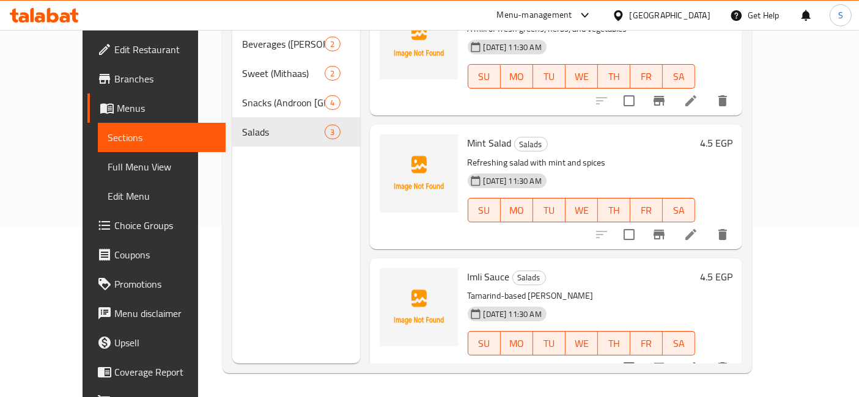
click at [698, 361] on icon at bounding box center [691, 368] width 15 height 15
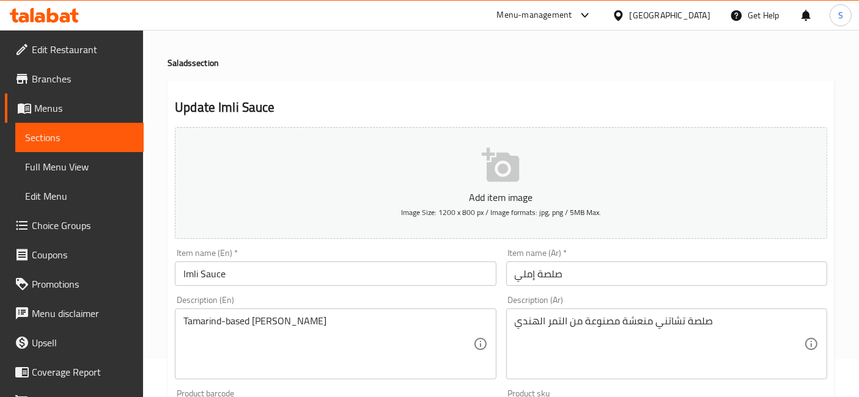
scroll to position [68, 0]
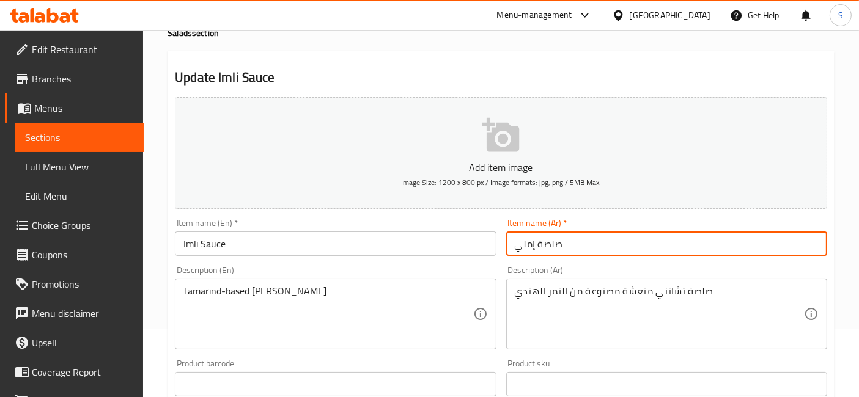
drag, startPoint x: 591, startPoint y: 254, endPoint x: 473, endPoint y: 248, distance: 117.6
click at [473, 248] on div "Add item image Image Size: 1200 x 800 px / Image formats: jpg, png / 5MB Max. I…" at bounding box center [501, 355] width 662 height 527
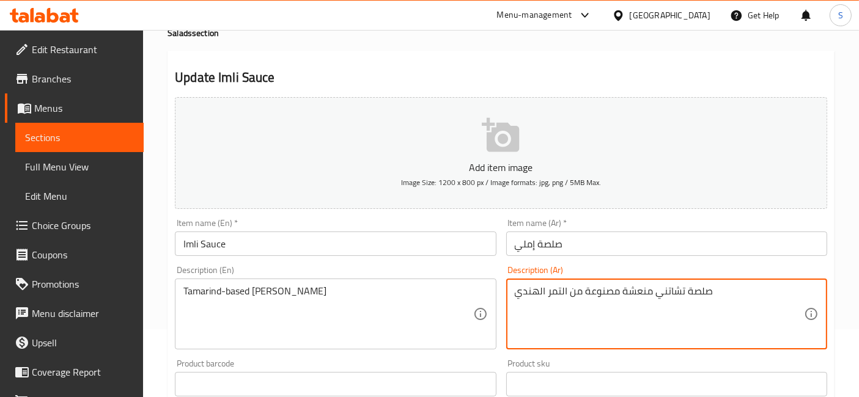
click at [761, 290] on textarea "صلصة تشاتني منعشة مصنوعة من التمر الهندي" at bounding box center [659, 315] width 289 height 58
click at [762, 292] on textarea "صلصة تشاتني منعشة مصنوعة من التمر الهندي" at bounding box center [659, 315] width 289 height 58
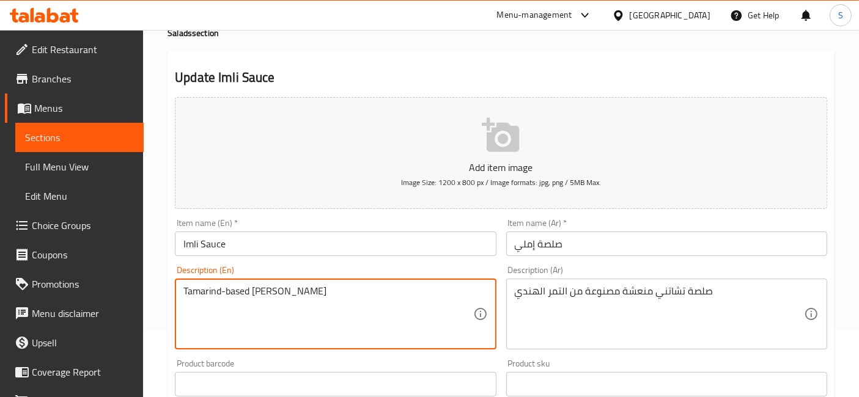
click at [397, 296] on textarea "Tamarind-based tangy chutney" at bounding box center [327, 315] width 289 height 58
click at [393, 314] on textarea "Tamarind-based tangy chutney" at bounding box center [327, 315] width 289 height 58
click at [309, 294] on textarea "Tamarind-based tangy chutney" at bounding box center [327, 315] width 289 height 58
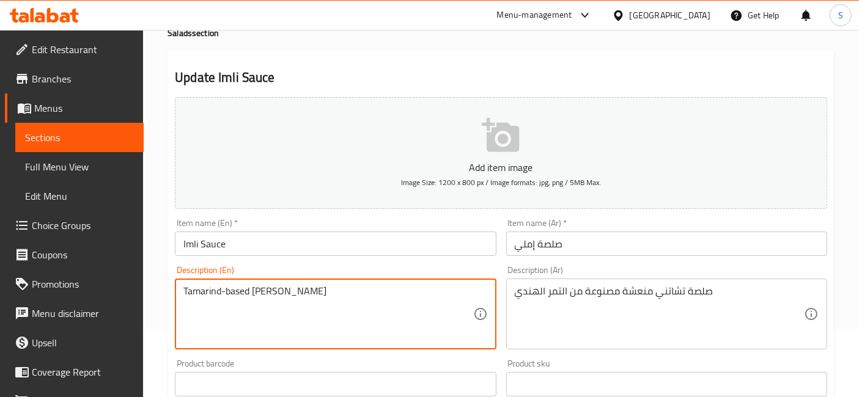
click at [265, 288] on textarea "Tamarind-based tangy chutney" at bounding box center [327, 315] width 289 height 58
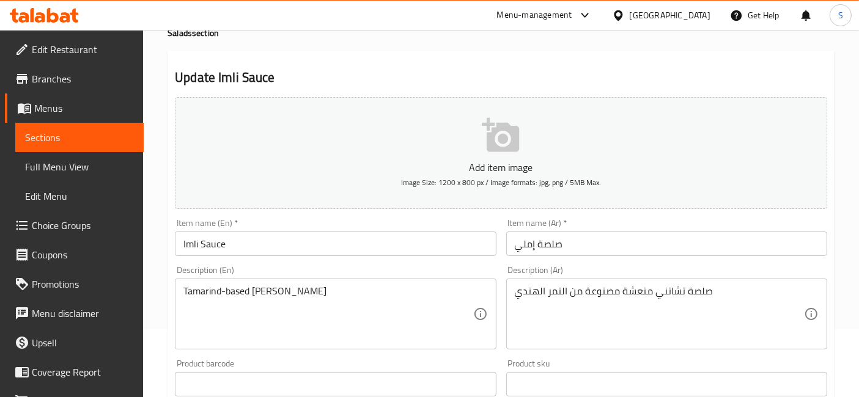
click at [246, 281] on div "Tamarind-based tangy chutney Description (En)" at bounding box center [335, 314] width 321 height 71
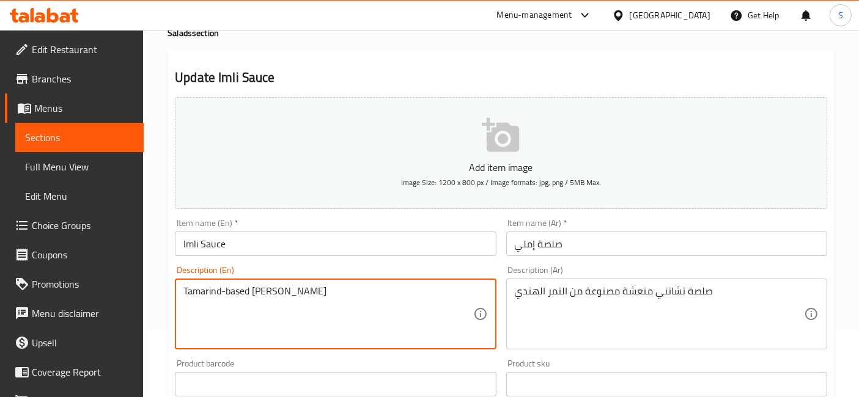
click at [229, 292] on textarea "Tamarind-based tangy chutney" at bounding box center [327, 315] width 289 height 58
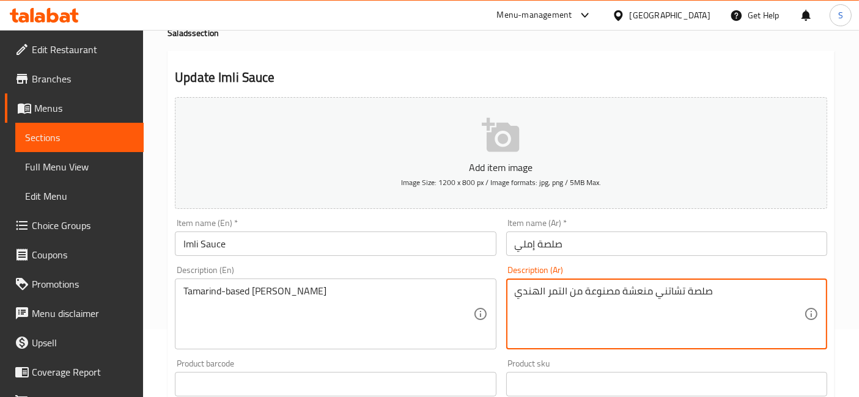
click at [687, 294] on textarea "صلصة تشاتني منعشة مصنوعة من التمر الهندي" at bounding box center [659, 315] width 289 height 58
click at [704, 300] on textarea "صلصة تشاتني منعشة مصنوعة من التمر الهندي" at bounding box center [659, 315] width 289 height 58
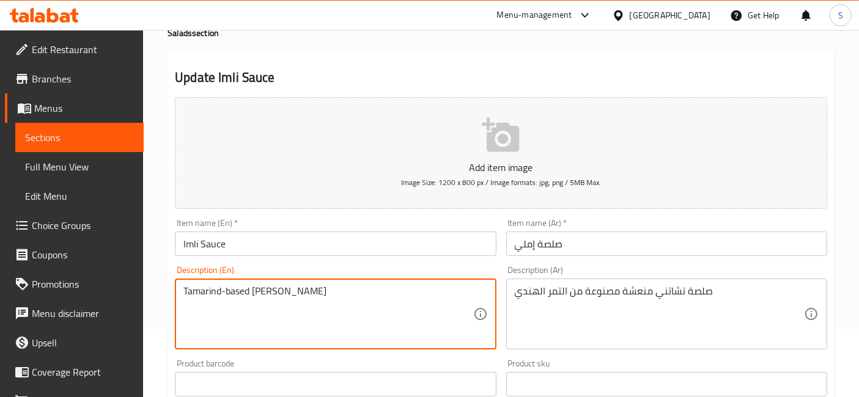
click at [296, 286] on textarea "Tamarind-based tangy chutney" at bounding box center [327, 315] width 289 height 58
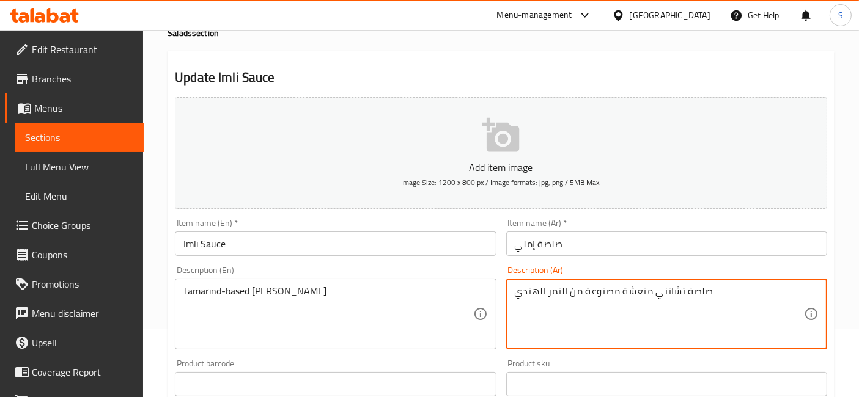
click at [663, 292] on textarea "صلصة تشاتني منعشة مصنوعة من التمر الهندي" at bounding box center [659, 315] width 289 height 58
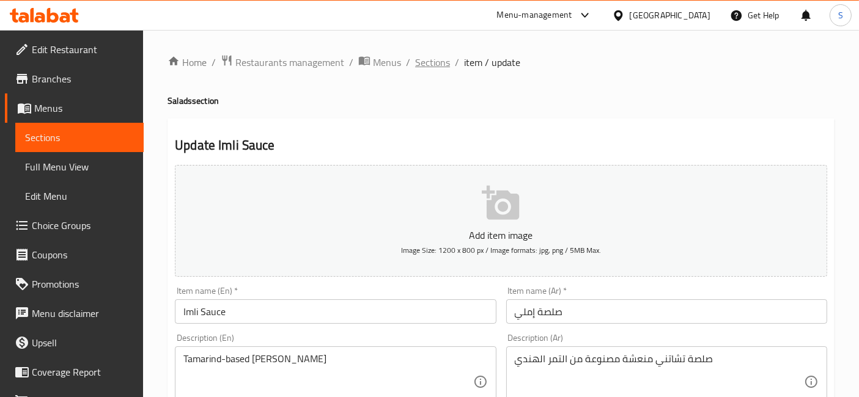
click at [434, 57] on span "Sections" at bounding box center [432, 62] width 35 height 15
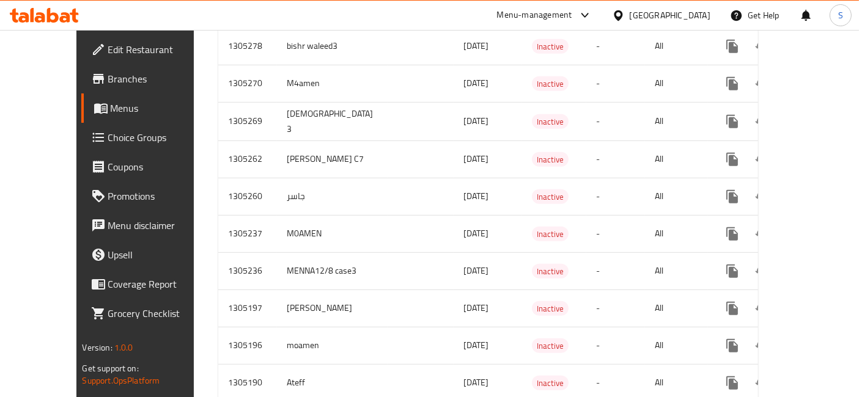
scroll to position [990, 0]
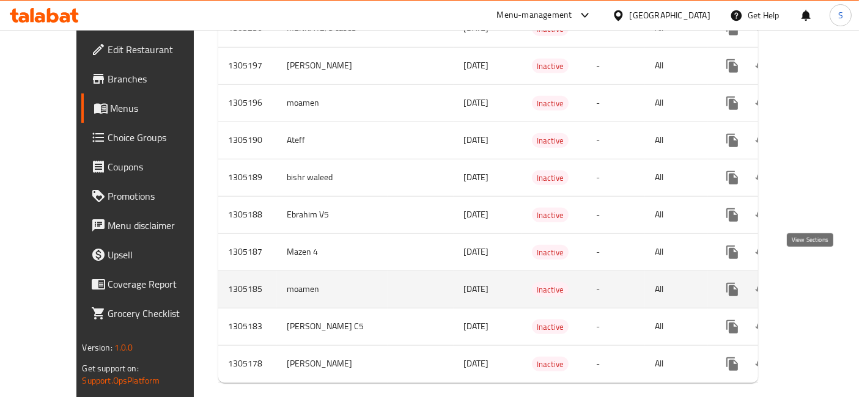
click at [816, 282] on icon "enhanced table" at bounding box center [820, 289] width 15 height 15
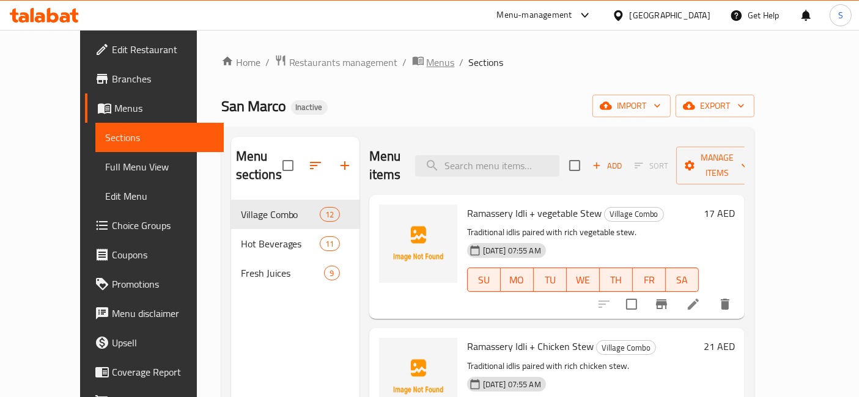
click at [427, 65] on span "Menus" at bounding box center [441, 62] width 28 height 15
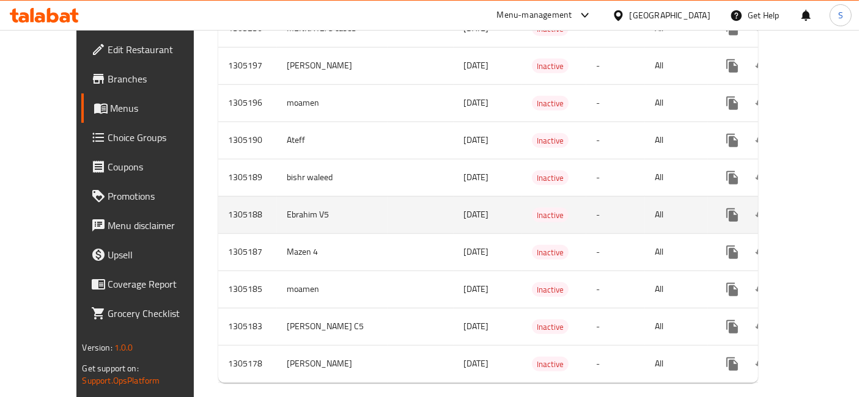
scroll to position [855, 0]
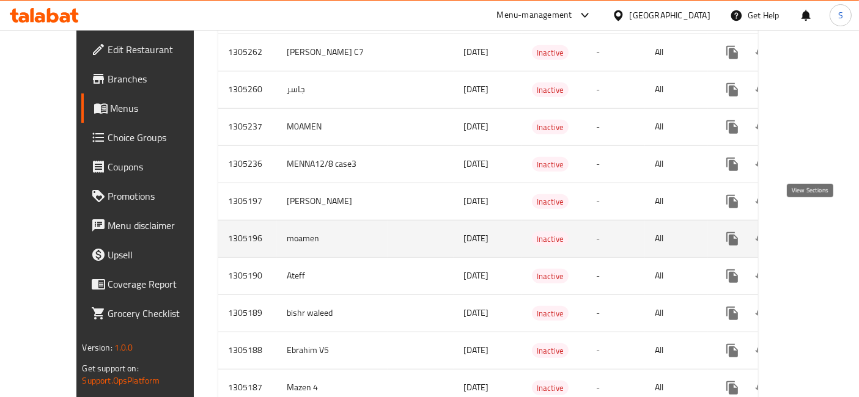
click at [813, 232] on icon "enhanced table" at bounding box center [820, 239] width 15 height 15
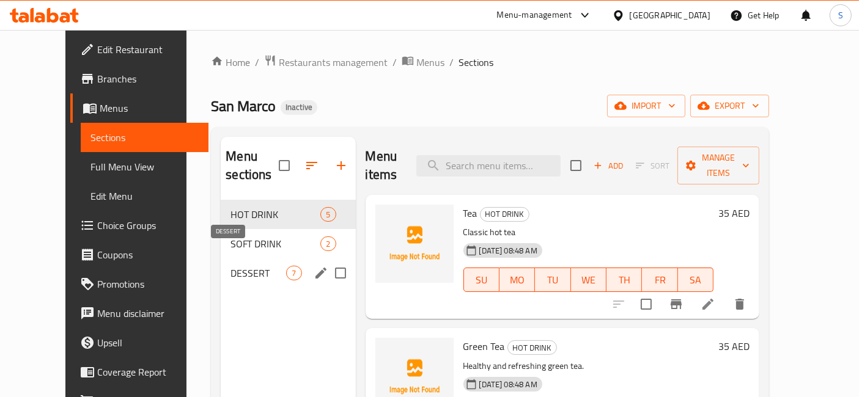
click at [231, 266] on span "DESSERT" at bounding box center [259, 273] width 56 height 15
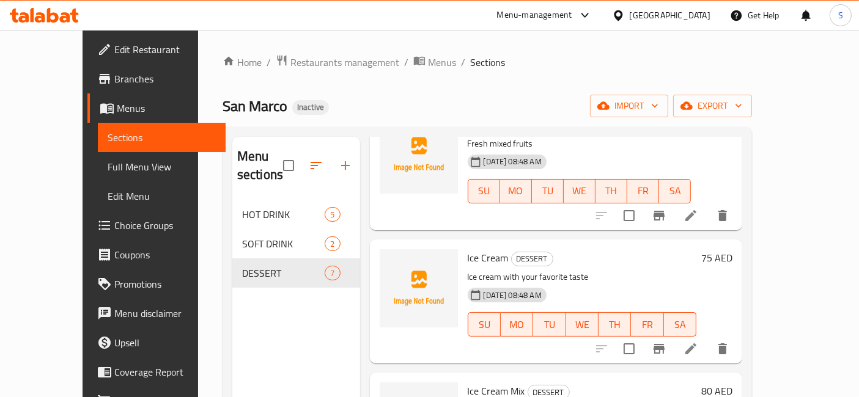
scroll to position [529, 0]
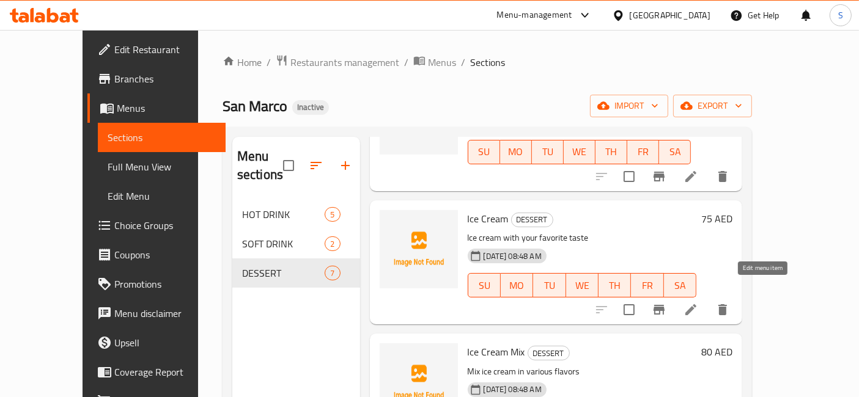
click at [698, 303] on icon at bounding box center [691, 310] width 15 height 15
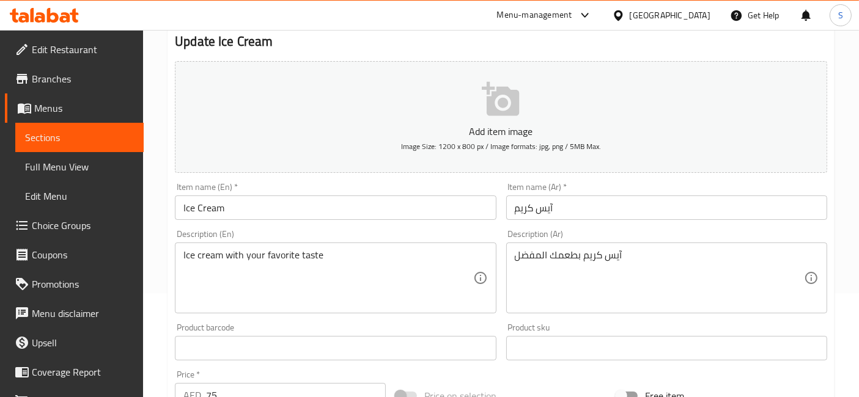
scroll to position [136, 0]
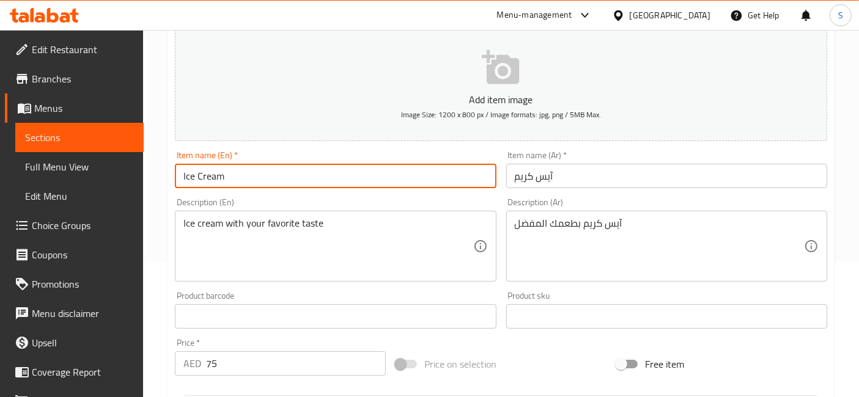
click at [275, 170] on input "Ice Cream" at bounding box center [335, 176] width 321 height 24
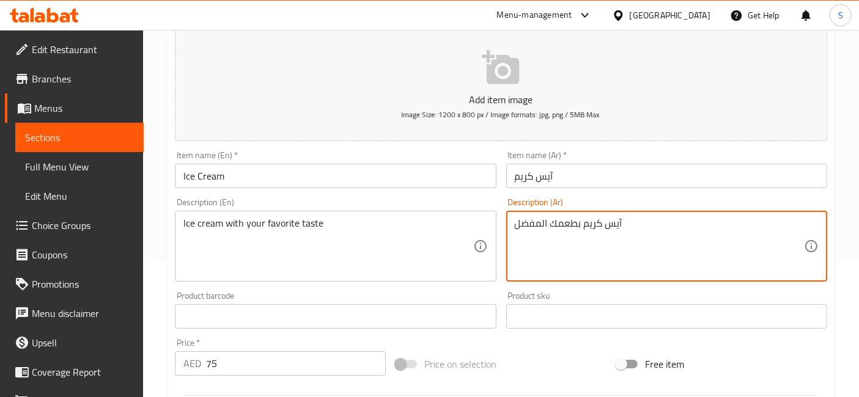
drag, startPoint x: 646, startPoint y: 229, endPoint x: 513, endPoint y: 223, distance: 133.5
click at [513, 223] on div "آيس كريم بطعمك المفضل Description (Ar)" at bounding box center [666, 246] width 321 height 71
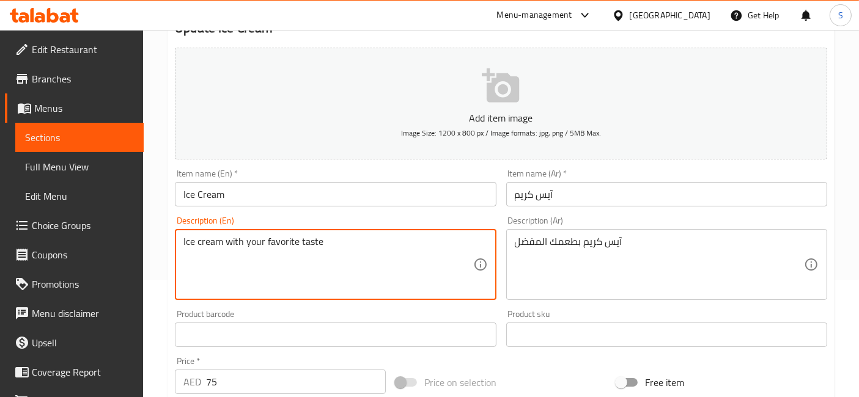
scroll to position [0, 0]
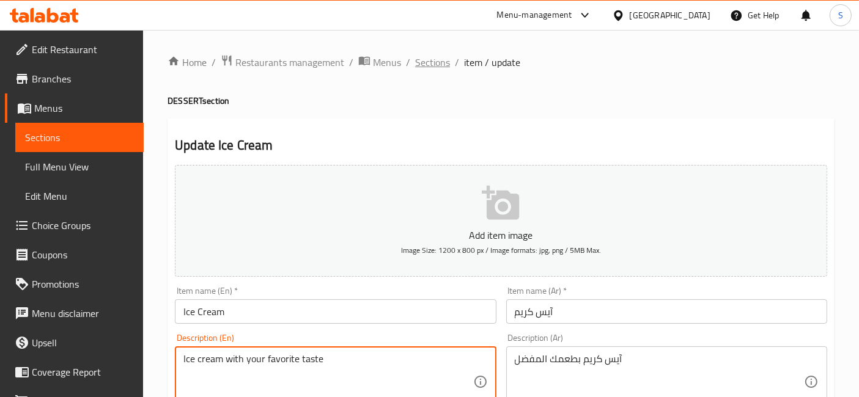
click at [426, 65] on span "Sections" at bounding box center [432, 62] width 35 height 15
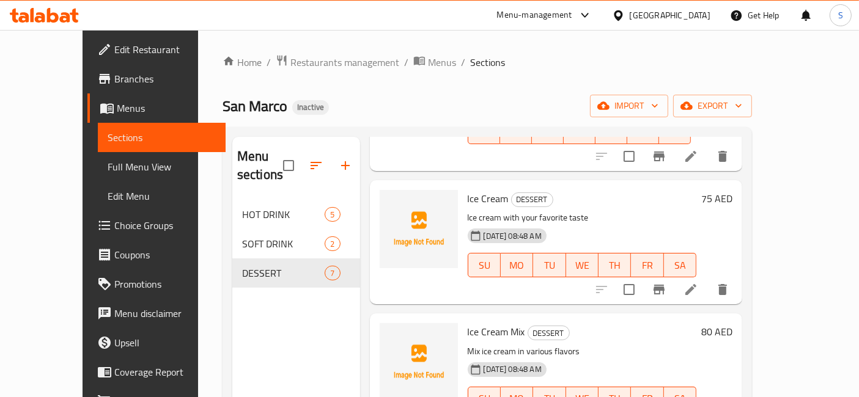
scroll to position [171, 0]
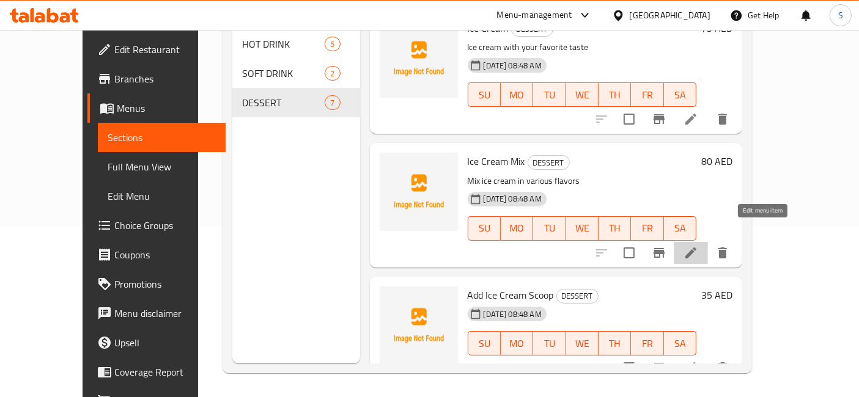
click at [696, 248] on icon at bounding box center [690, 253] width 11 height 11
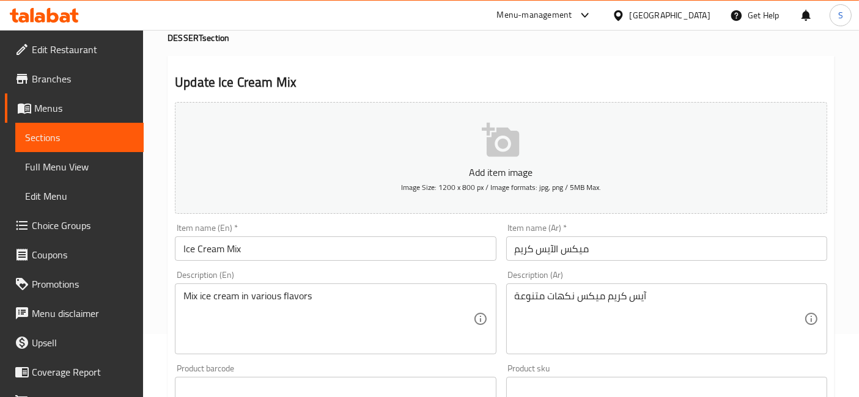
scroll to position [68, 0]
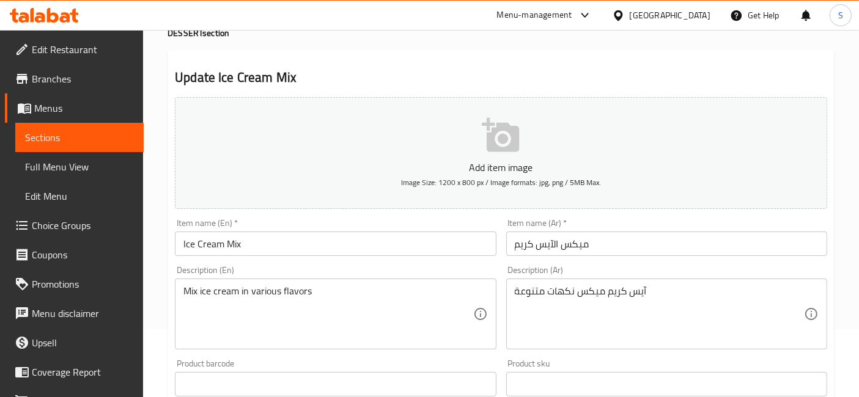
click at [353, 252] on input "Ice Cream Mix" at bounding box center [335, 244] width 321 height 24
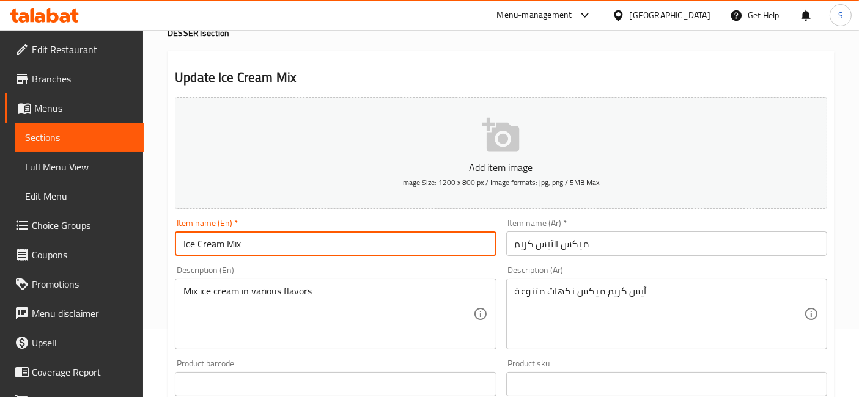
click at [352, 252] on input "Ice Cream Mix" at bounding box center [335, 244] width 321 height 24
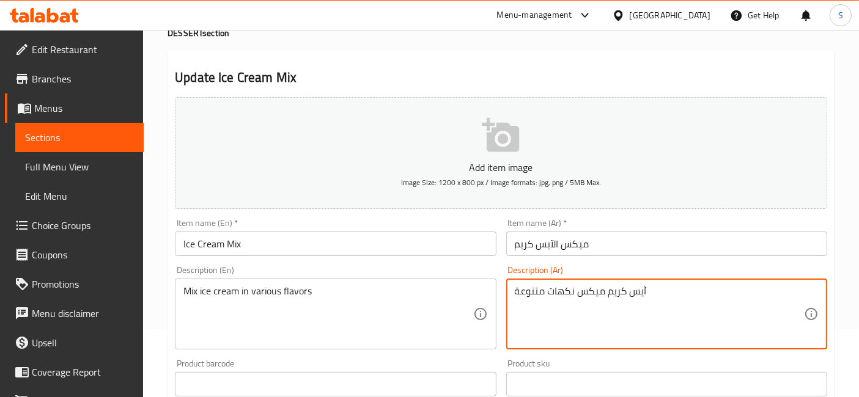
drag, startPoint x: 635, startPoint y: 300, endPoint x: 503, endPoint y: 300, distance: 132.1
click at [503, 300] on div "Description (Ar) آيس كريم ميكس نكهات متنوعة Description (Ar)" at bounding box center [666, 308] width 331 height 94
click at [548, 294] on textarea "آيس كريم ميكس نكهات متنوعة" at bounding box center [659, 315] width 289 height 58
click at [563, 325] on textarea "آيس كريم ميكس نكهات متنوعة" at bounding box center [659, 315] width 289 height 58
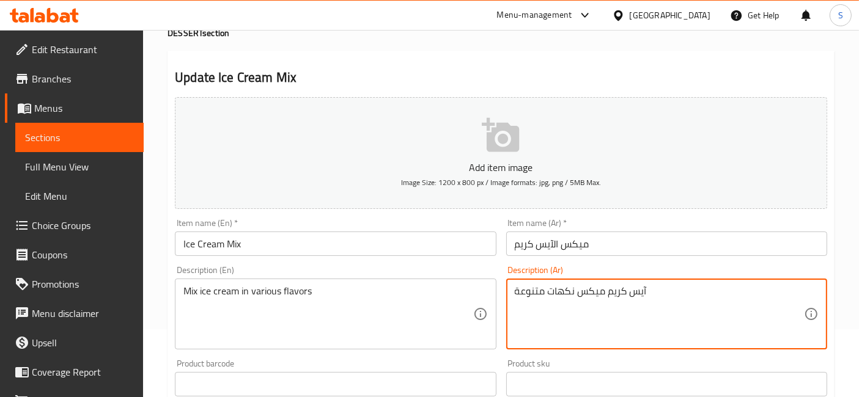
click at [607, 300] on textarea "آيس كريم ميكس نكهات متنوعة" at bounding box center [659, 315] width 289 height 58
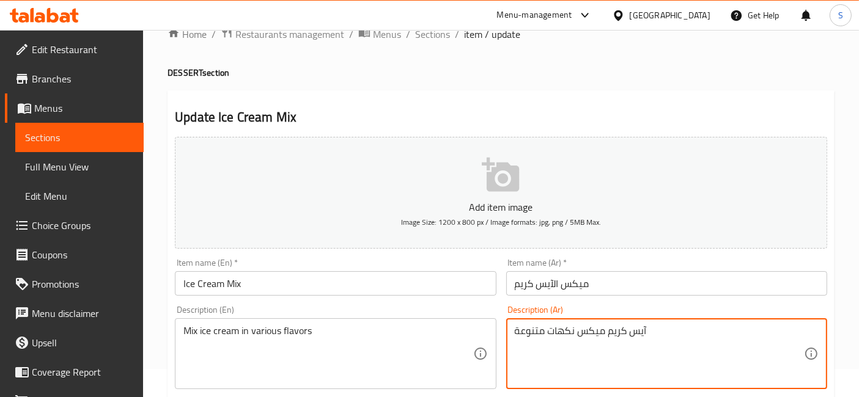
scroll to position [0, 0]
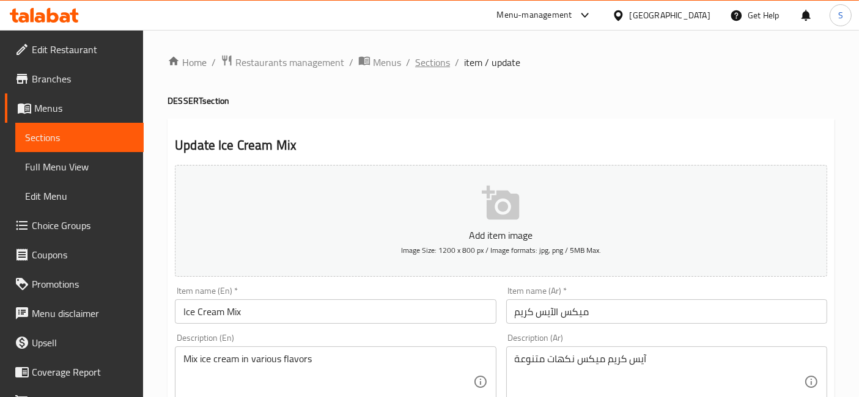
click at [435, 64] on span "Sections" at bounding box center [432, 62] width 35 height 15
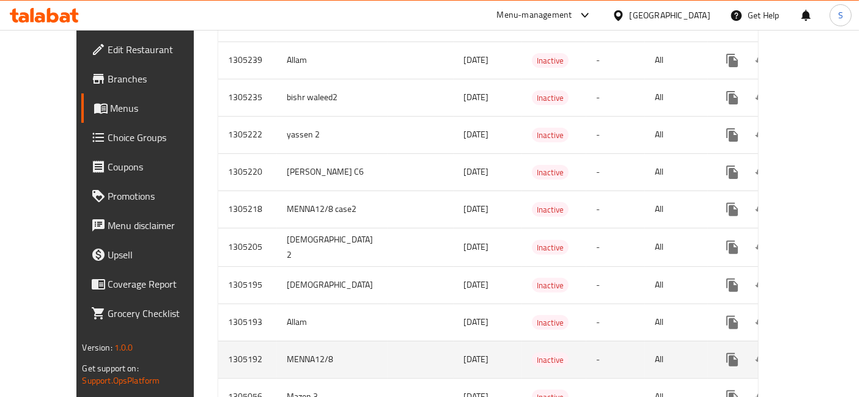
scroll to position [328, 0]
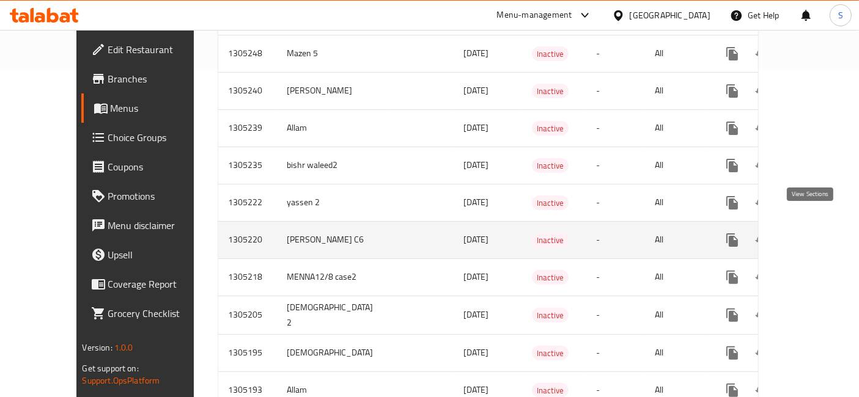
click at [821, 226] on link "enhanced table" at bounding box center [820, 240] width 29 height 29
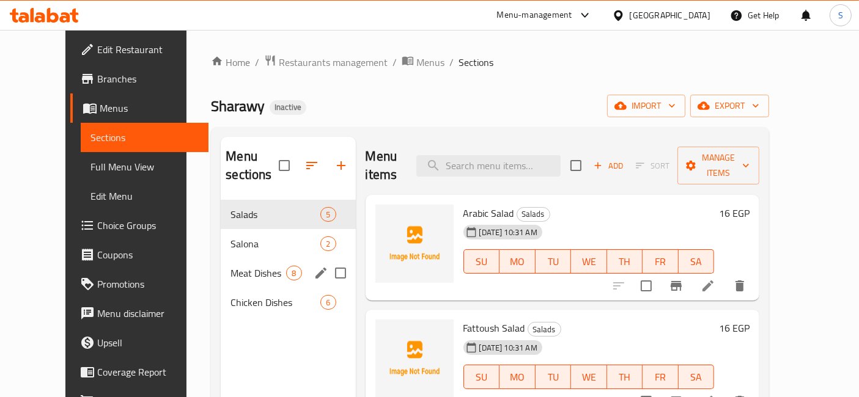
click at [231, 266] on span "Meat Dishes" at bounding box center [259, 273] width 56 height 15
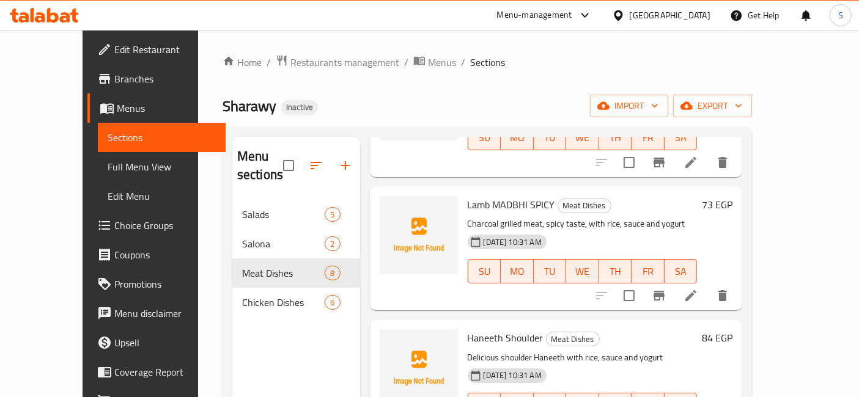
scroll to position [594, 0]
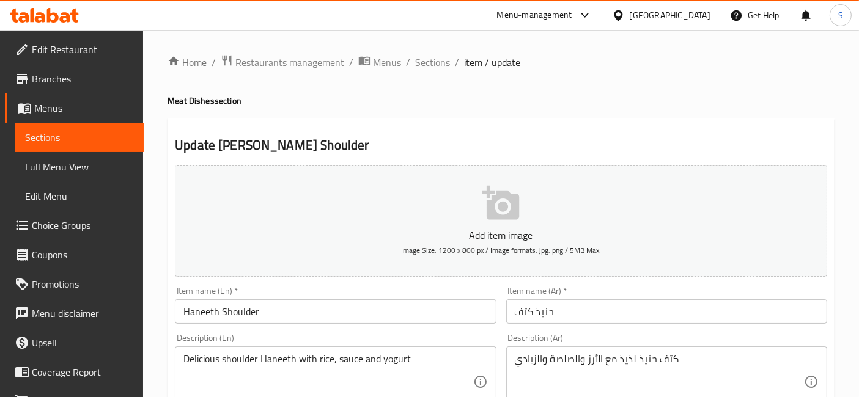
click at [438, 62] on span "Sections" at bounding box center [432, 62] width 35 height 15
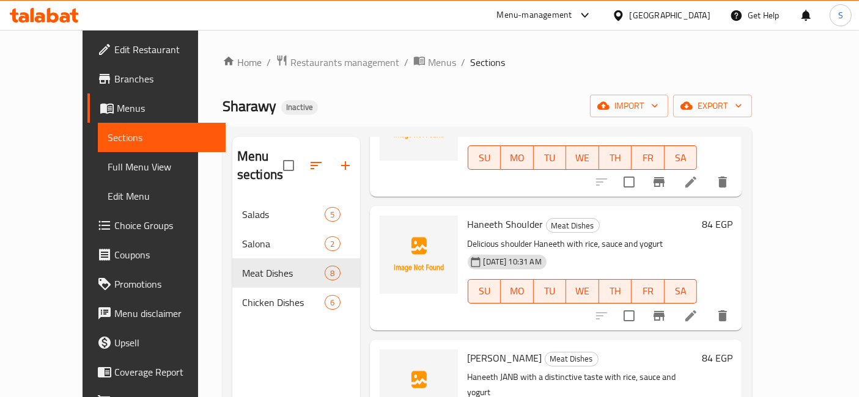
scroll to position [701, 0]
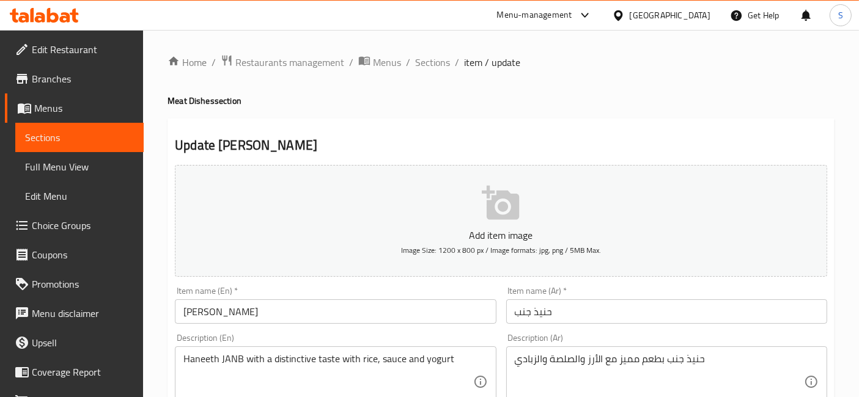
click at [449, 67] on ol "Home / Restaurants management / Menus / Sections / item / update" at bounding box center [501, 62] width 667 height 16
click at [440, 64] on span "Sections" at bounding box center [432, 62] width 35 height 15
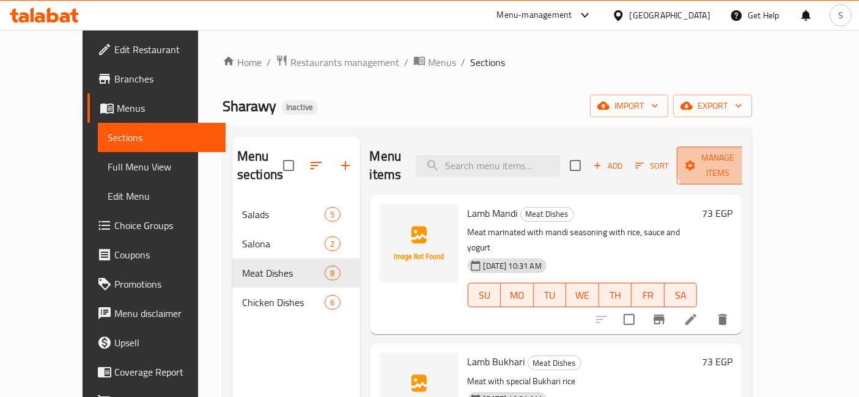
click at [749, 154] on span "Manage items" at bounding box center [718, 165] width 62 height 31
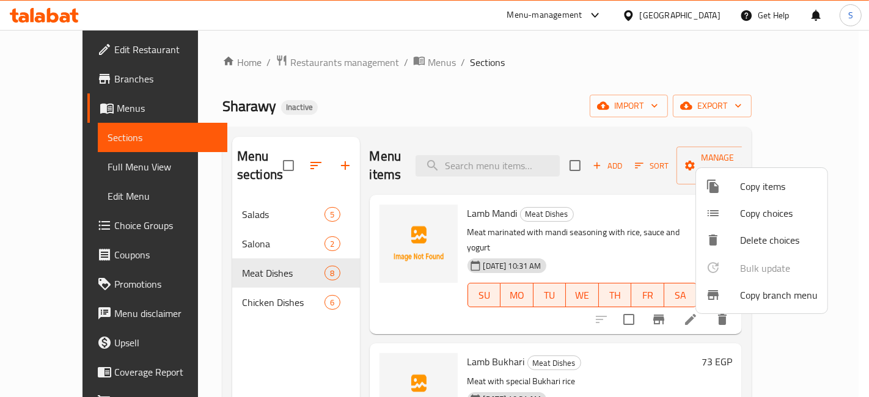
click at [765, 303] on span "Copy branch menu" at bounding box center [779, 295] width 78 height 15
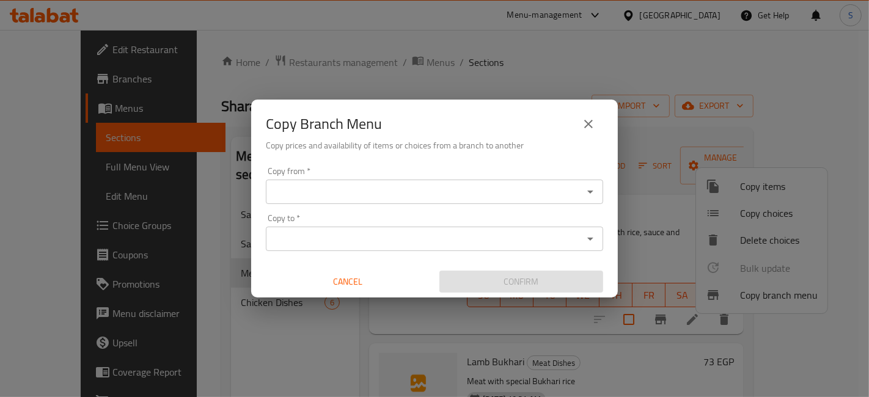
click at [448, 196] on input "Copy from   *" at bounding box center [425, 191] width 310 height 17
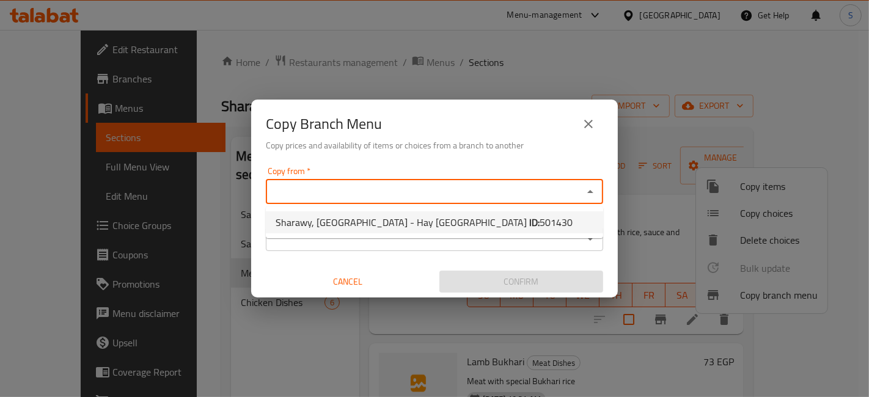
click at [478, 226] on li "Sharawy, Nasr City - Hay El Sefarat ID: 501430" at bounding box center [435, 223] width 338 height 22
type input "Sharawy, Nasr City - Hay El Sefarat"
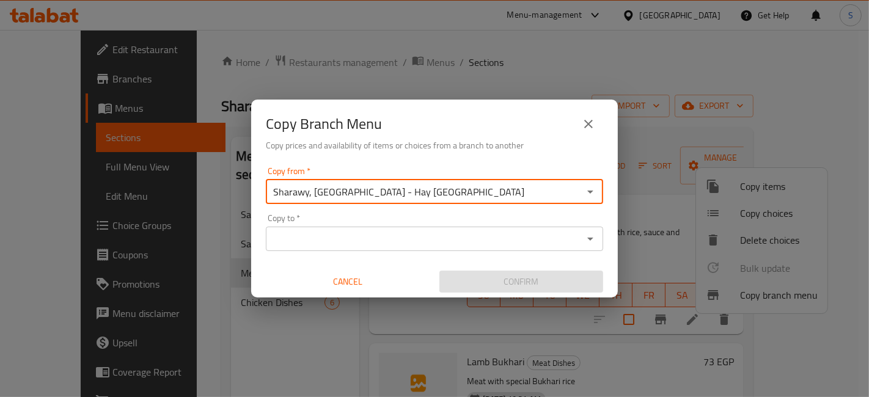
click at [474, 229] on div "Copy to *" at bounding box center [435, 239] width 338 height 24
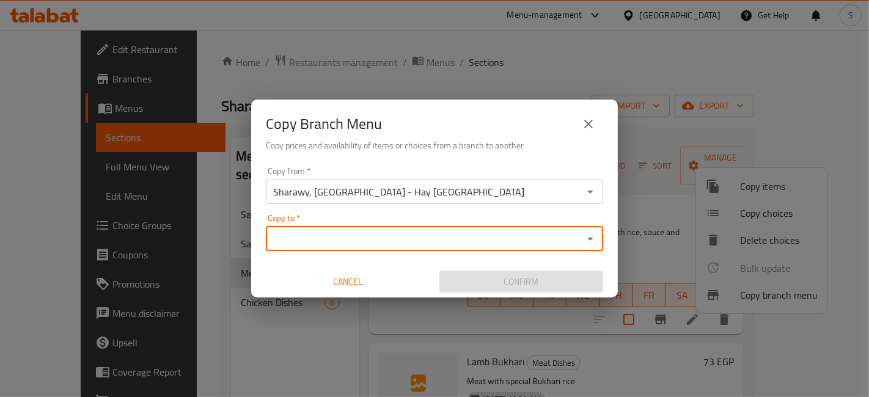
click at [463, 235] on input "Copy to   *" at bounding box center [425, 239] width 310 height 17
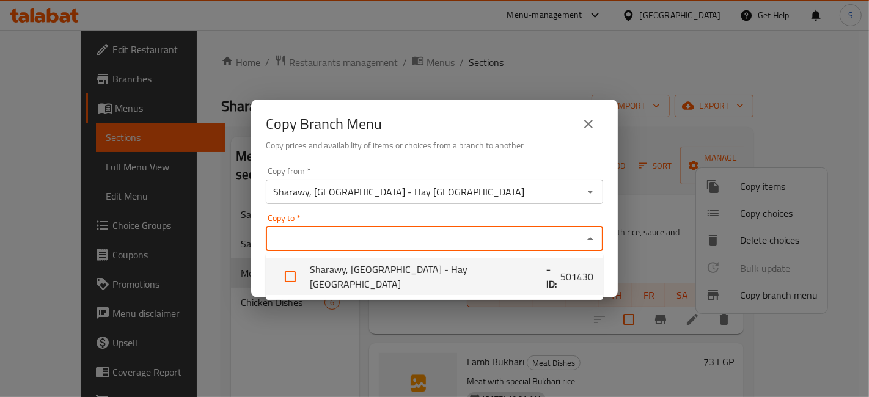
click at [447, 274] on li "Sharawy, Nasr City - Hay El Sefarat - ID: 501430" at bounding box center [435, 277] width 338 height 37
checkbox input "true"
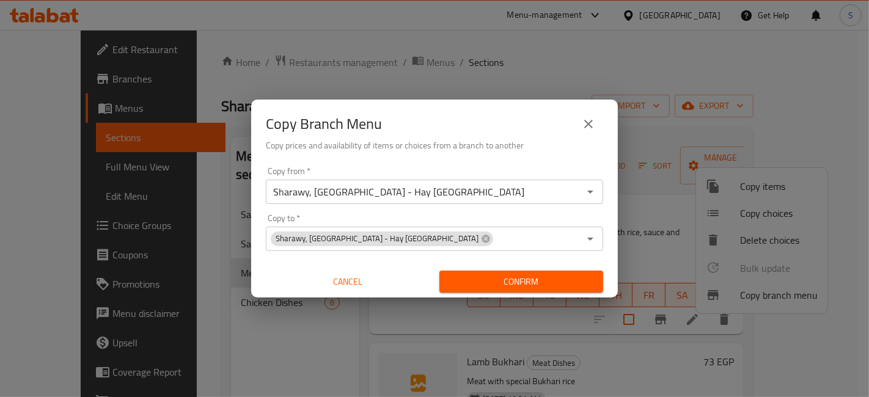
click at [513, 211] on div "Copy from   * Sharawy, Nasr City - Hay El Sefarat Copy from * Copy to   * Shara…" at bounding box center [434, 230] width 367 height 136
click at [598, 114] on button "close" at bounding box center [588, 123] width 29 height 29
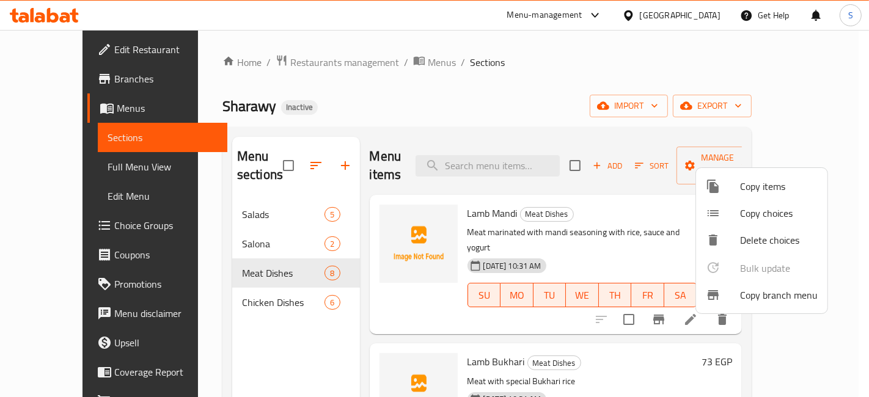
click at [602, 86] on div at bounding box center [434, 198] width 869 height 397
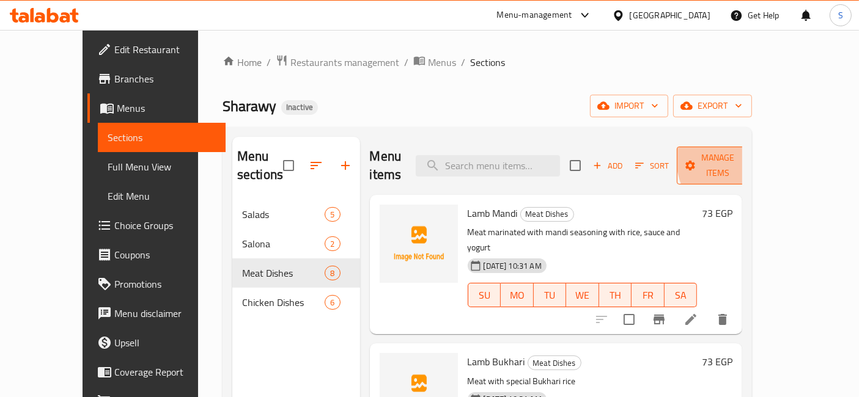
click at [749, 156] on span "Manage items" at bounding box center [718, 165] width 62 height 31
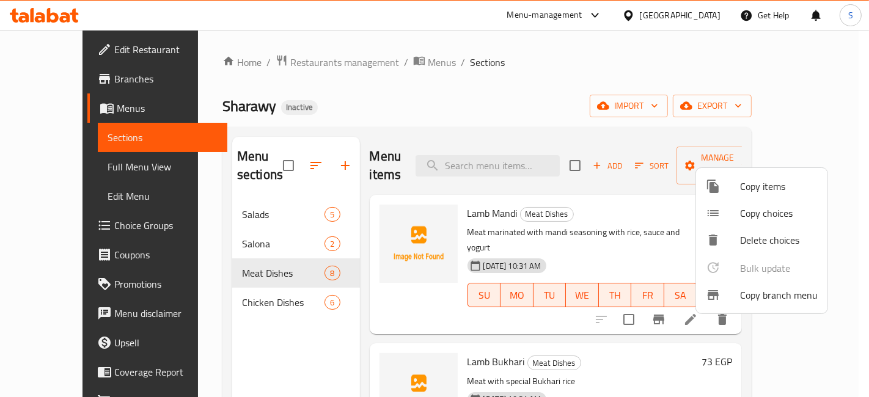
click at [783, 298] on span "Copy branch menu" at bounding box center [779, 295] width 78 height 15
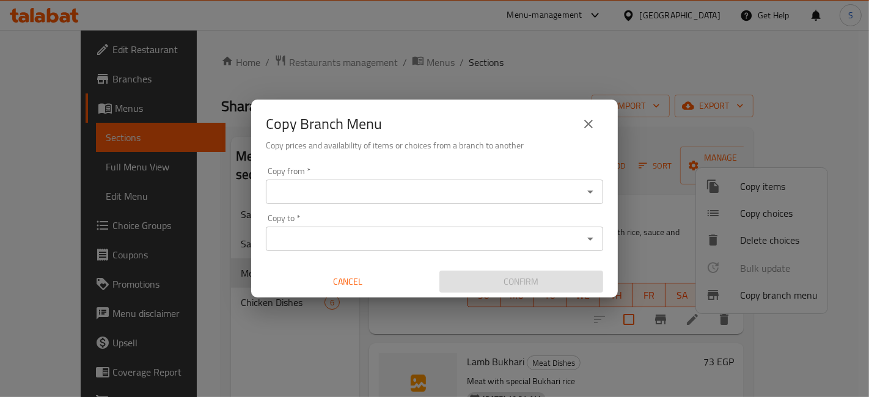
click at [567, 186] on input "Copy from   *" at bounding box center [425, 191] width 310 height 17
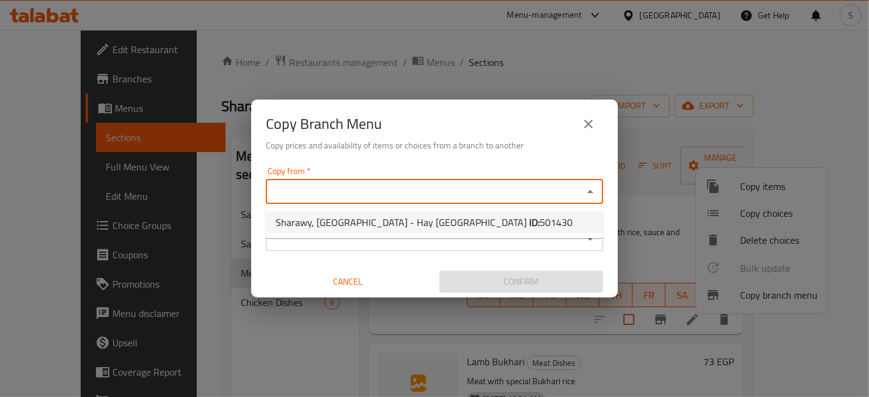
drag, startPoint x: 506, startPoint y: 224, endPoint x: 459, endPoint y: 226, distance: 47.7
click at [459, 226] on li "Sharawy, Nasr City - Hay El Sefarat ID: 501430" at bounding box center [435, 223] width 338 height 22
type input "Sharawy, Nasr City - Hay El Sefarat"
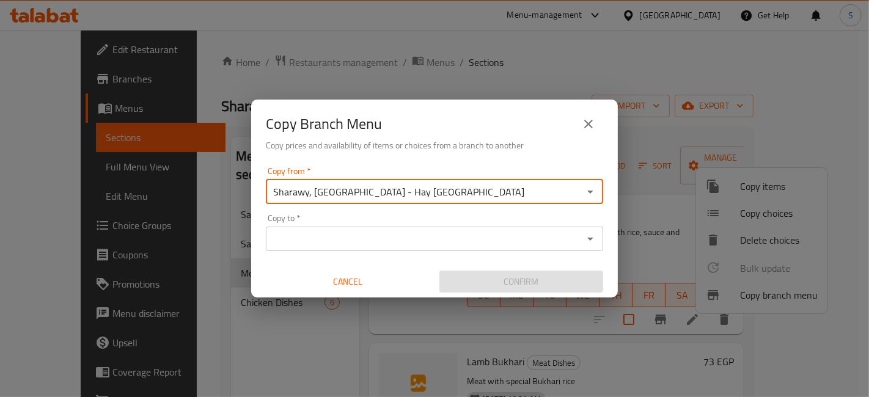
click at [466, 234] on input "Copy to   *" at bounding box center [425, 239] width 310 height 17
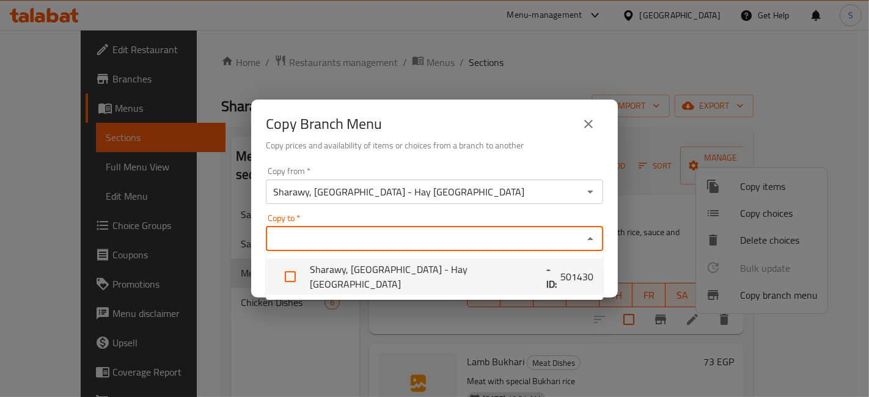
click at [449, 278] on li "Sharawy, Nasr City - Hay El Sefarat - ID: 501430" at bounding box center [435, 277] width 338 height 37
checkbox input "true"
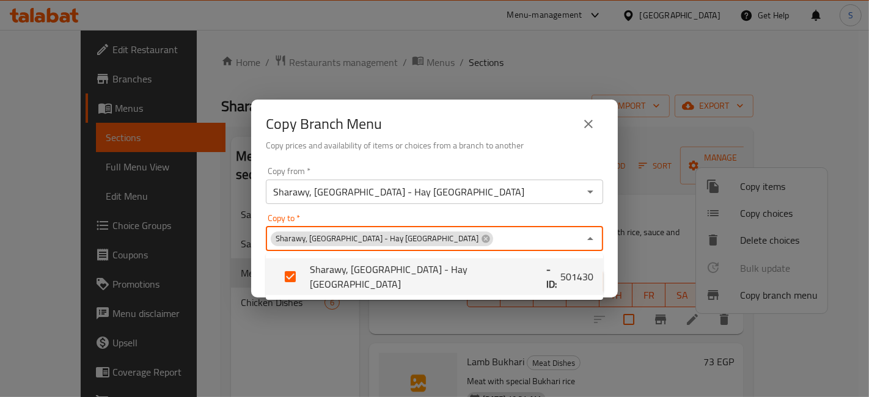
click at [533, 175] on div "Copy from   * Sharawy, Nasr City - Hay El Sefarat Copy from *" at bounding box center [435, 185] width 338 height 37
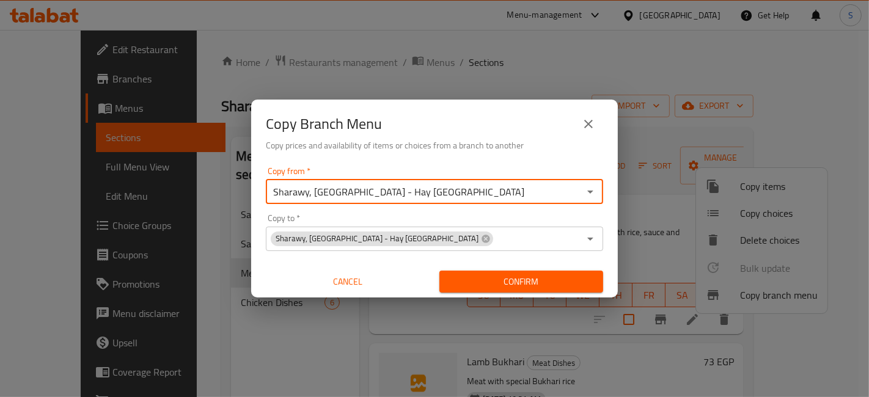
click at [501, 220] on div "Copy to   * Sharawy, Nasr City - Hay El Sefarat Copy to *" at bounding box center [435, 232] width 338 height 37
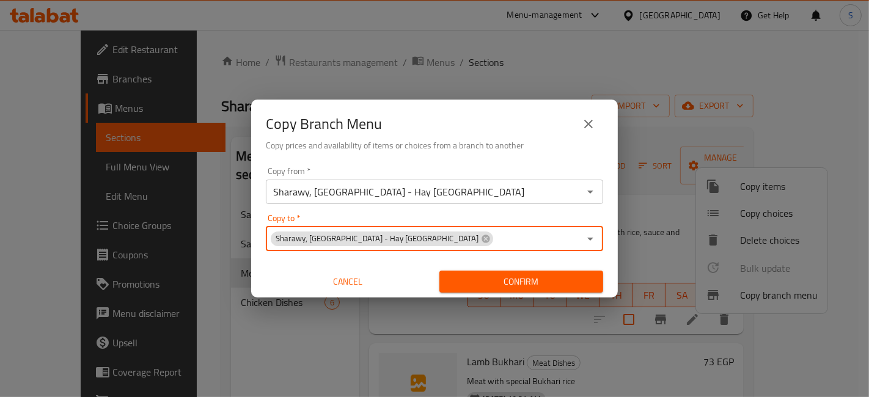
click at [581, 120] on icon "close" at bounding box center [588, 124] width 15 height 15
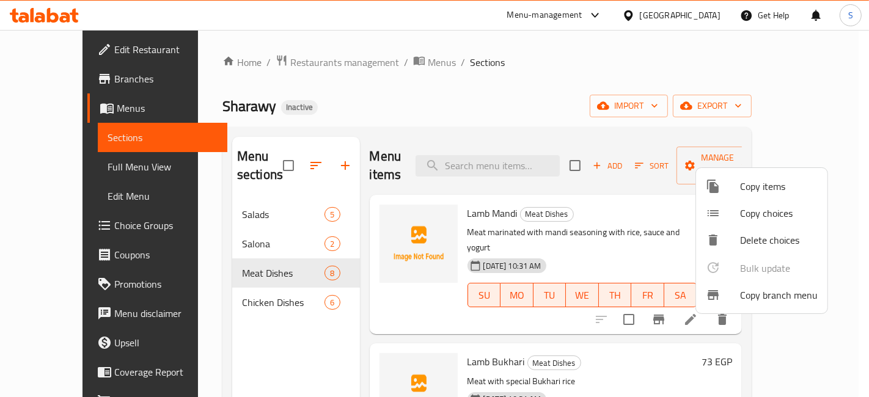
click at [585, 86] on div at bounding box center [434, 198] width 869 height 397
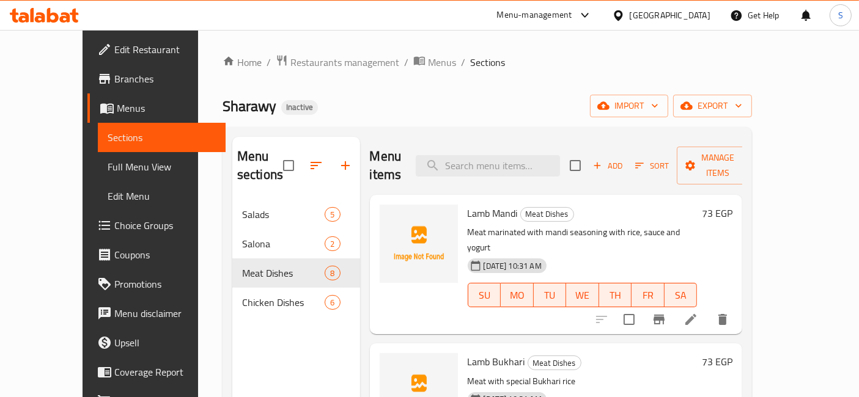
click at [625, 19] on icon at bounding box center [618, 15] width 13 height 13
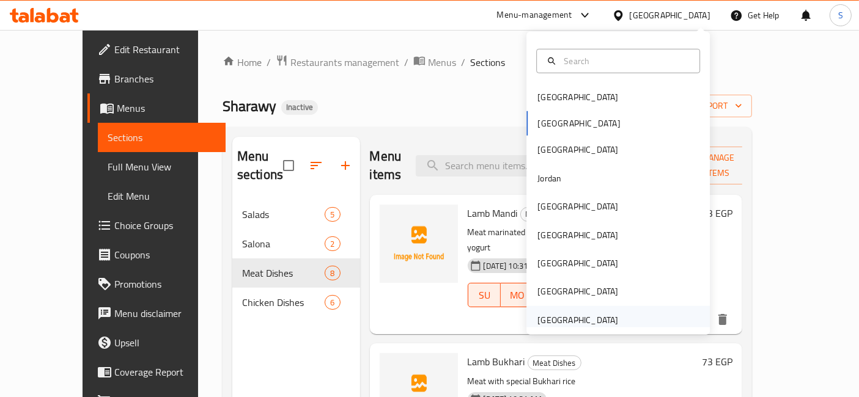
click at [589, 320] on div "[GEOGRAPHIC_DATA]" at bounding box center [577, 320] width 81 height 13
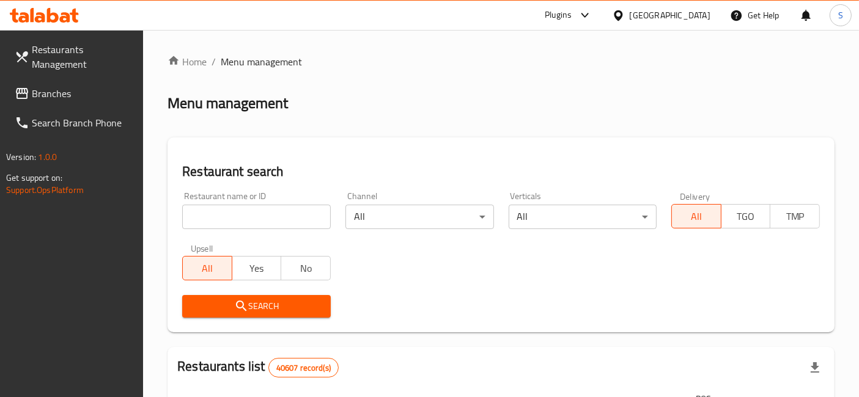
click at [20, 99] on icon at bounding box center [22, 93] width 15 height 15
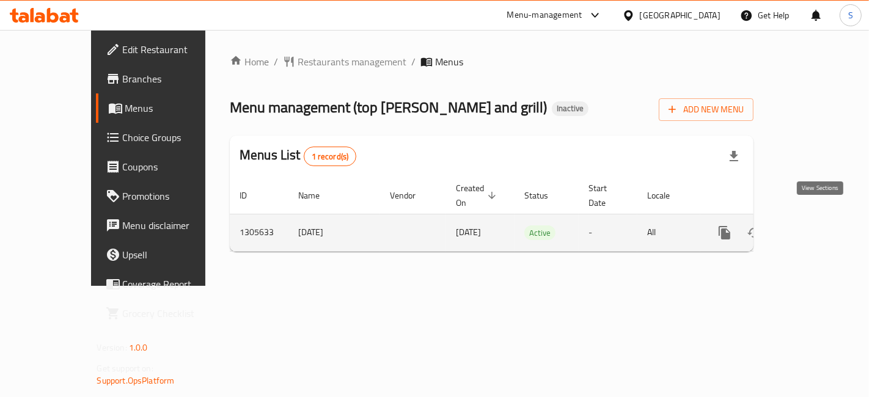
click at [821, 226] on icon "enhanced table" at bounding box center [813, 233] width 15 height 15
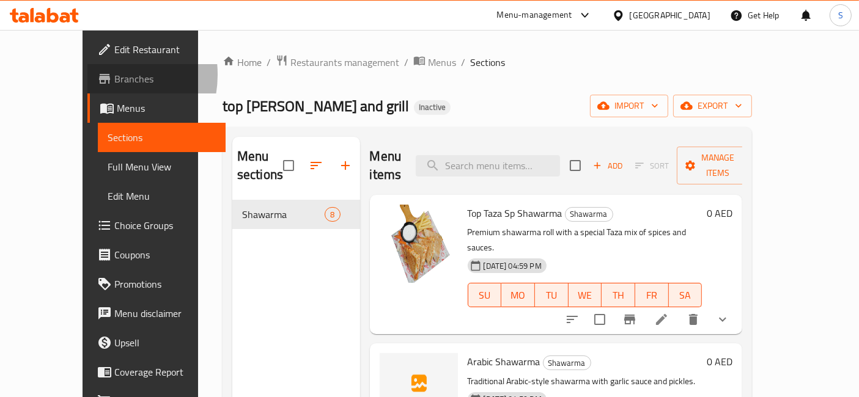
click at [99, 75] on icon at bounding box center [104, 79] width 11 height 10
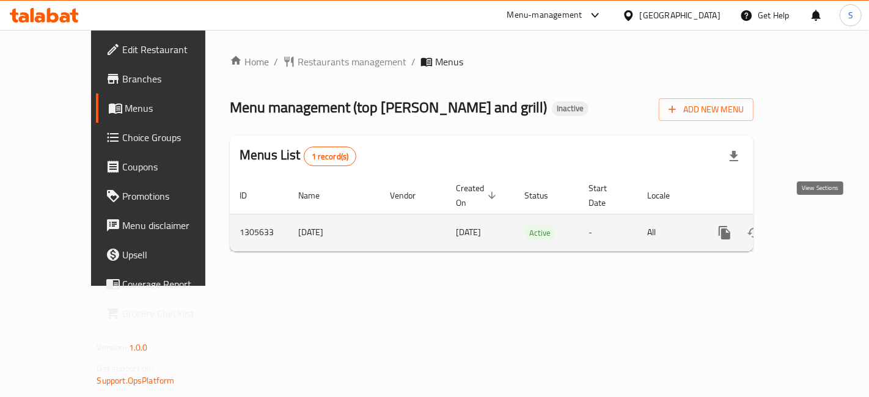
click at [811, 220] on link "enhanced table" at bounding box center [813, 232] width 29 height 29
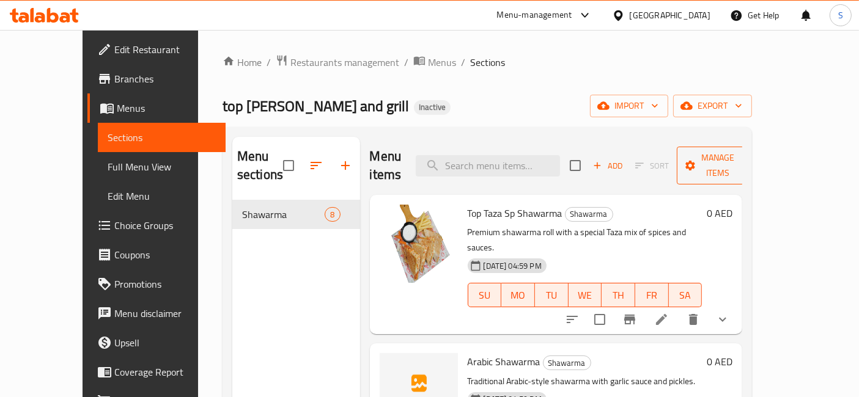
click at [749, 157] on span "Manage items" at bounding box center [718, 165] width 62 height 31
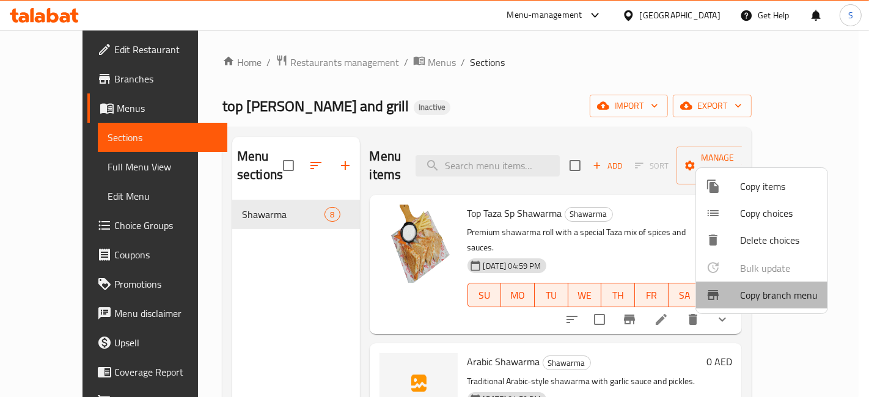
click at [773, 296] on span "Copy branch menu" at bounding box center [779, 295] width 78 height 15
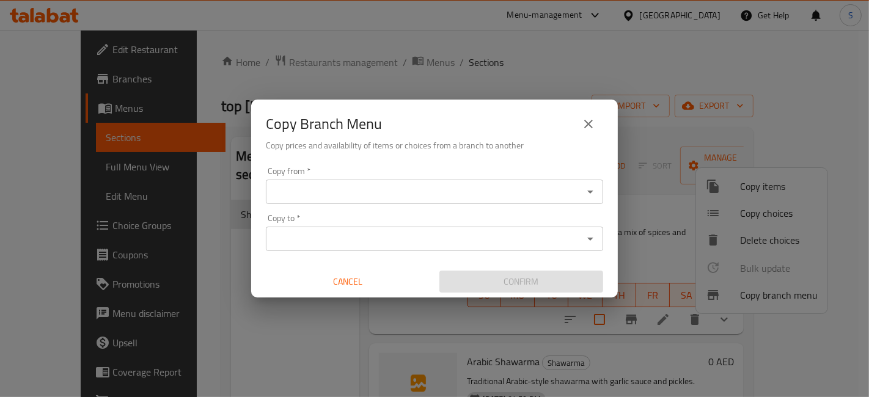
click at [513, 193] on input "Copy from   *" at bounding box center [425, 191] width 310 height 17
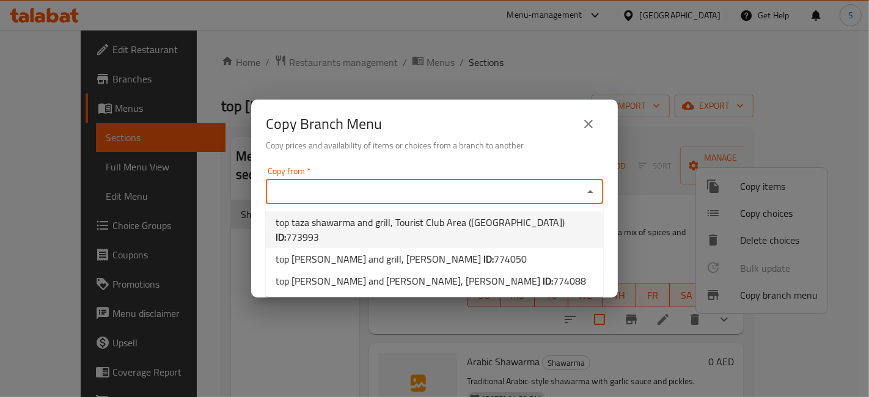
click at [556, 224] on li "top taza shawarma and grill, Tourist Club Area ([GEOGRAPHIC_DATA]) ID: 773993" at bounding box center [435, 230] width 338 height 37
type input "top taza shawarma and grill, Tourist Club Area ([GEOGRAPHIC_DATA])"
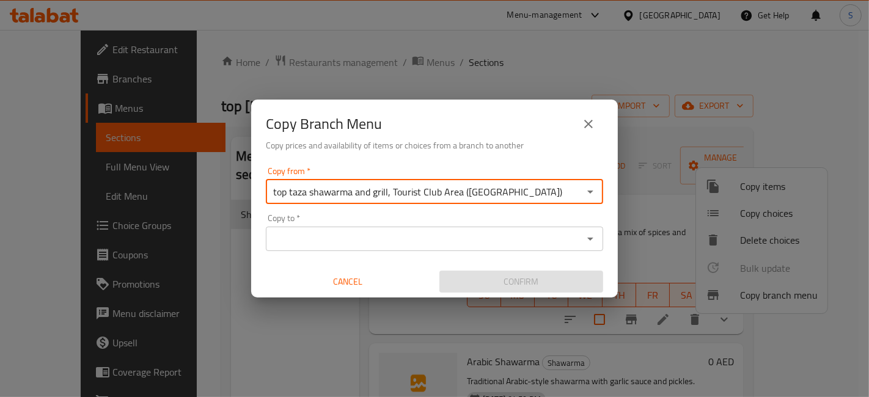
click at [552, 238] on input "Copy to   *" at bounding box center [425, 239] width 310 height 17
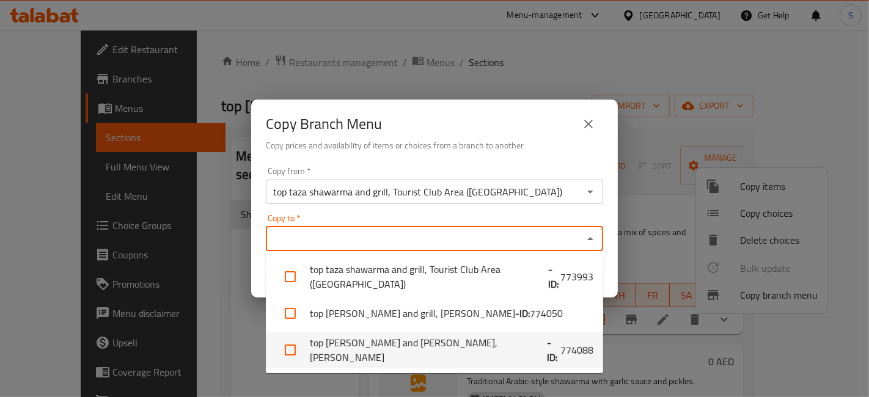
click at [561, 353] on span "774088" at bounding box center [577, 350] width 33 height 15
checkbox input "true"
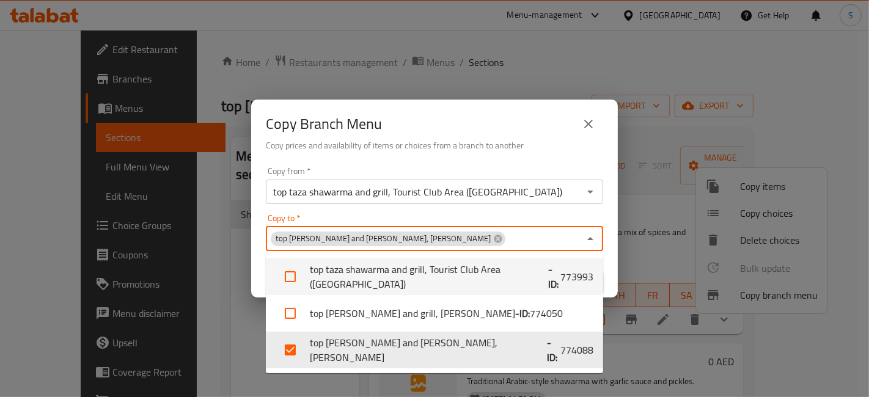
click at [547, 165] on div "Copy from   * top taza shawarma and grill, Tourist Club Area ([GEOGRAPHIC_DATA]…" at bounding box center [434, 230] width 367 height 136
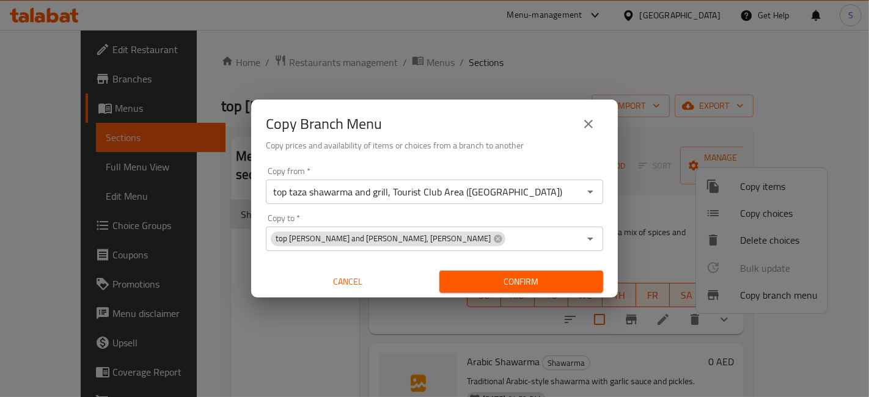
click at [504, 205] on div "Copy from   * top taza shawarma and grill, Tourist Club Area ([GEOGRAPHIC_DATA]…" at bounding box center [434, 230] width 367 height 136
click at [499, 200] on div "top taza shawarma and grill, Tourist Club Area ([GEOGRAPHIC_DATA]) Copy from *" at bounding box center [435, 192] width 338 height 24
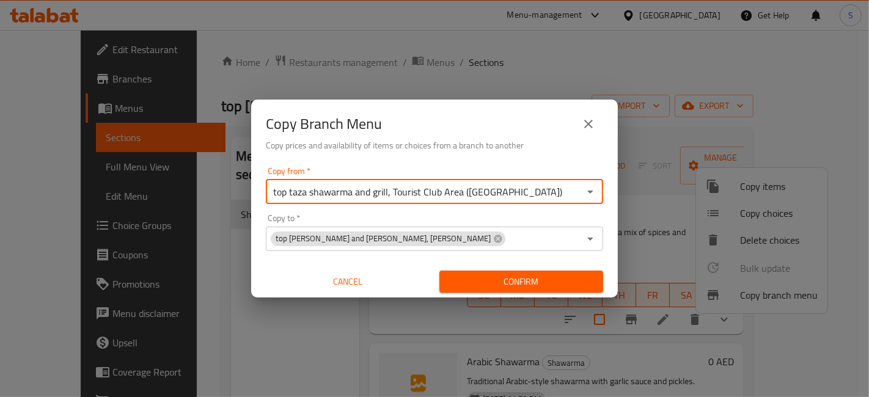
click at [548, 190] on input "top taza shawarma and grill, Tourist Club Area ([GEOGRAPHIC_DATA])" at bounding box center [425, 191] width 310 height 17
click at [587, 196] on icon "Open" at bounding box center [590, 192] width 15 height 15
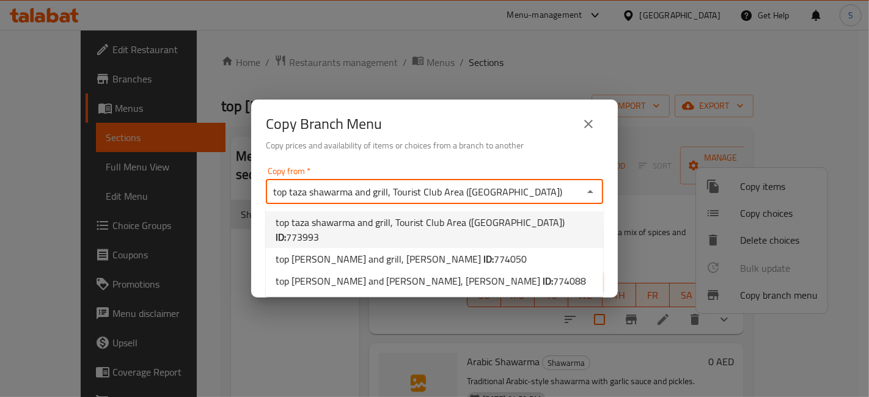
click at [319, 228] on span "773993" at bounding box center [302, 237] width 33 height 18
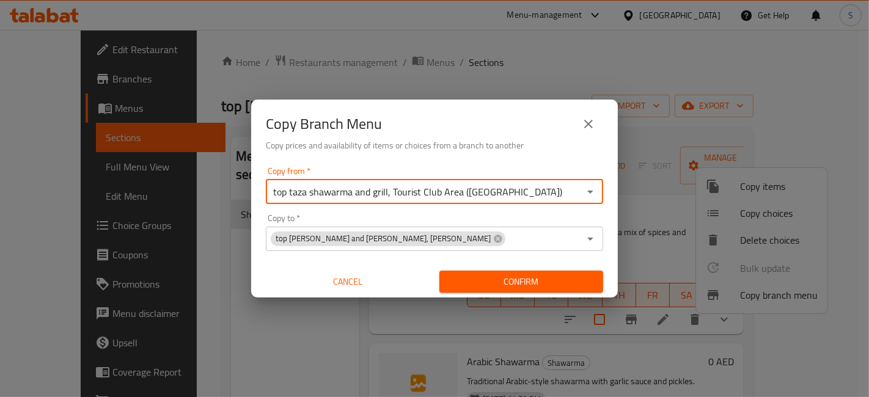
click at [550, 190] on input "top taza shawarma and grill, Tourist Club Area ([GEOGRAPHIC_DATA])" at bounding box center [425, 191] width 310 height 17
click at [590, 191] on icon "Open" at bounding box center [591, 192] width 6 height 3
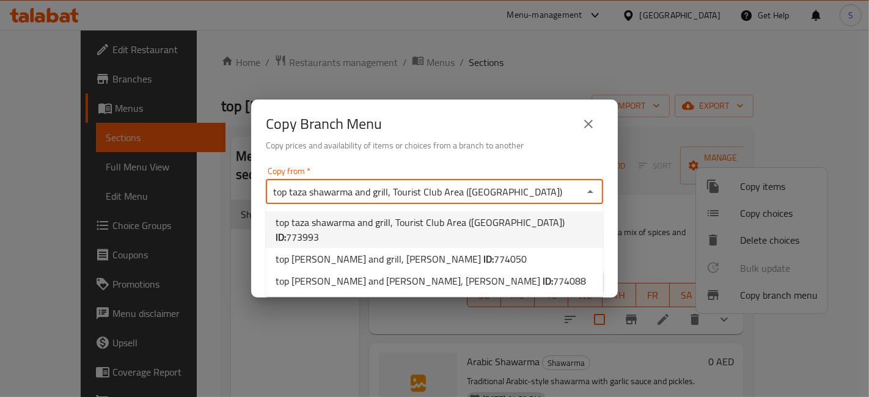
click at [370, 172] on div "Copy from   * top taza shawarma and grill, Tourist Club Area ([GEOGRAPHIC_DATA]…" at bounding box center [435, 185] width 338 height 37
click at [289, 169] on div "Copy from   * top taza shawarma and grill, Tourist Club Area ([GEOGRAPHIC_DATA]…" at bounding box center [435, 185] width 338 height 37
click at [320, 168] on div "Copy from   * top taza shawarma and grill, Tourist Club Area ([GEOGRAPHIC_DATA]…" at bounding box center [435, 185] width 338 height 37
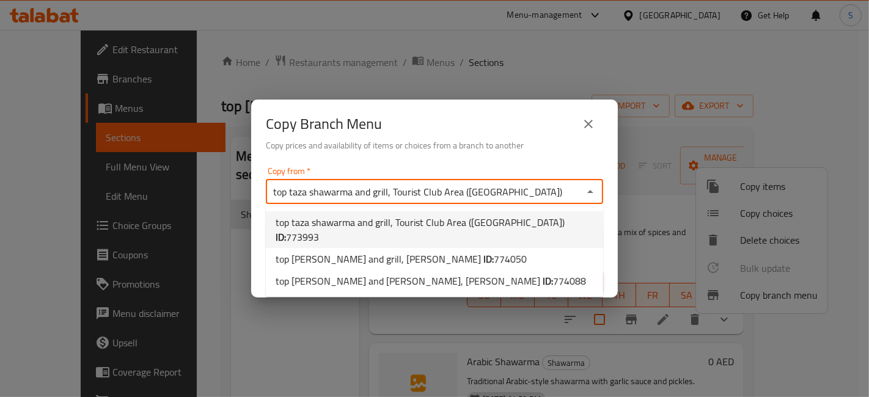
click at [590, 196] on icon "Close" at bounding box center [590, 192] width 15 height 15
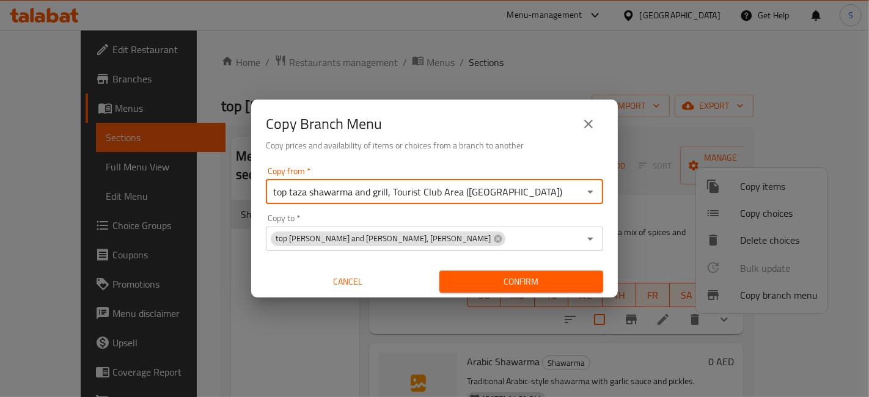
click at [292, 215] on div "Copy to   * top taza shawarma and grill, Madinat Zayed Copy to *" at bounding box center [435, 232] width 338 height 37
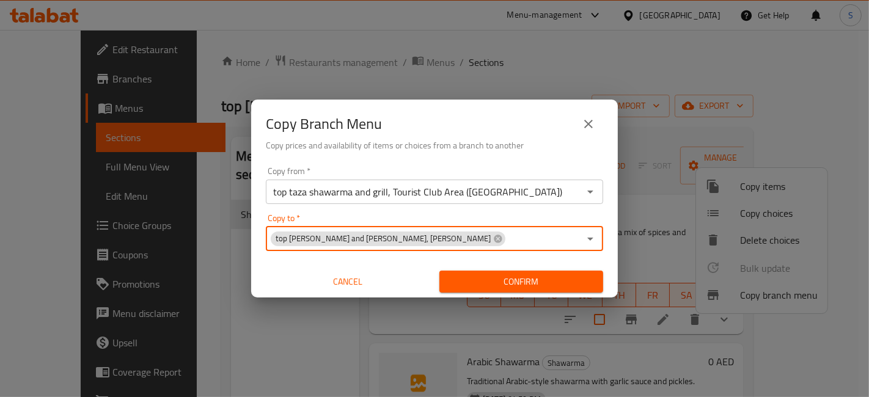
click at [521, 175] on div "Copy from   * top taza shawarma and grill, Tourist Club Area ([GEOGRAPHIC_DATA]…" at bounding box center [435, 185] width 338 height 37
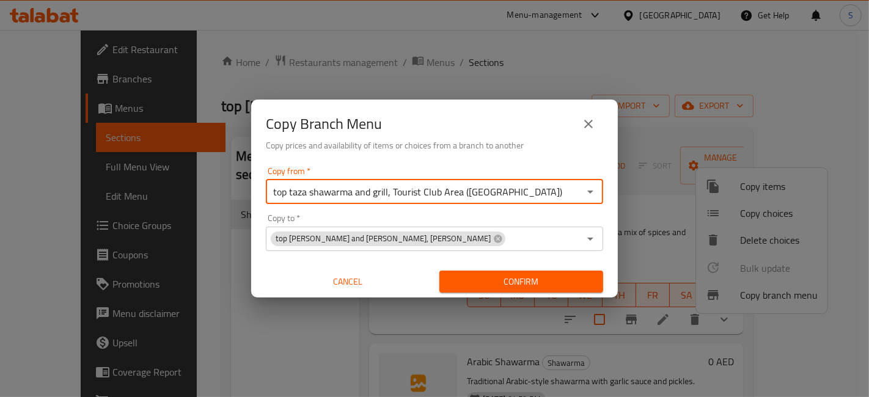
click at [534, 142] on h6 "Copy prices and availability of items or choices from a branch to another" at bounding box center [435, 145] width 338 height 13
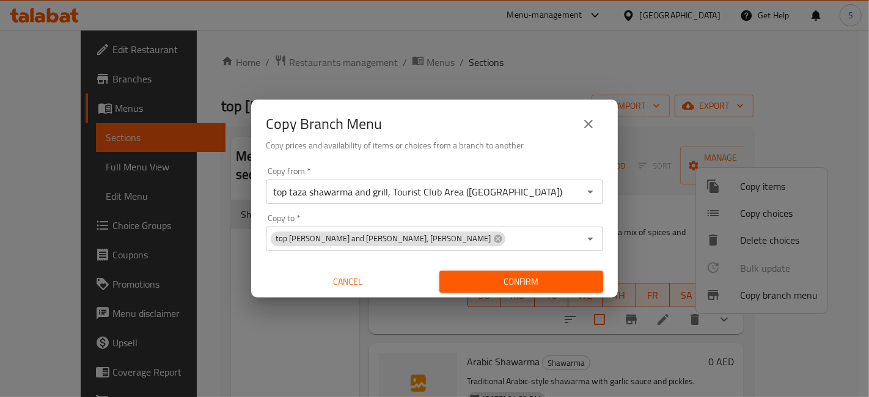
click at [593, 198] on icon "Open" at bounding box center [590, 192] width 15 height 15
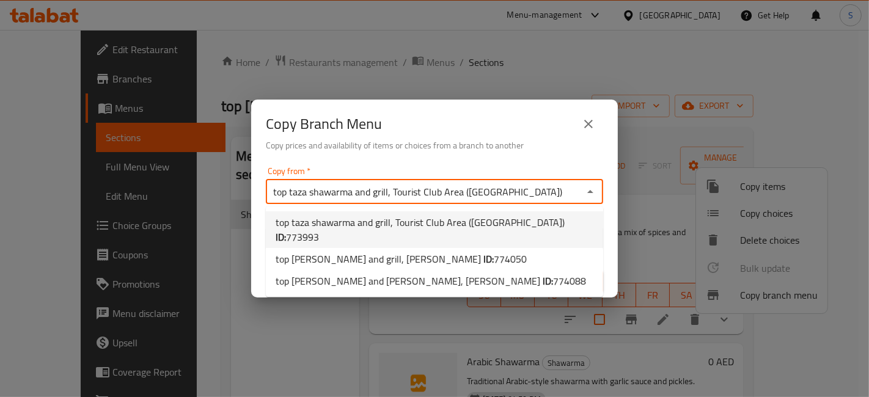
click at [550, 130] on div "Copy Branch Menu" at bounding box center [435, 123] width 338 height 29
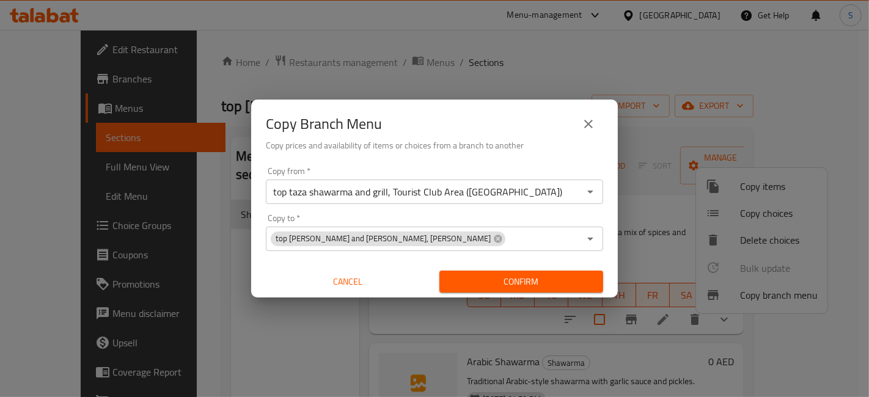
click at [576, 117] on button "close" at bounding box center [588, 123] width 29 height 29
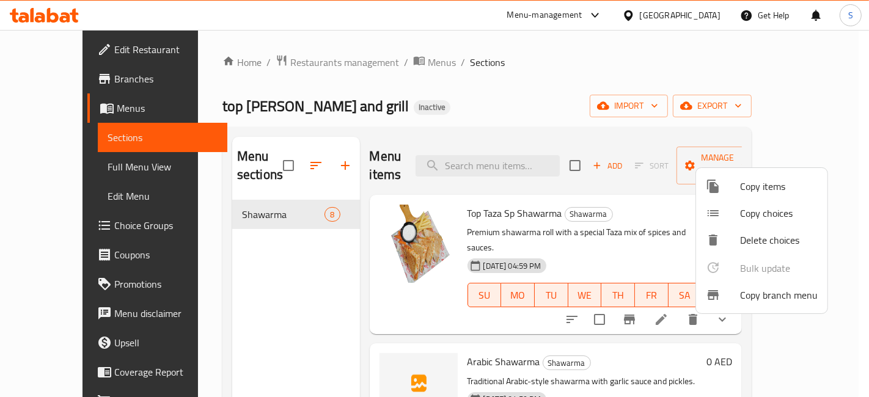
click at [602, 114] on div at bounding box center [434, 198] width 869 height 397
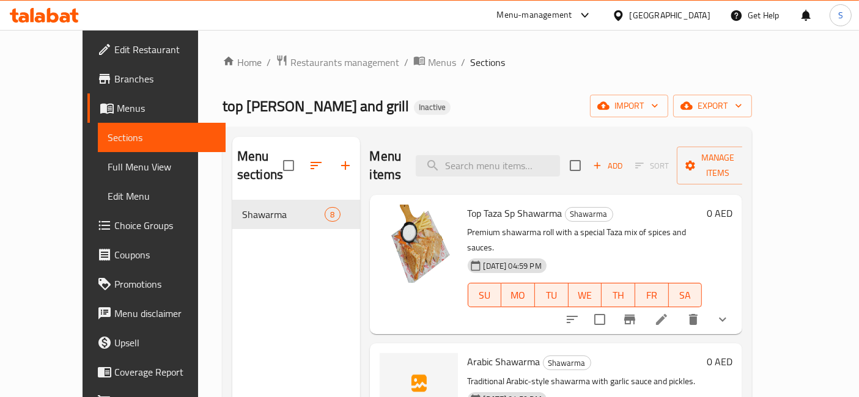
click at [743, 137] on div "Menu items Add Sort Manage items" at bounding box center [556, 166] width 373 height 58
click at [742, 102] on span "export" at bounding box center [712, 105] width 59 height 15
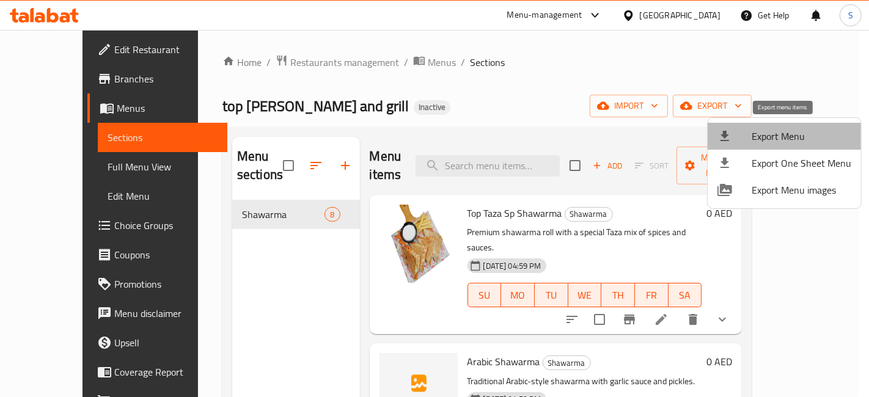
click at [799, 136] on span "Export Menu" at bounding box center [802, 136] width 100 height 15
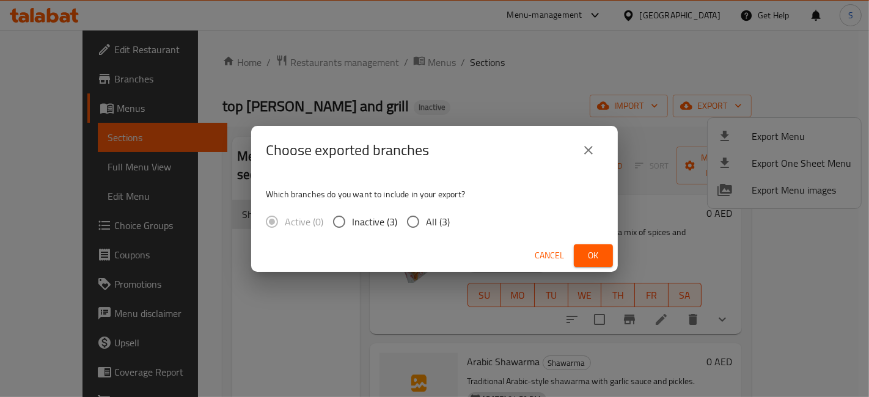
click at [392, 222] on span "Inactive (3)" at bounding box center [374, 222] width 45 height 15
click at [352, 222] on input "Inactive (3)" at bounding box center [340, 222] width 26 height 26
radio input "true"
click at [415, 217] on input "All (3)" at bounding box center [414, 222] width 26 height 26
radio input "true"
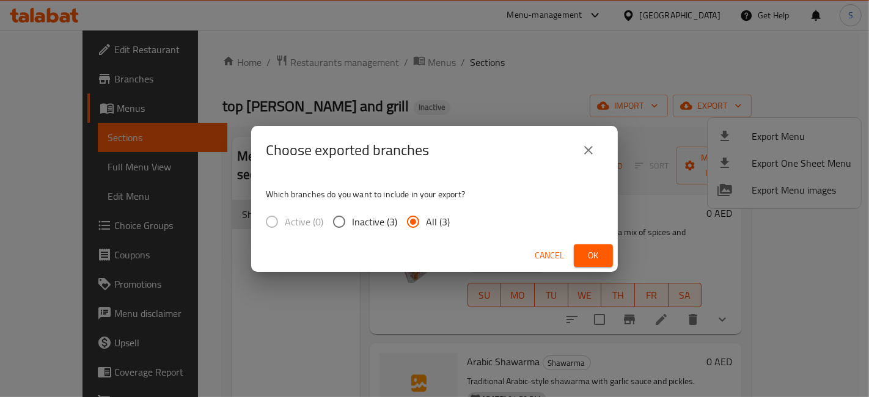
click at [585, 95] on div "Choose exported branches Which branches do you want to include in your export? …" at bounding box center [434, 198] width 869 height 397
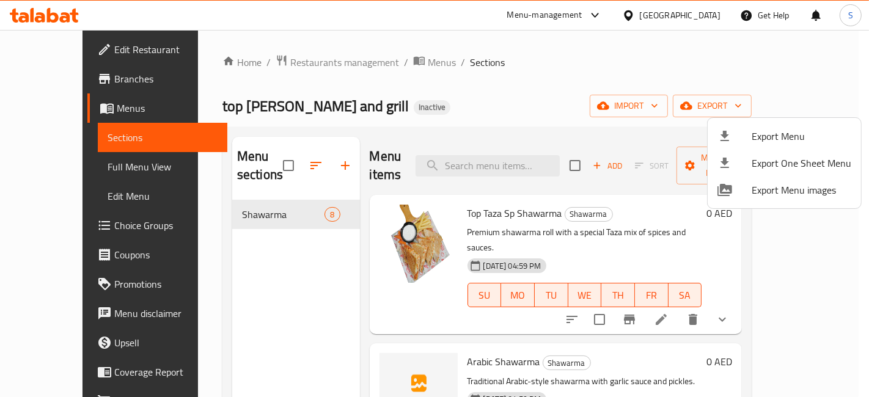
click at [737, 69] on div at bounding box center [434, 198] width 869 height 397
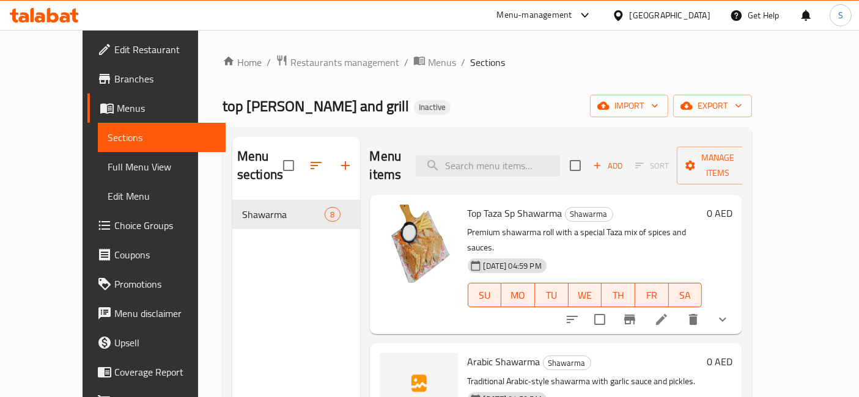
click at [752, 117] on div "Home / Restaurants management / Menus / Sections top taza shawarma and grill In…" at bounding box center [488, 299] width 530 height 490
click at [742, 105] on span "export" at bounding box center [712, 105] width 59 height 15
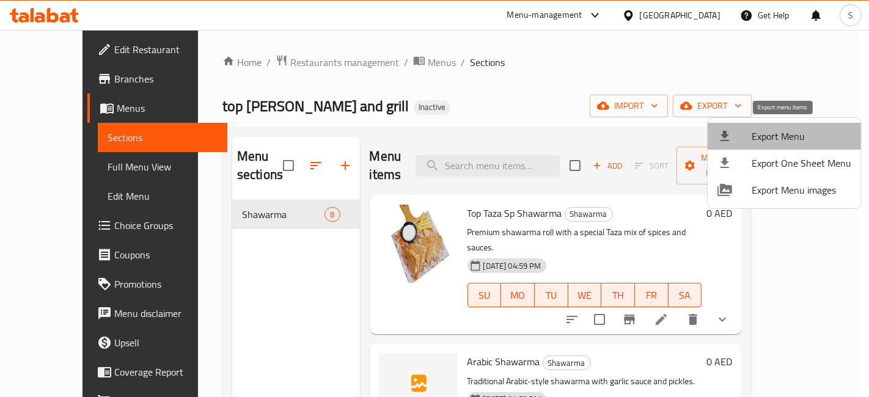
click at [788, 135] on span "Export Menu" at bounding box center [802, 136] width 100 height 15
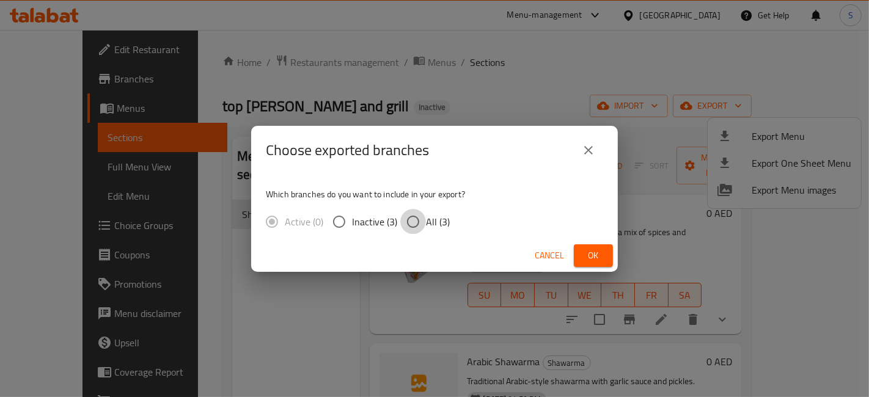
click at [421, 221] on input "All (3)" at bounding box center [414, 222] width 26 height 26
radio input "true"
click at [602, 256] on span "Ok" at bounding box center [594, 255] width 20 height 15
